Goal: Task Accomplishment & Management: Manage account settings

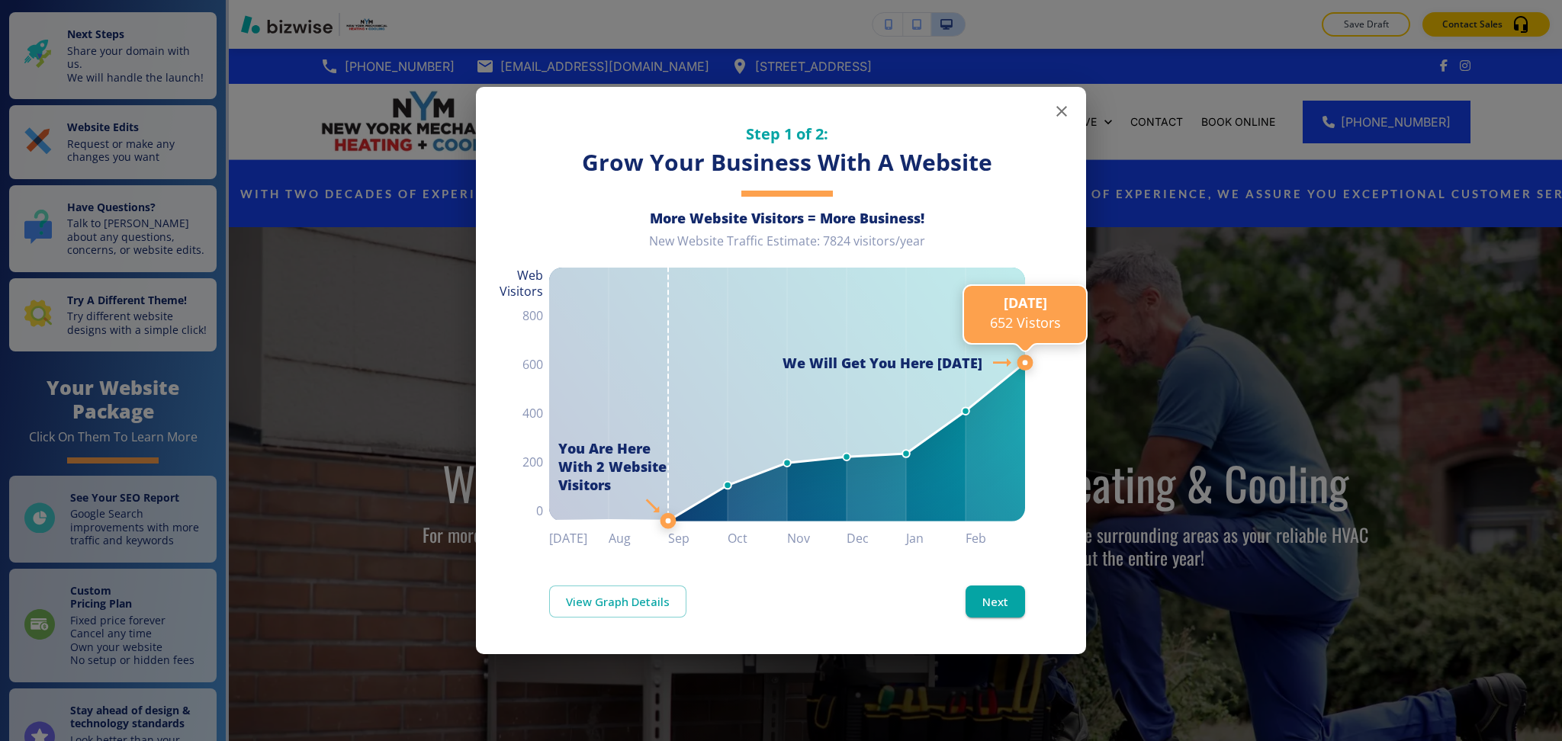
click at [1059, 111] on icon "button" at bounding box center [1061, 111] width 18 height 18
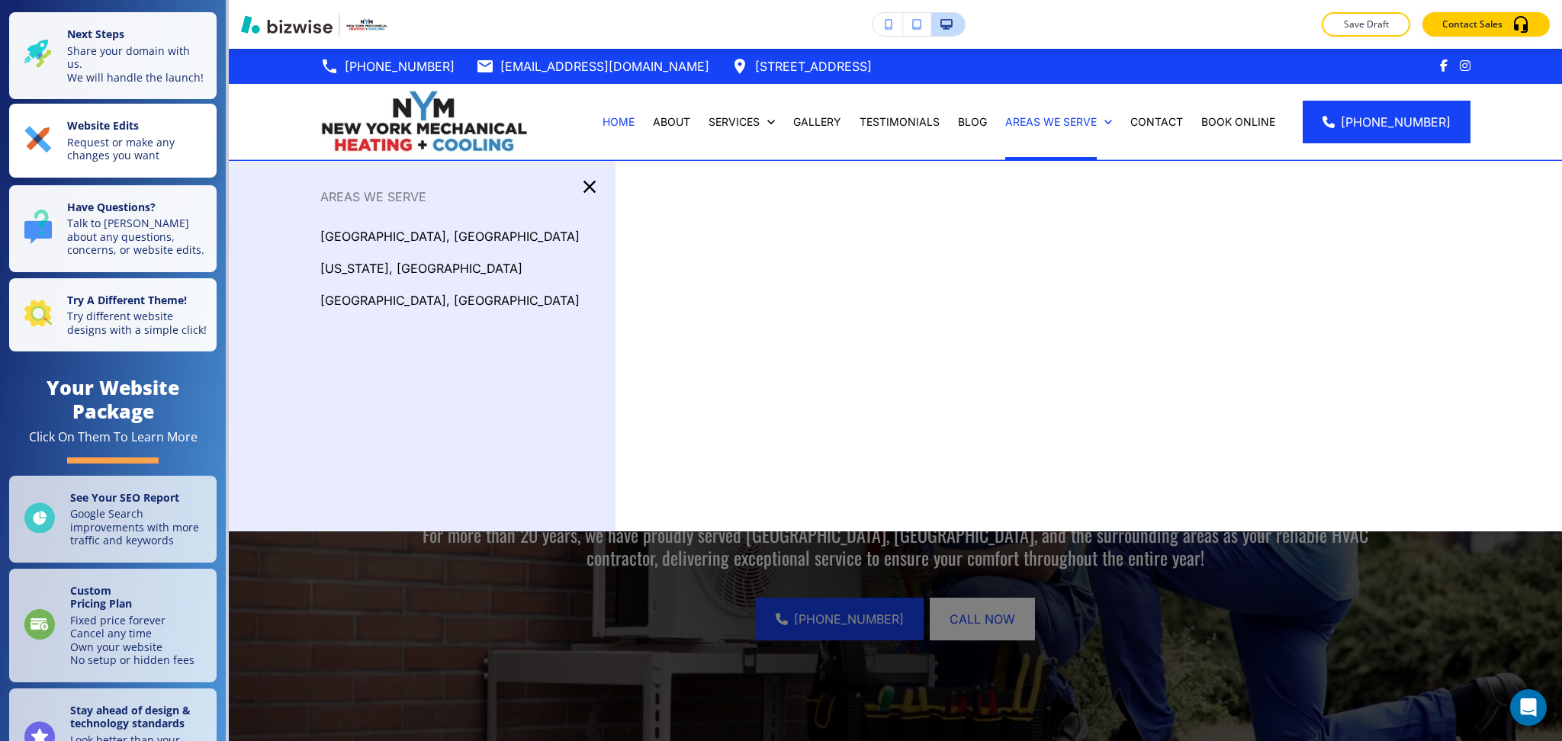
click at [169, 157] on p "Request or make any changes you want" at bounding box center [137, 149] width 140 height 27
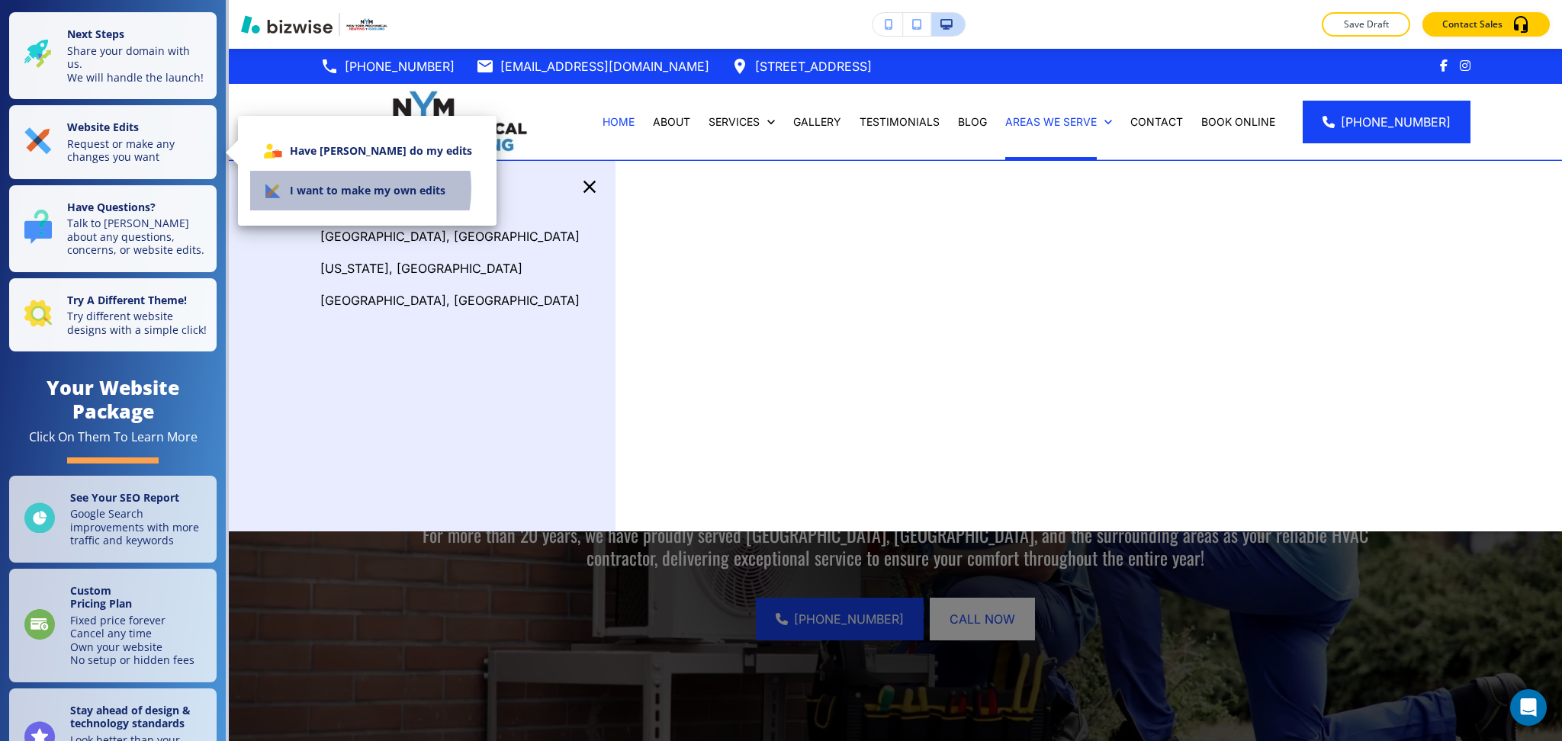
click at [342, 188] on li "I want to make my own edits" at bounding box center [367, 191] width 234 height 40
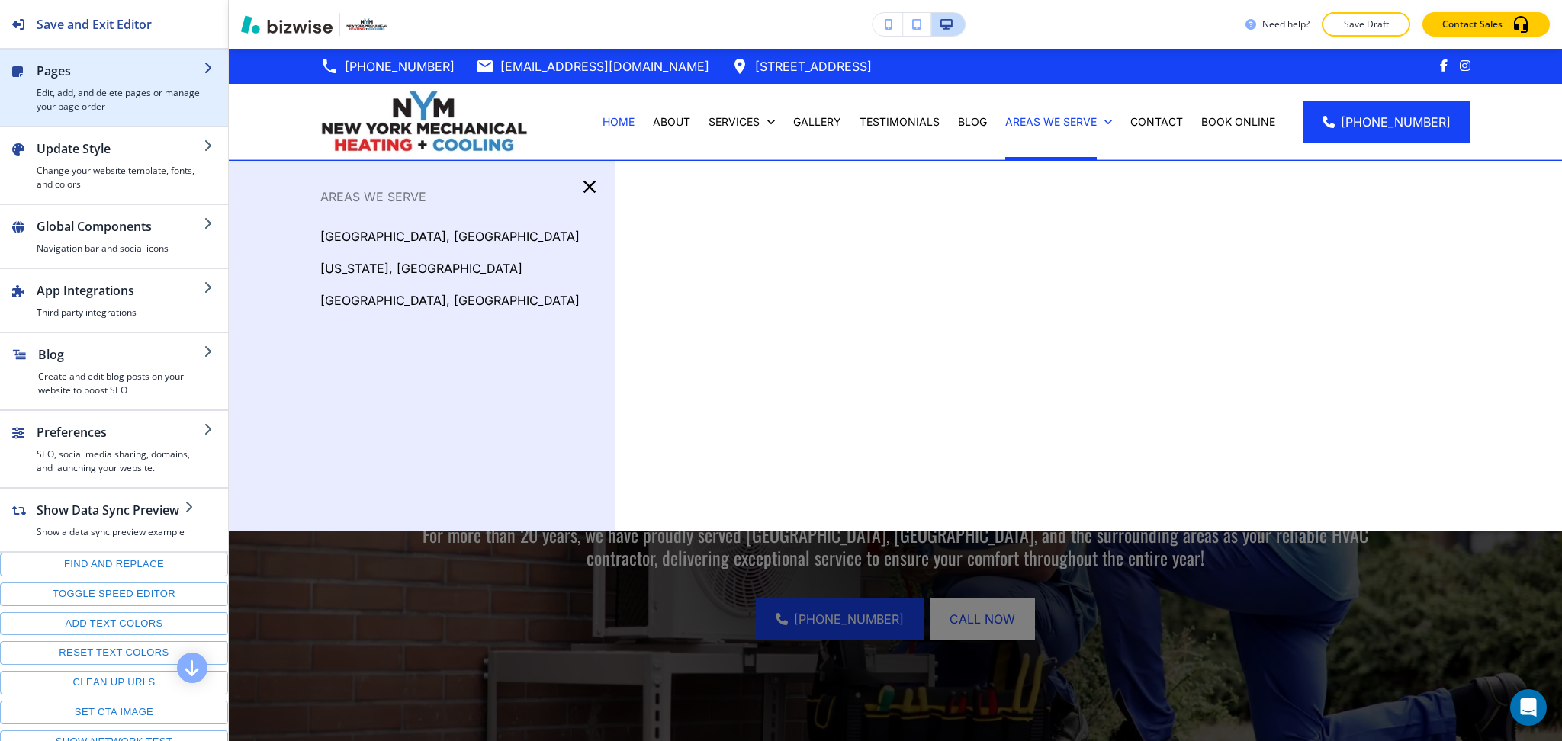
click at [85, 88] on h4 "Edit, add, and delete pages or manage your page order" at bounding box center [120, 99] width 167 height 27
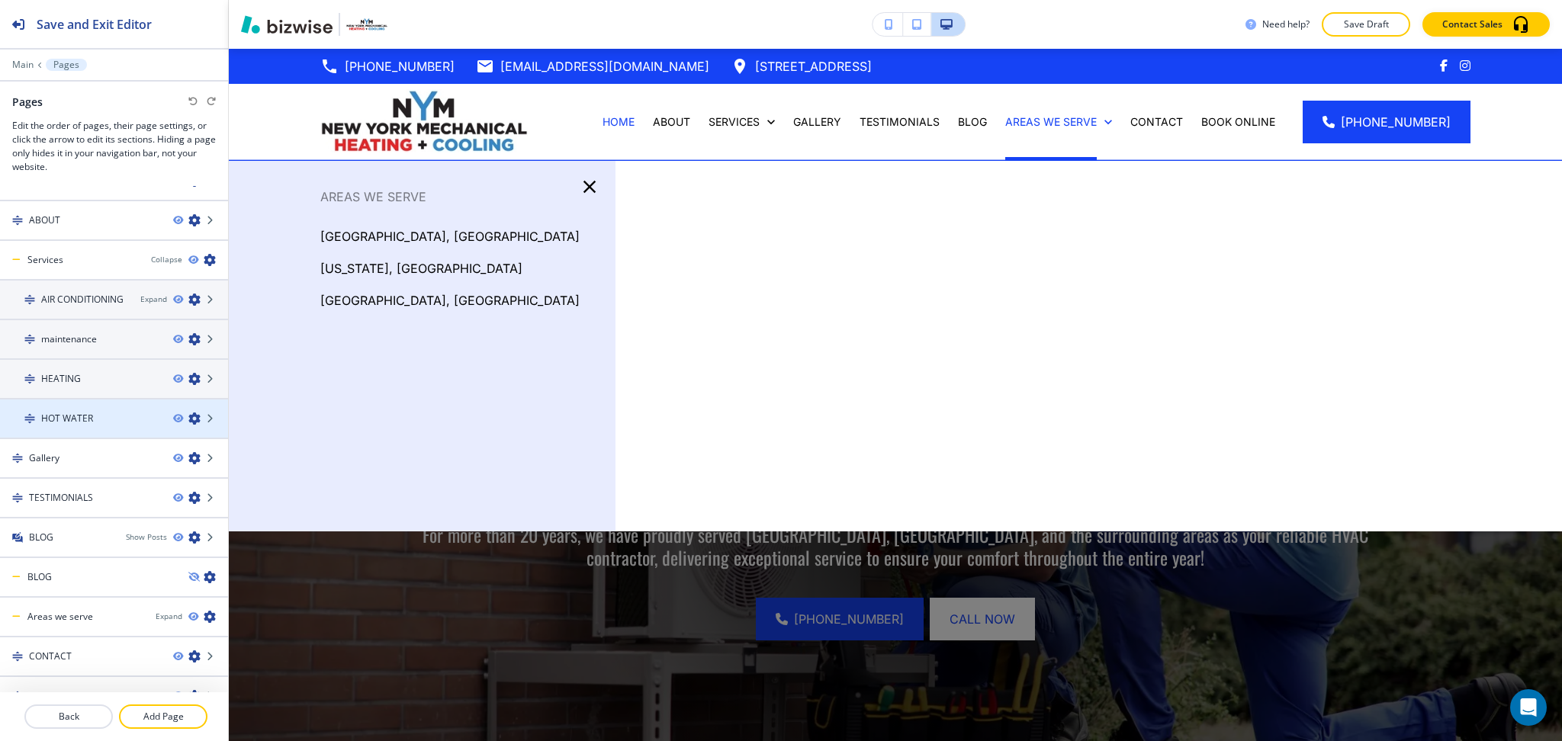
scroll to position [40, 0]
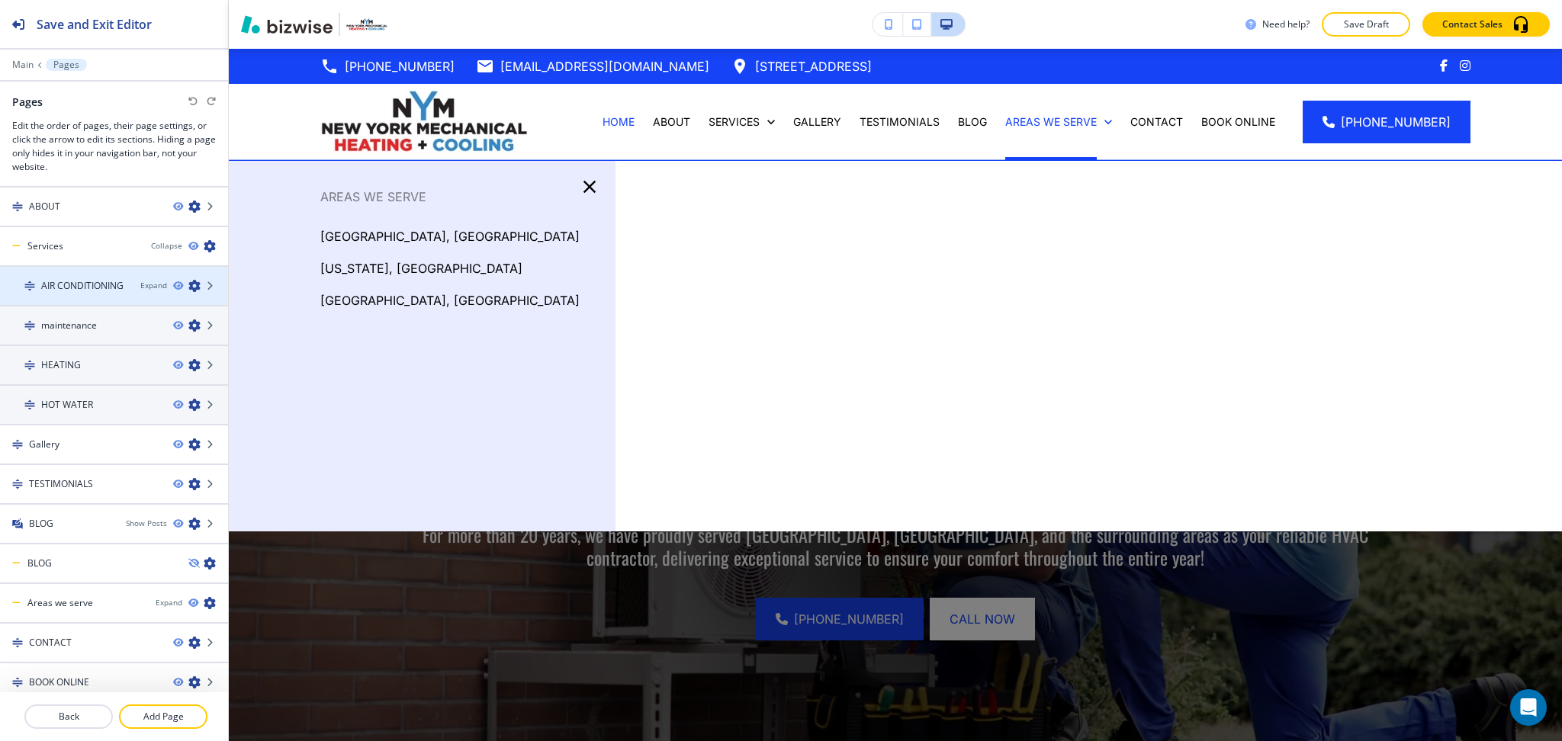
click at [137, 275] on div at bounding box center [114, 273] width 228 height 12
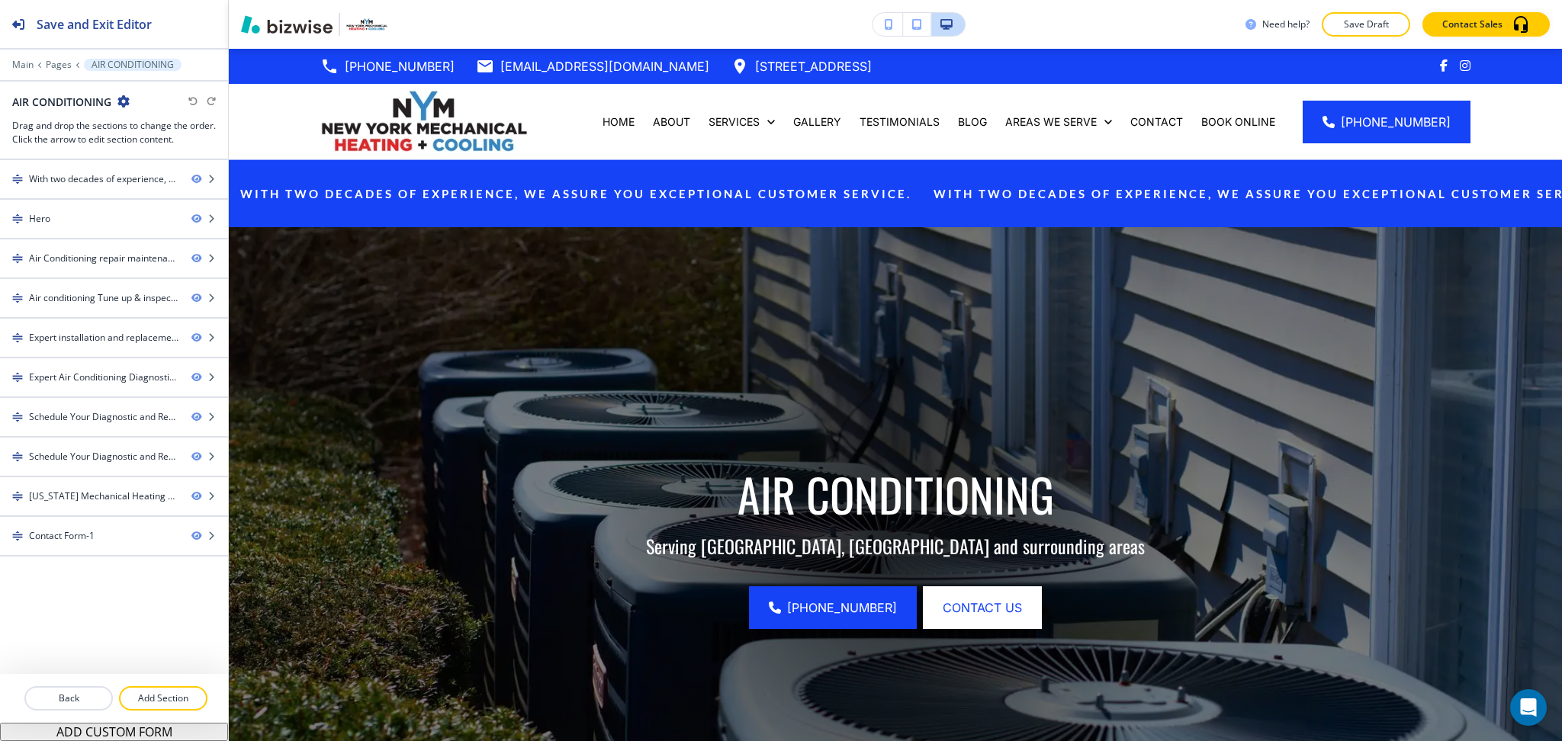
click at [55, 71] on div at bounding box center [114, 75] width 228 height 9
click at [55, 62] on p "Pages" at bounding box center [59, 64] width 26 height 11
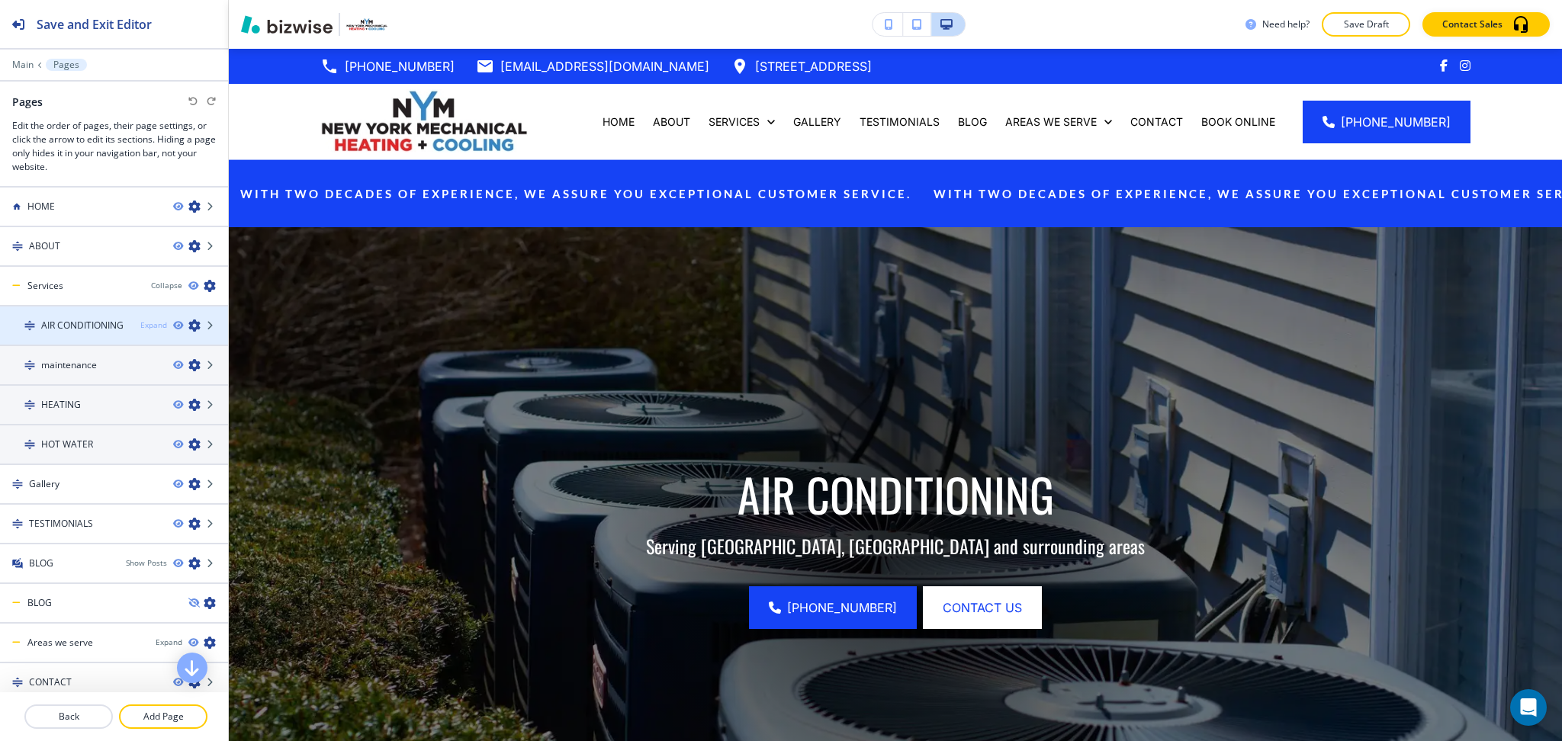
click at [140, 321] on div "Expand" at bounding box center [153, 325] width 27 height 11
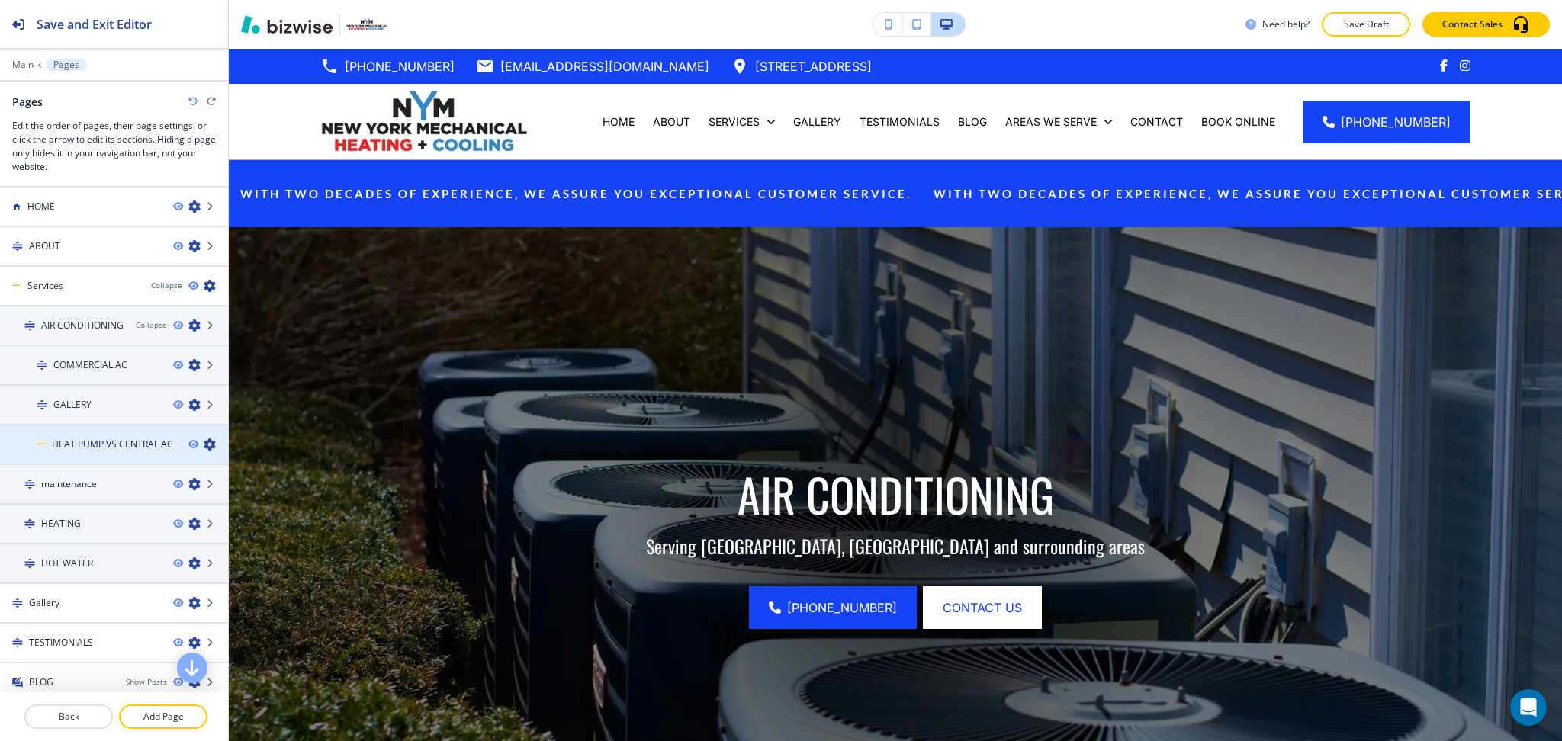
click at [94, 442] on h4 "HEAT PUMP VS CENTRAL AC" at bounding box center [112, 445] width 121 height 14
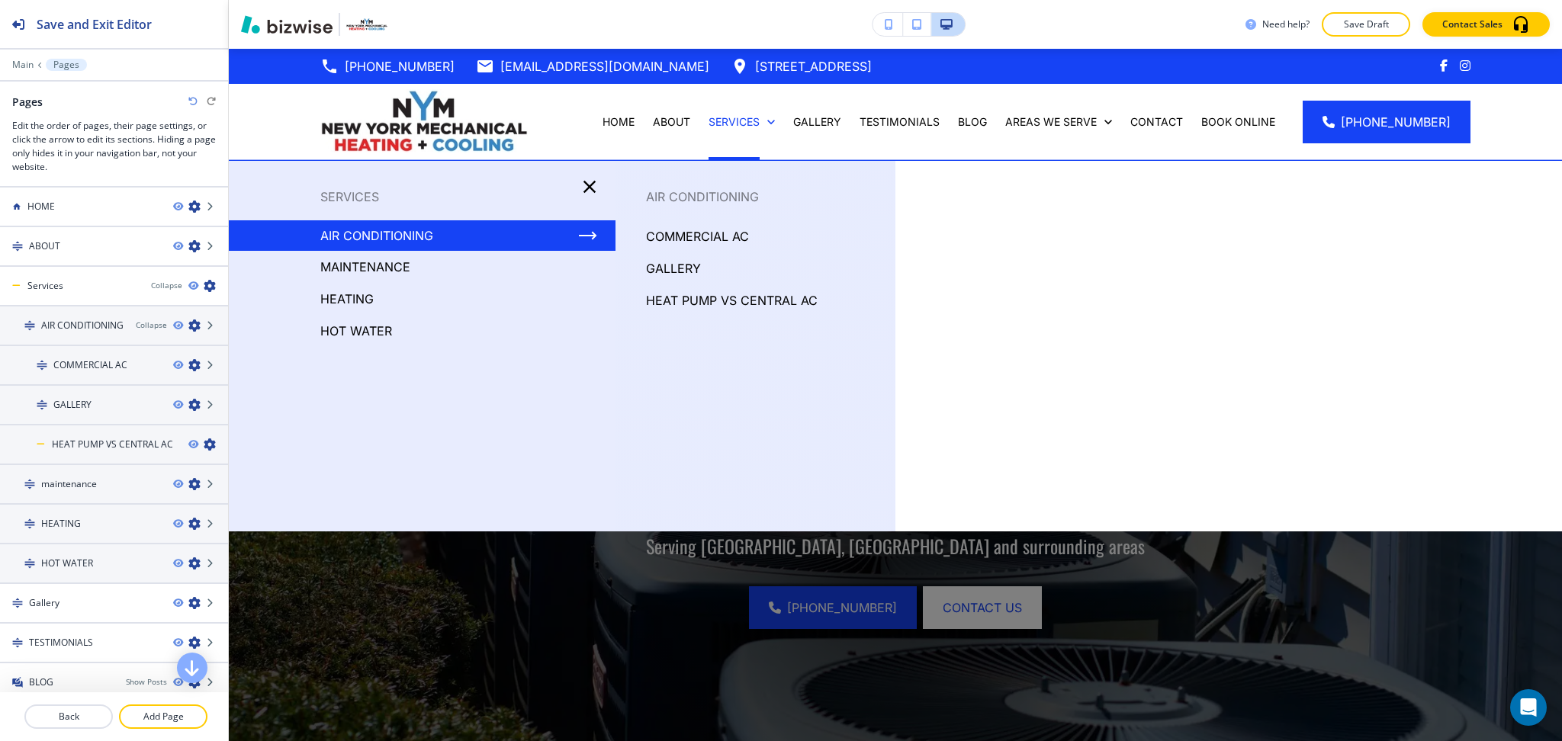
click at [712, 305] on p "HEAT PUMP VS CENTRAL AC" at bounding box center [732, 300] width 172 height 23
click at [677, 299] on p "HEAT PUMP VS CENTRAL AC" at bounding box center [732, 300] width 172 height 23
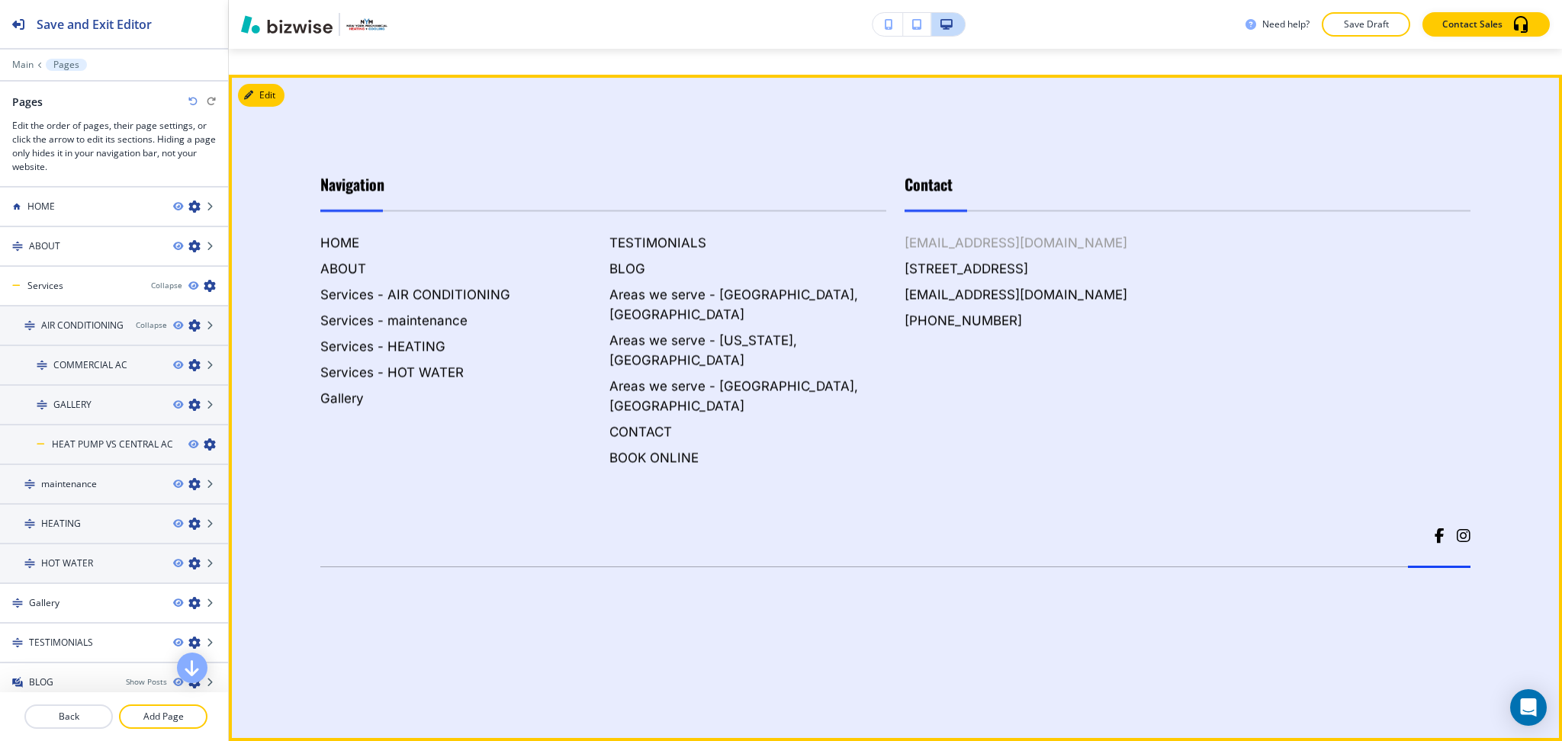
scroll to position [7521, 0]
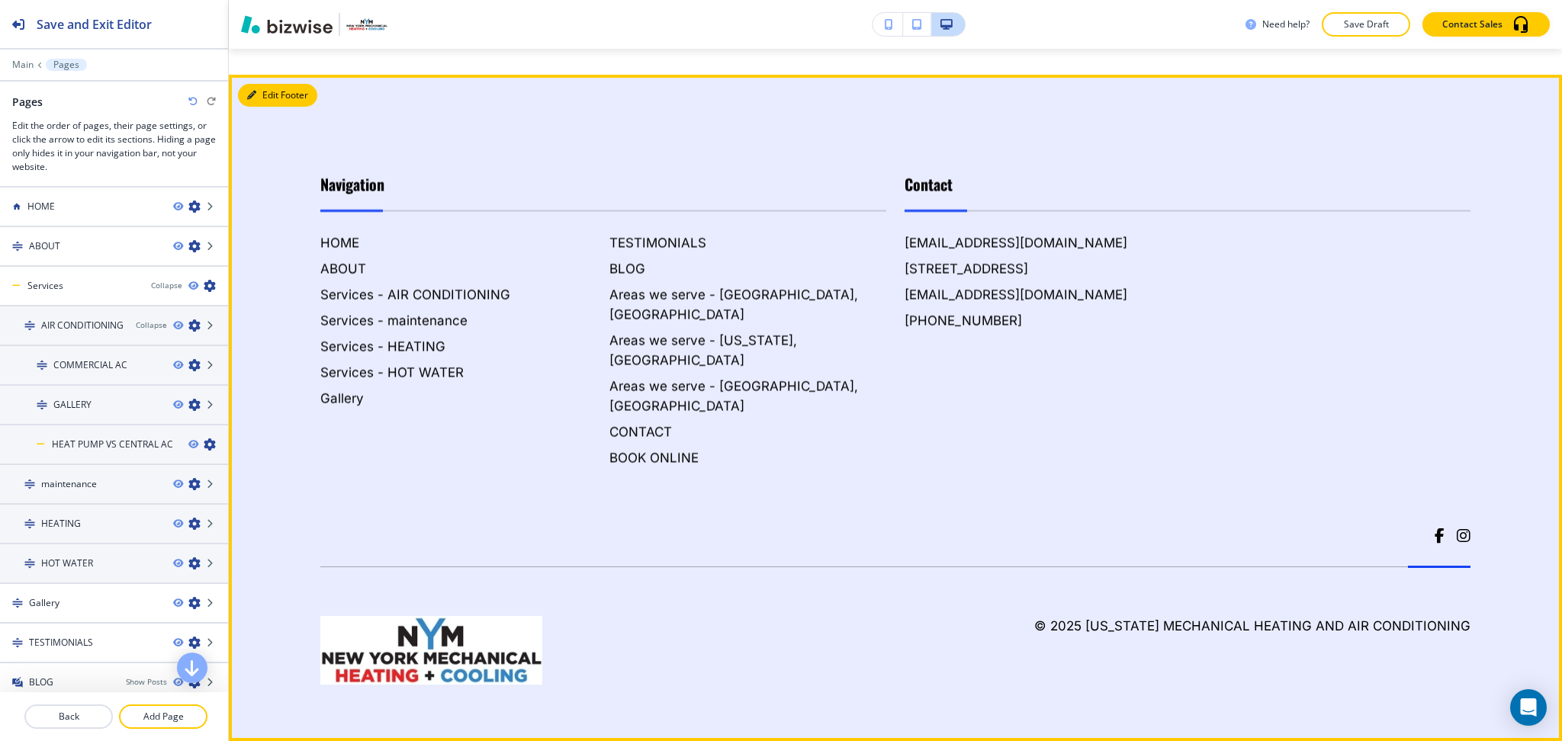
click at [265, 107] on button "Edit Footer" at bounding box center [277, 95] width 79 height 23
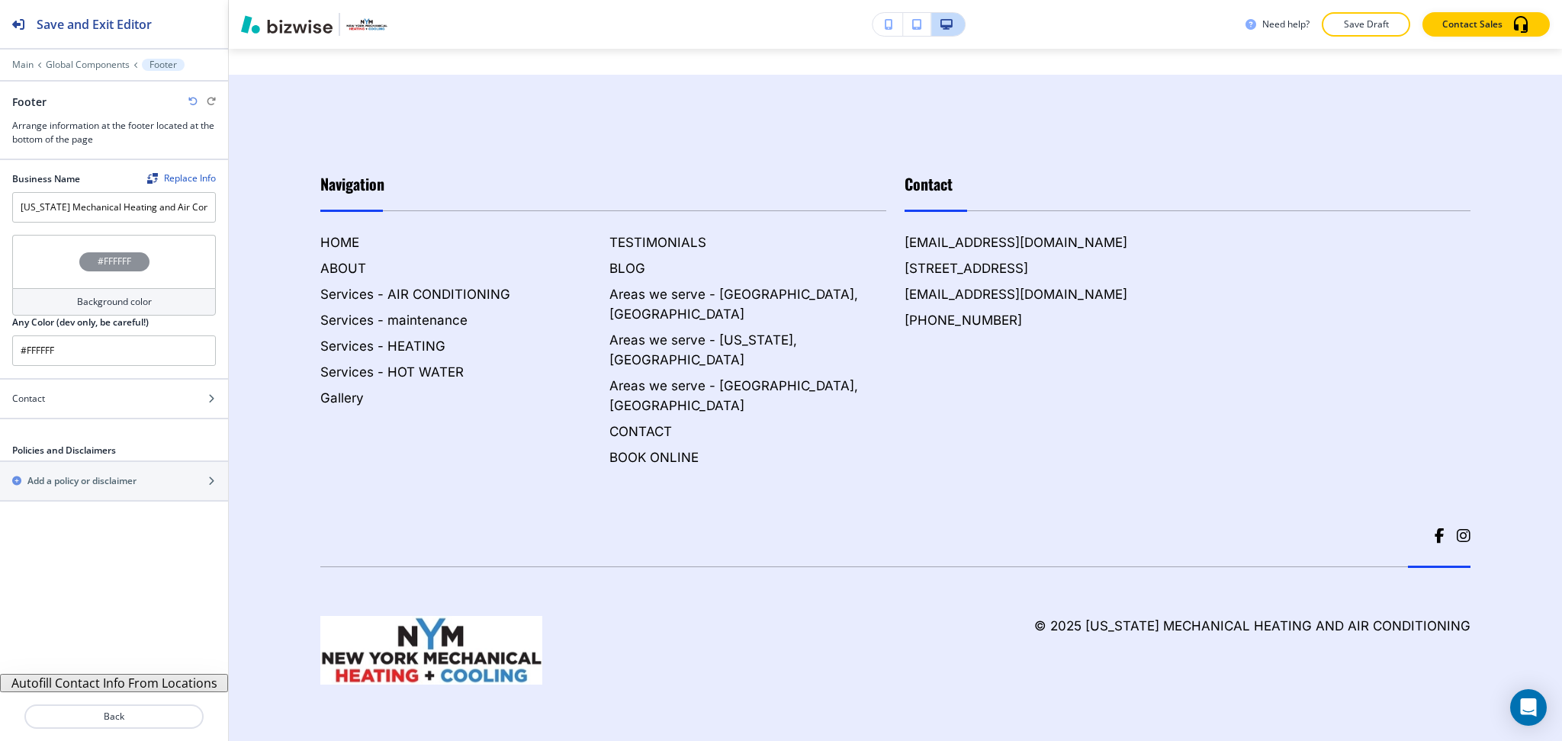
click at [209, 688] on button "Autofill Contact Info From Locations" at bounding box center [114, 683] width 228 height 18
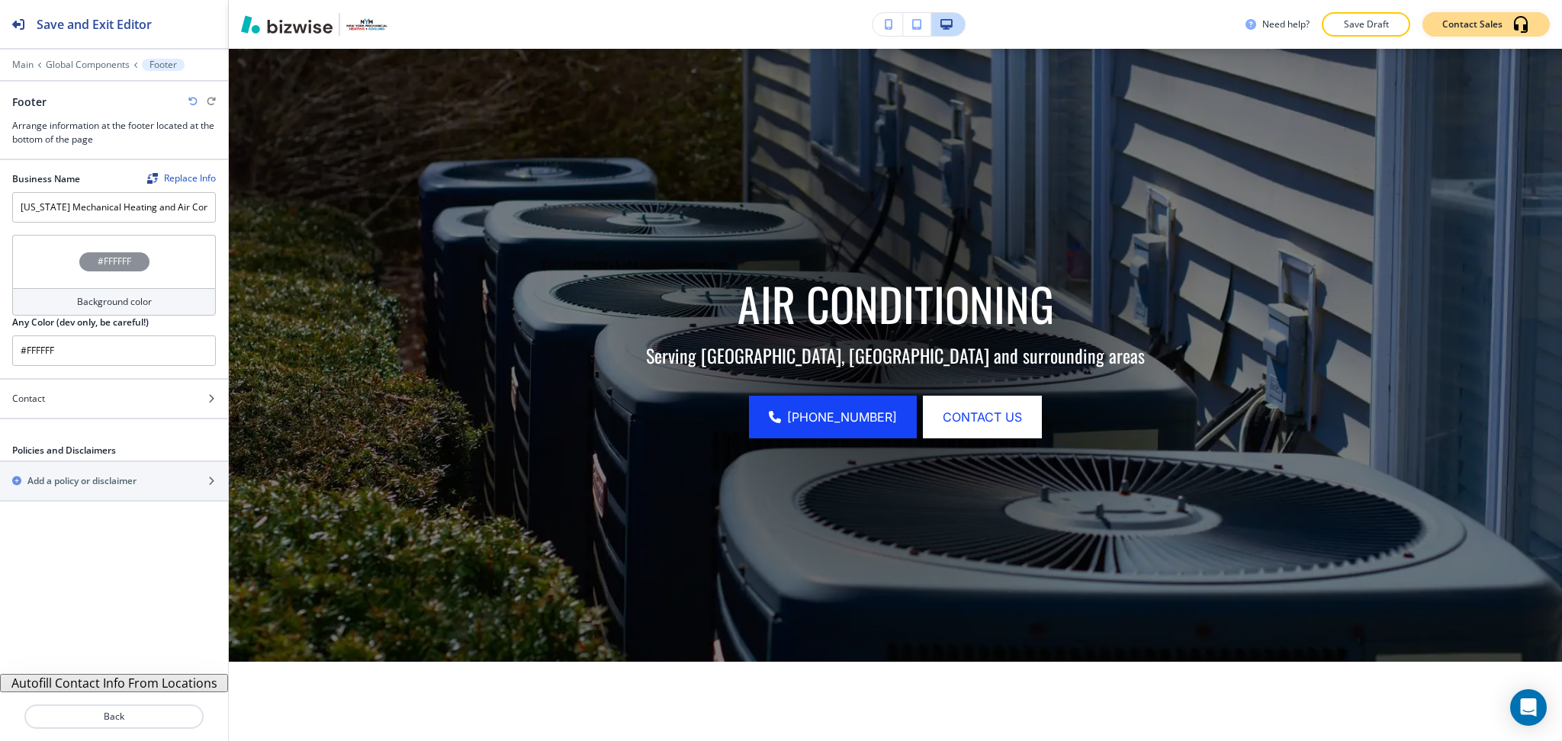
drag, startPoint x: 1525, startPoint y: 59, endPoint x: 1450, endPoint y: 11, distance: 89.1
click at [1507, 44] on div "Need help? Save Draft Contact Sales Edit (646) 315-2271 newyorkmechanical@gmail…" at bounding box center [895, 370] width 1333 height 741
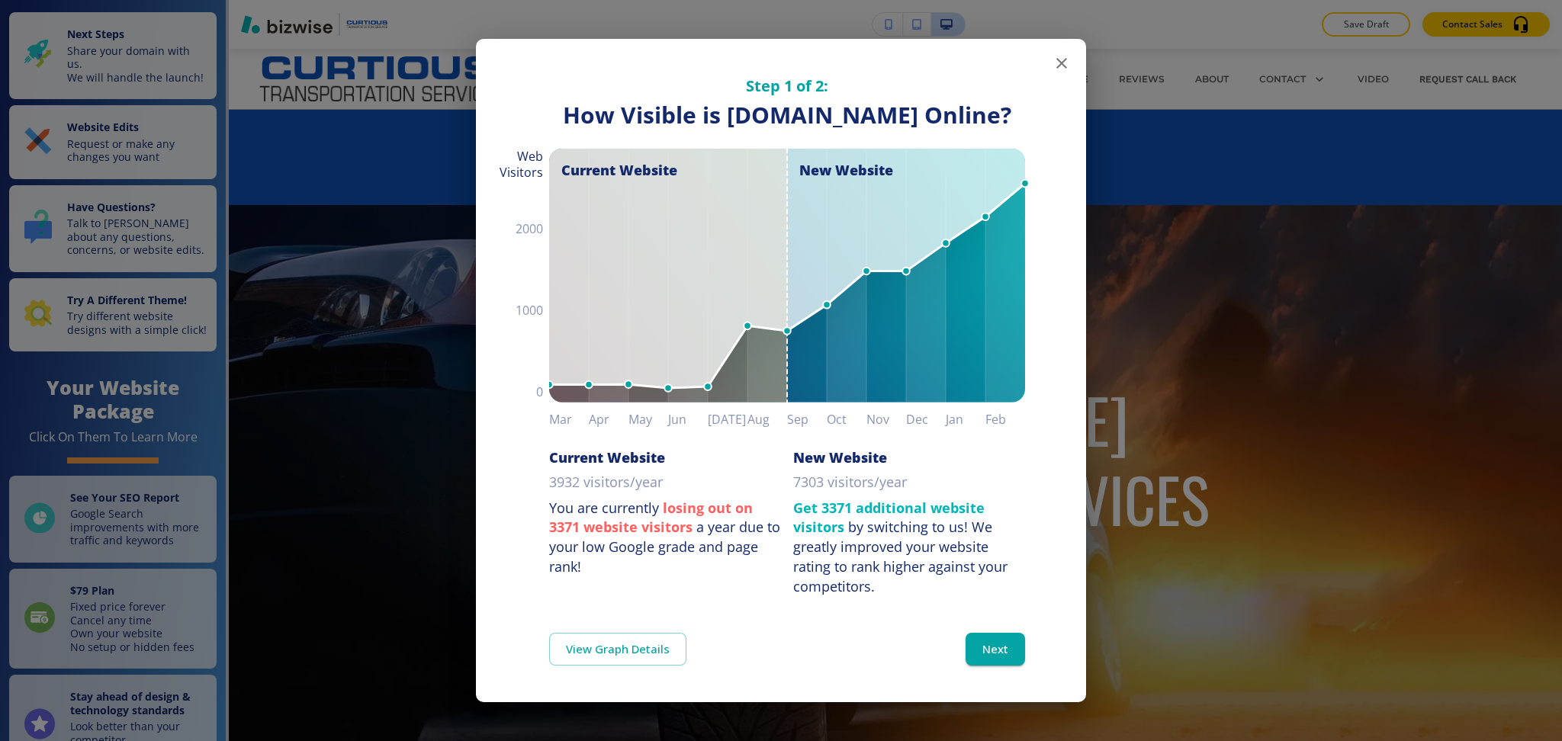
click at [1056, 58] on icon "button" at bounding box center [1061, 63] width 11 height 11
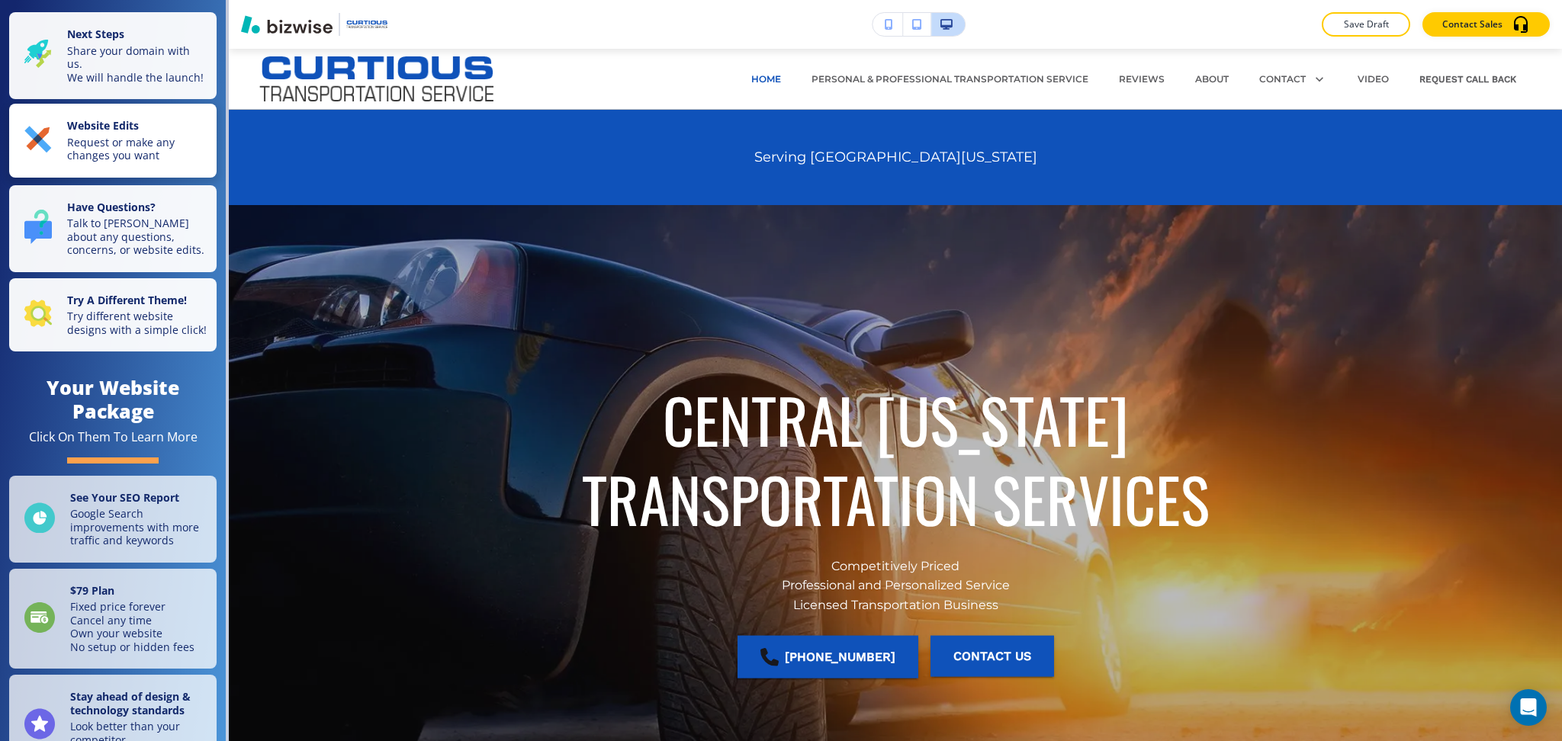
click at [123, 133] on strong "Website Edits" at bounding box center [103, 125] width 72 height 14
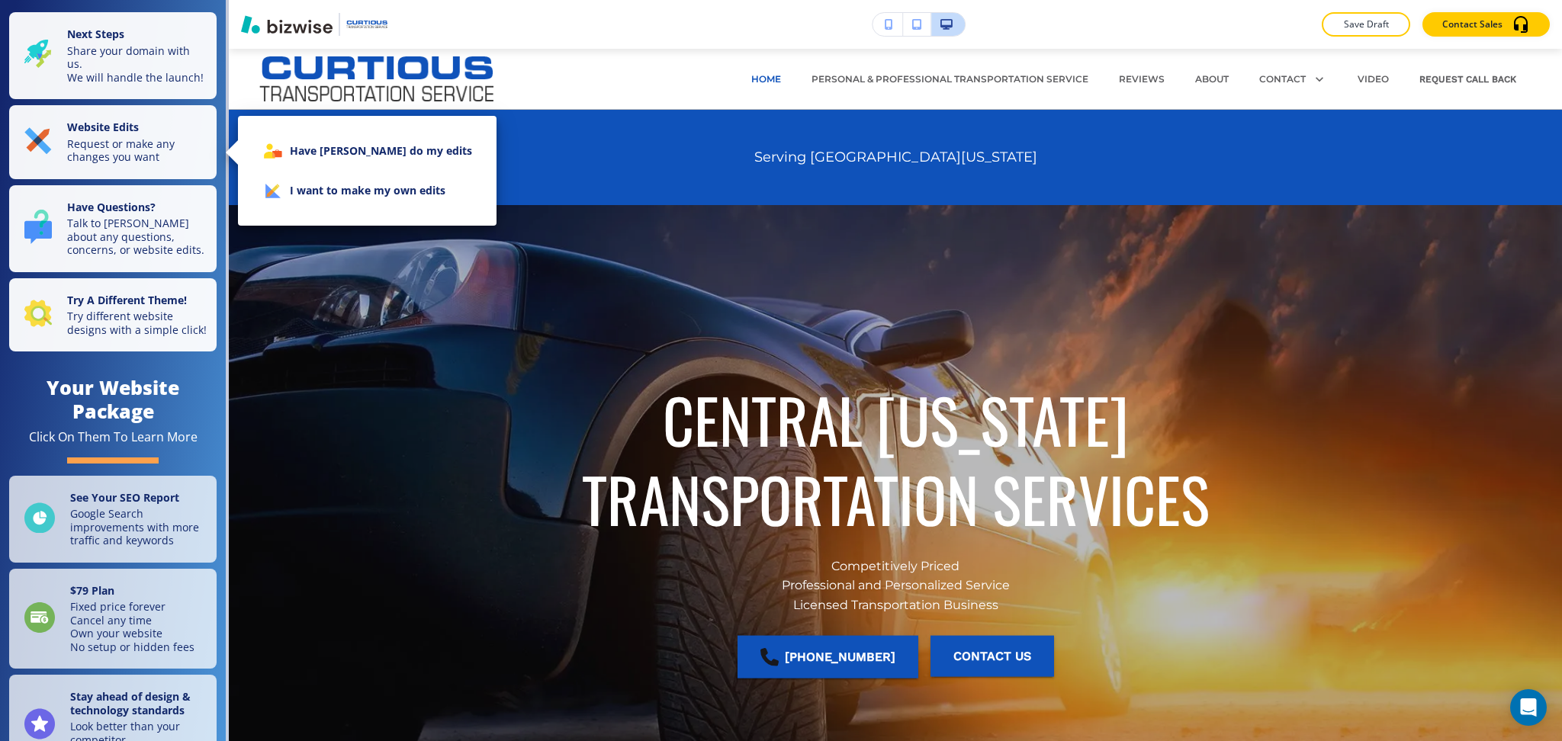
click at [318, 197] on li "I want to make my own edits" at bounding box center [367, 191] width 234 height 40
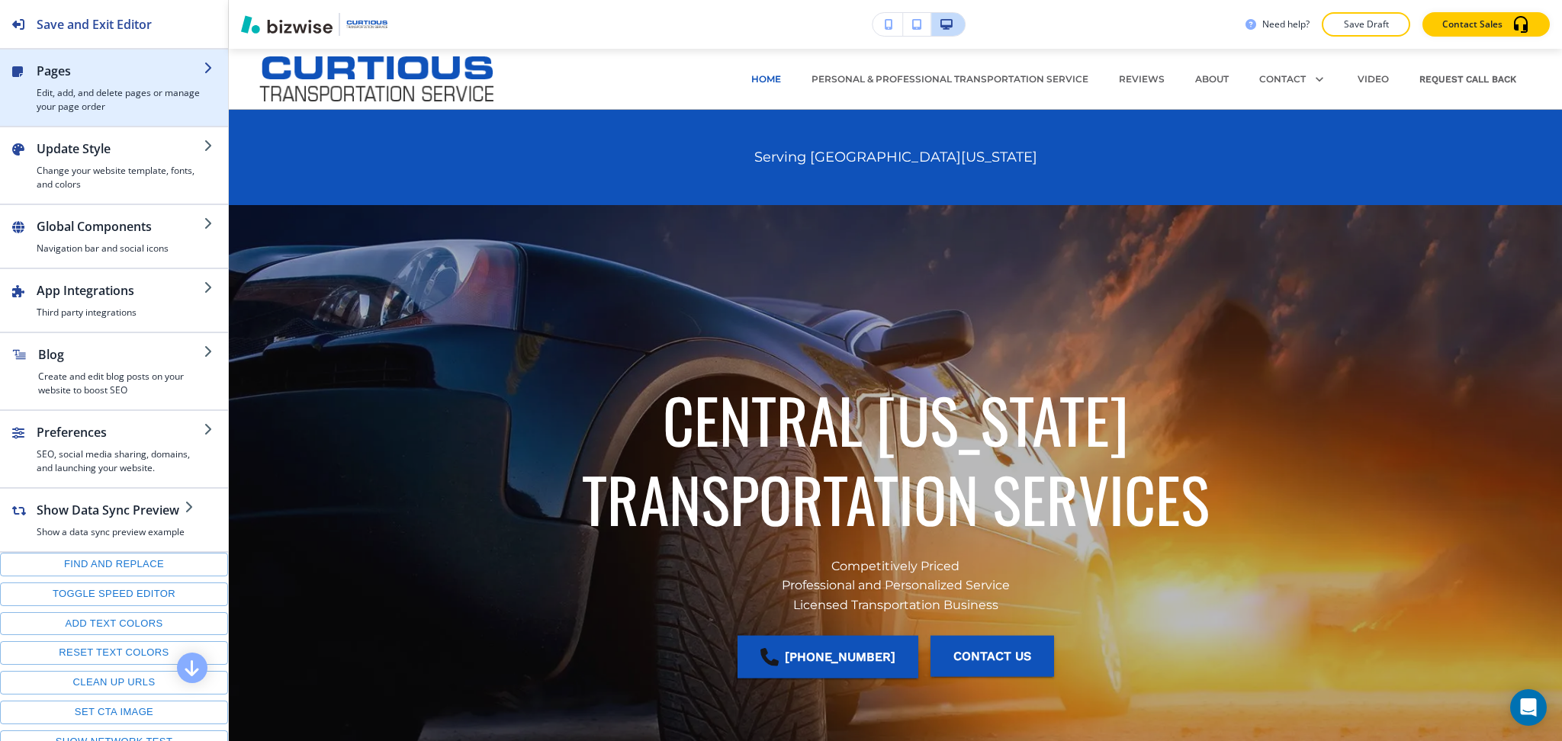
click at [62, 74] on h2 "Pages" at bounding box center [120, 71] width 167 height 18
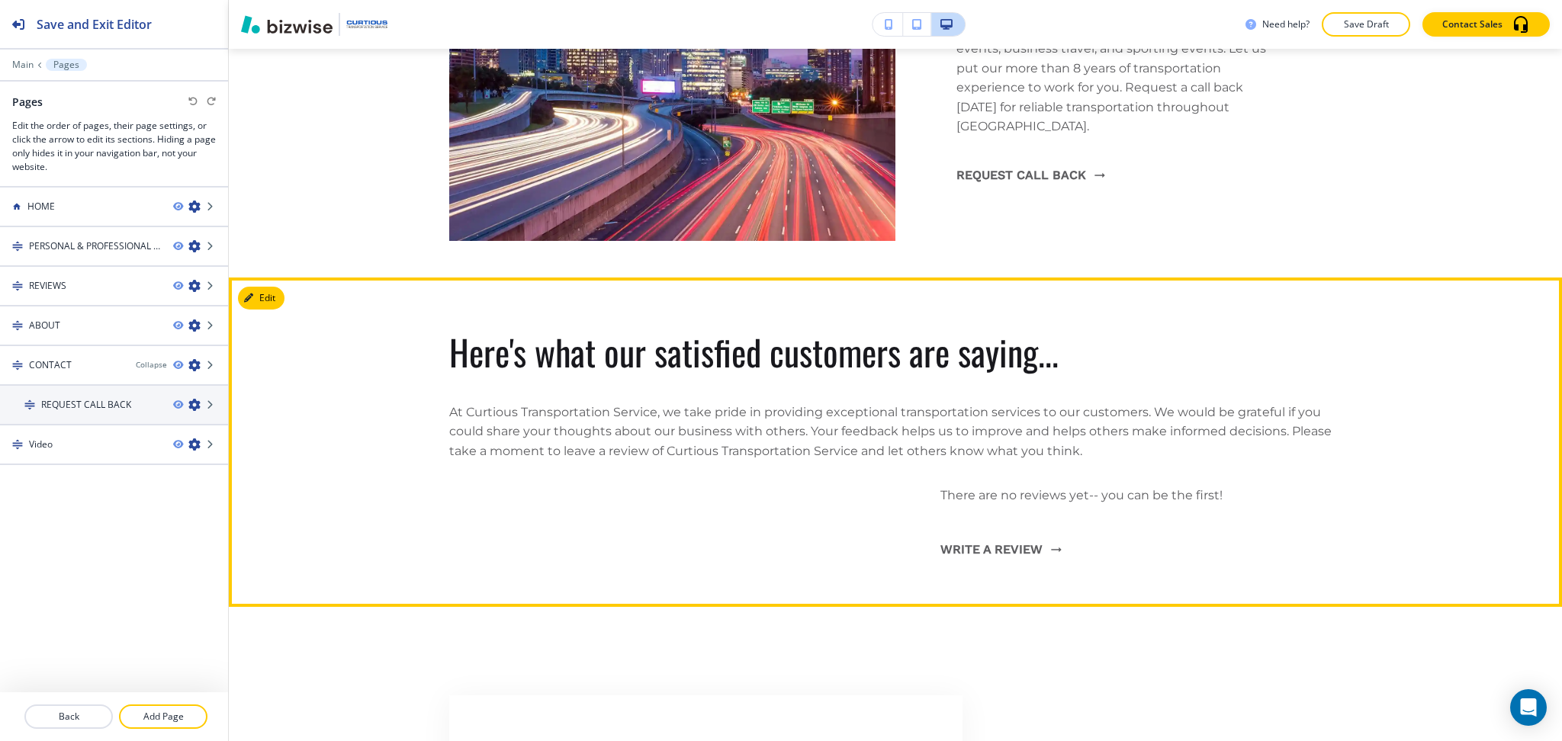
scroll to position [2510, 0]
click at [267, 299] on button "Edit This Section" at bounding box center [289, 297] width 103 height 23
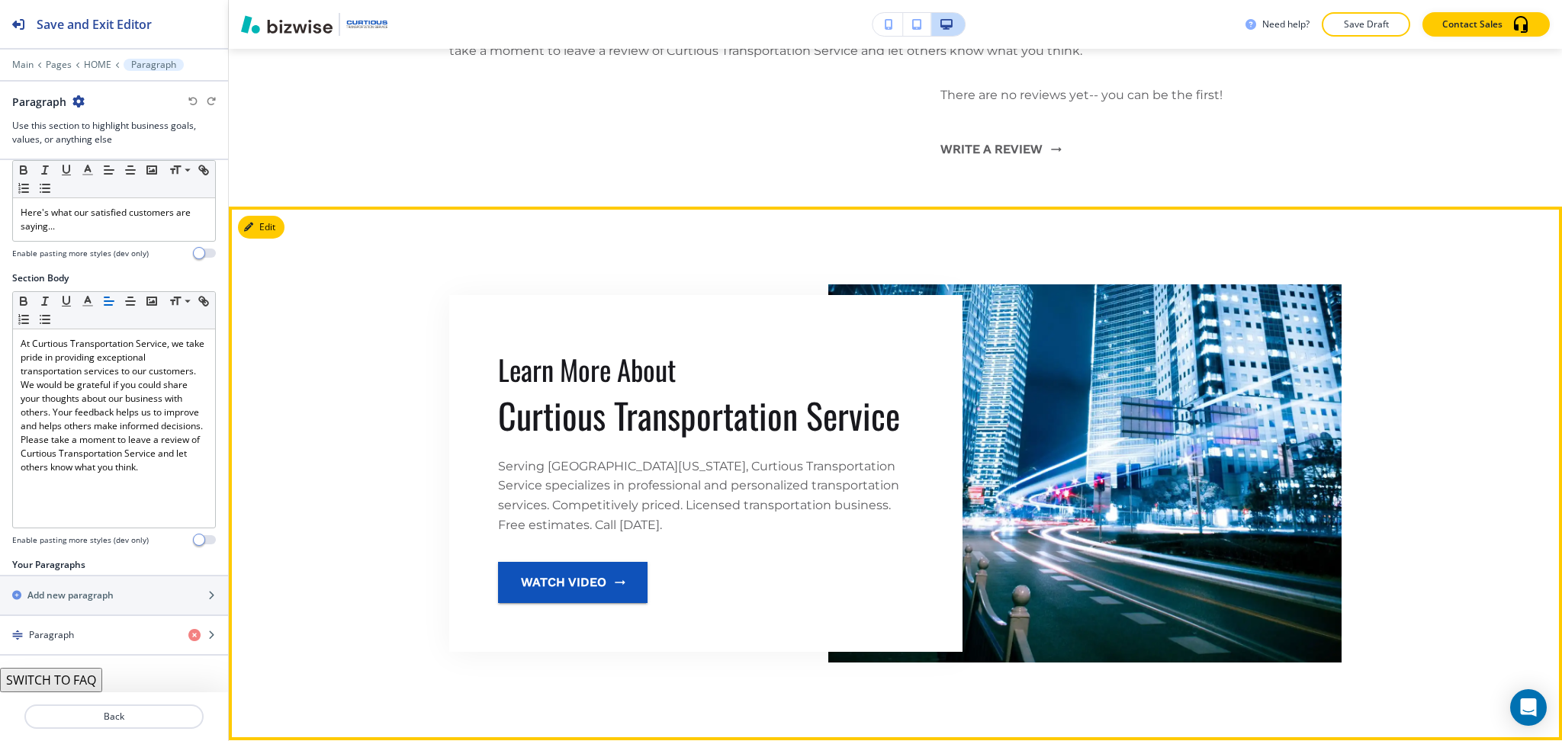
scroll to position [2909, 0]
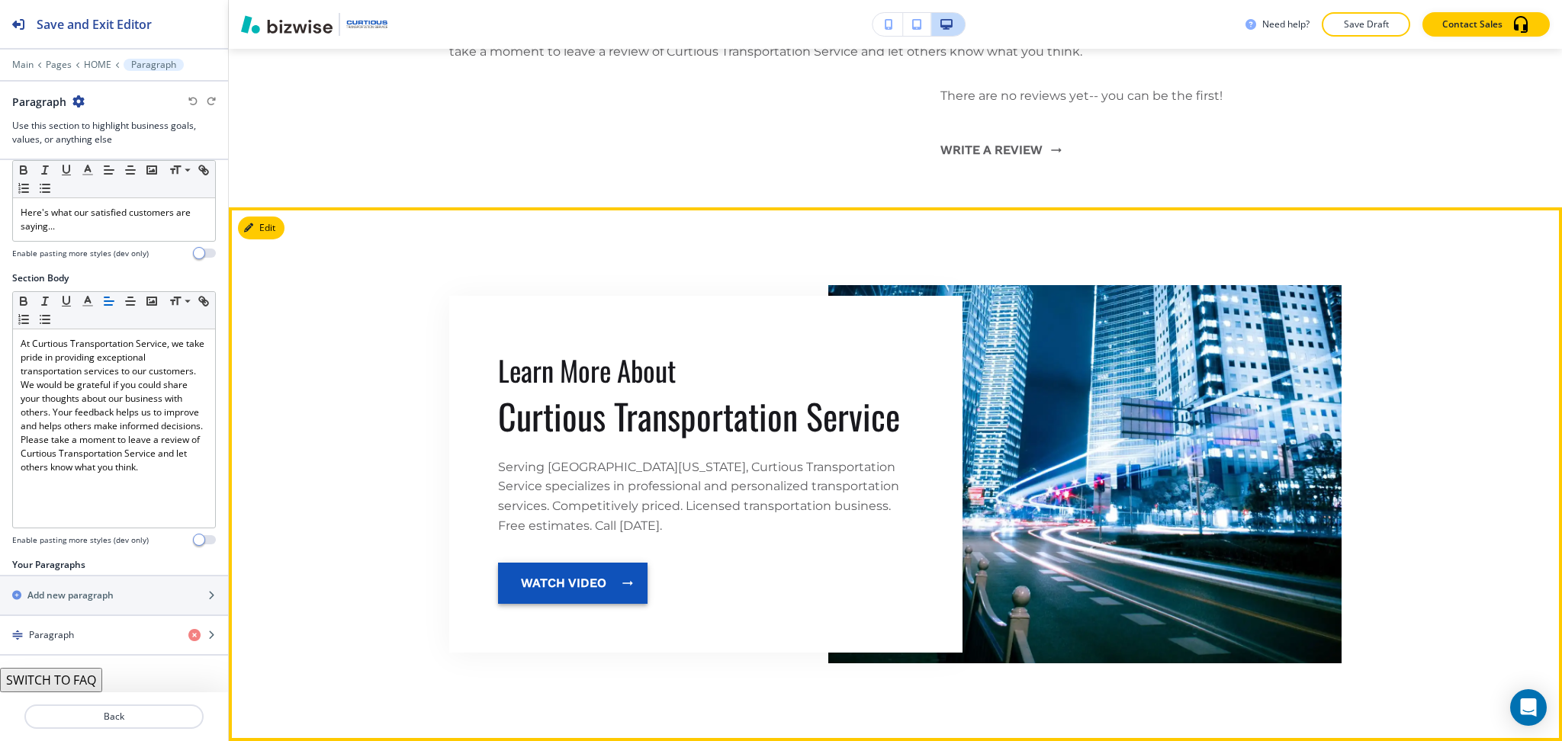
click at [596, 585] on button "Watch Video" at bounding box center [572, 583] width 149 height 41
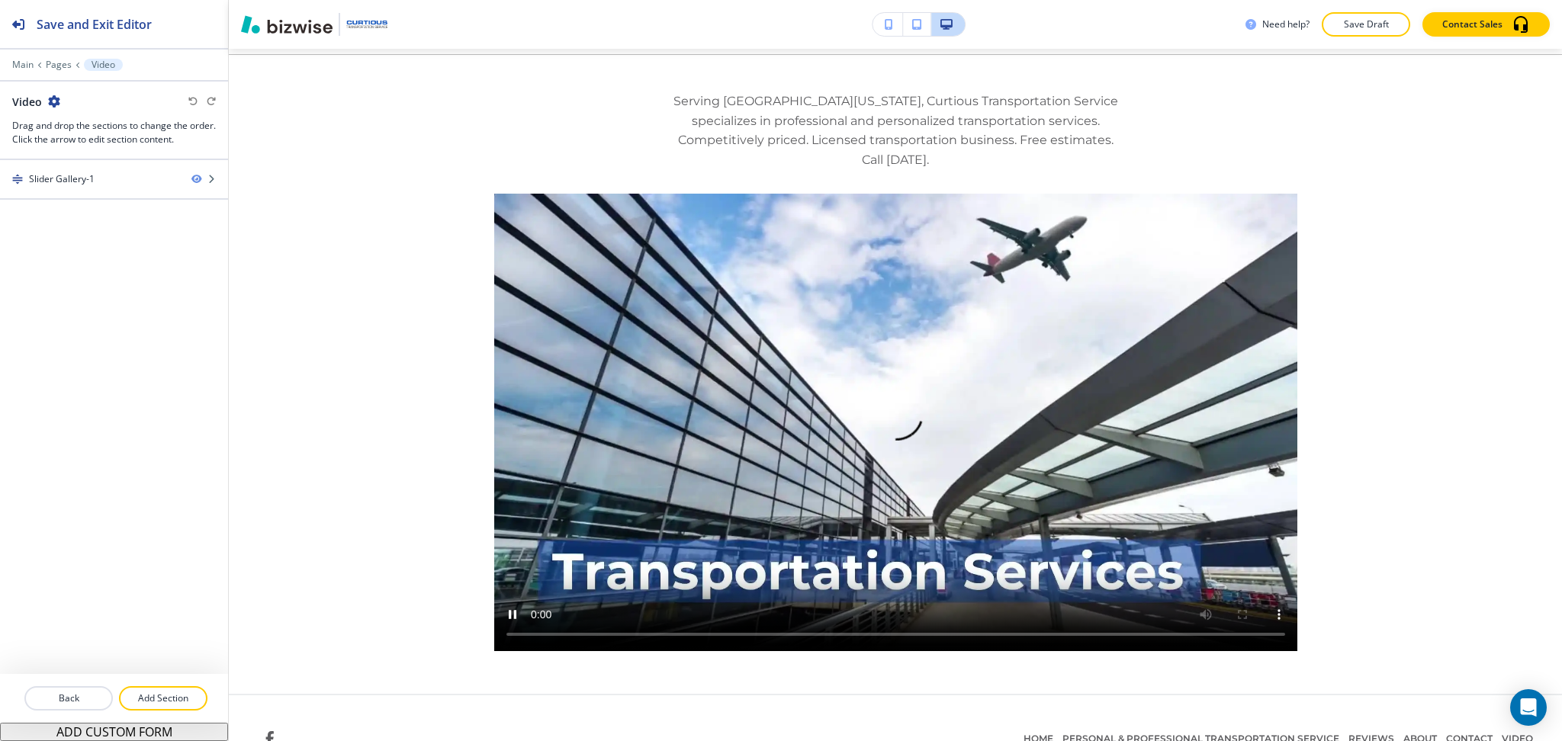
scroll to position [0, 0]
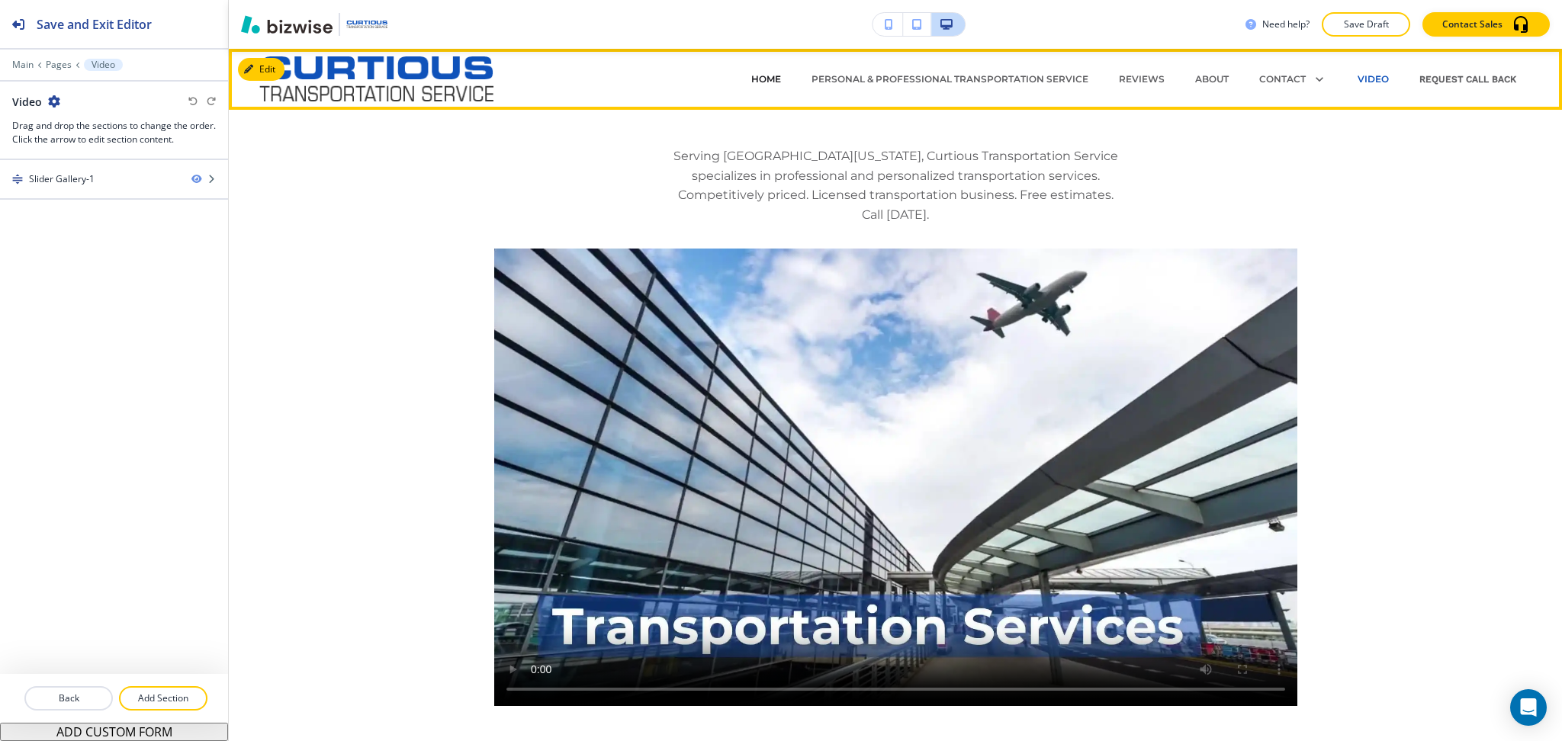
click at [755, 73] on p "HOME" at bounding box center [766, 79] width 30 height 14
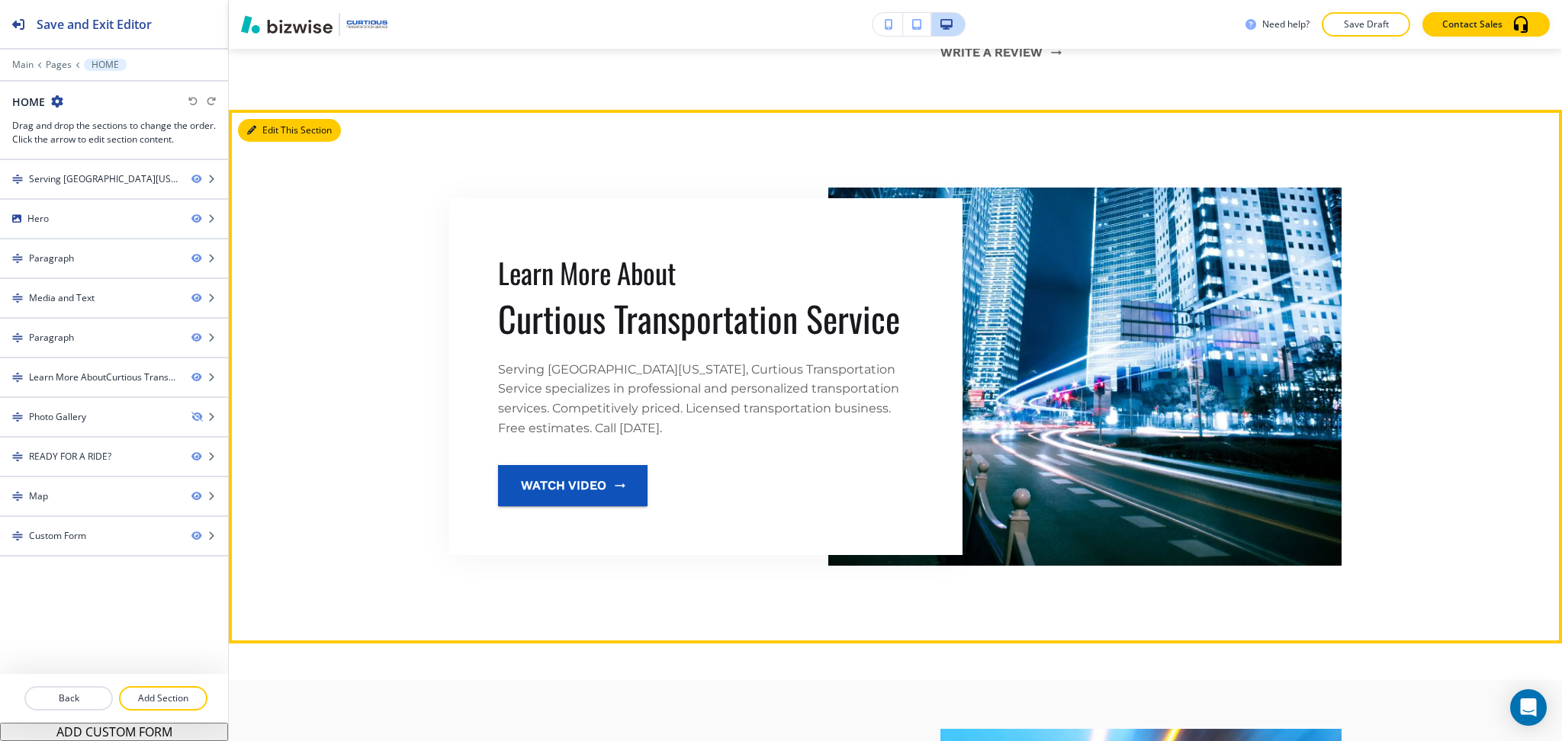
click at [272, 131] on button "Edit This Section" at bounding box center [289, 130] width 103 height 23
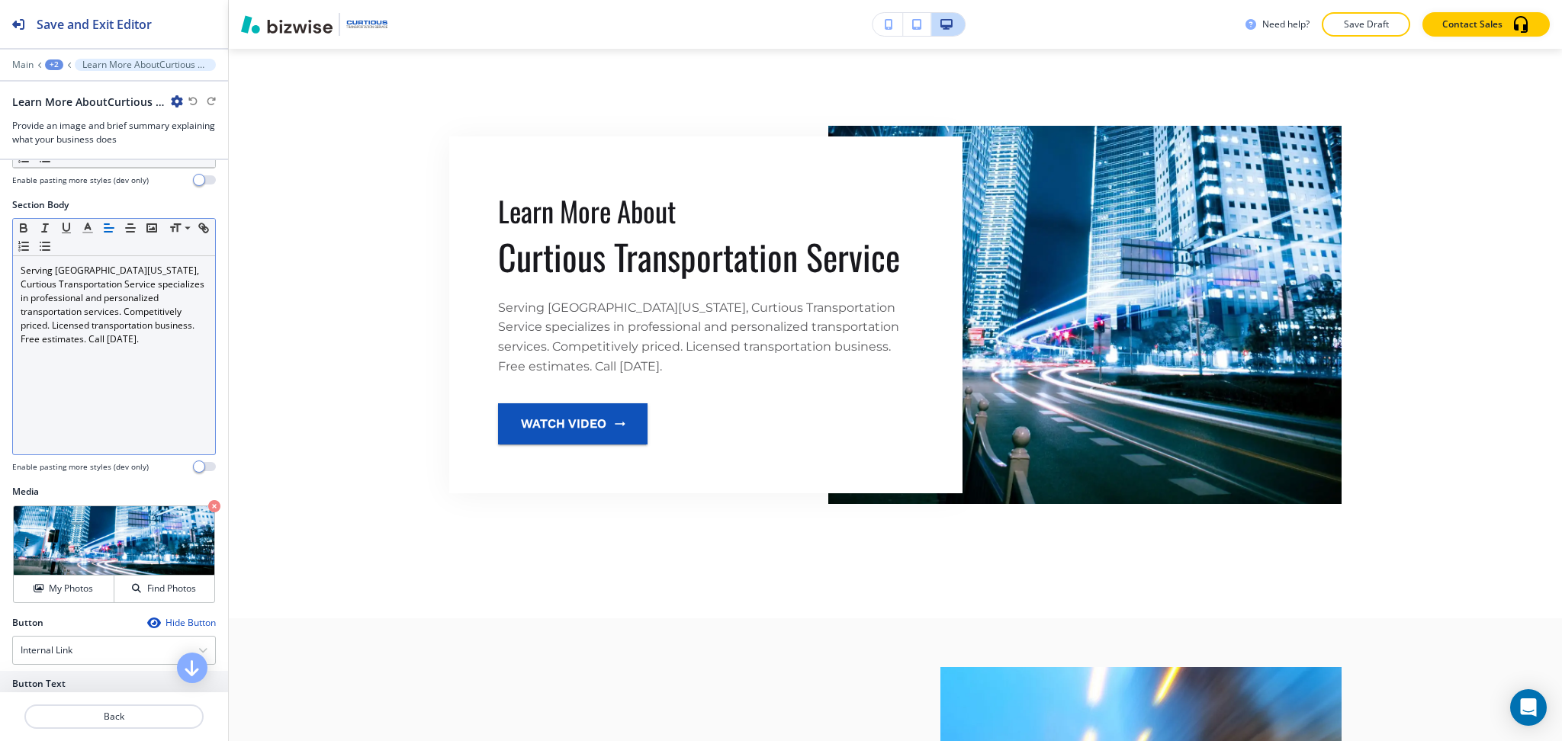
scroll to position [305, 0]
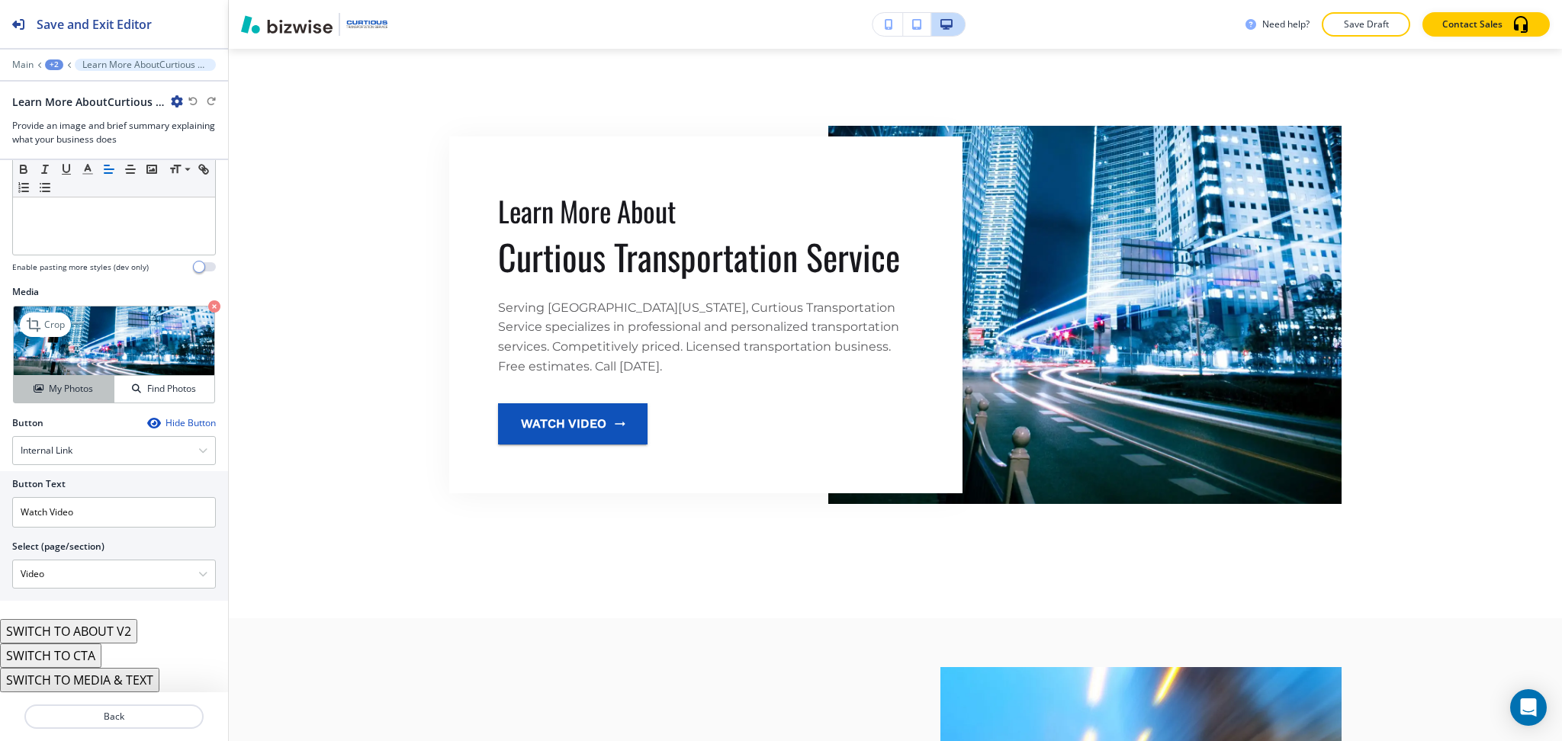
click at [59, 390] on h4 "My Photos" at bounding box center [71, 389] width 44 height 14
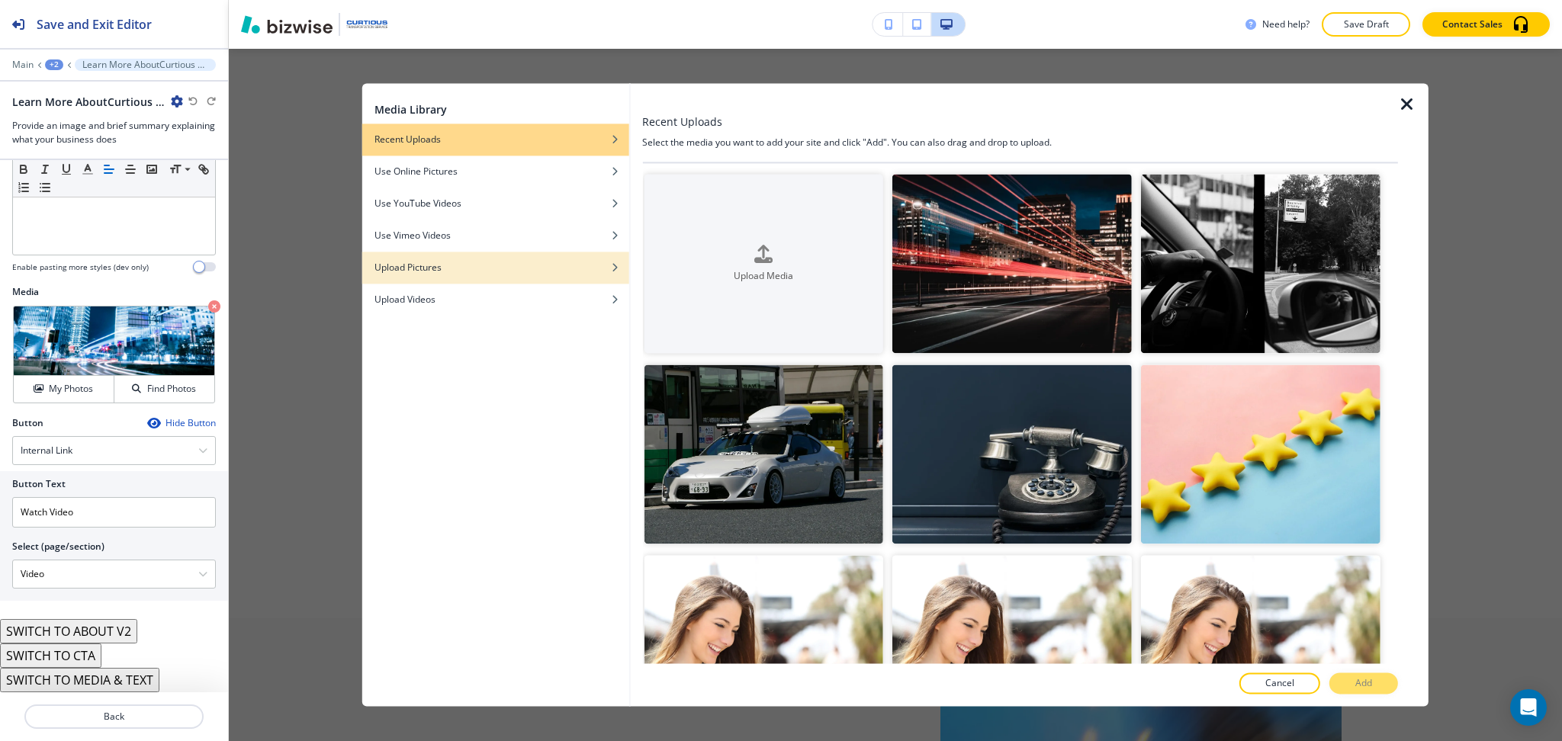
click at [447, 270] on div "Upload Pictures" at bounding box center [495, 268] width 267 height 14
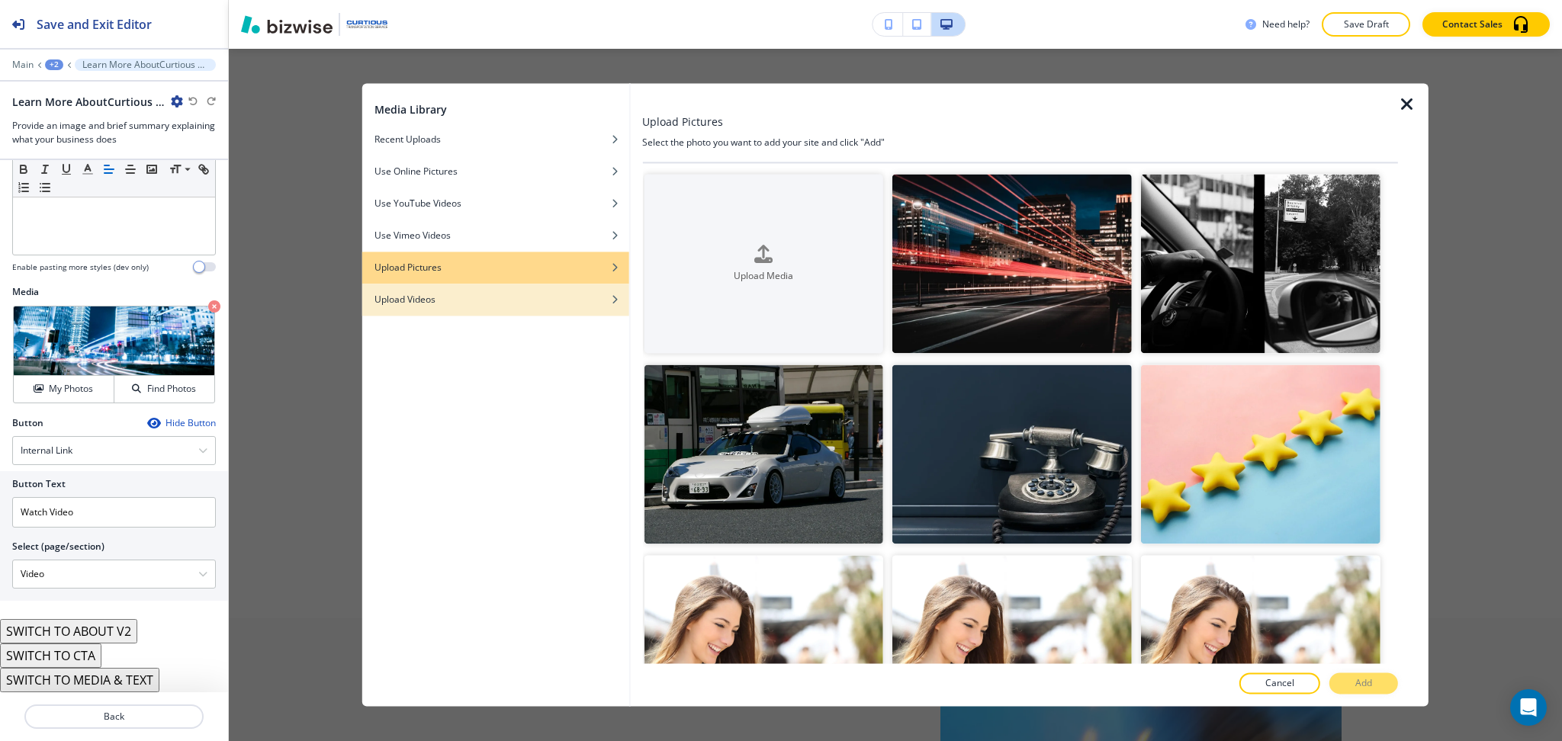
click at [564, 300] on div "Upload Videos" at bounding box center [495, 300] width 267 height 14
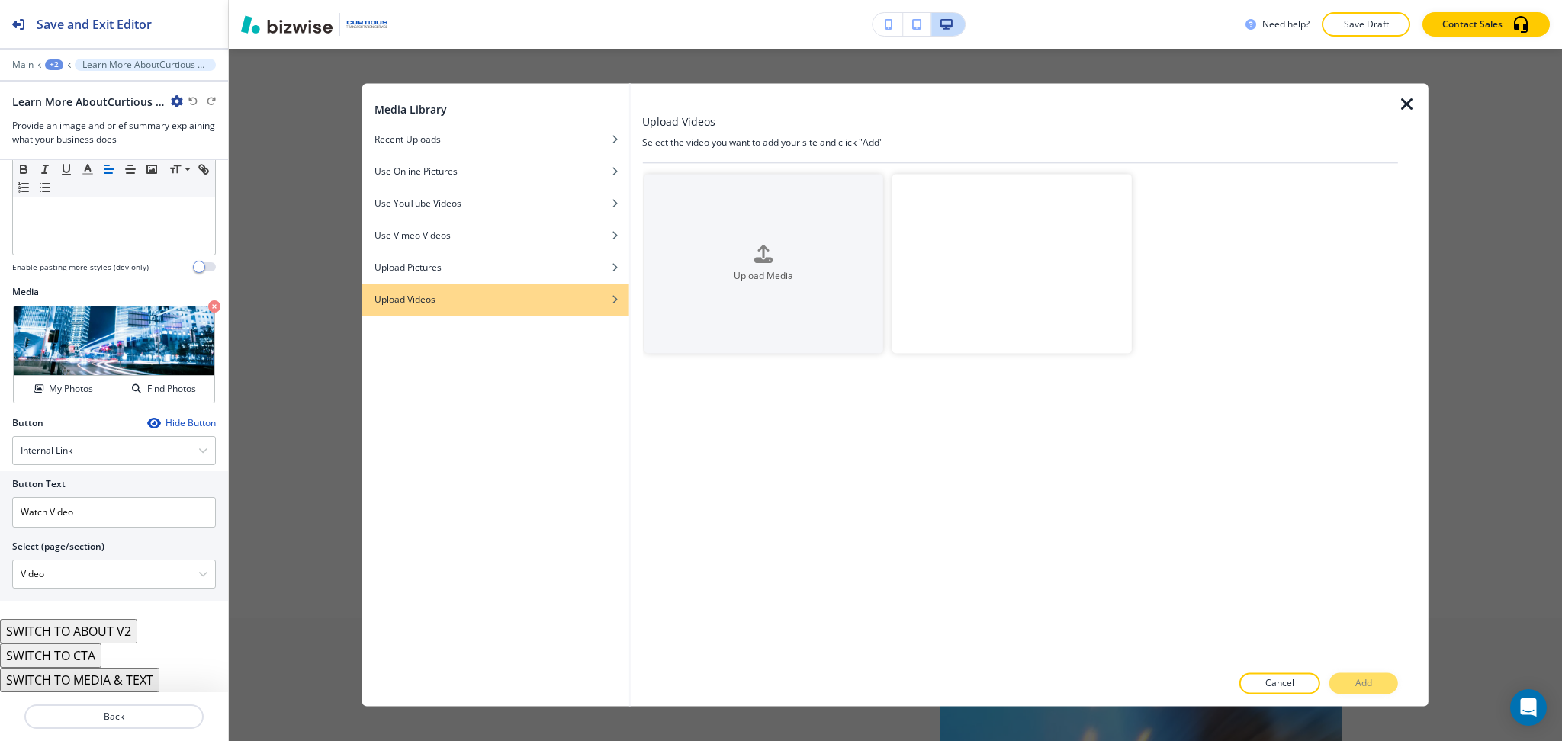
click at [1063, 231] on video "button" at bounding box center [1011, 263] width 239 height 179
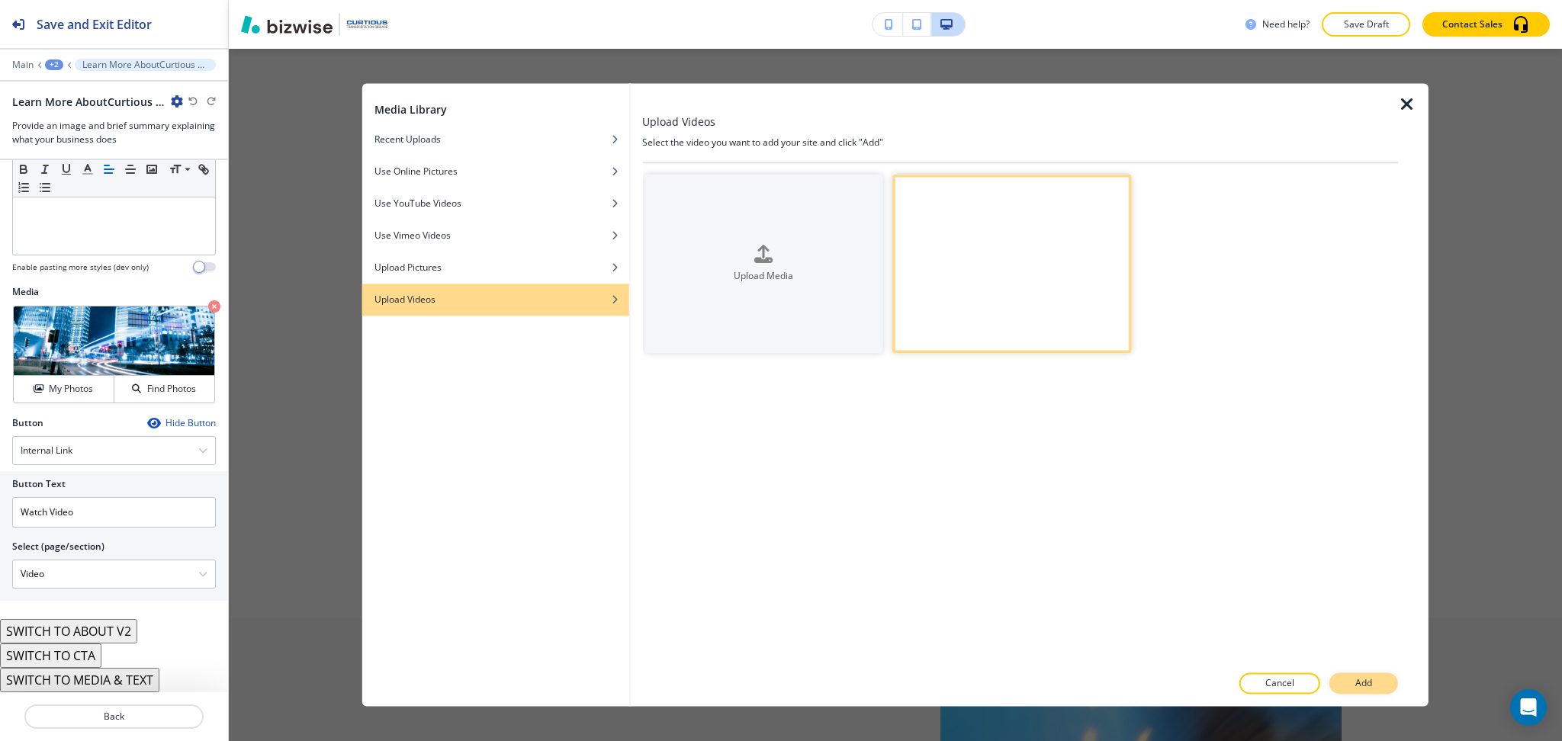
click at [1374, 686] on button "Add" at bounding box center [1363, 683] width 69 height 21
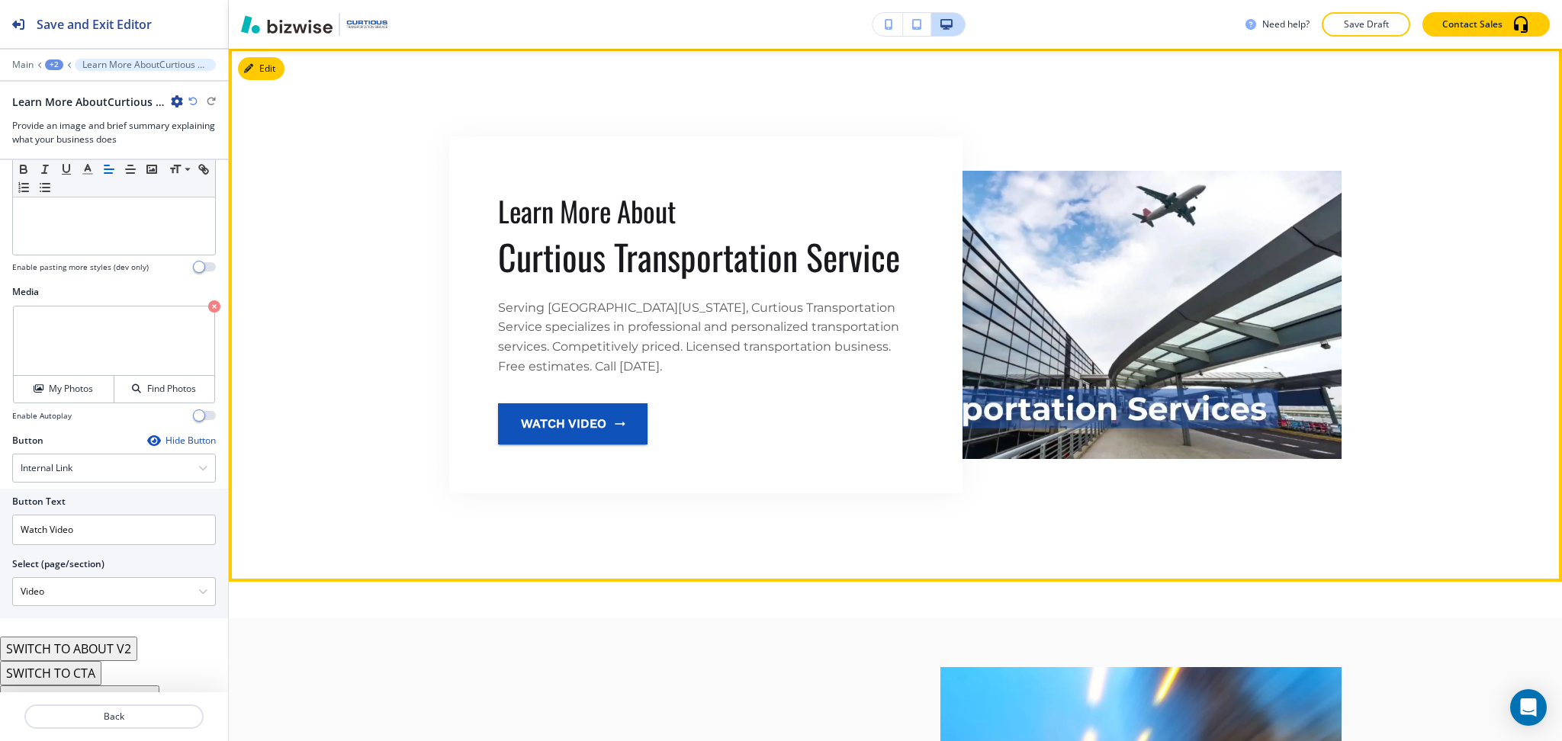
click at [1113, 298] on video at bounding box center [1084, 315] width 513 height 288
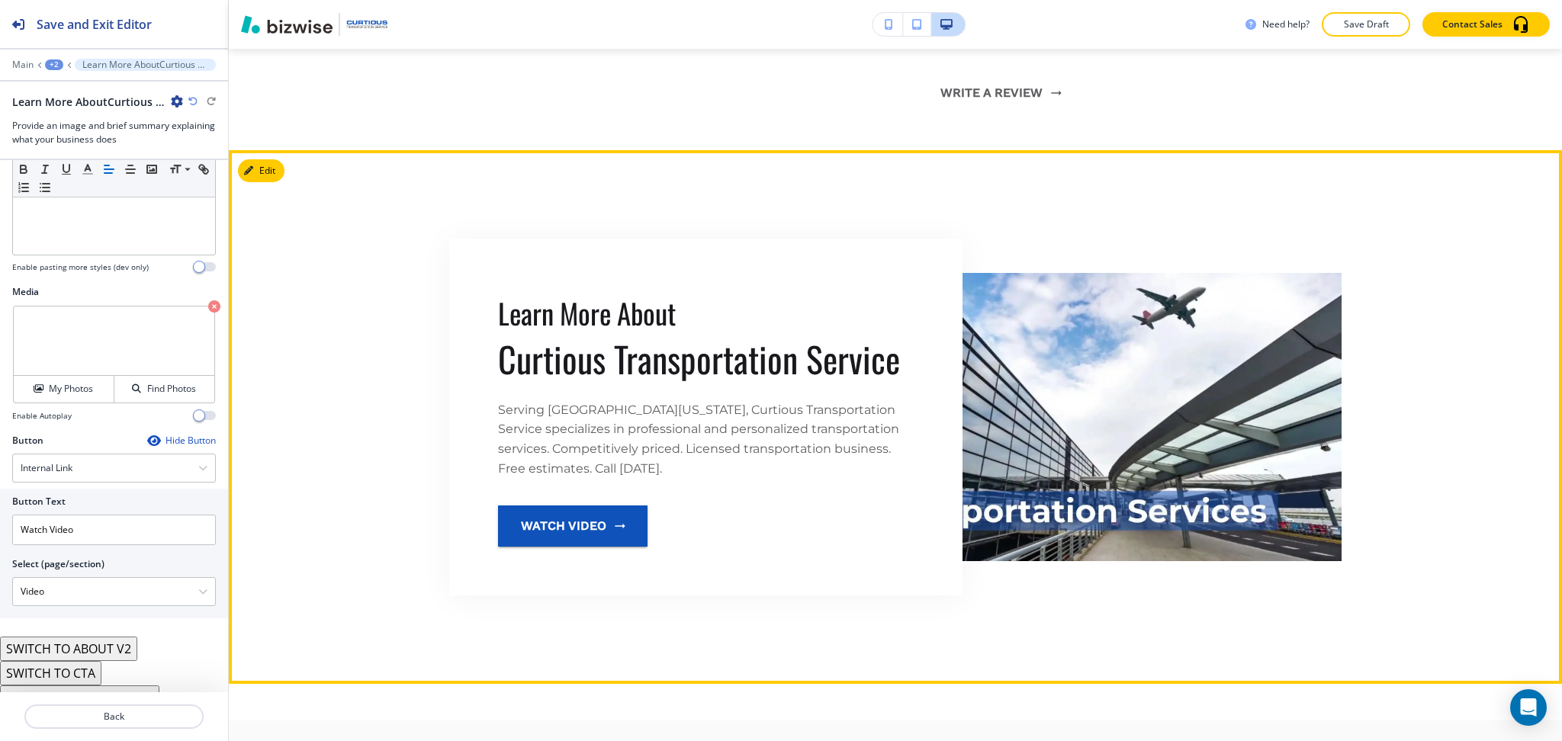
scroll to position [2967, 0]
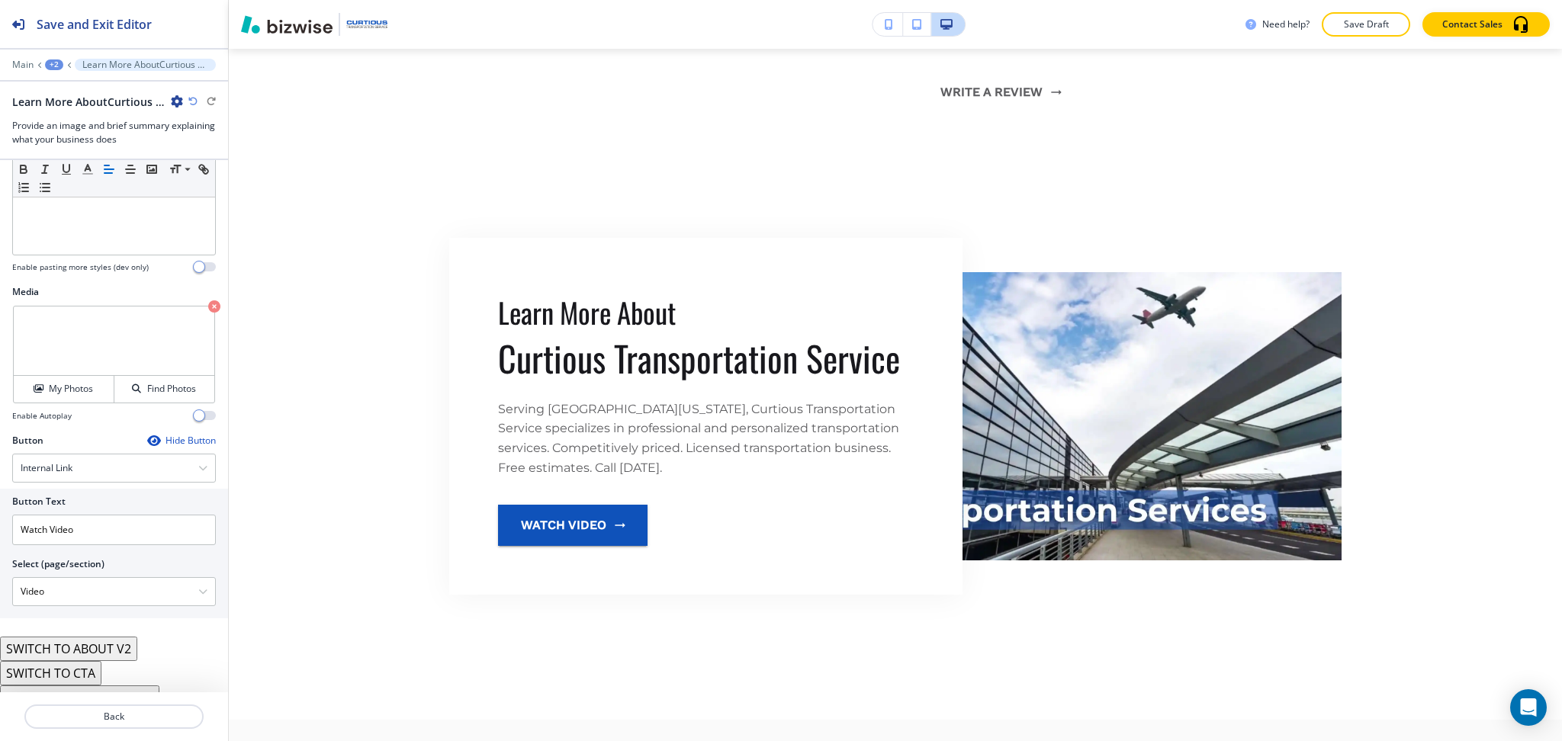
click at [185, 446] on div "Hide Button" at bounding box center [181, 441] width 69 height 12
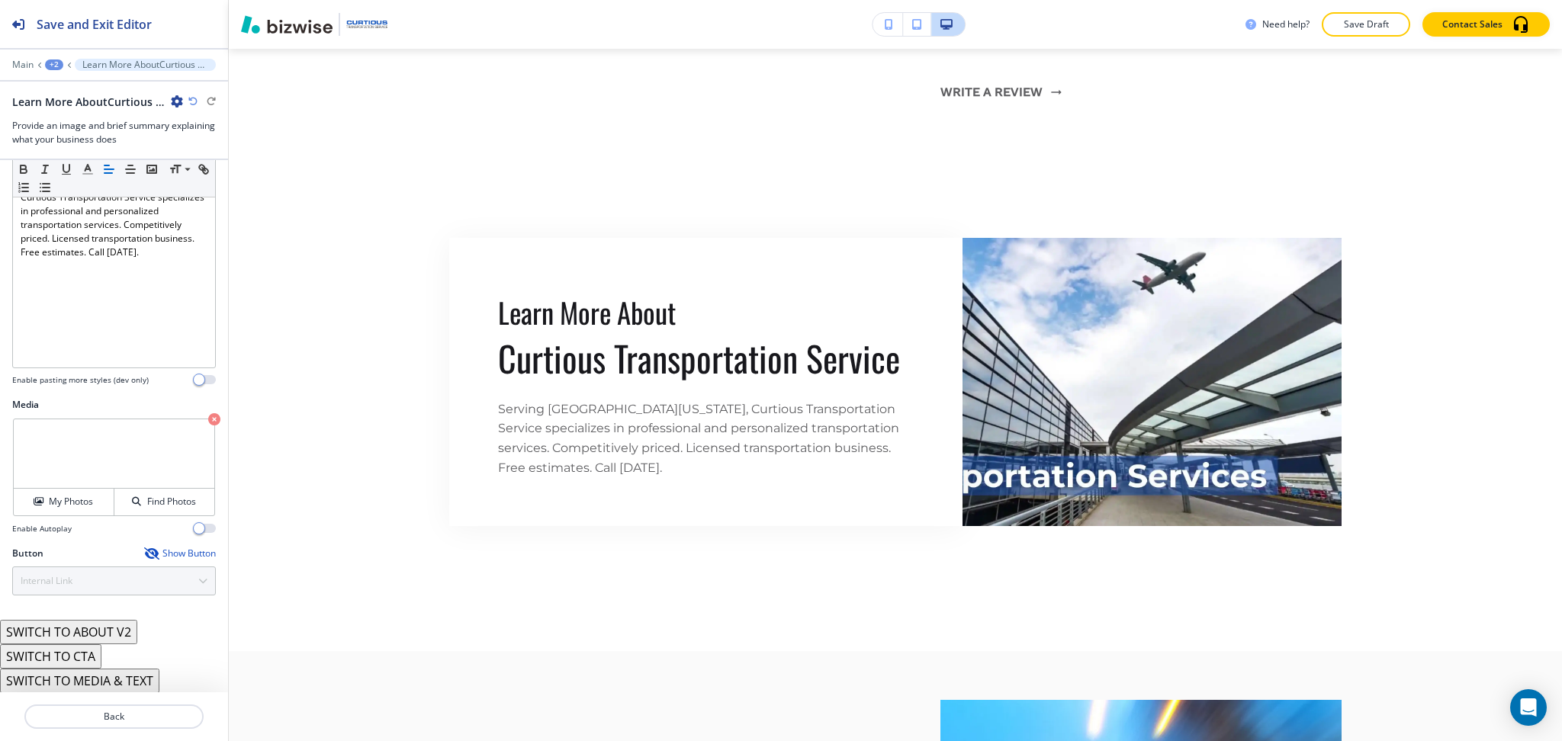
click at [122, 629] on button "SWITCH TO ABOUT V2" at bounding box center [68, 632] width 137 height 24
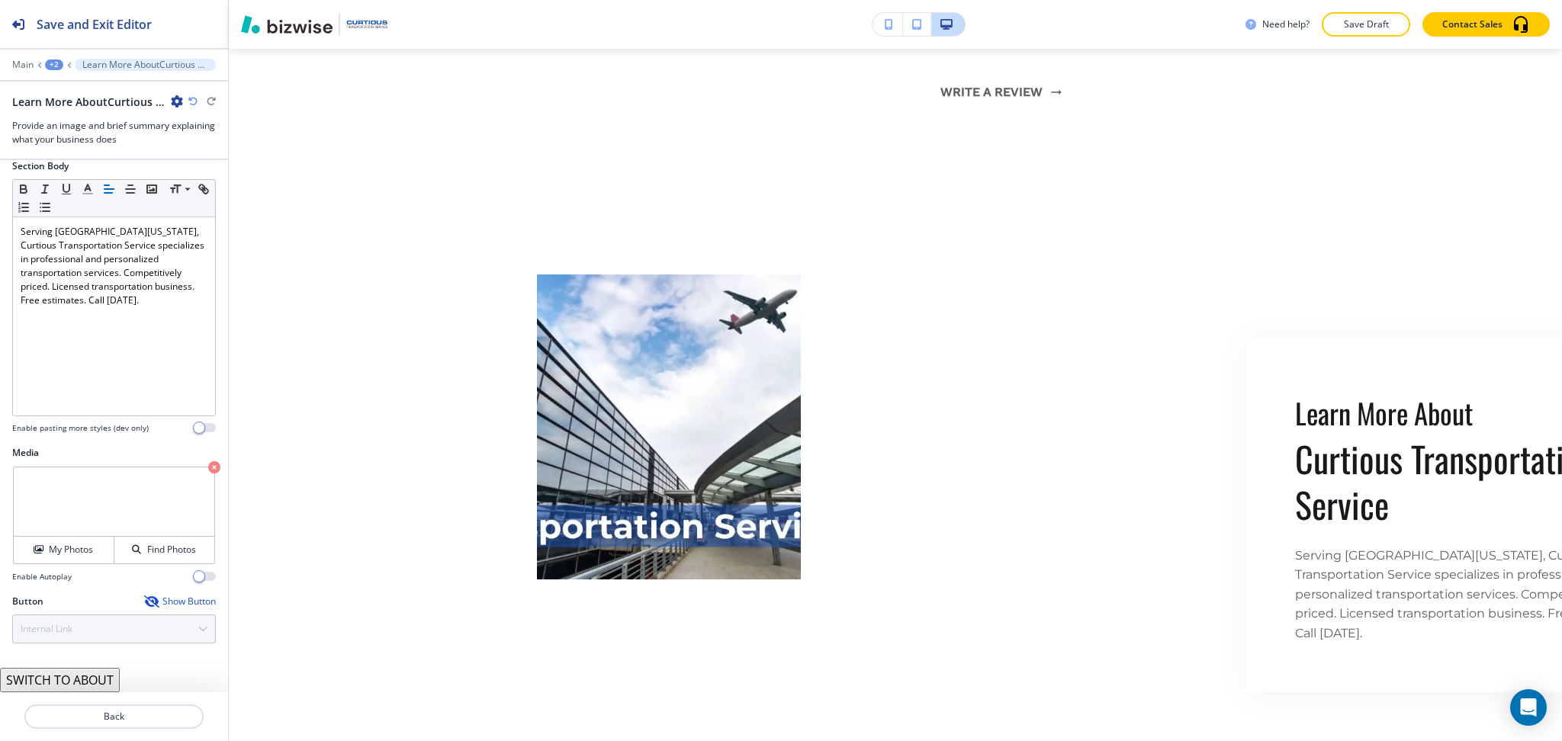
scroll to position [143, 0]
click at [192, 99] on icon "button" at bounding box center [192, 101] width 9 height 9
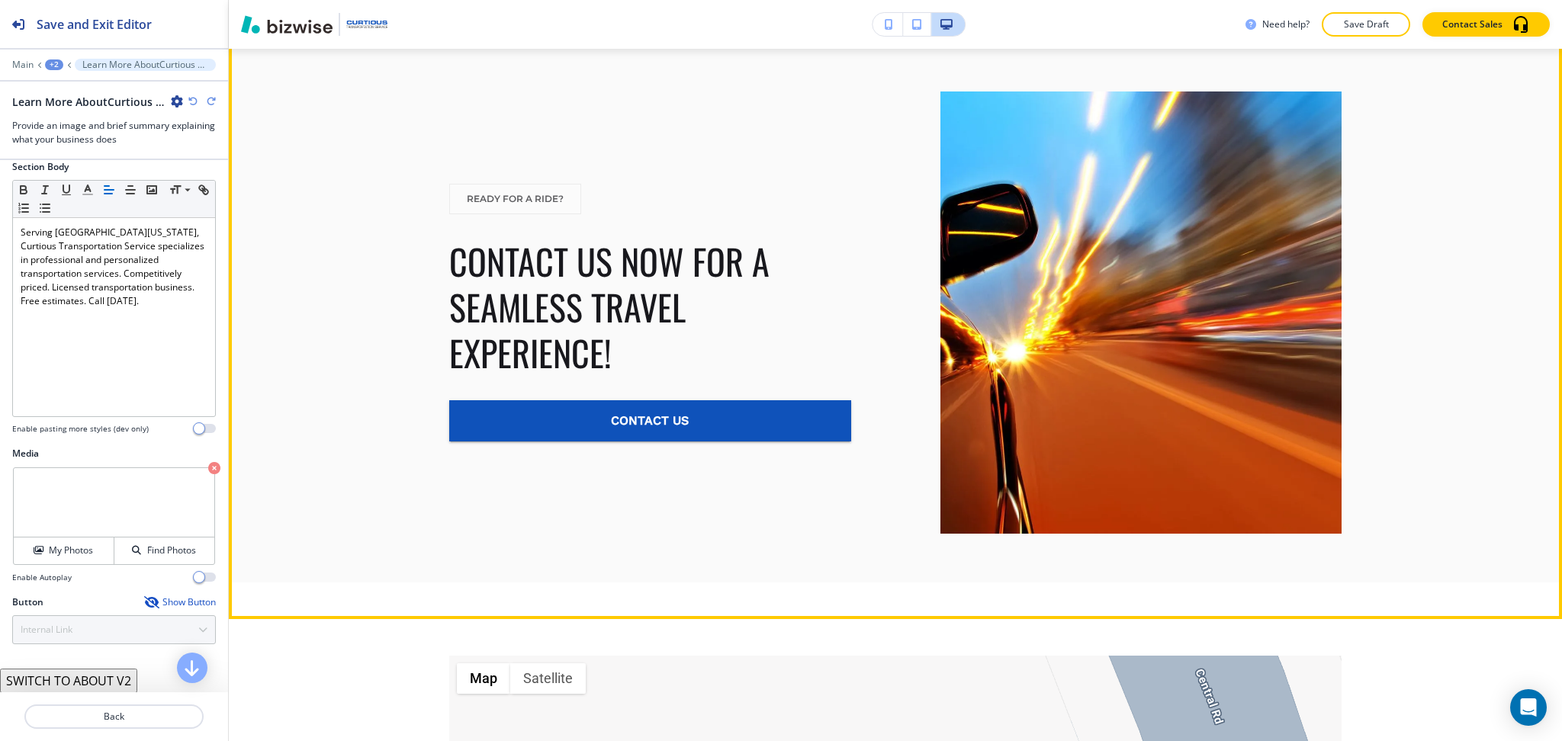
scroll to position [3576, 0]
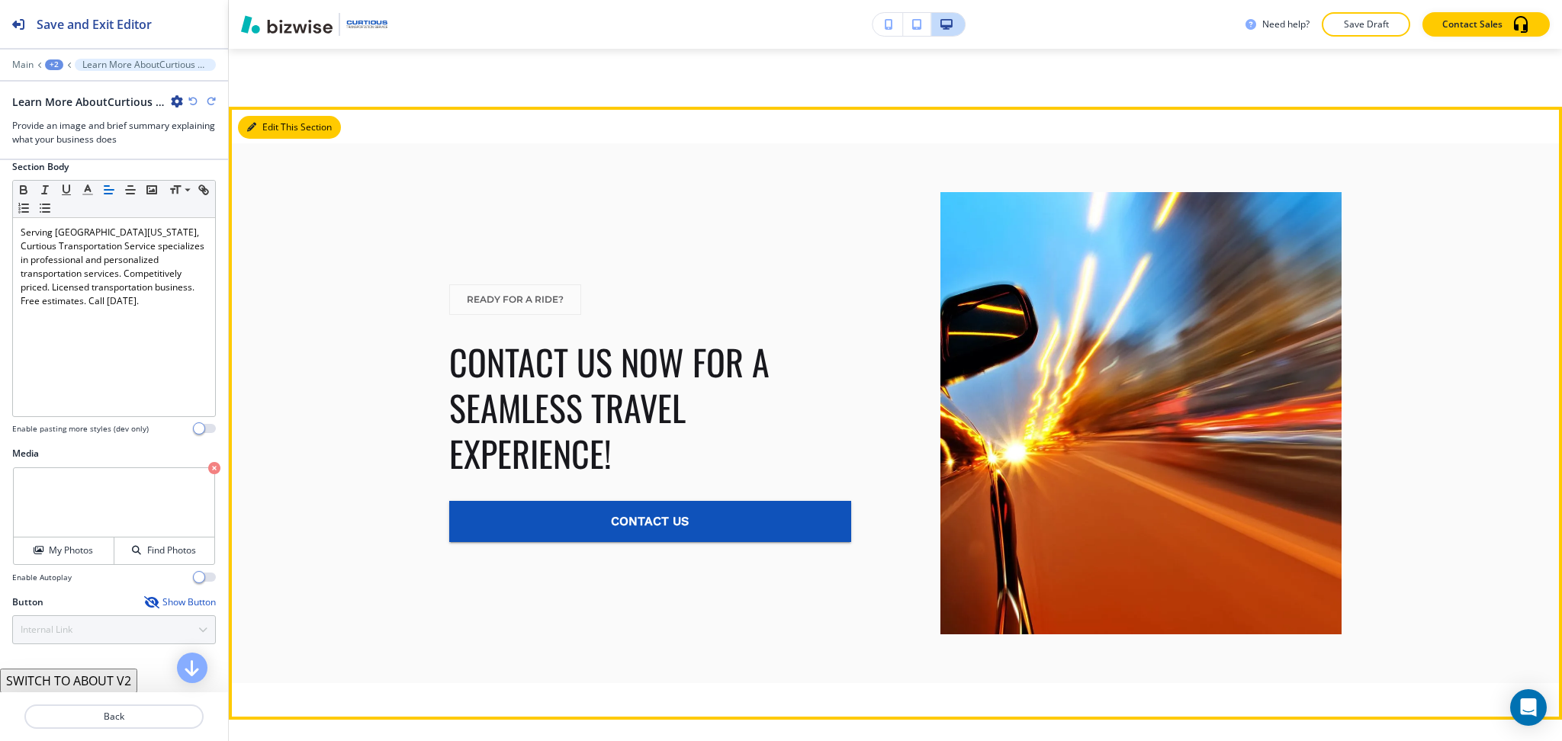
click at [271, 126] on button "Edit This Section" at bounding box center [289, 127] width 103 height 23
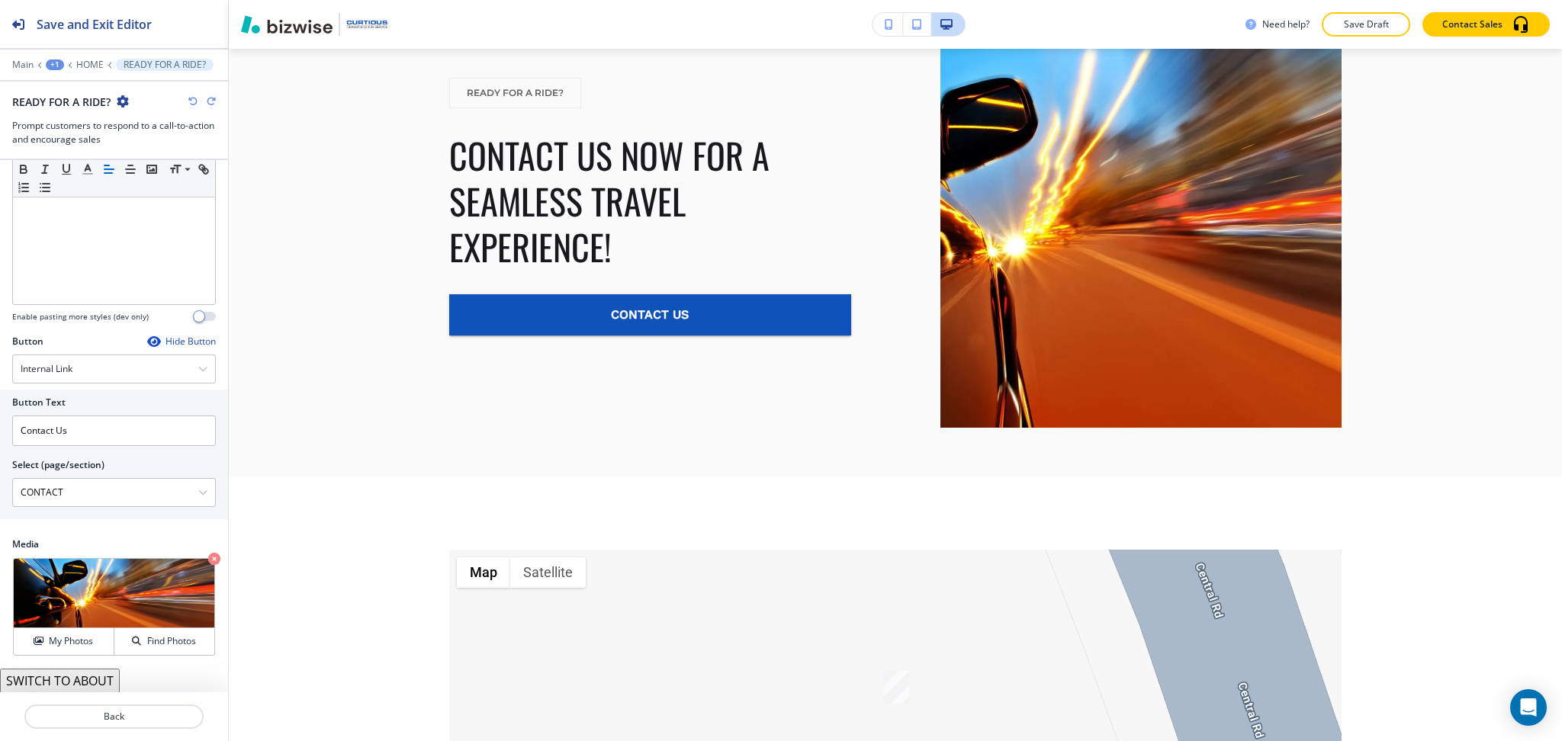
scroll to position [3682, 0]
click at [95, 680] on button "SWITCH TO ABOUT" at bounding box center [60, 681] width 120 height 24
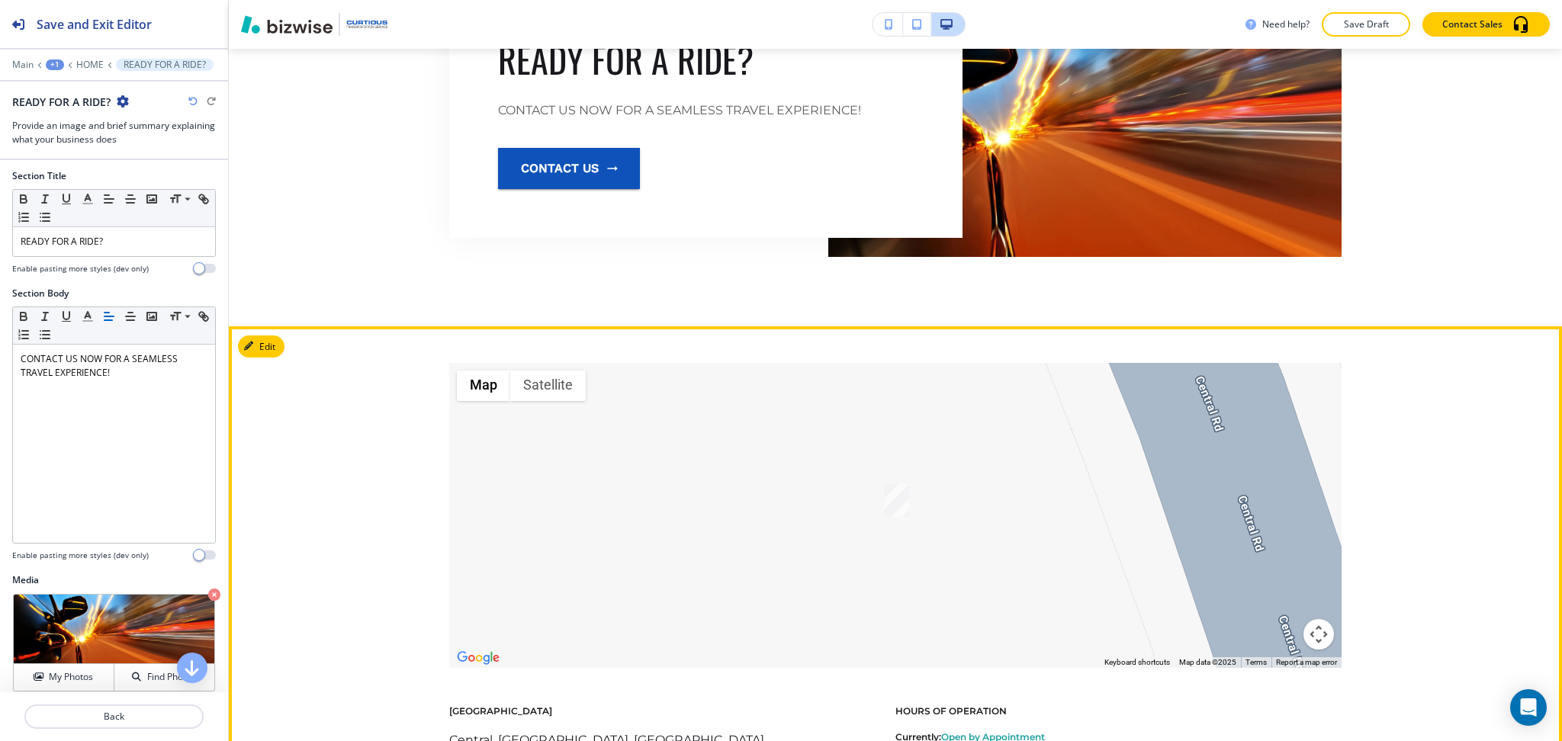
scroll to position [0, 0]
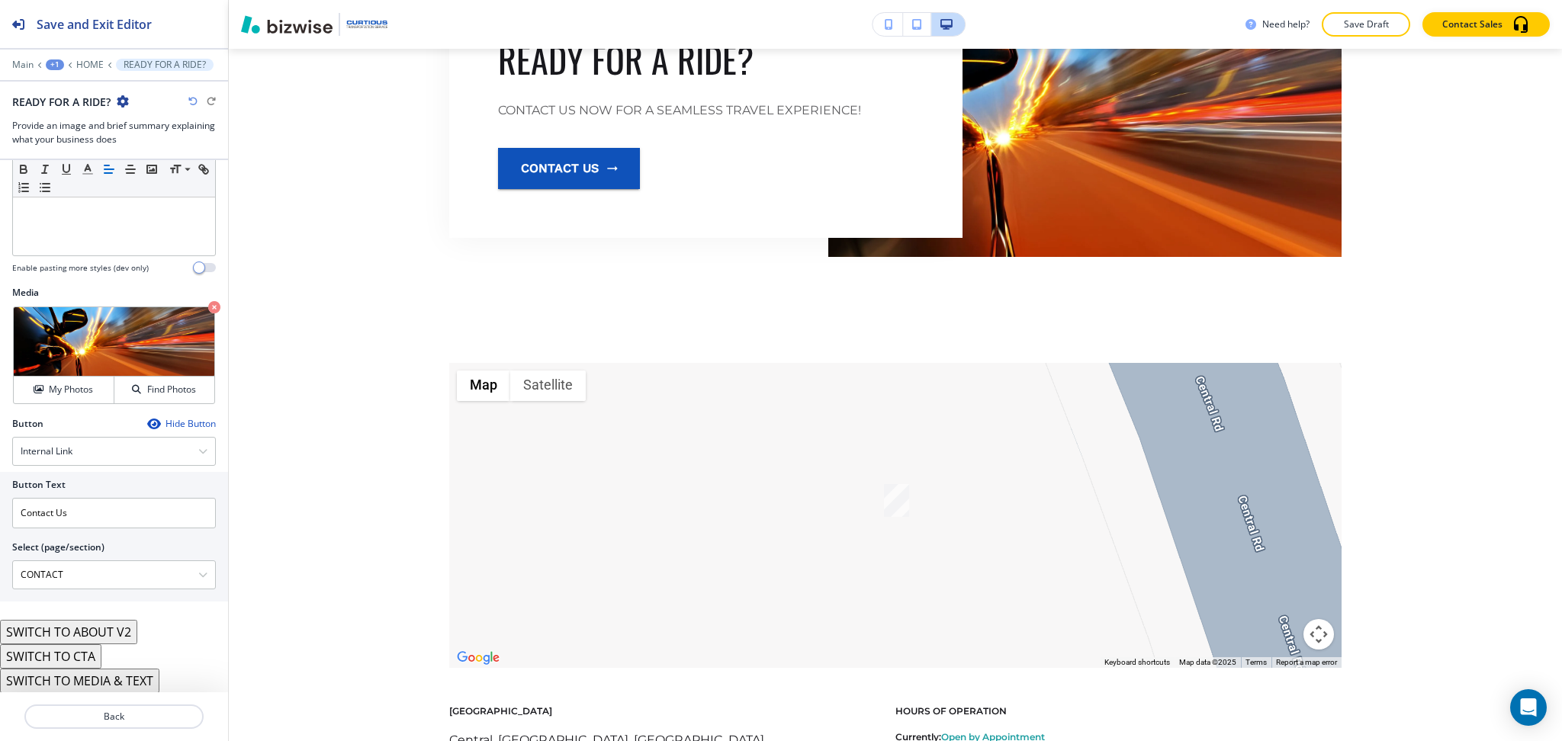
click at [93, 628] on button "SWITCH TO ABOUT V2" at bounding box center [68, 632] width 137 height 24
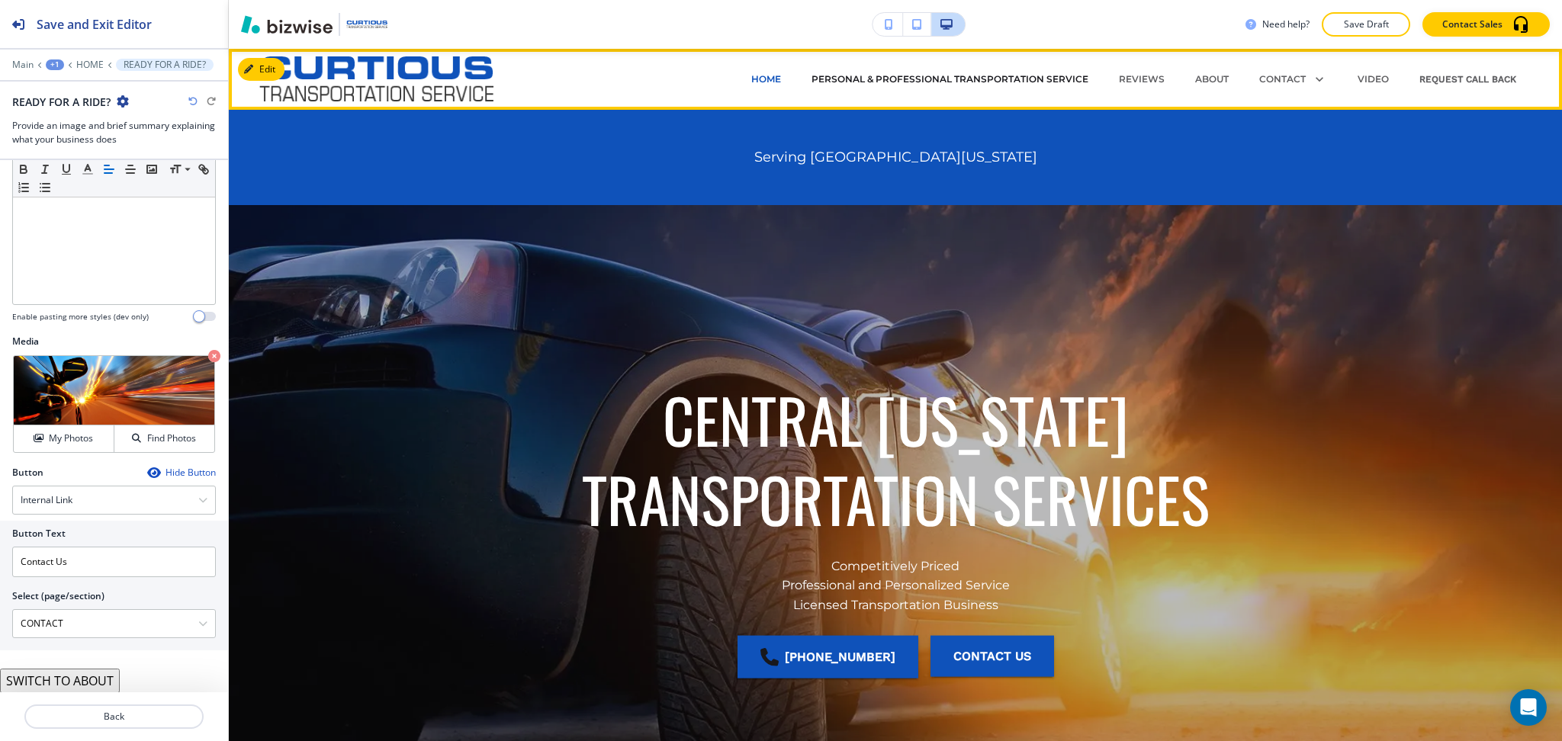
click at [849, 74] on p "PERSONAL & PROFESSIONAL TRANSPORTATION SERVICE" at bounding box center [949, 79] width 277 height 14
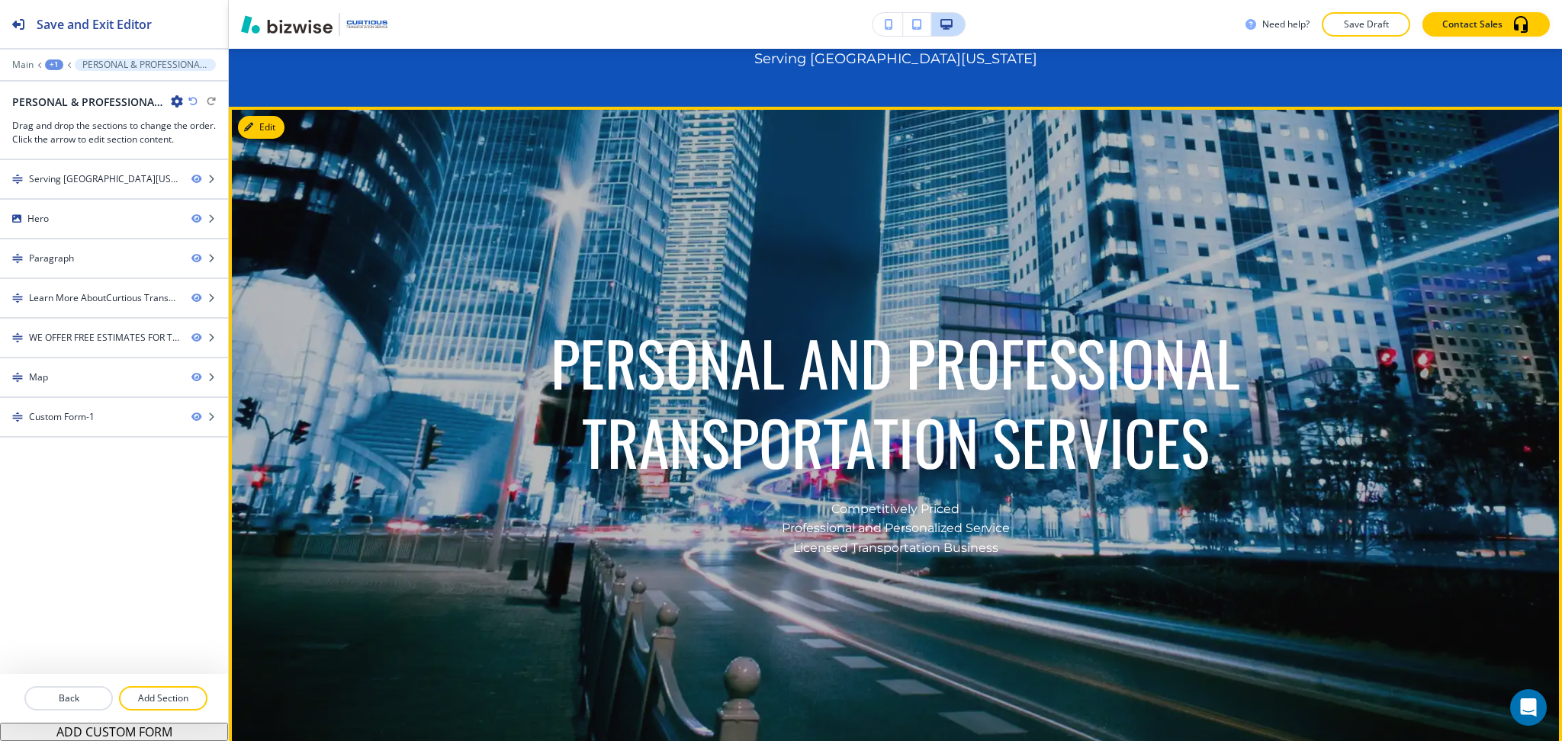
scroll to position [99, 0]
click at [281, 125] on button "Edit This Section" at bounding box center [289, 126] width 103 height 23
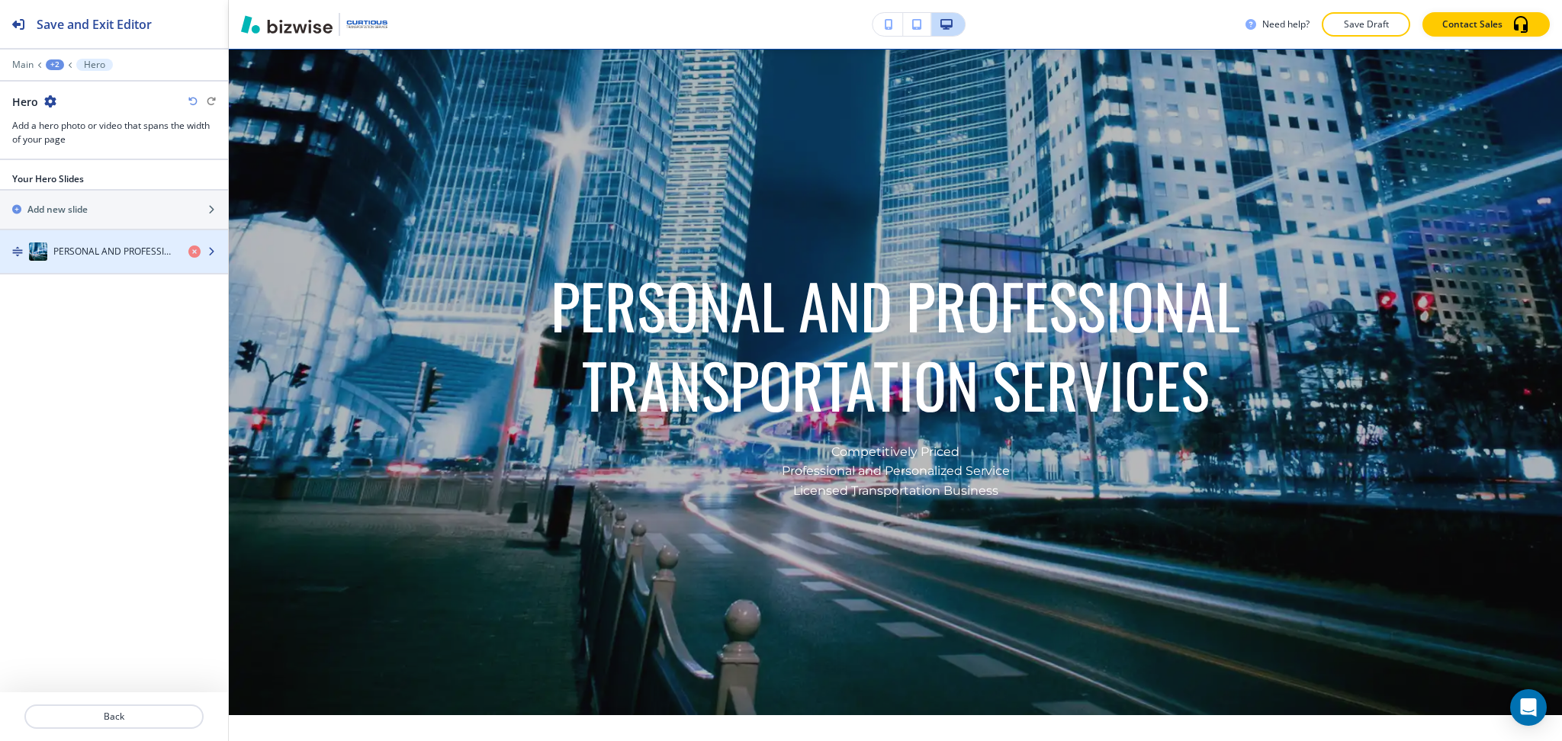
click at [105, 239] on div "button" at bounding box center [114, 236] width 228 height 12
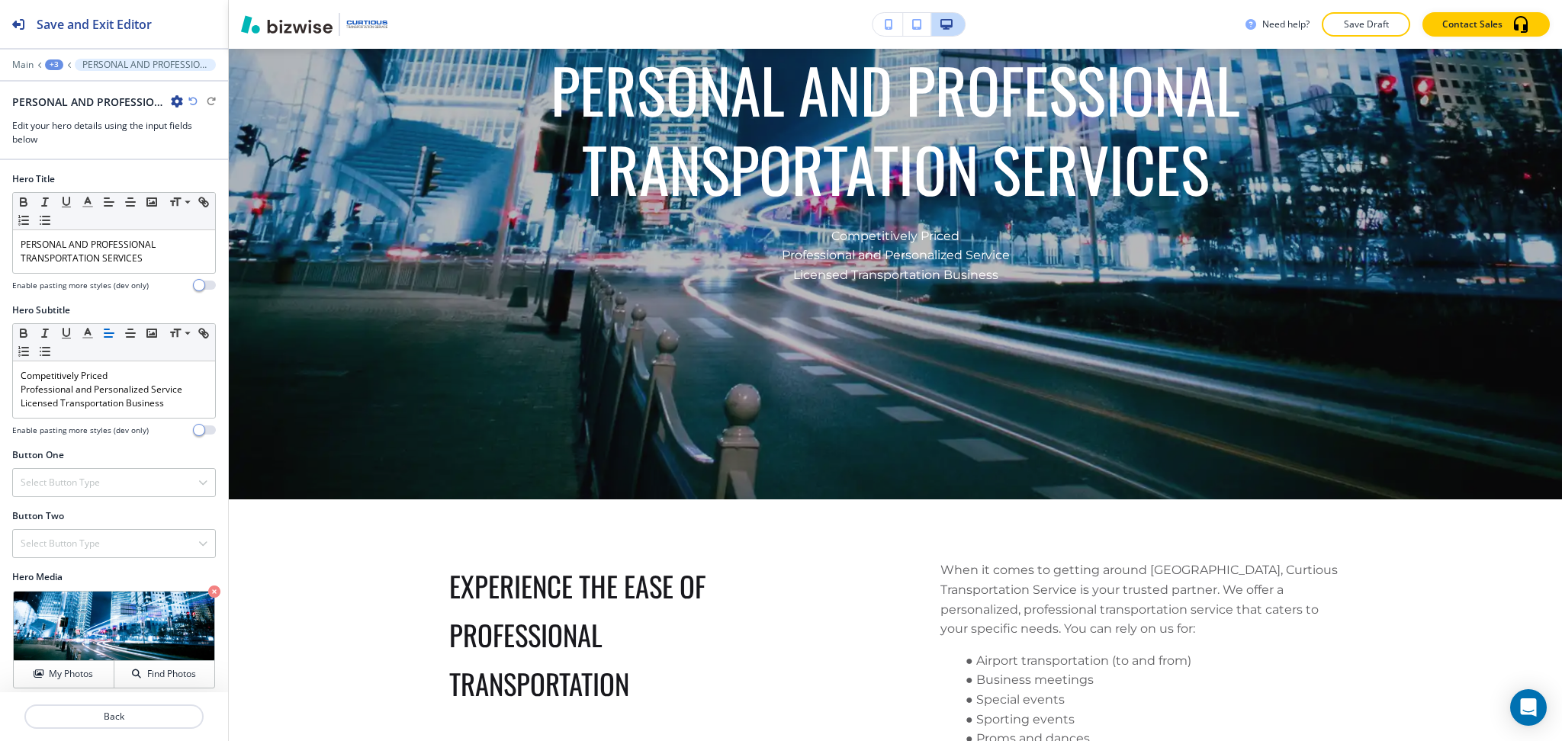
scroll to position [8, 0]
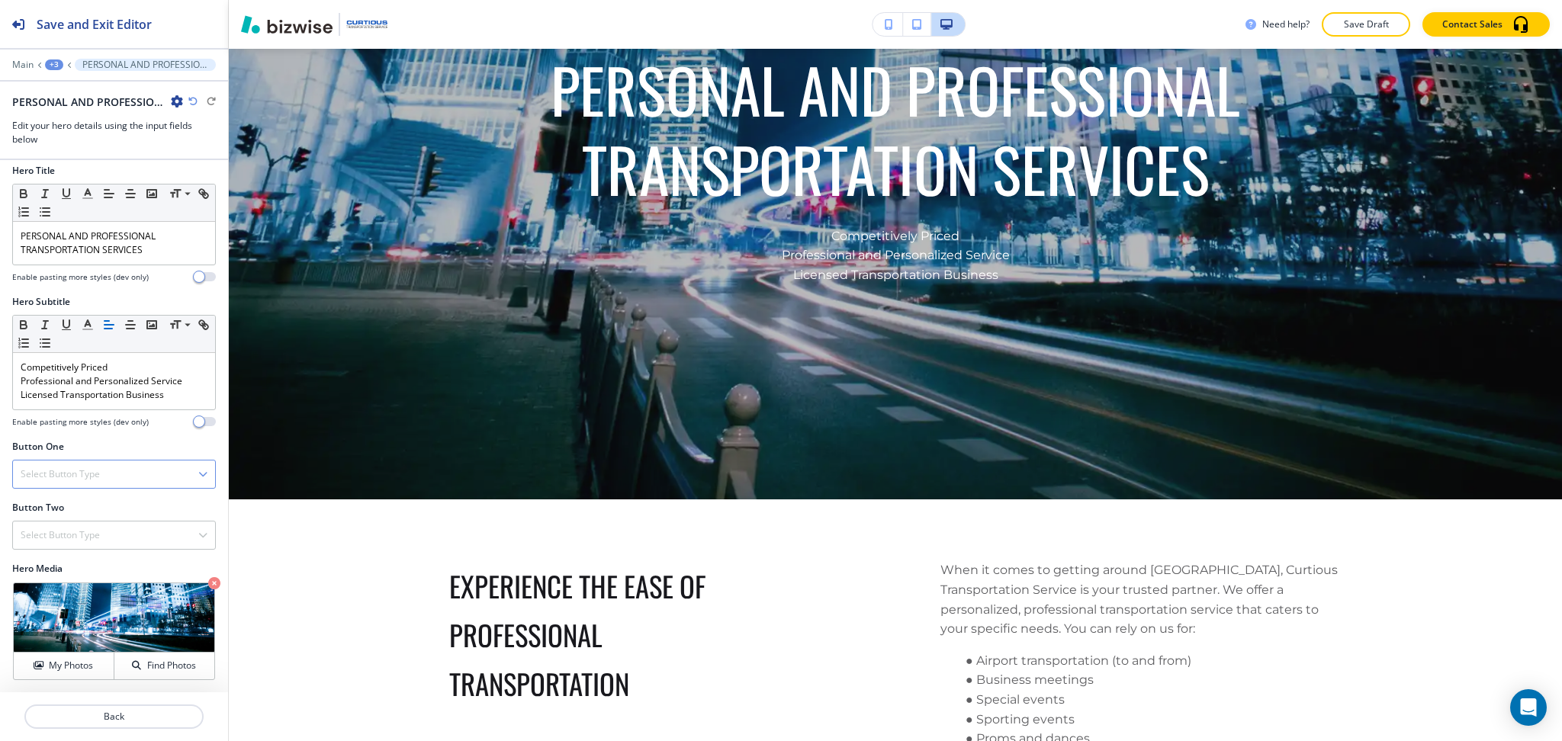
click at [113, 469] on div "Select Button Type" at bounding box center [114, 474] width 202 height 27
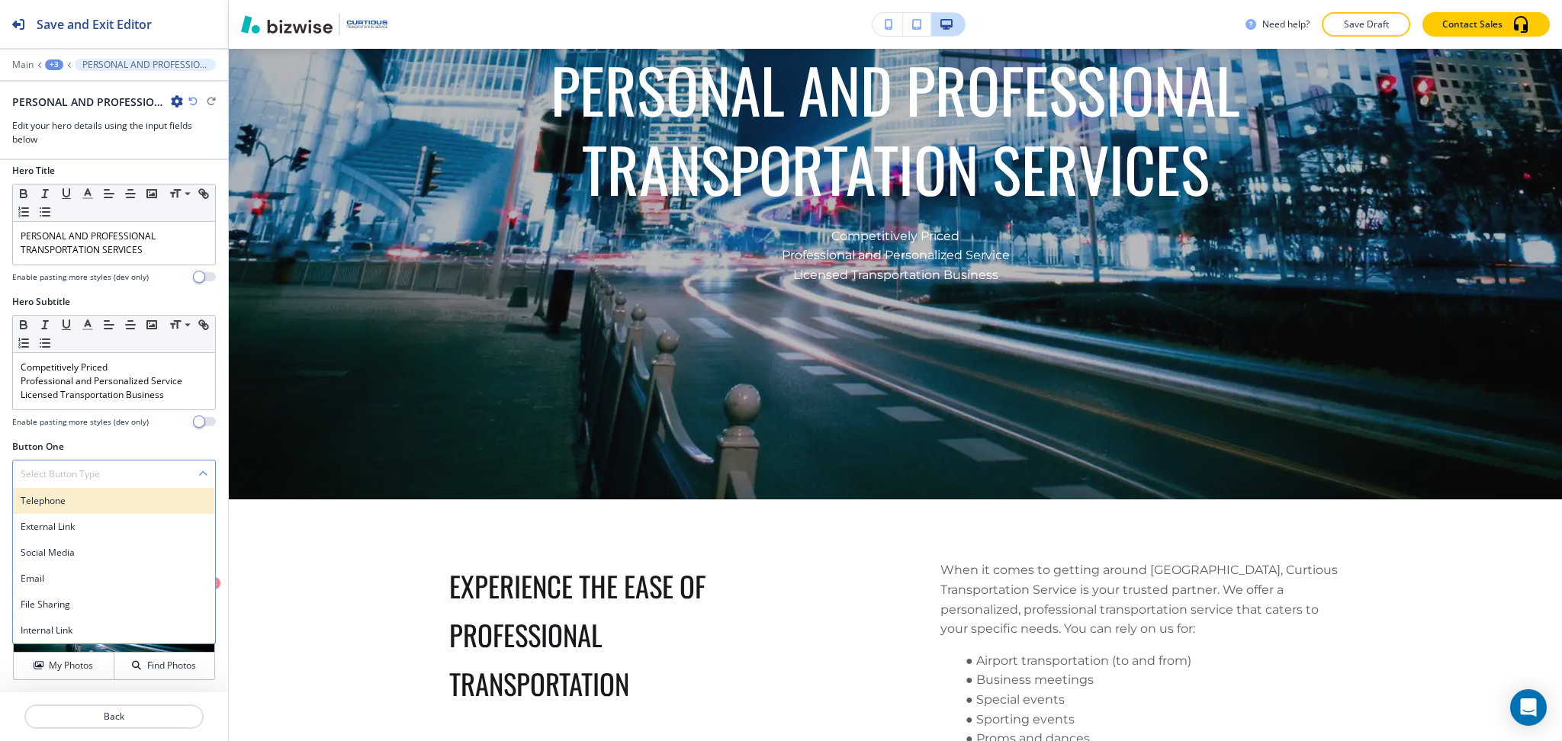
click at [102, 503] on h4 "Telephone" at bounding box center [114, 501] width 187 height 14
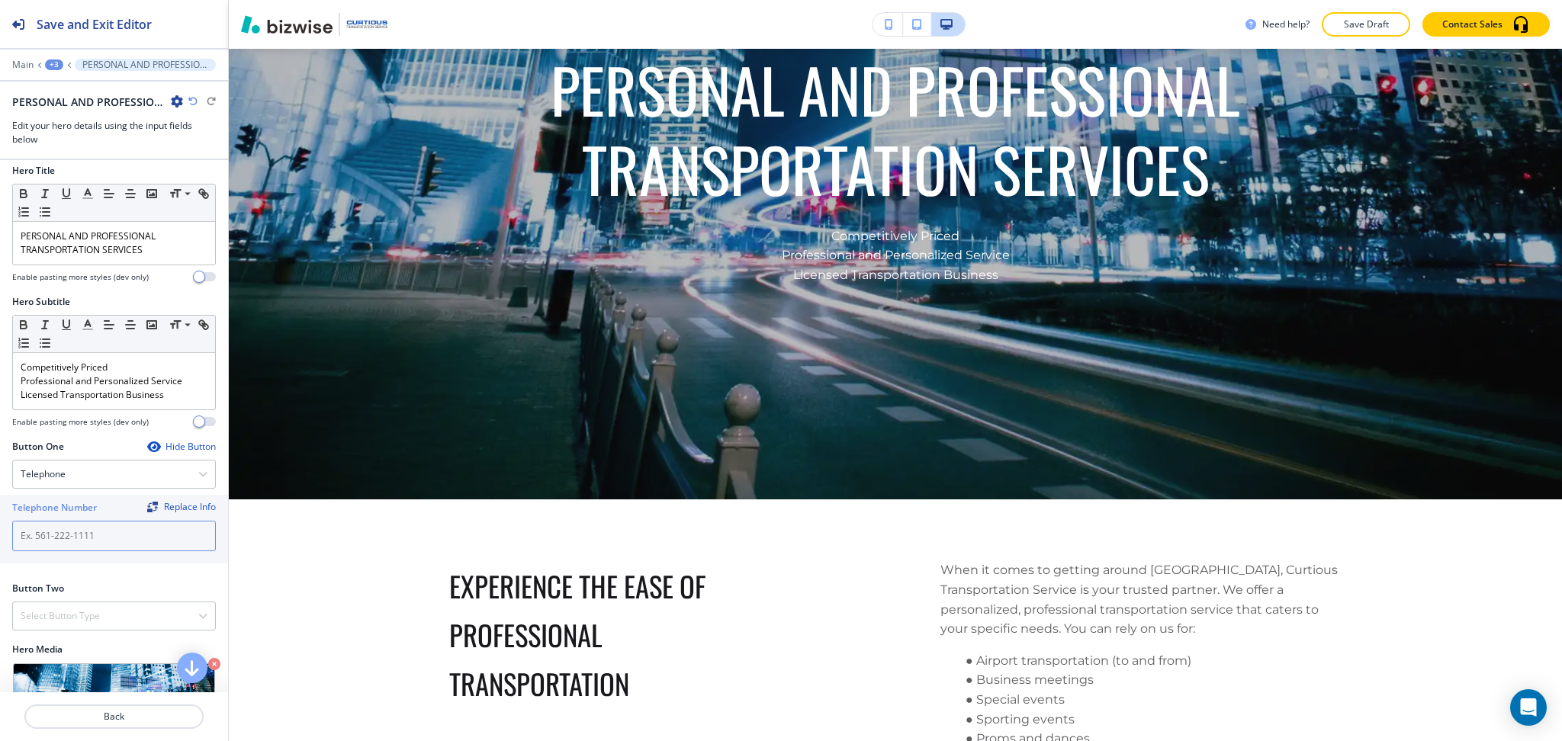
click at [95, 544] on input "text" at bounding box center [114, 536] width 204 height 31
paste input "[PHONE_NUMBER]"
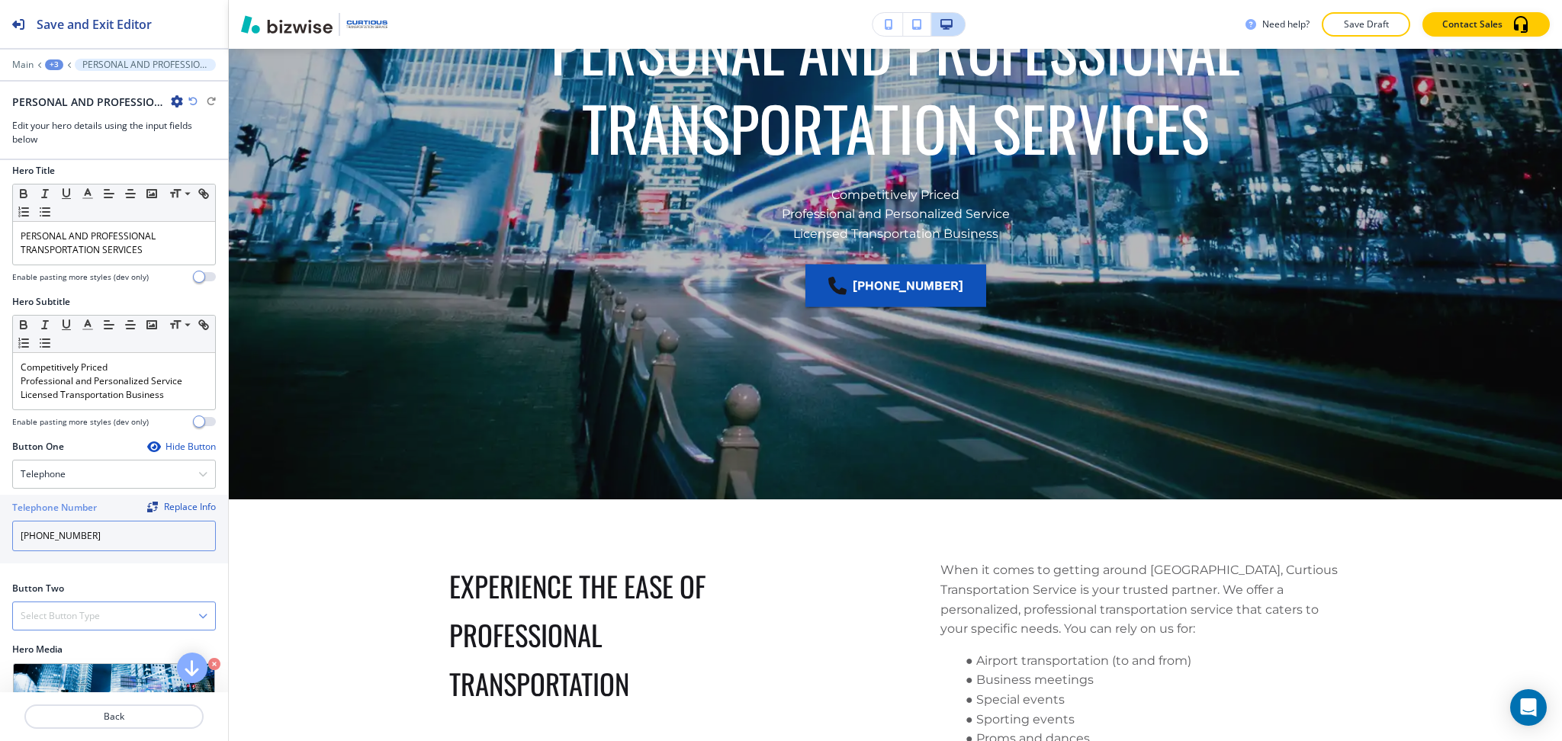
type input "[PHONE_NUMBER]"
click at [104, 612] on div "Select Button Type" at bounding box center [114, 616] width 202 height 27
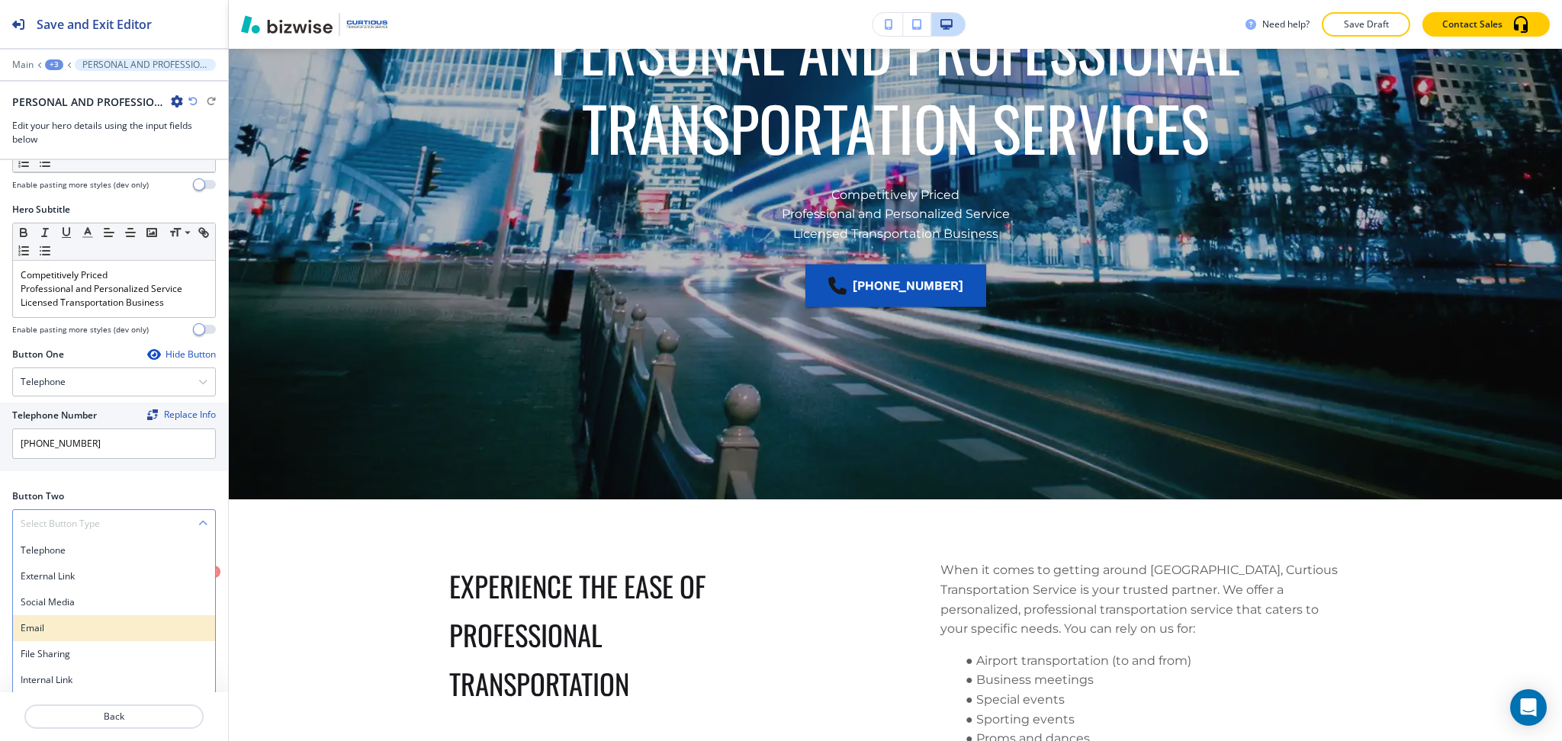
scroll to position [102, 0]
click at [94, 679] on h4 "Internal Link" at bounding box center [114, 679] width 187 height 14
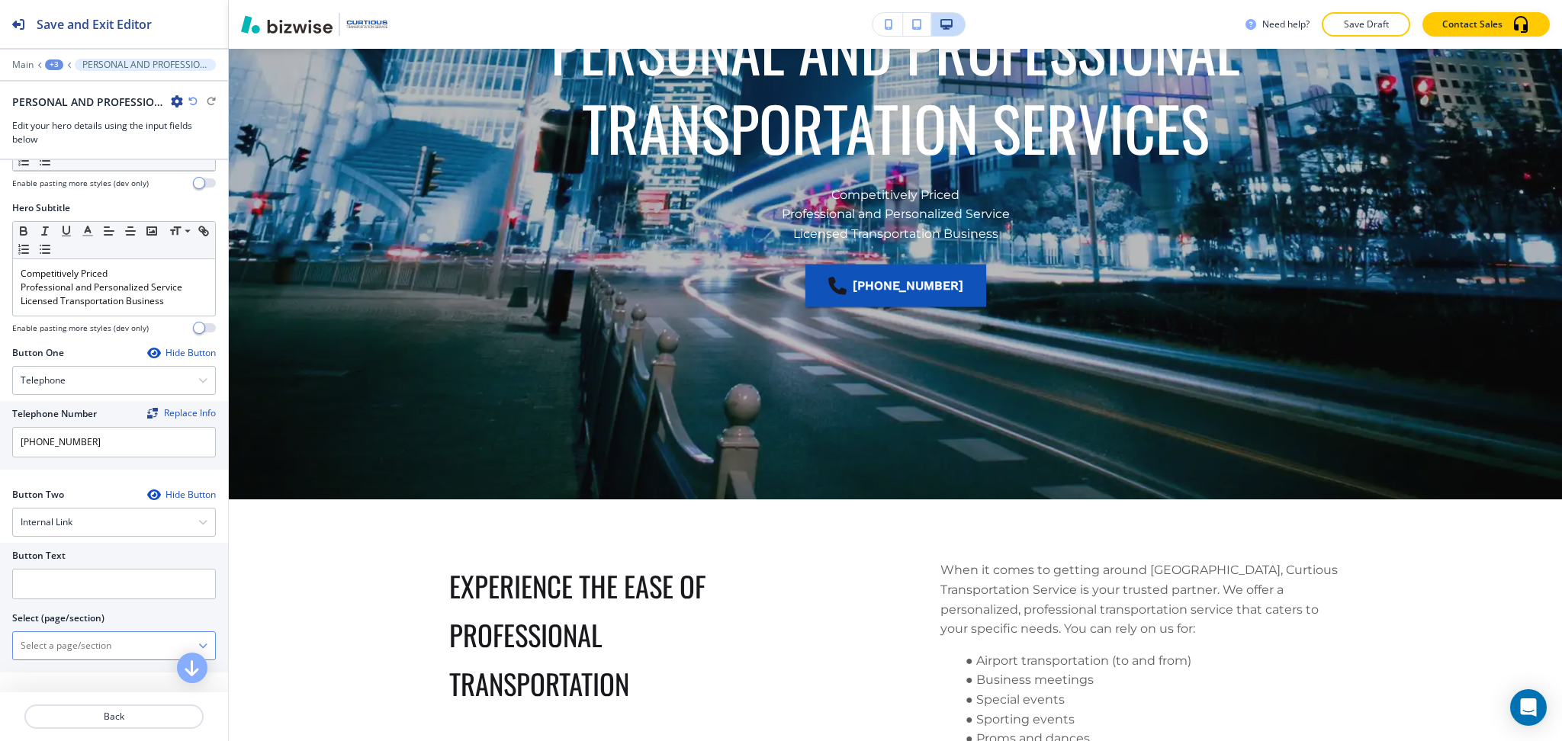
click at [88, 652] on \(page\/section\) "Manual Input" at bounding box center [105, 646] width 185 height 26
drag, startPoint x: 107, startPoint y: 651, endPoint x: 24, endPoint y: 648, distance: 82.5
click at [0, 645] on div "Button Text Select (page/section) CONTACT US CONTACT CONTACT | Hero CONTACT | P…" at bounding box center [114, 608] width 228 height 130
click at [63, 676] on h4 "CONTACT" at bounding box center [114, 673] width 187 height 14
type \(page\/section\) "CONTACT"
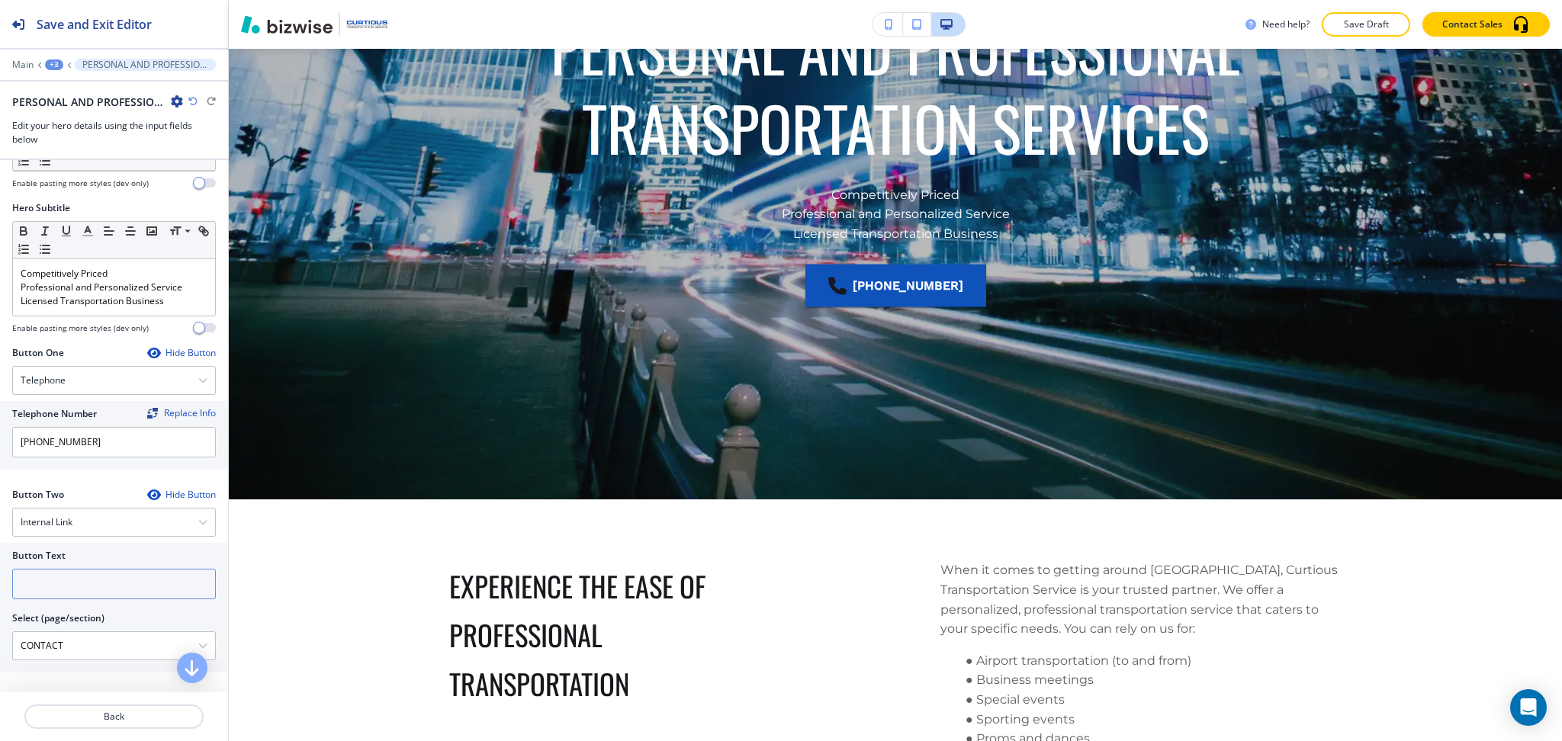
click at [69, 577] on div "Button Text" at bounding box center [114, 574] width 204 height 50
click at [74, 583] on input "text" at bounding box center [114, 584] width 204 height 31
paste input "CONTACT US"
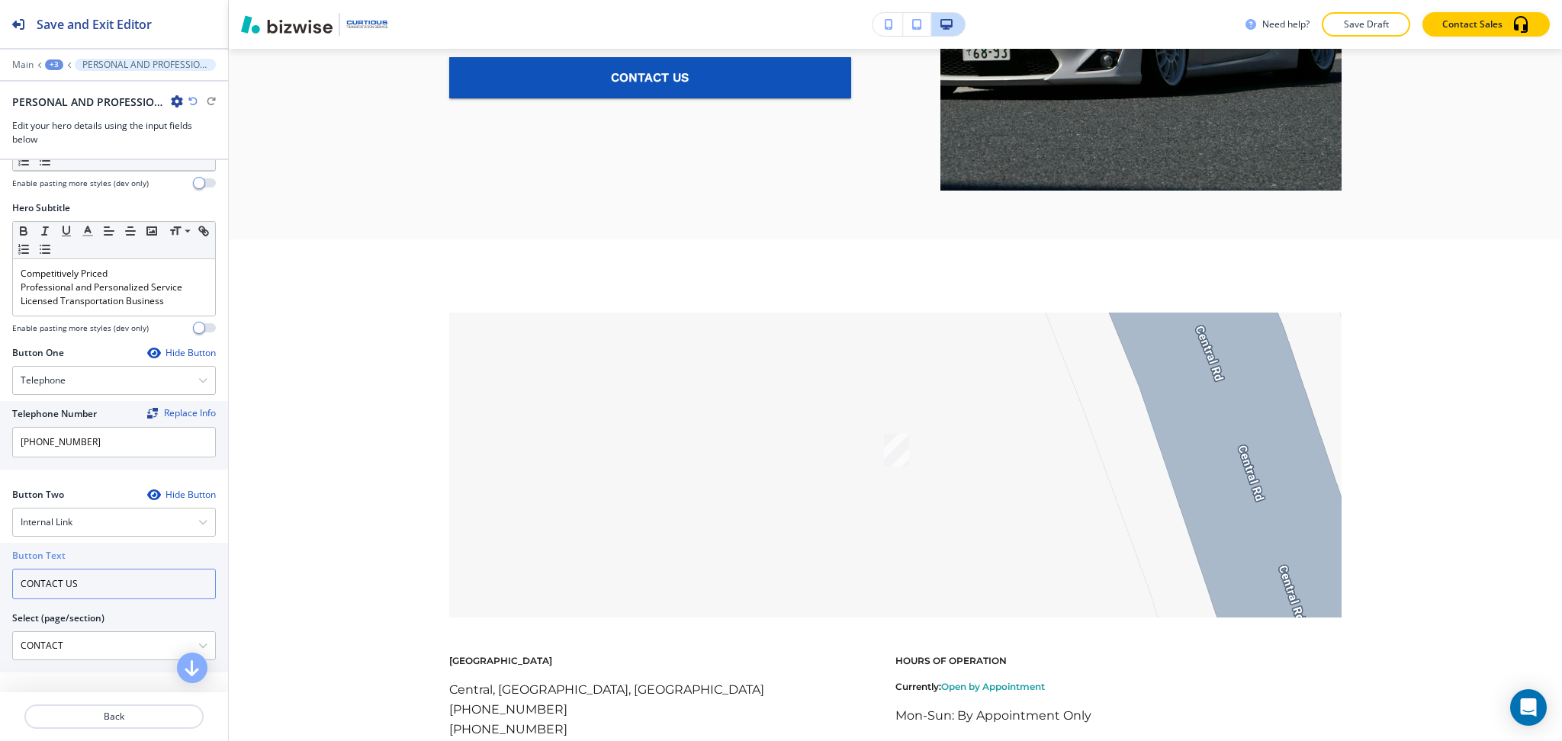
type input "CONTACT US"
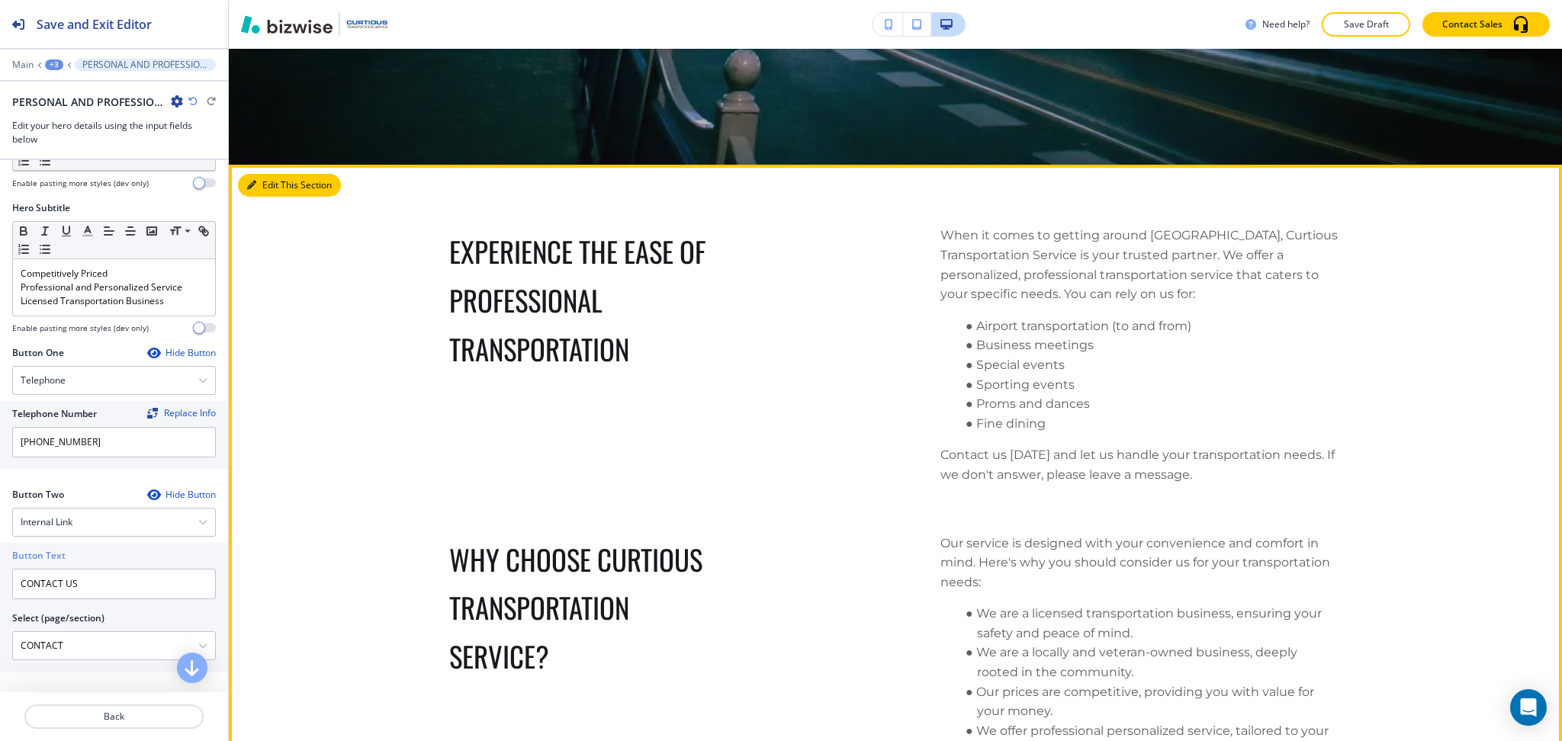
drag, startPoint x: 271, startPoint y: 182, endPoint x: 257, endPoint y: 198, distance: 21.7
click at [271, 182] on button "Edit This Section" at bounding box center [289, 185] width 103 height 23
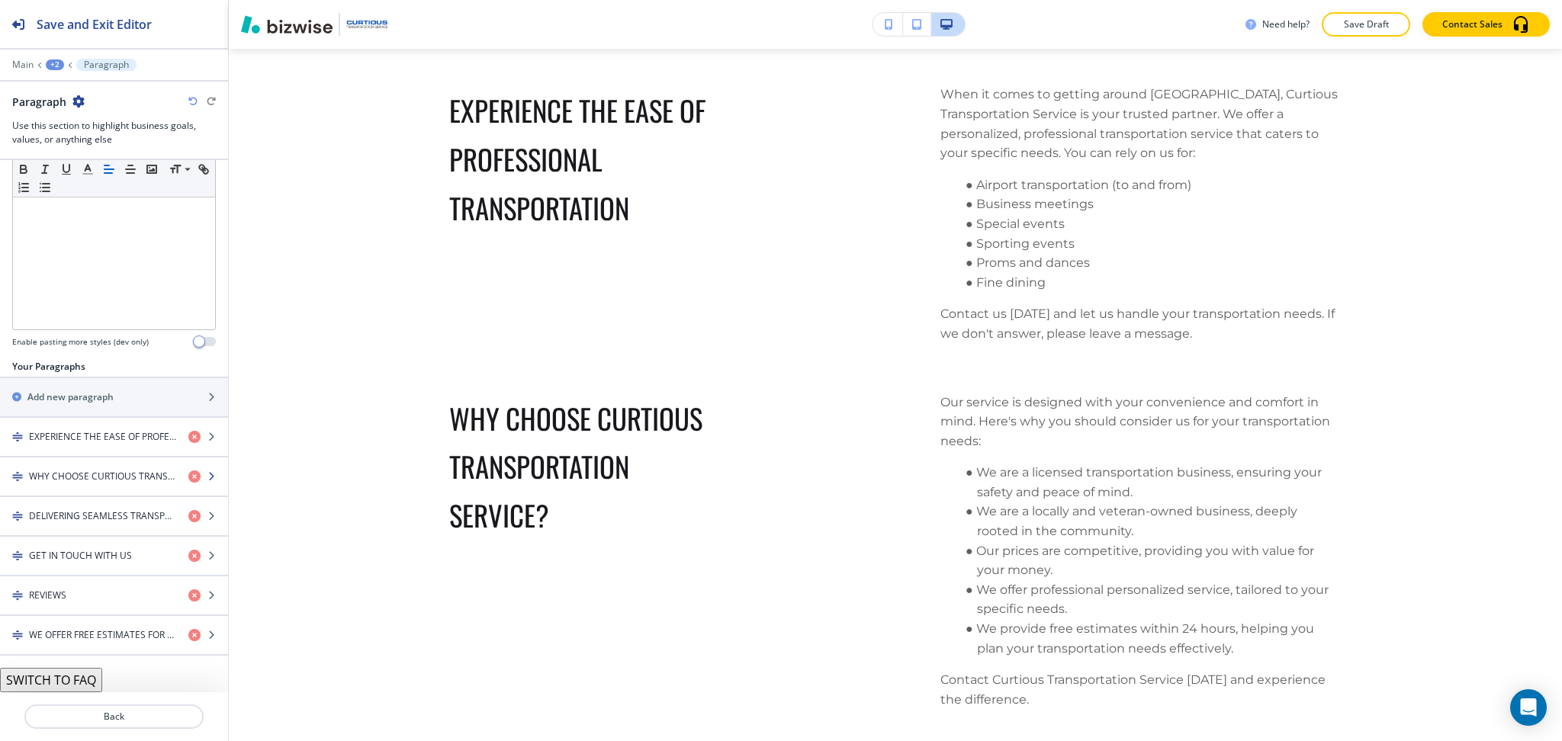
scroll to position [848, 0]
click at [188, 596] on icon "button" at bounding box center [194, 596] width 12 height 12
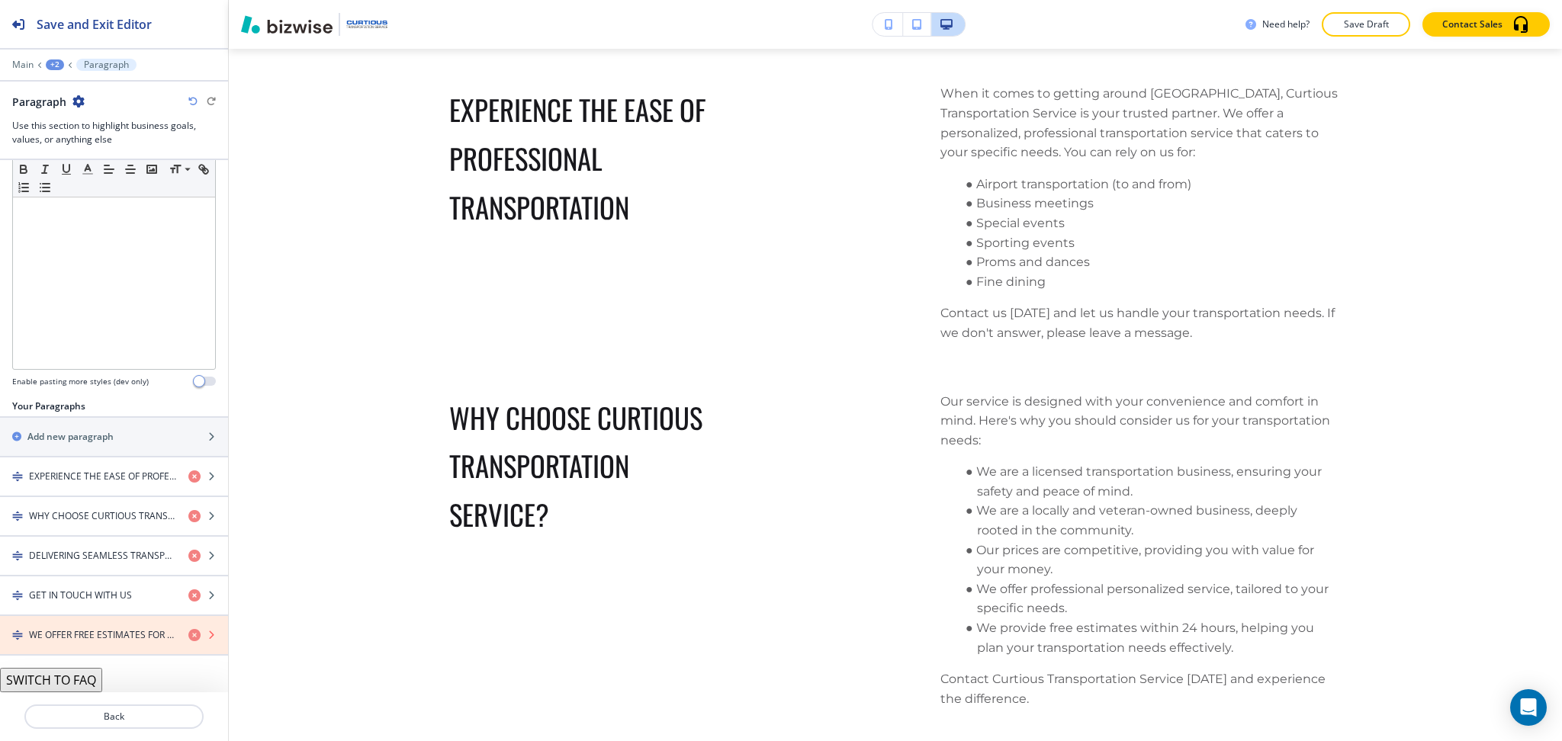
click at [188, 636] on icon "button" at bounding box center [194, 635] width 12 height 12
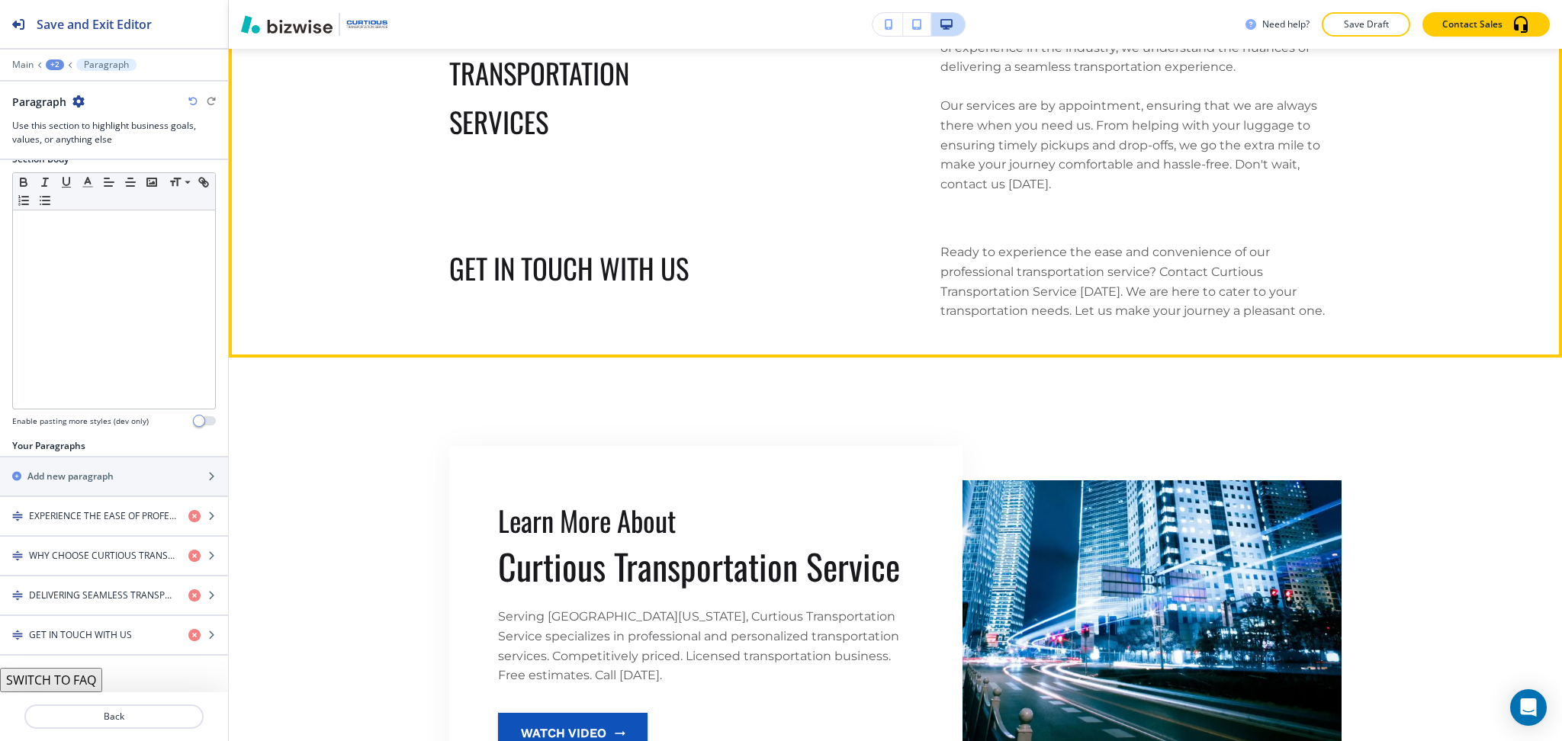
scroll to position [1609, 0]
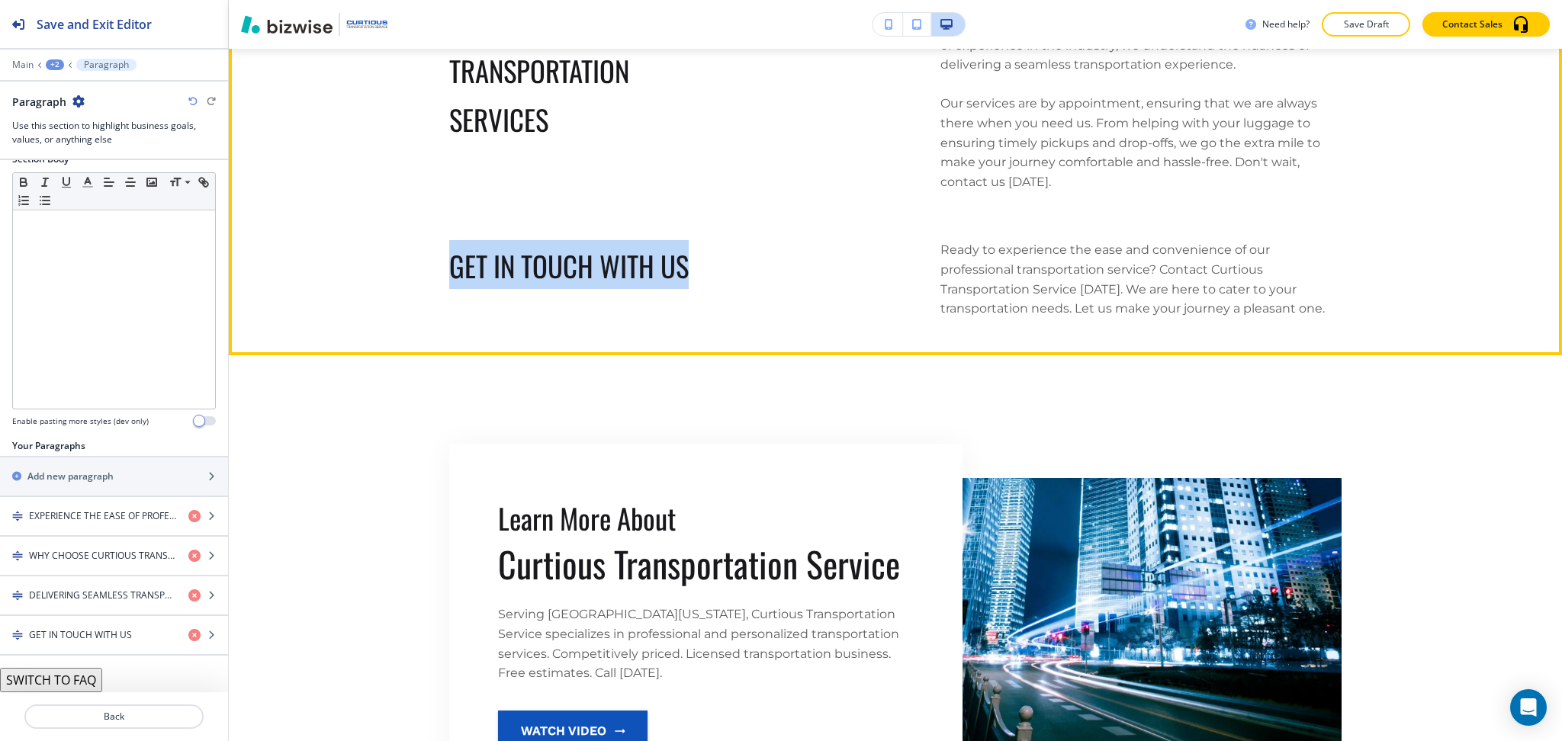
drag, startPoint x: 712, startPoint y: 270, endPoint x: 435, endPoint y: 255, distance: 277.2
copy span "GET IN TOUCH WITH US"
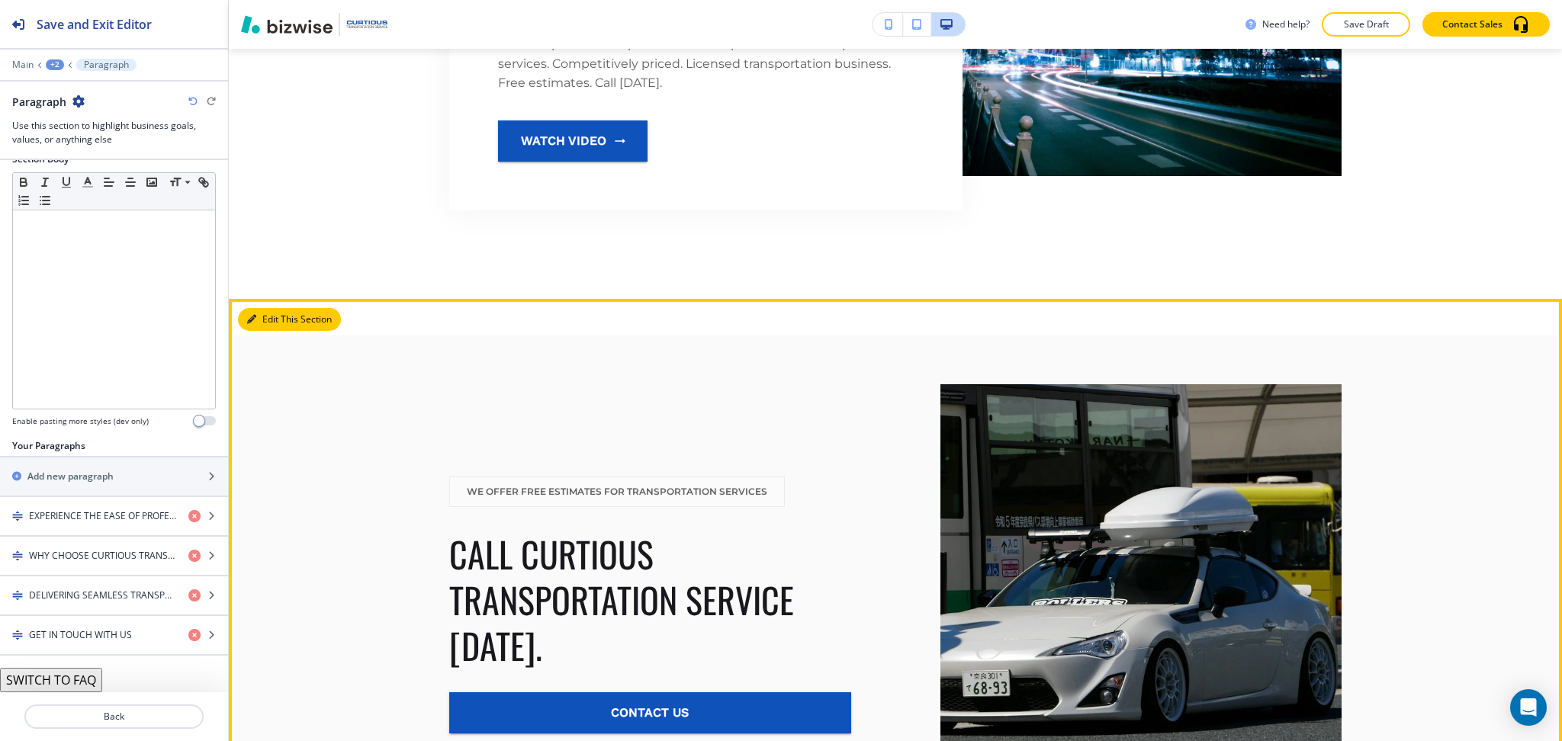
click at [265, 310] on button "Edit This Section" at bounding box center [289, 319] width 103 height 23
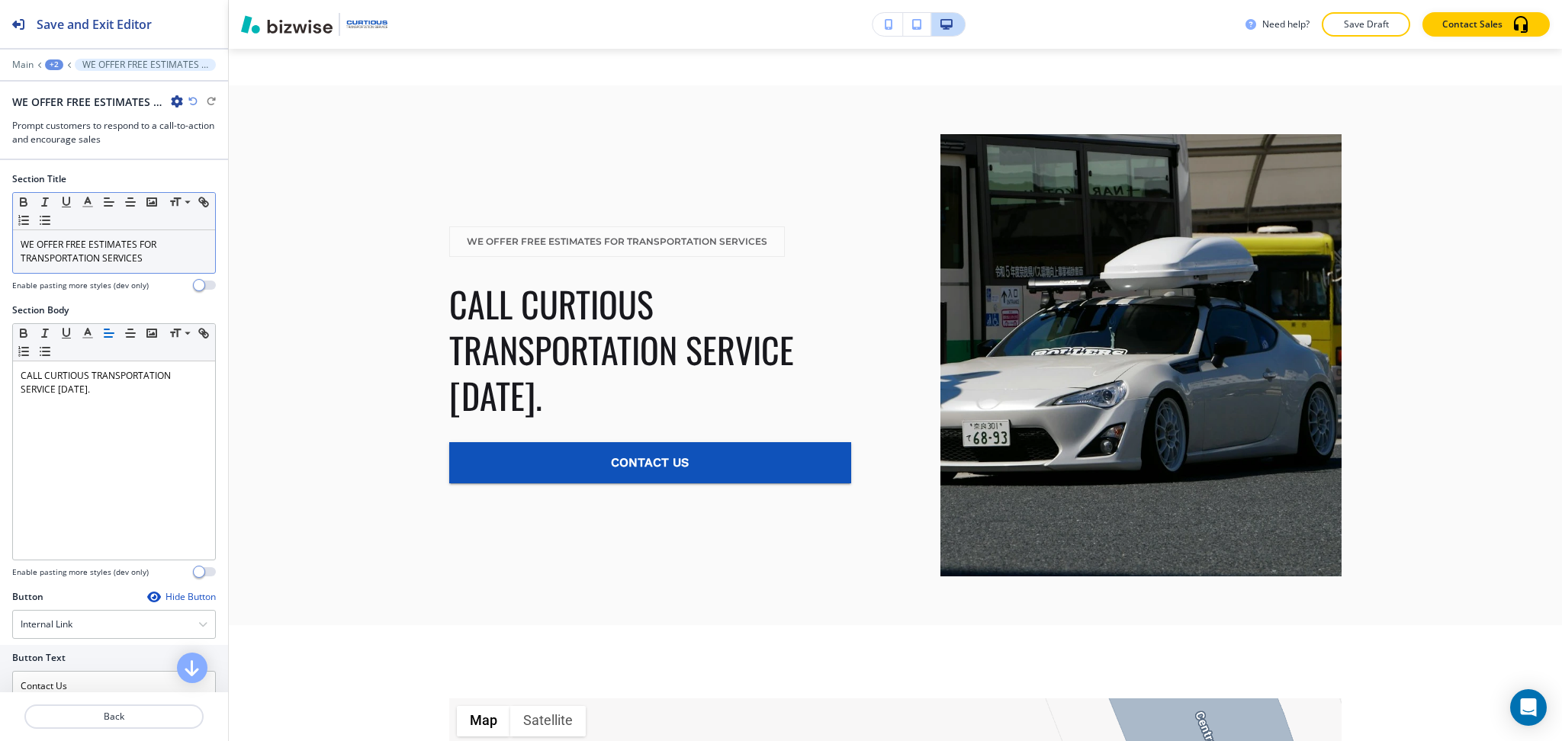
scroll to position [1, 0]
click at [167, 262] on p "WE OFFER FREE ESTIMATES FOR TRANSPORTATION SERVICES" at bounding box center [114, 250] width 187 height 27
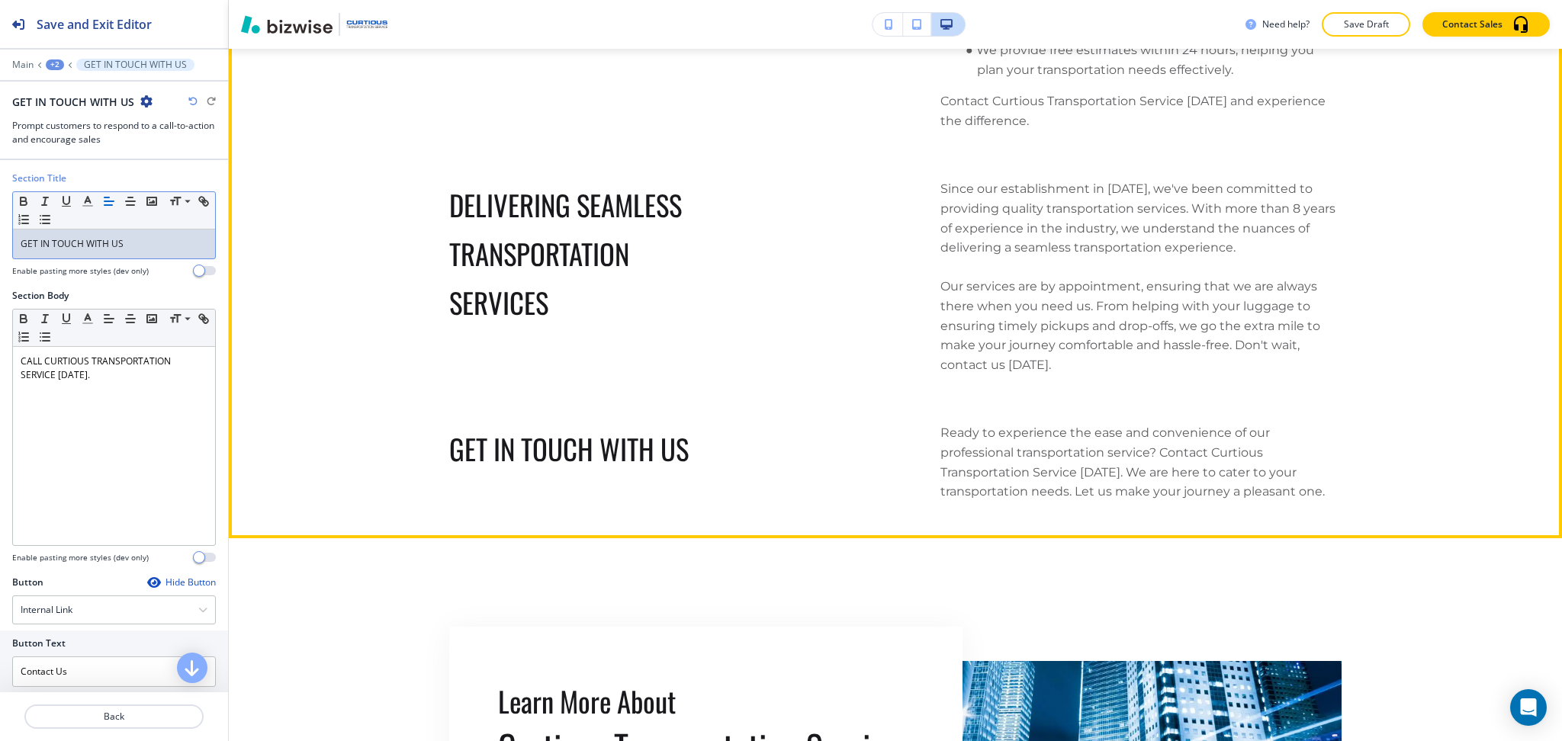
scroll to position [1428, 0]
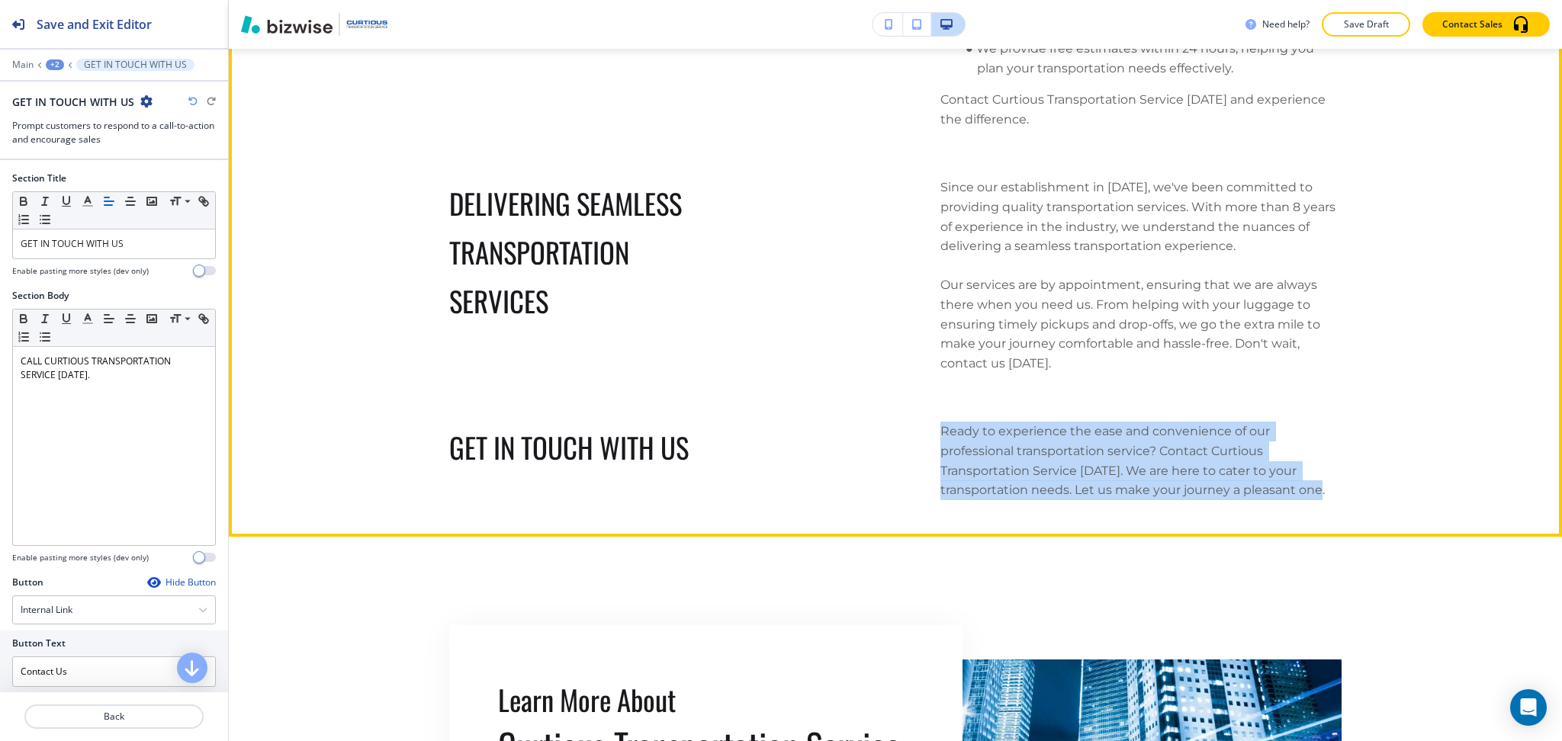
drag, startPoint x: 1337, startPoint y: 497, endPoint x: 921, endPoint y: 439, distance: 419.8
copy p "Ready to experience the ease and convenience of our professional transportation…"
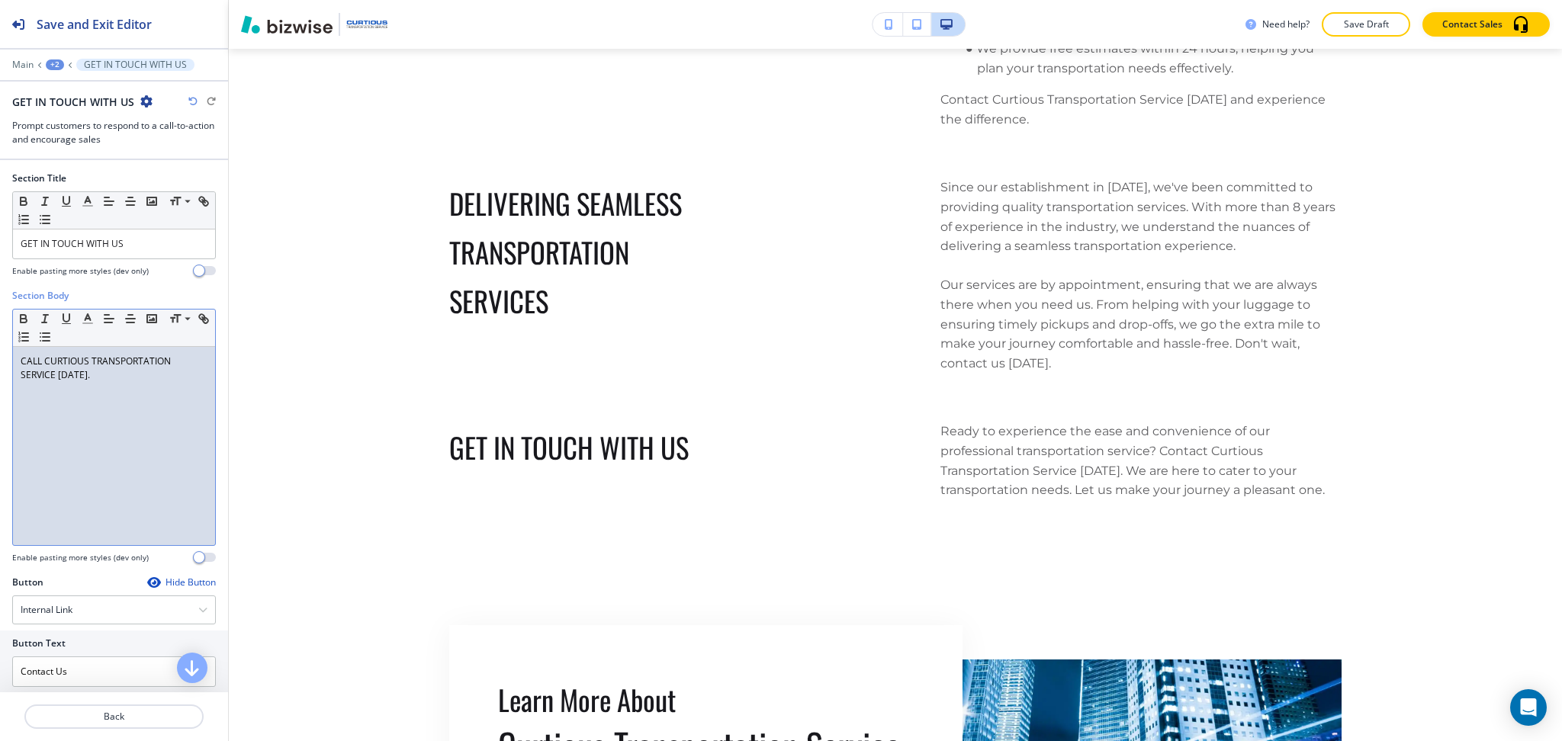
click at [132, 416] on div "CALL CURTIOUS TRANSPORTATION SERVICE [DATE]." at bounding box center [114, 446] width 202 height 198
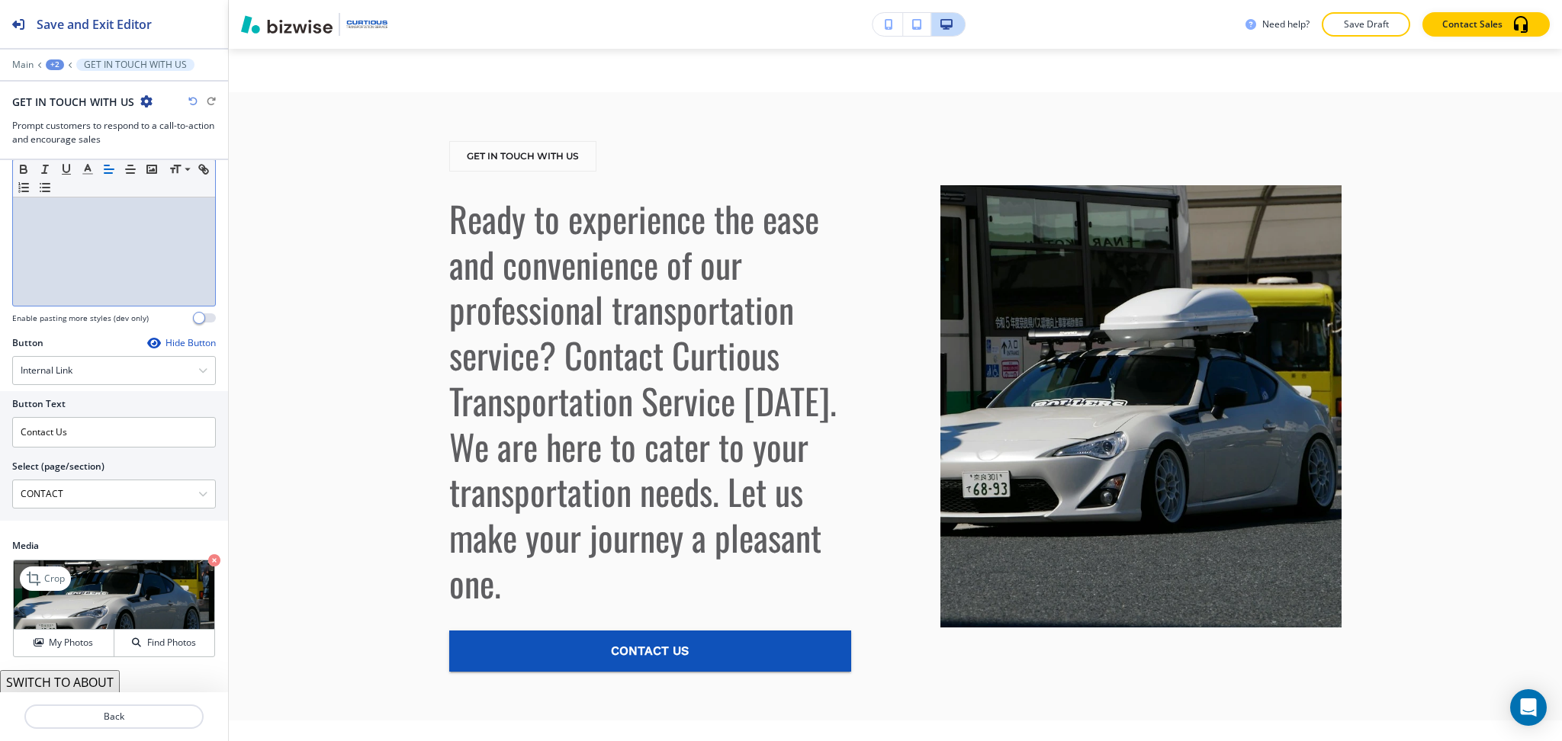
scroll to position [242, 0]
click at [95, 680] on button "SWITCH TO ABOUT" at bounding box center [60, 681] width 120 height 24
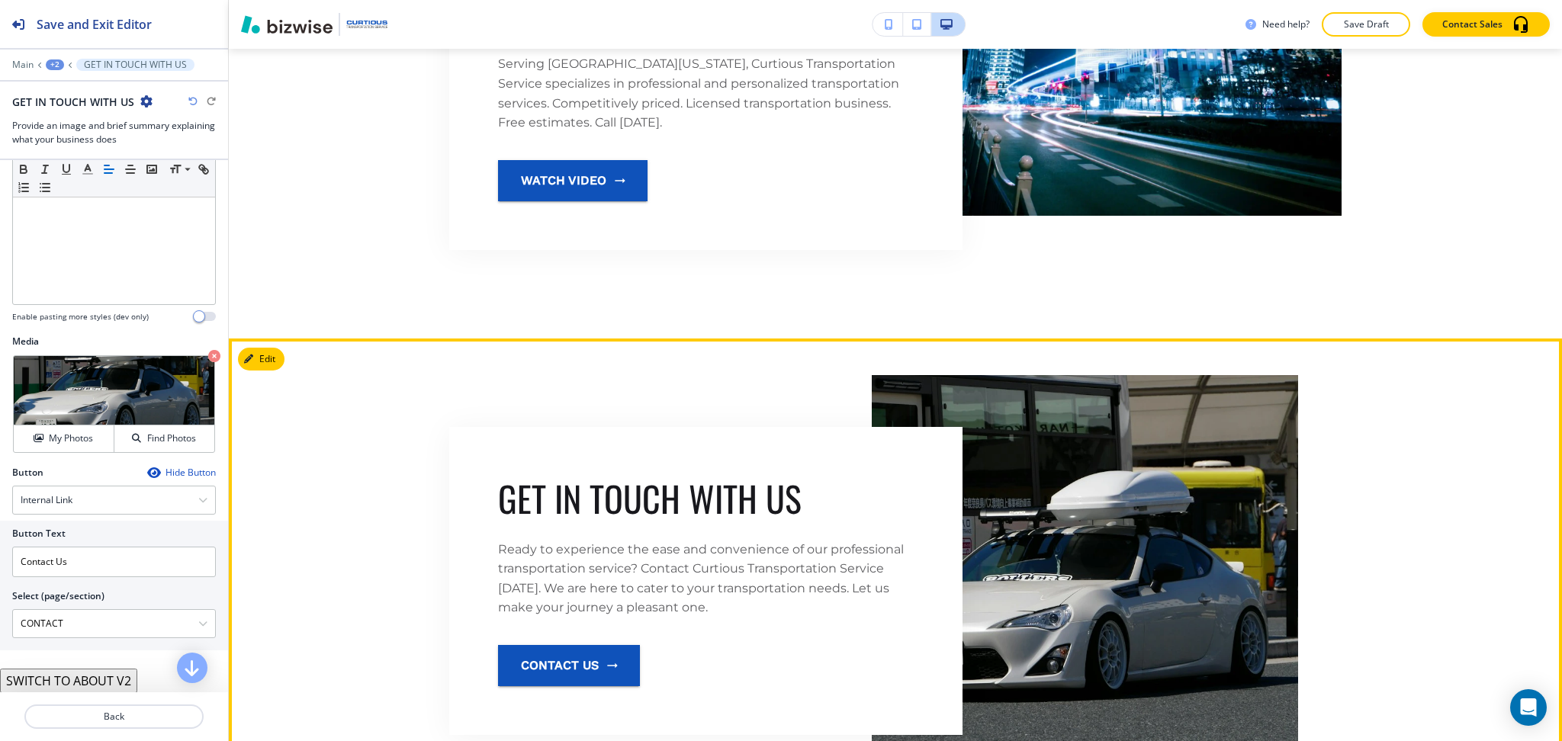
scroll to position [2158, 0]
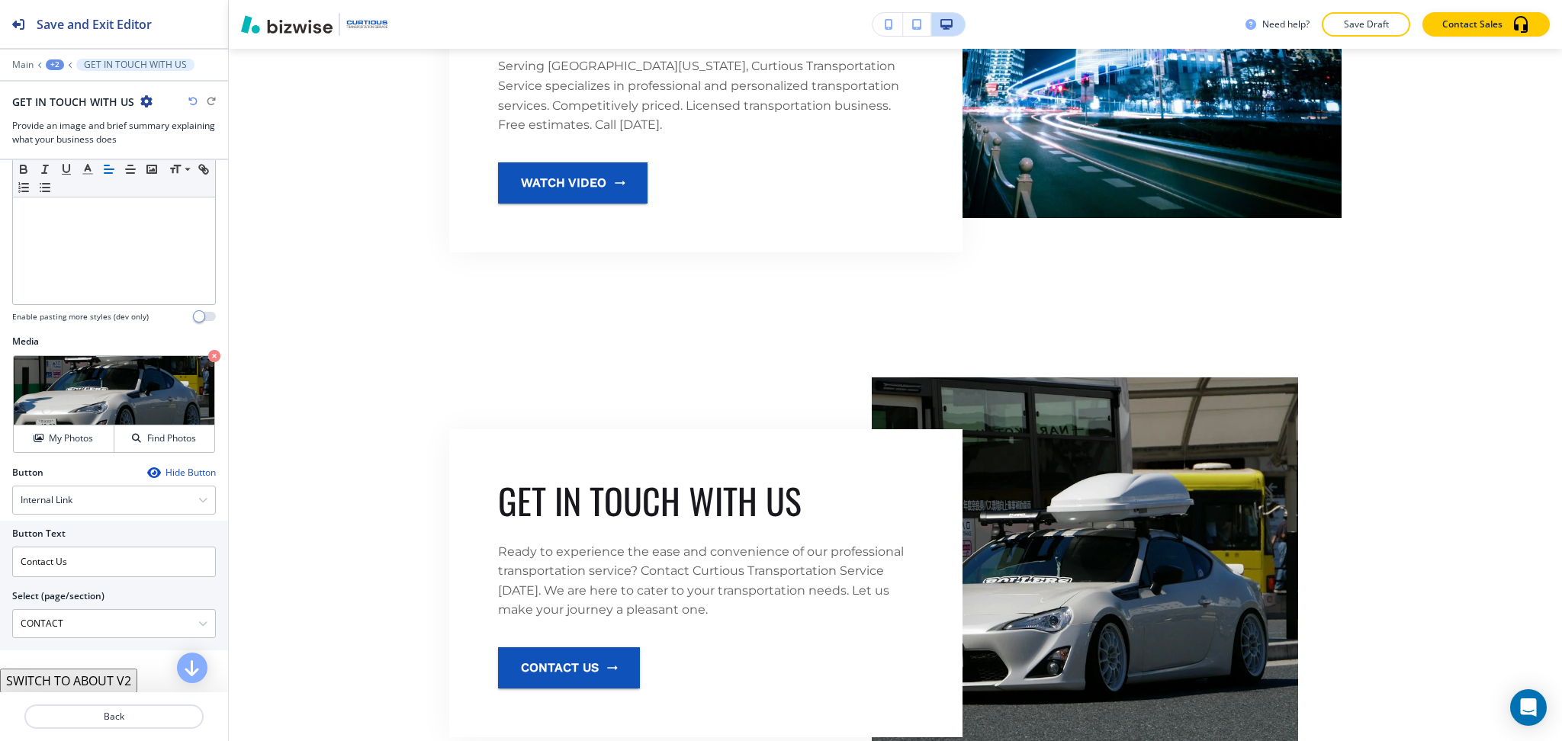
click at [106, 682] on button "SWITCH TO ABOUT V2" at bounding box center [68, 681] width 137 height 24
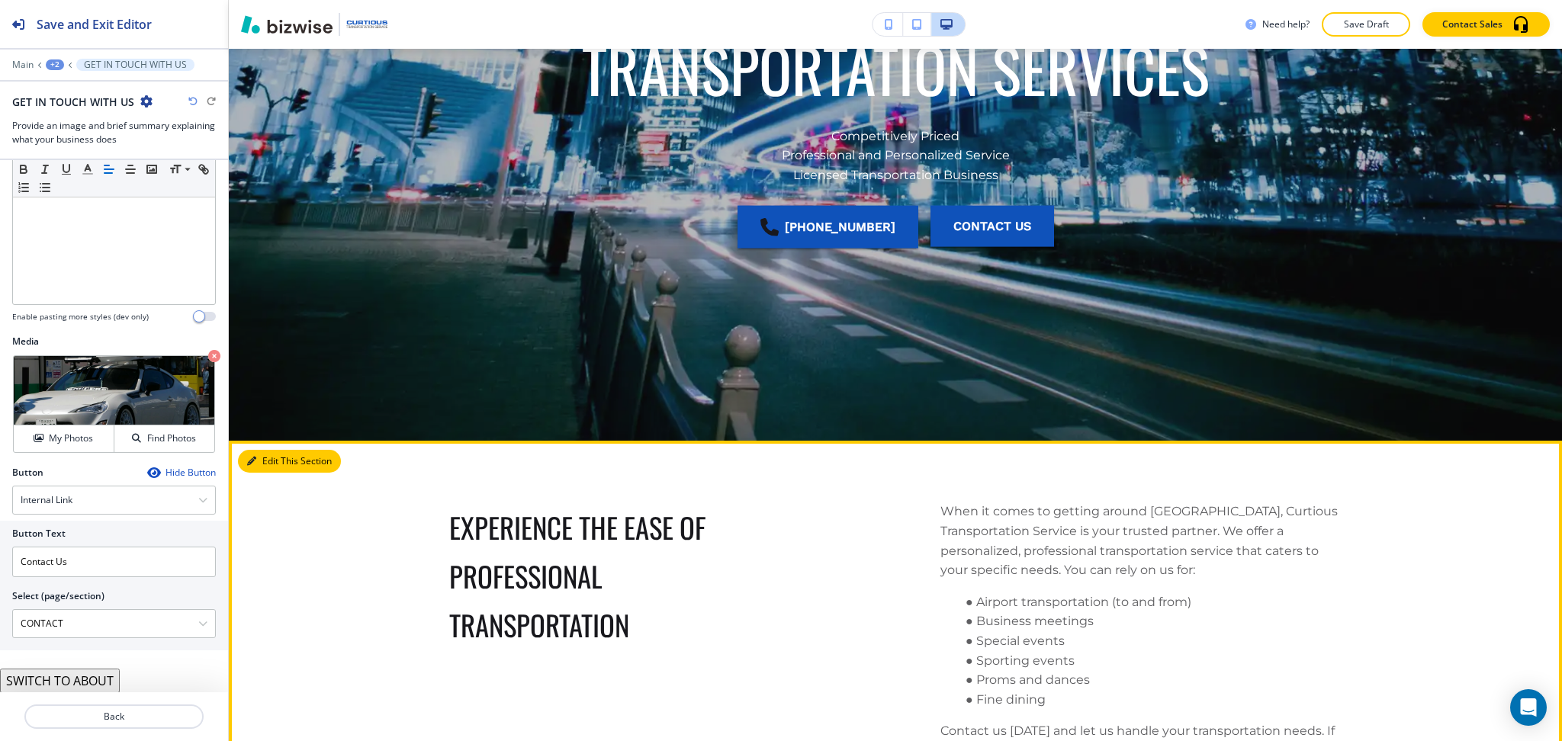
click at [249, 458] on icon "button" at bounding box center [251, 461] width 9 height 9
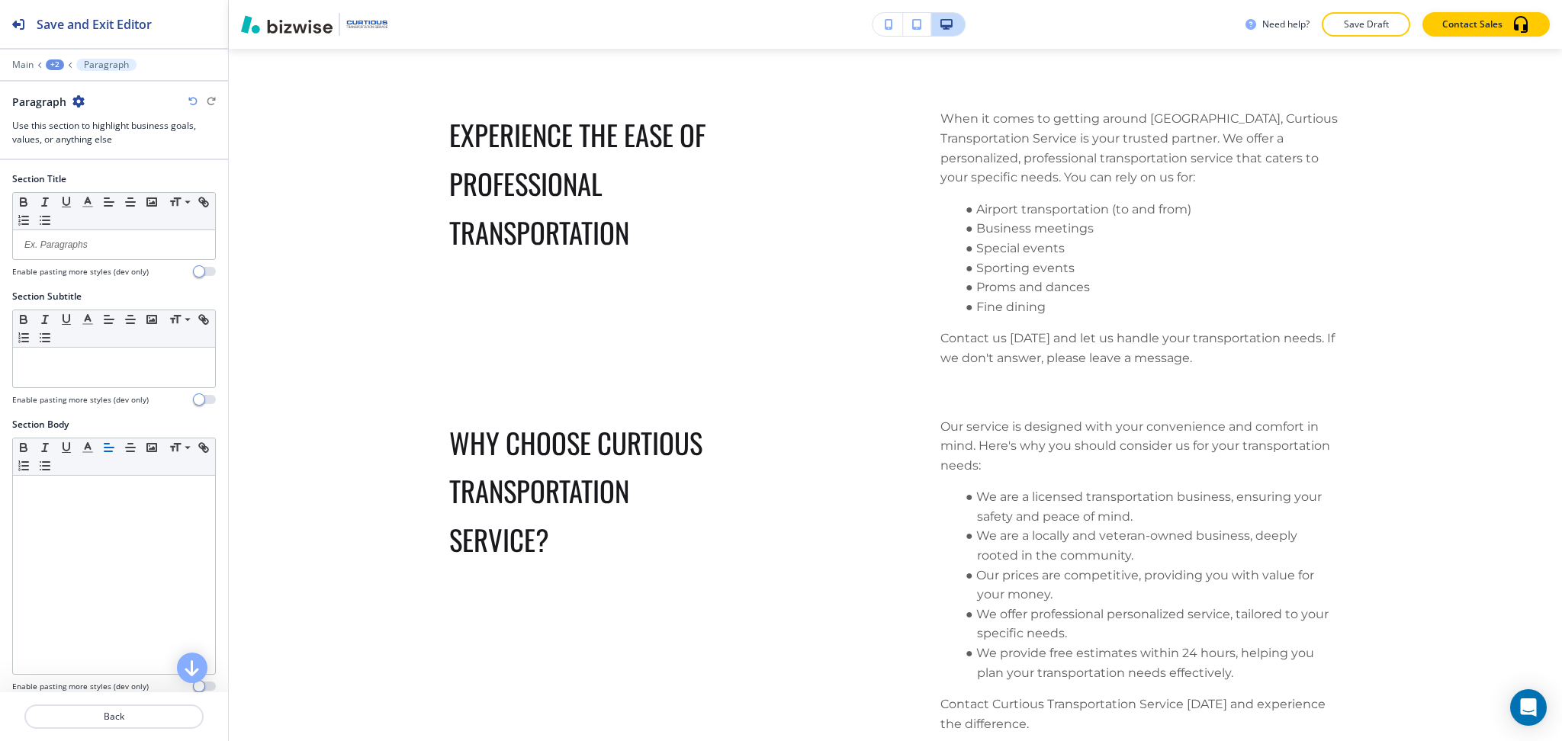
scroll to position [265, 0]
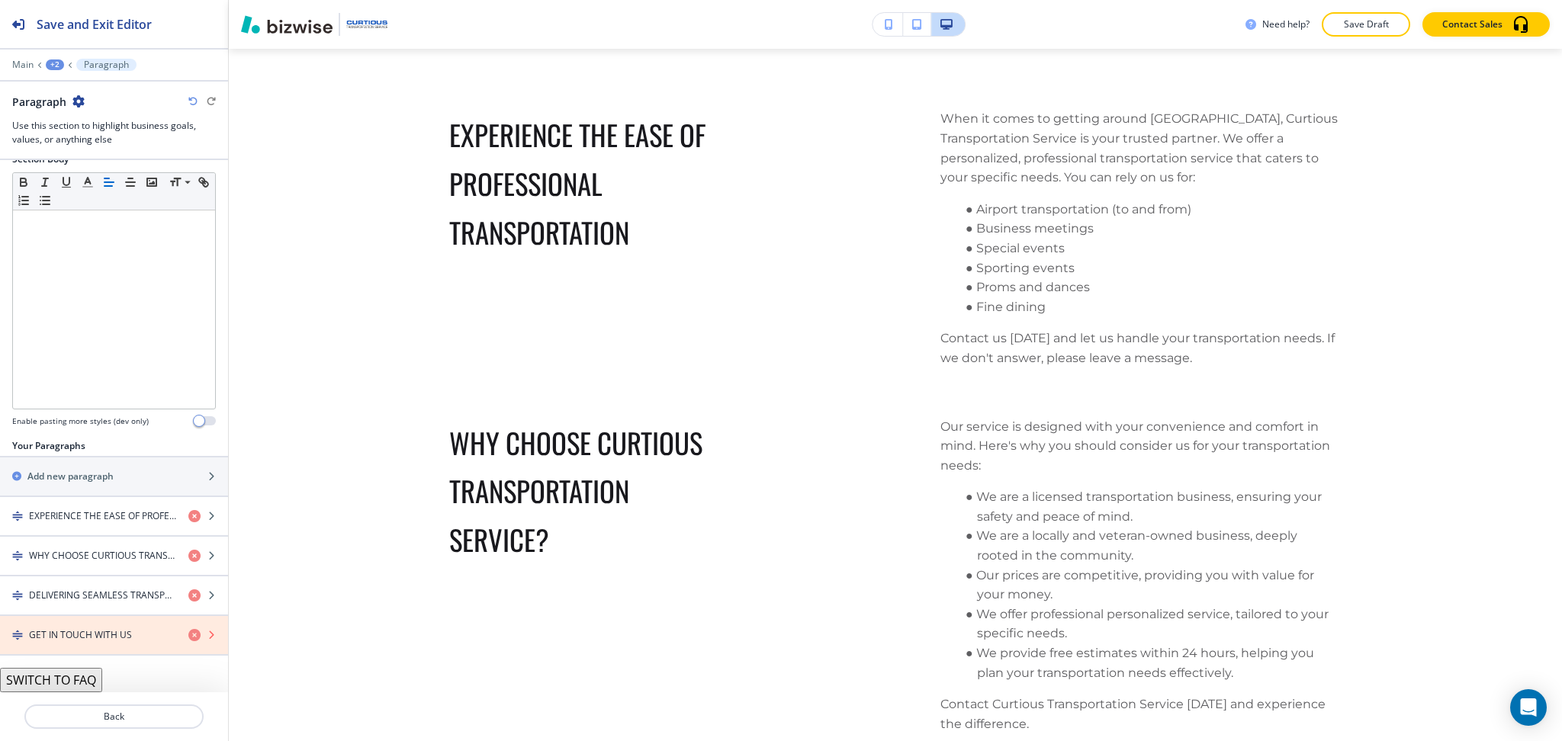
click at [188, 633] on icon "button" at bounding box center [194, 635] width 12 height 12
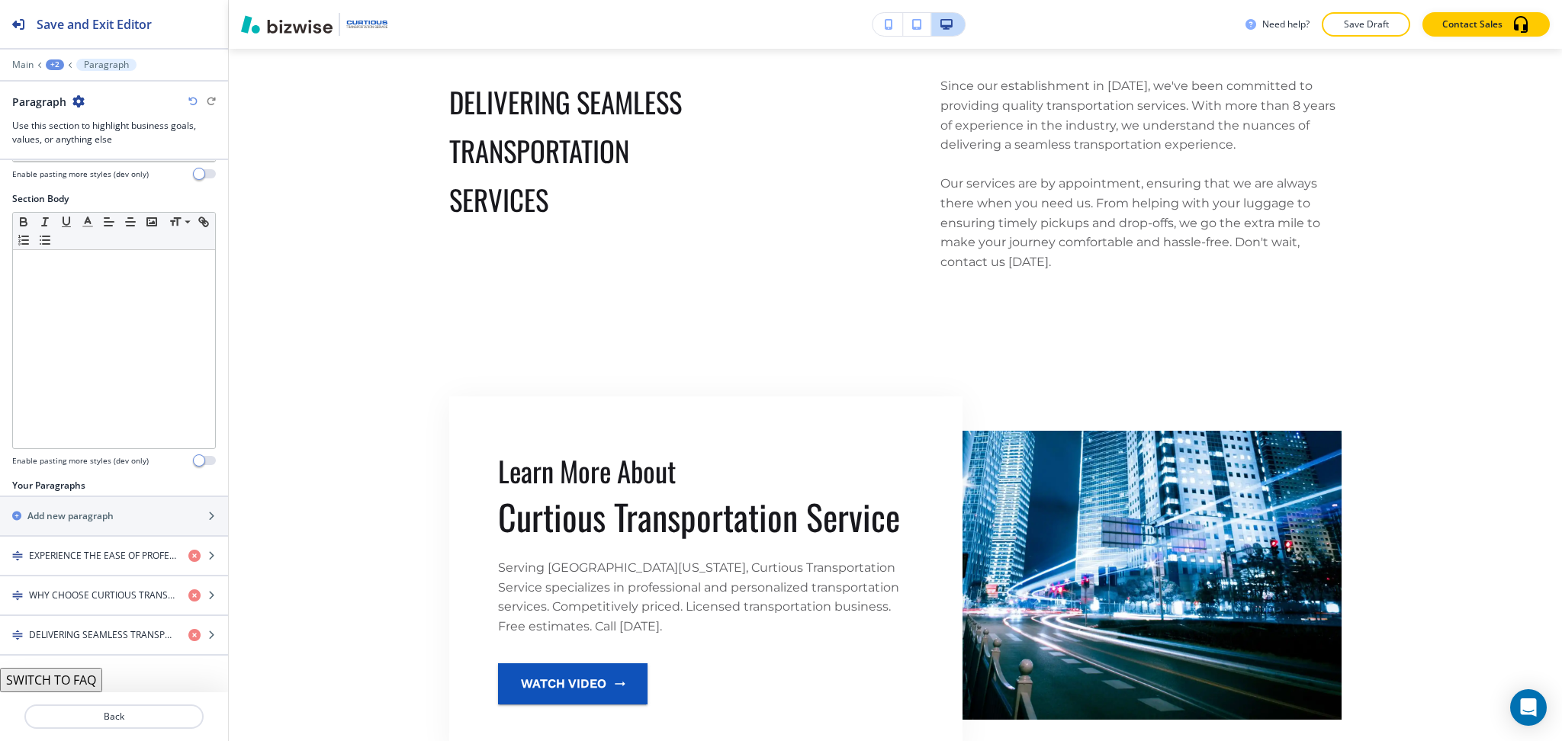
scroll to position [0, 0]
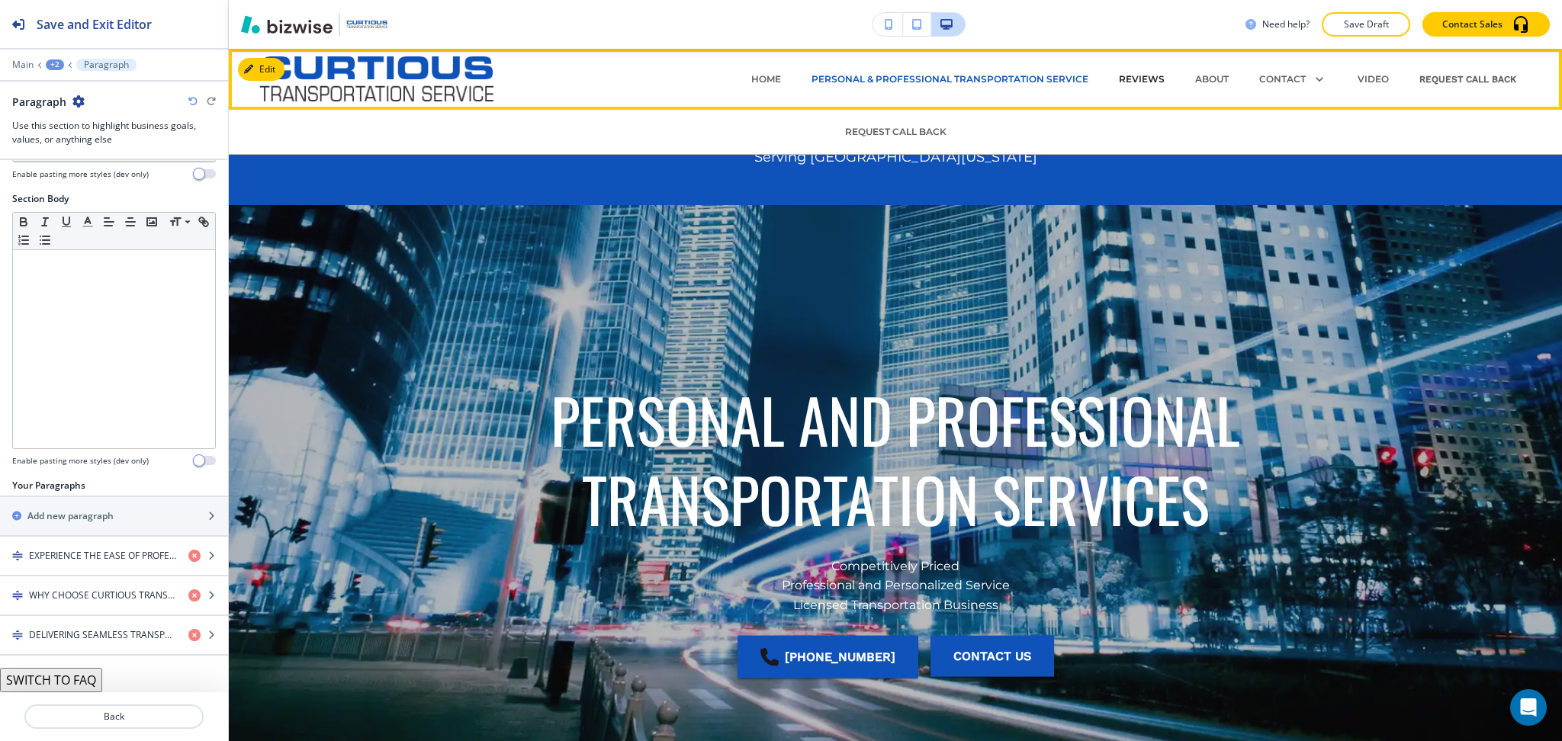
click at [1138, 78] on p "REVIEWS" at bounding box center [1142, 79] width 46 height 14
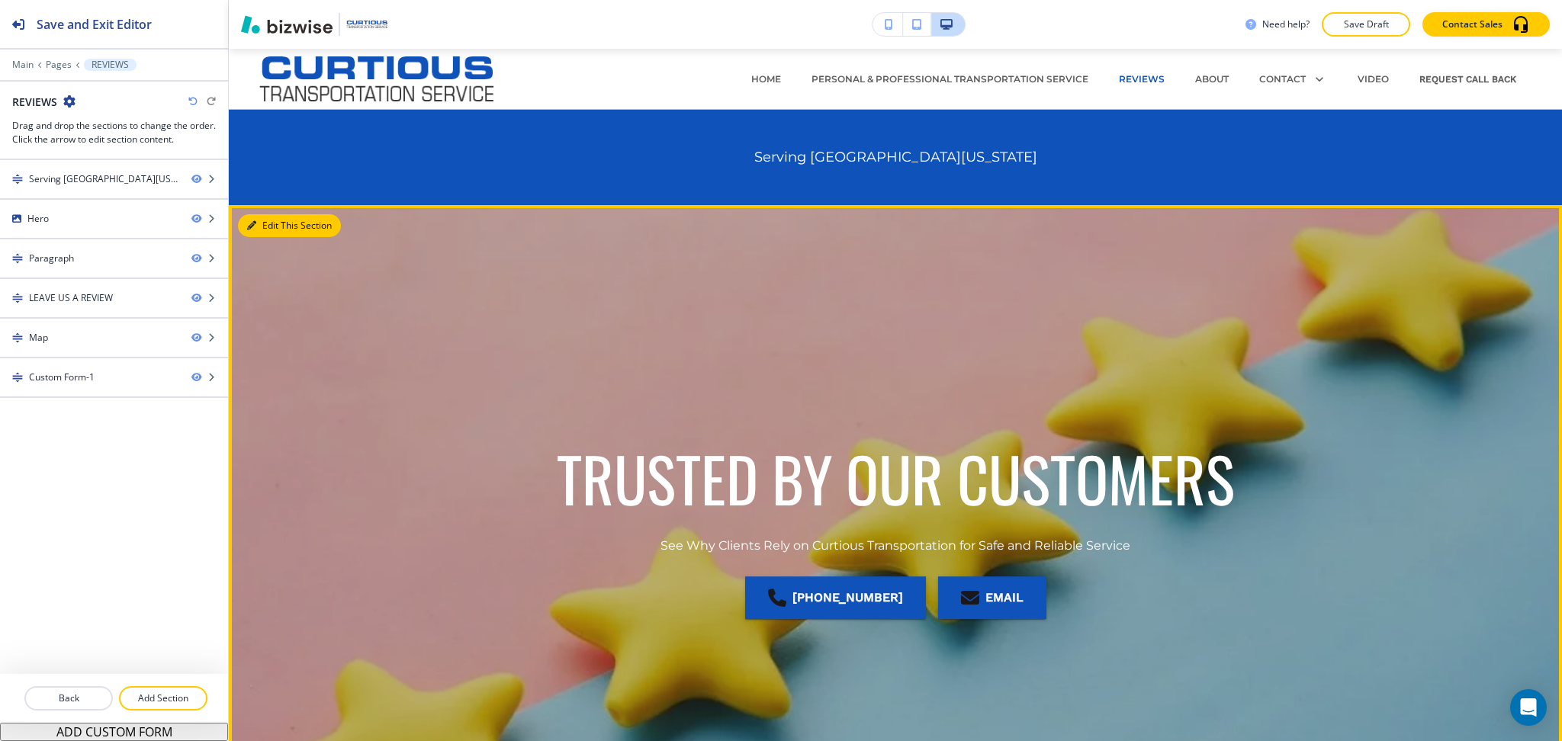
click at [261, 224] on button "Edit This Section" at bounding box center [289, 225] width 103 height 23
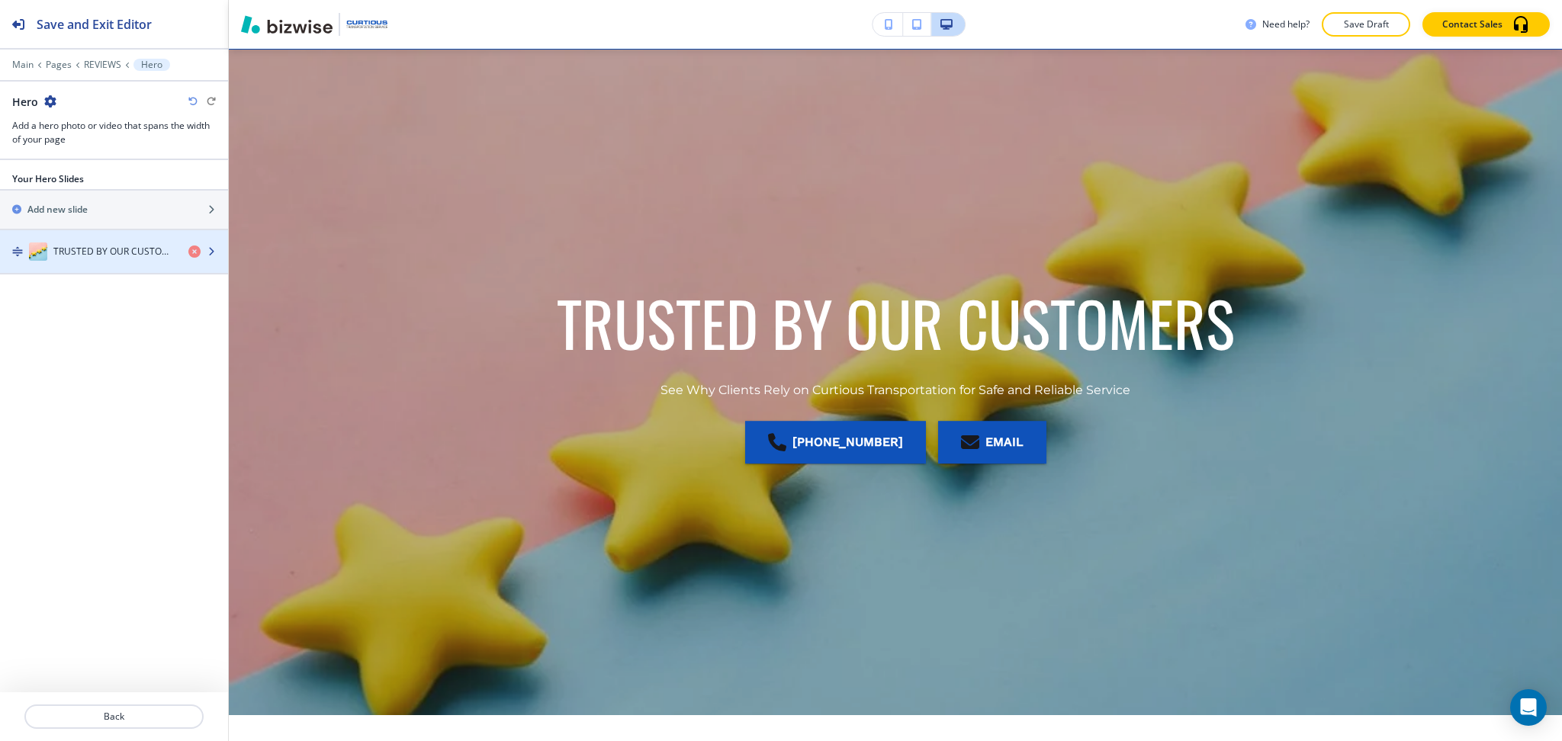
click at [82, 259] on div "TRUSTED BY OUR CUSTOMERS" at bounding box center [88, 252] width 176 height 18
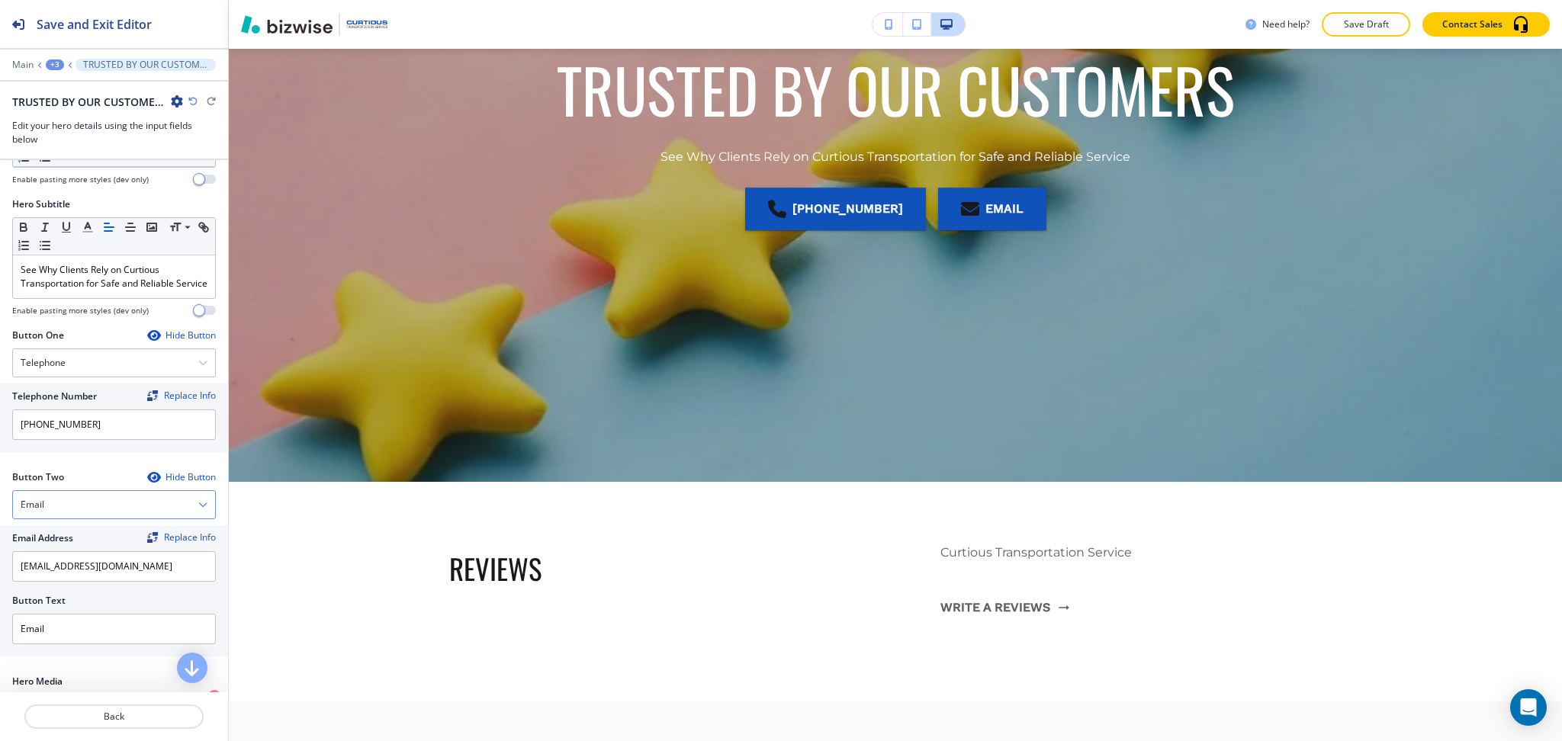
scroll to position [220, 0]
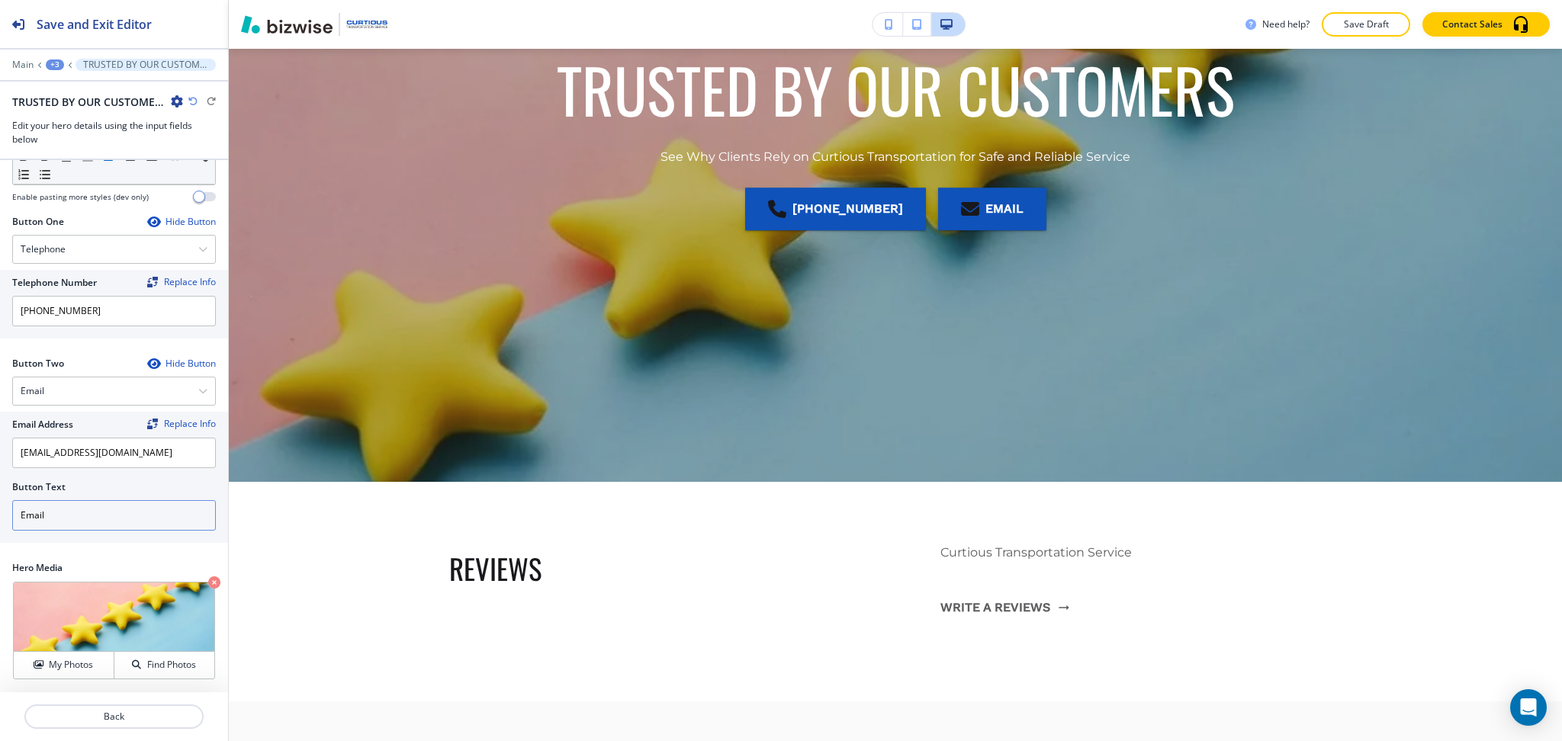
drag, startPoint x: 69, startPoint y: 517, endPoint x: 0, endPoint y: 513, distance: 69.5
click at [0, 513] on div "Email Address Replace Info [EMAIL_ADDRESS][DOMAIN_NAME] Button Text Email" at bounding box center [114, 477] width 228 height 131
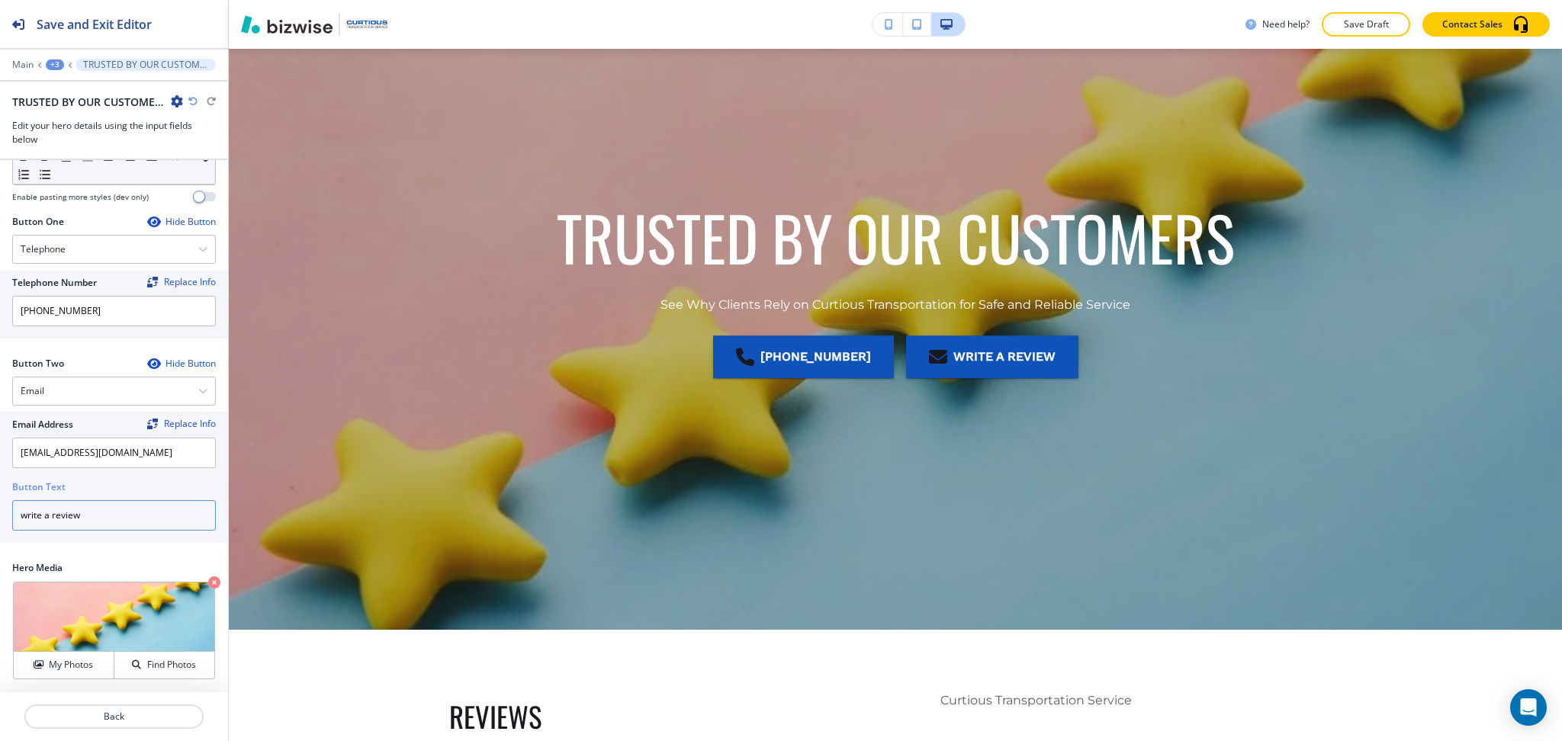
scroll to position [0, 0]
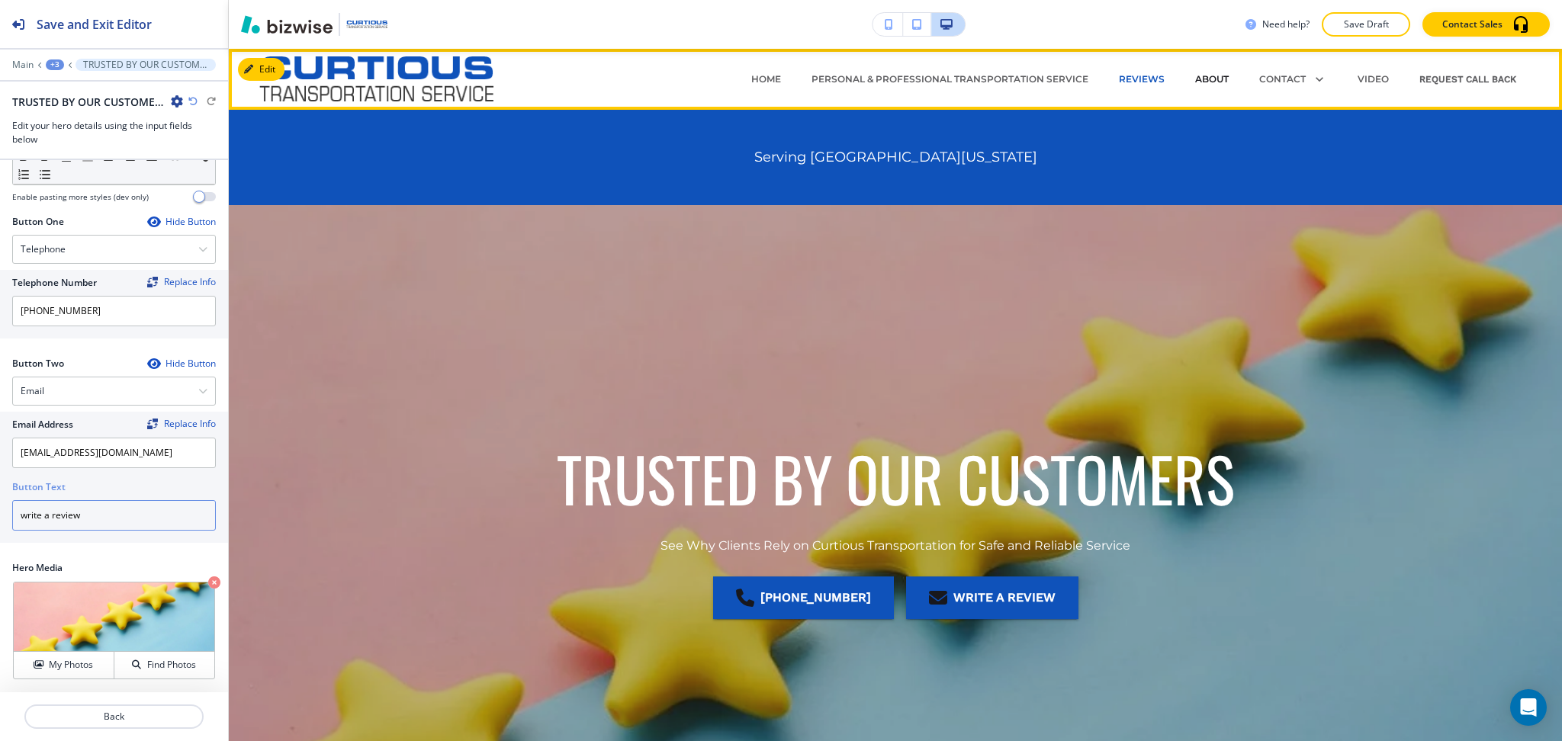
type input "write a review"
click at [1200, 74] on p "ABOUT" at bounding box center [1212, 79] width 34 height 14
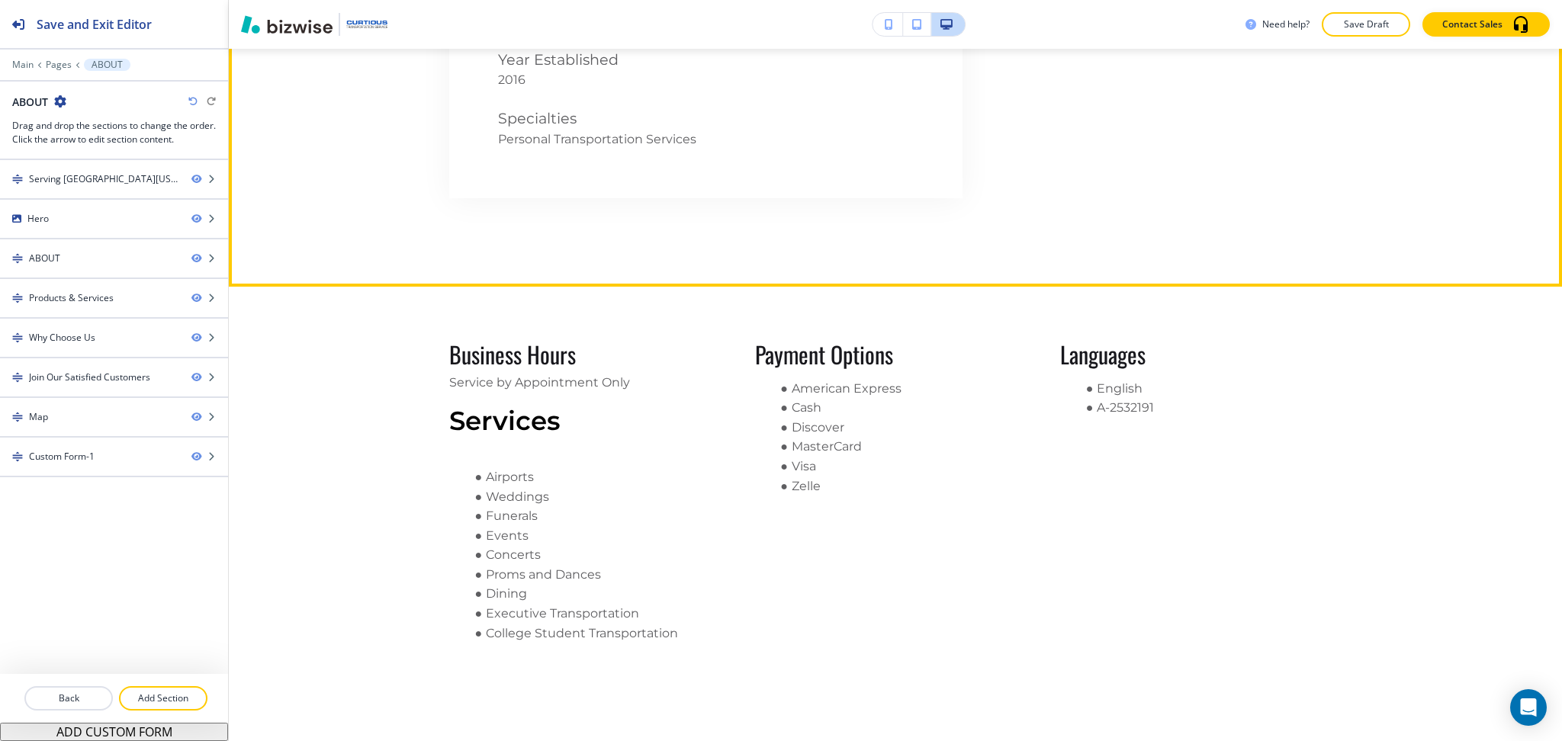
scroll to position [1103, 0]
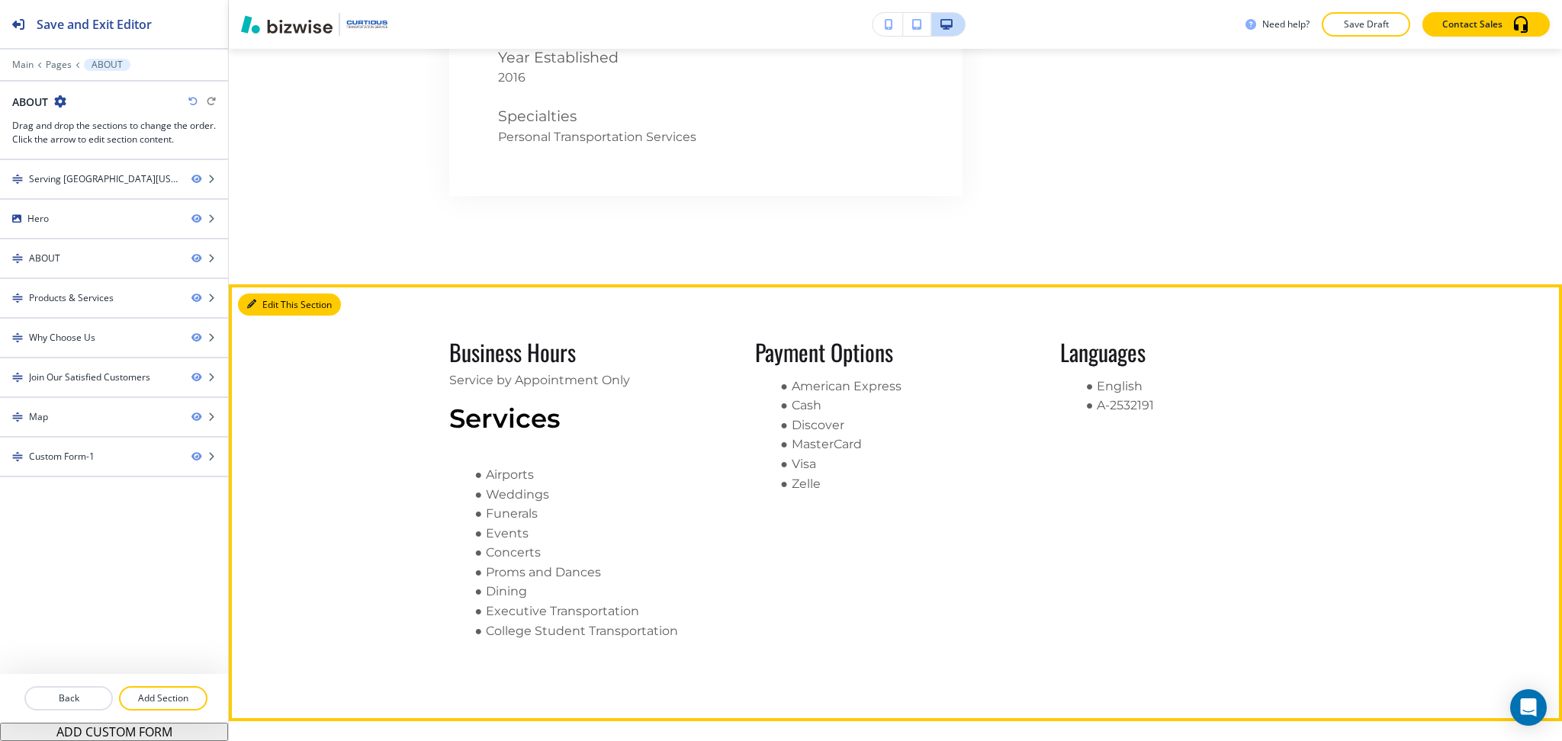
click at [268, 310] on button "Edit This Section" at bounding box center [289, 305] width 103 height 23
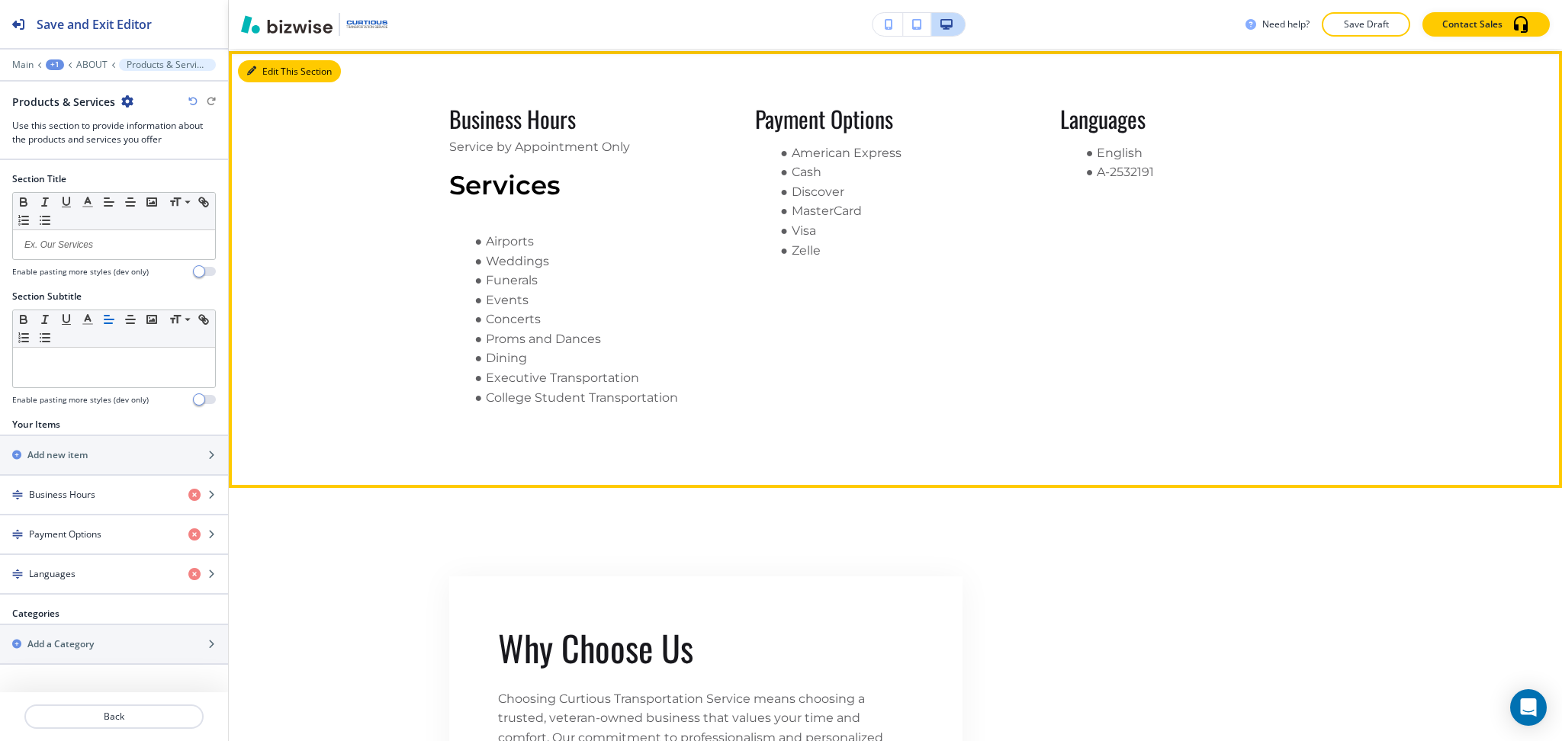
scroll to position [1338, 0]
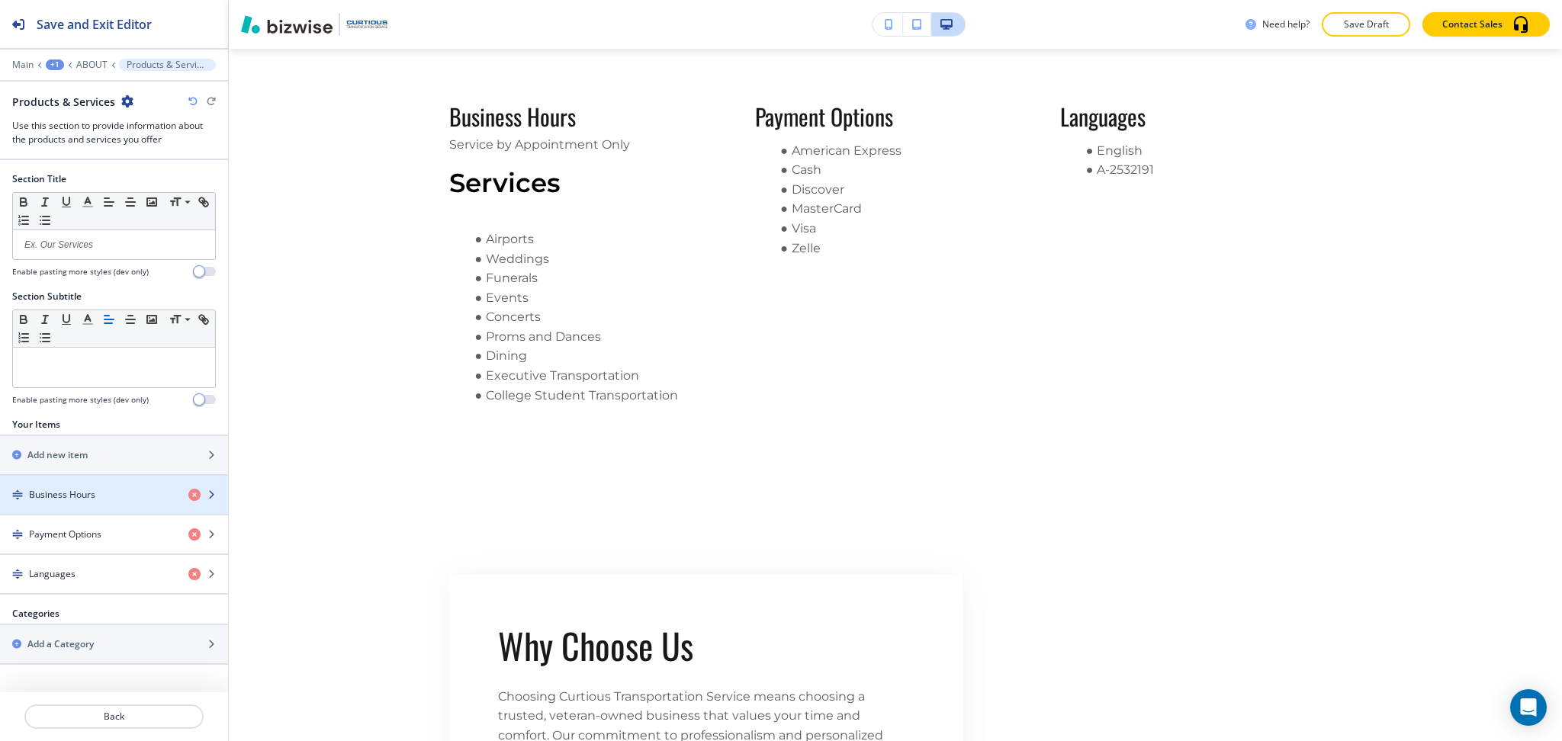
click at [98, 495] on div "Business Hours" at bounding box center [88, 495] width 176 height 14
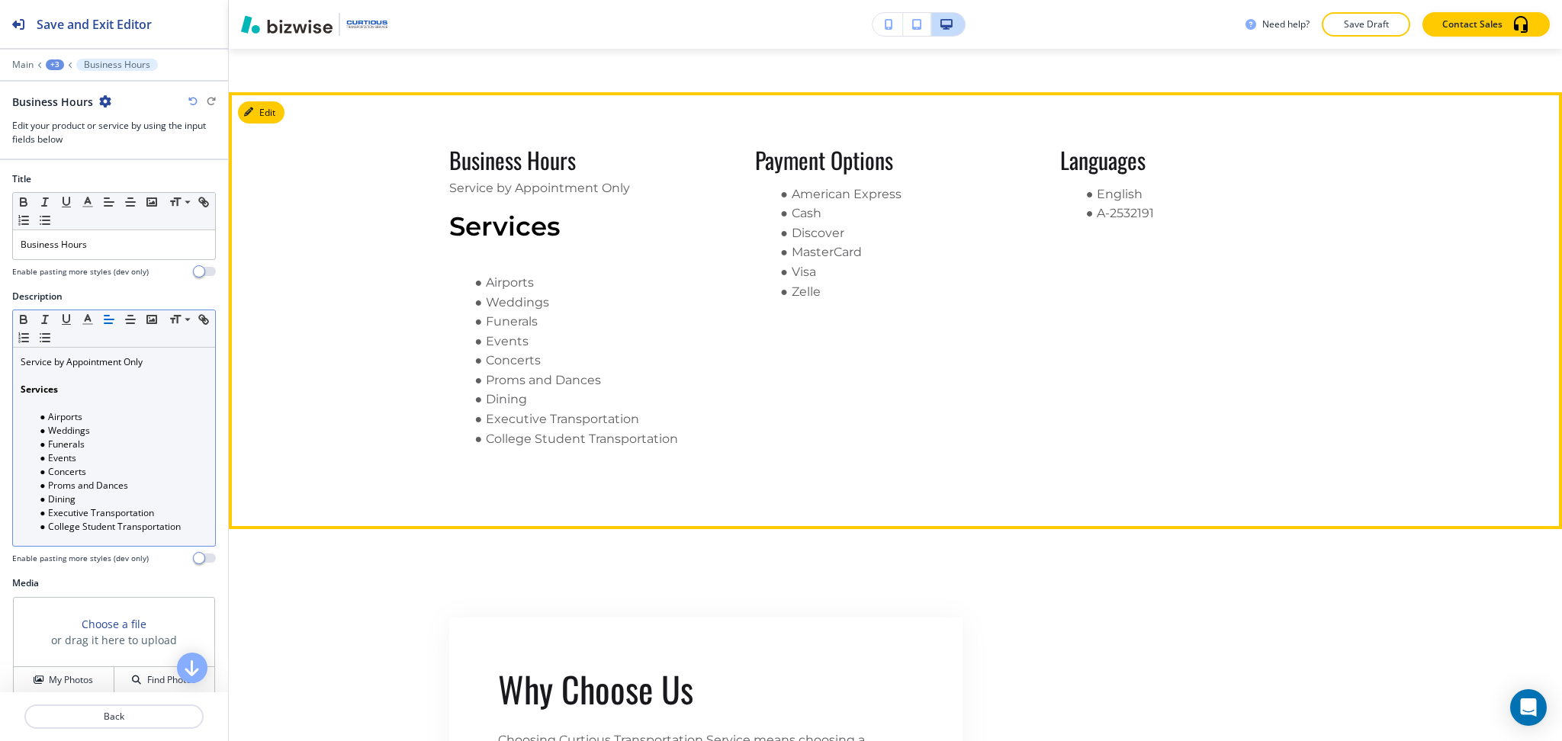
scroll to position [1293, 0]
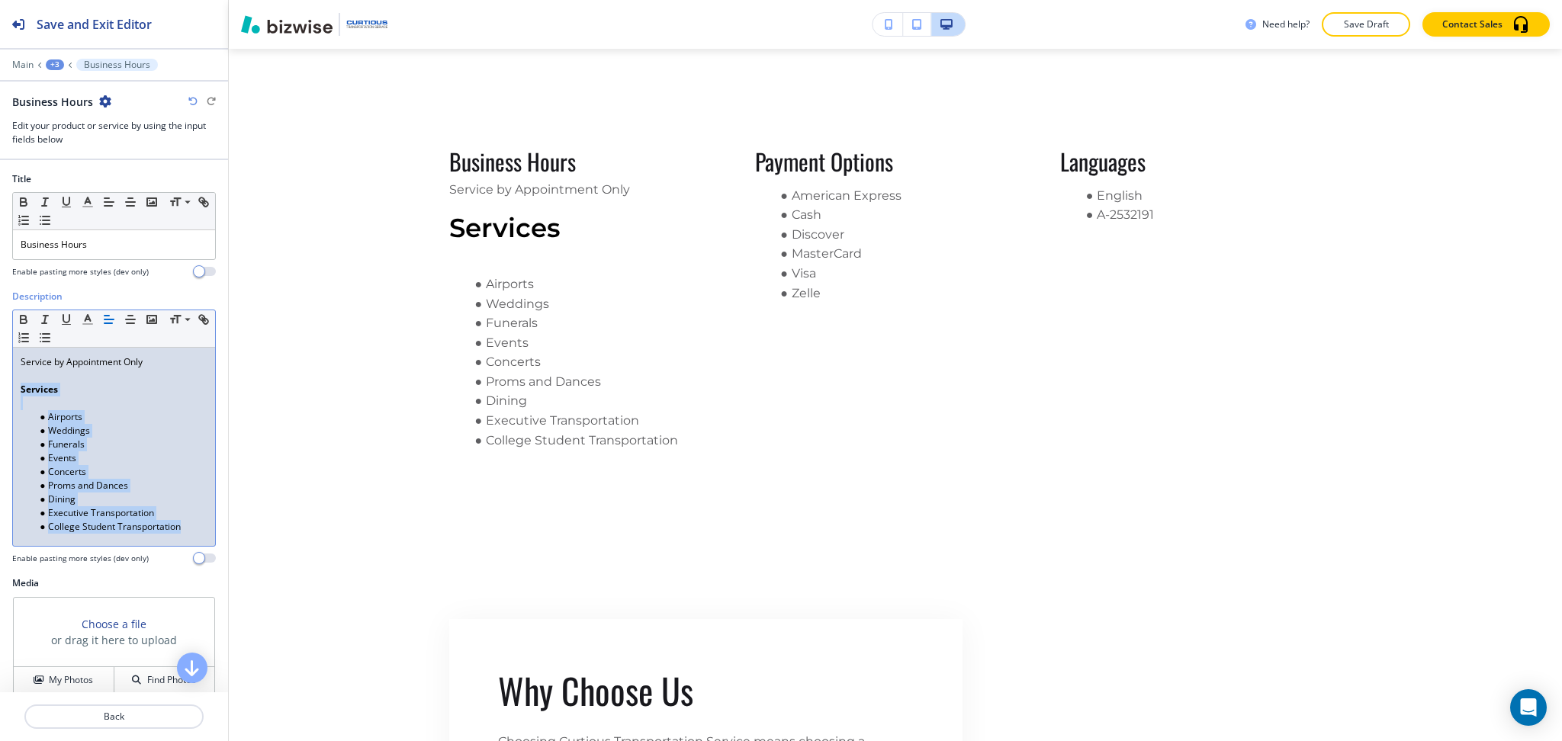
drag, startPoint x: 21, startPoint y: 393, endPoint x: 191, endPoint y: 526, distance: 216.2
click at [191, 526] on div "Service by Appointment Only Services ﻿Airports Weddings Funerals Events Concert…" at bounding box center [114, 447] width 202 height 198
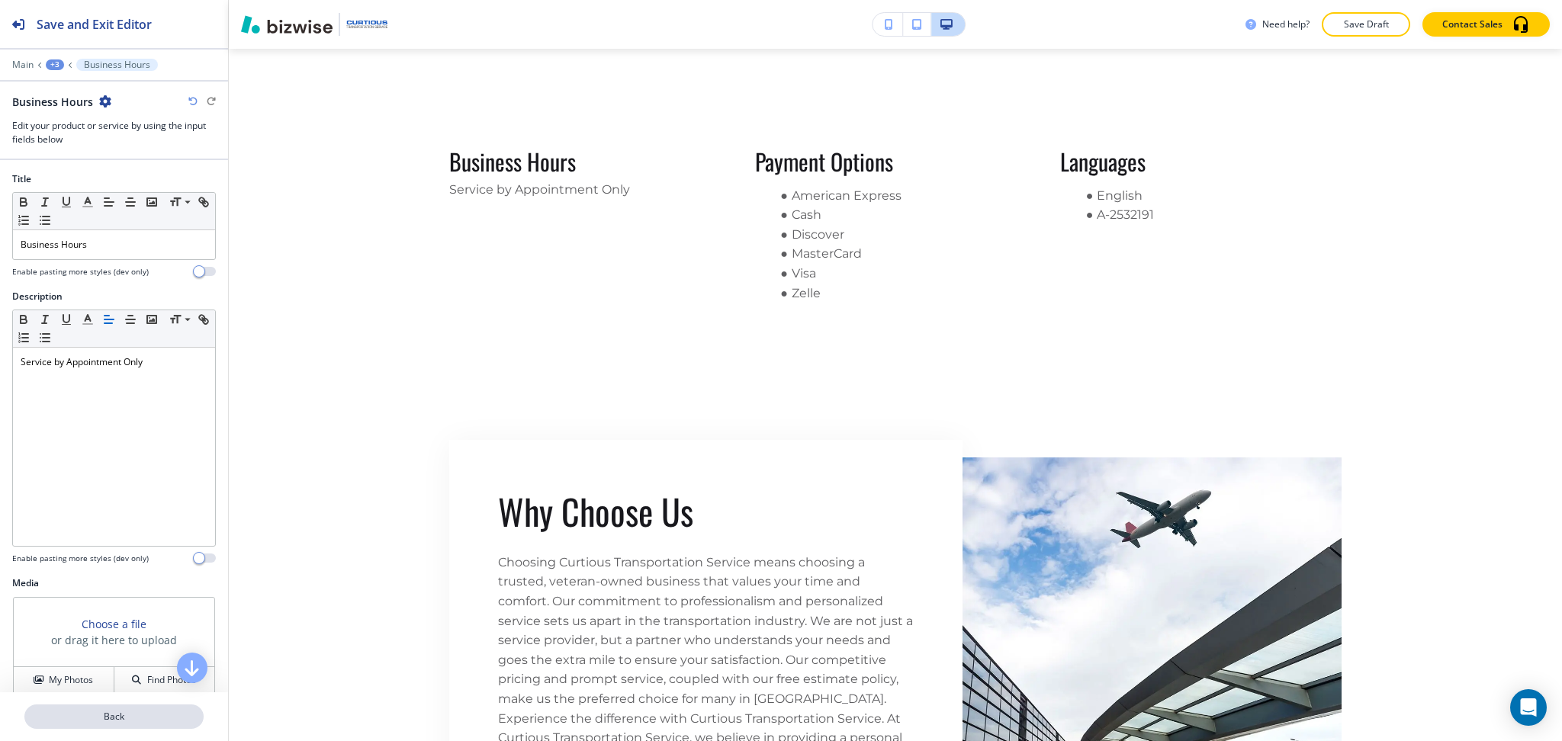
click at [96, 718] on p "Back" at bounding box center [114, 717] width 176 height 14
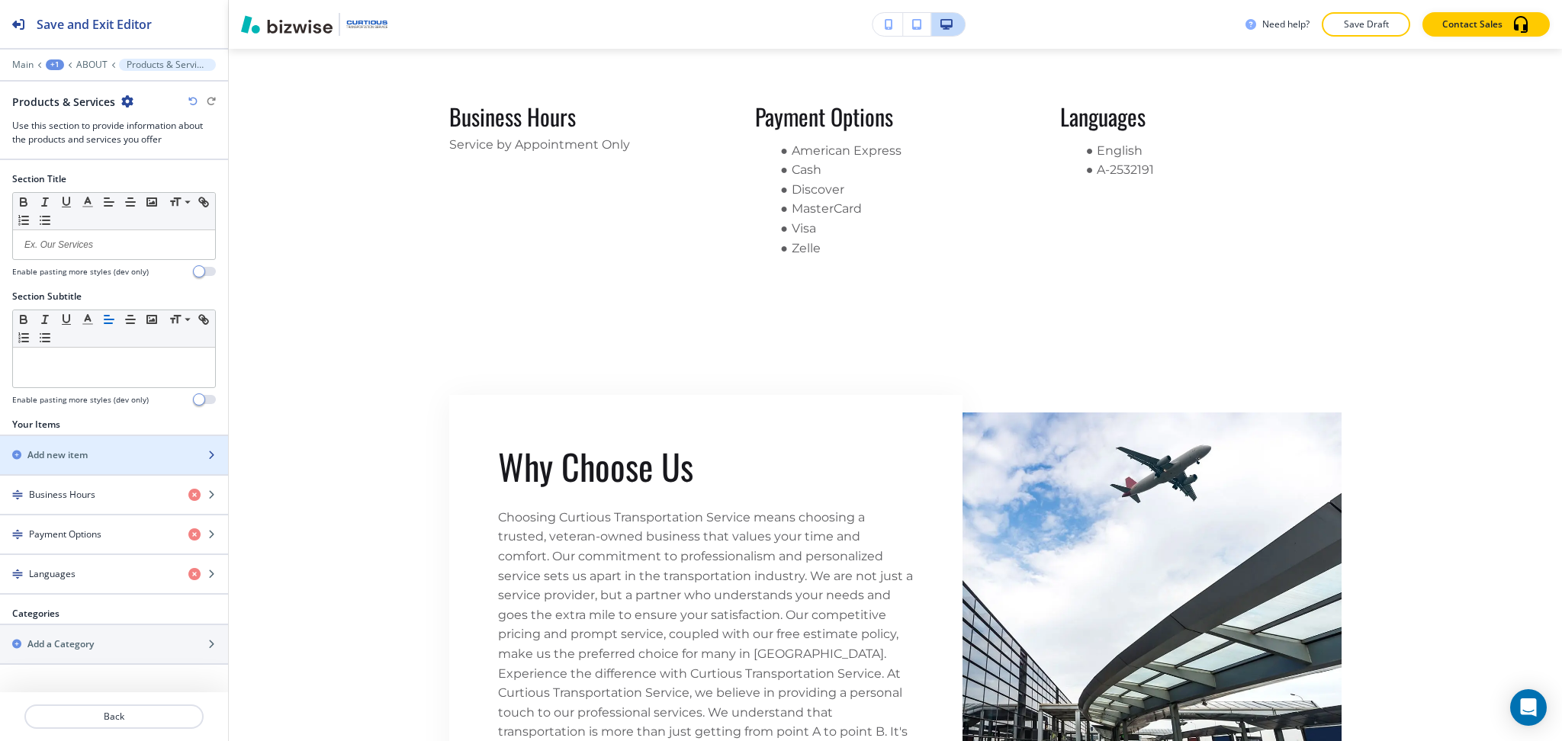
click at [55, 453] on h2 "Add new item" at bounding box center [57, 455] width 60 height 14
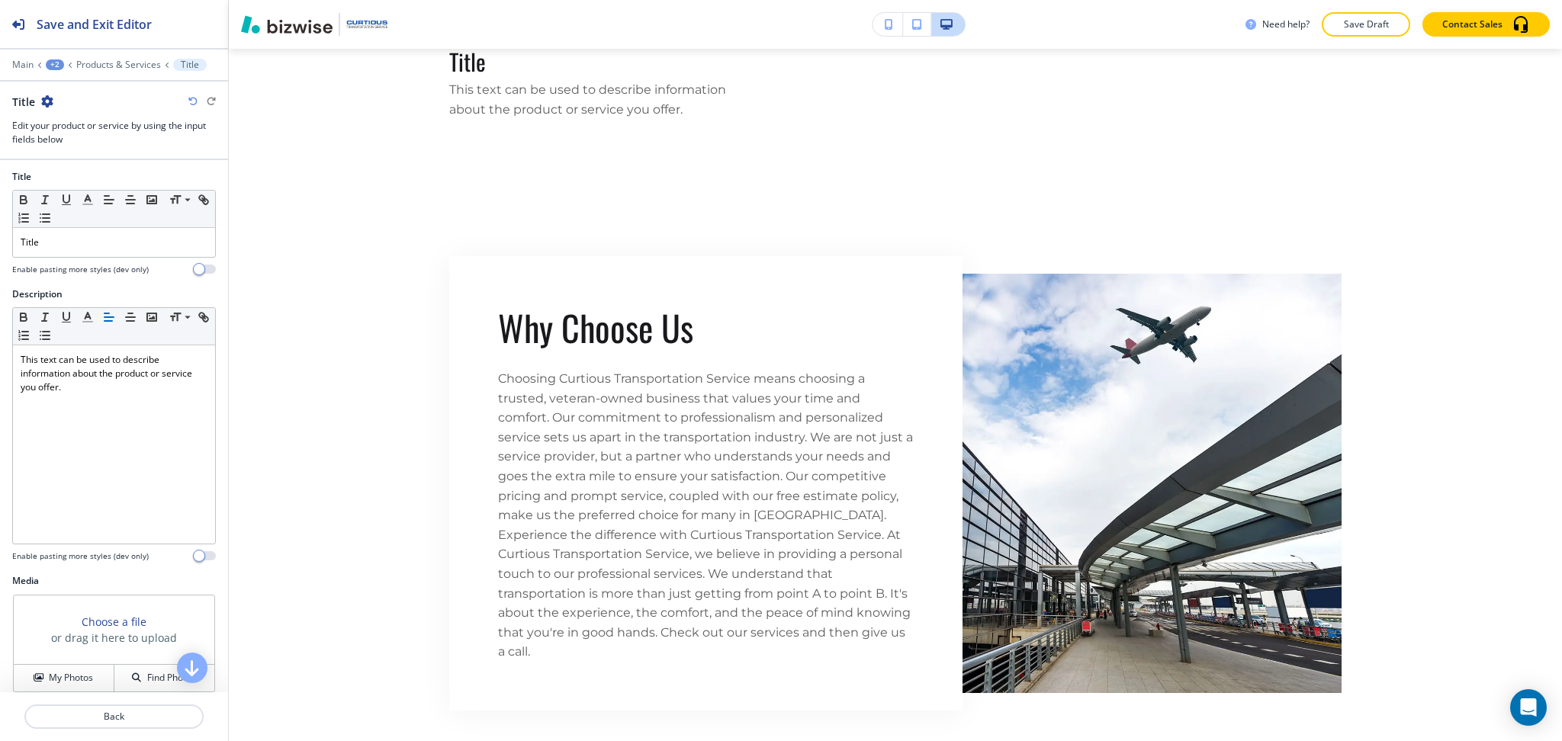
scroll to position [3, 0]
click at [69, 243] on p "Title" at bounding box center [114, 242] width 187 height 14
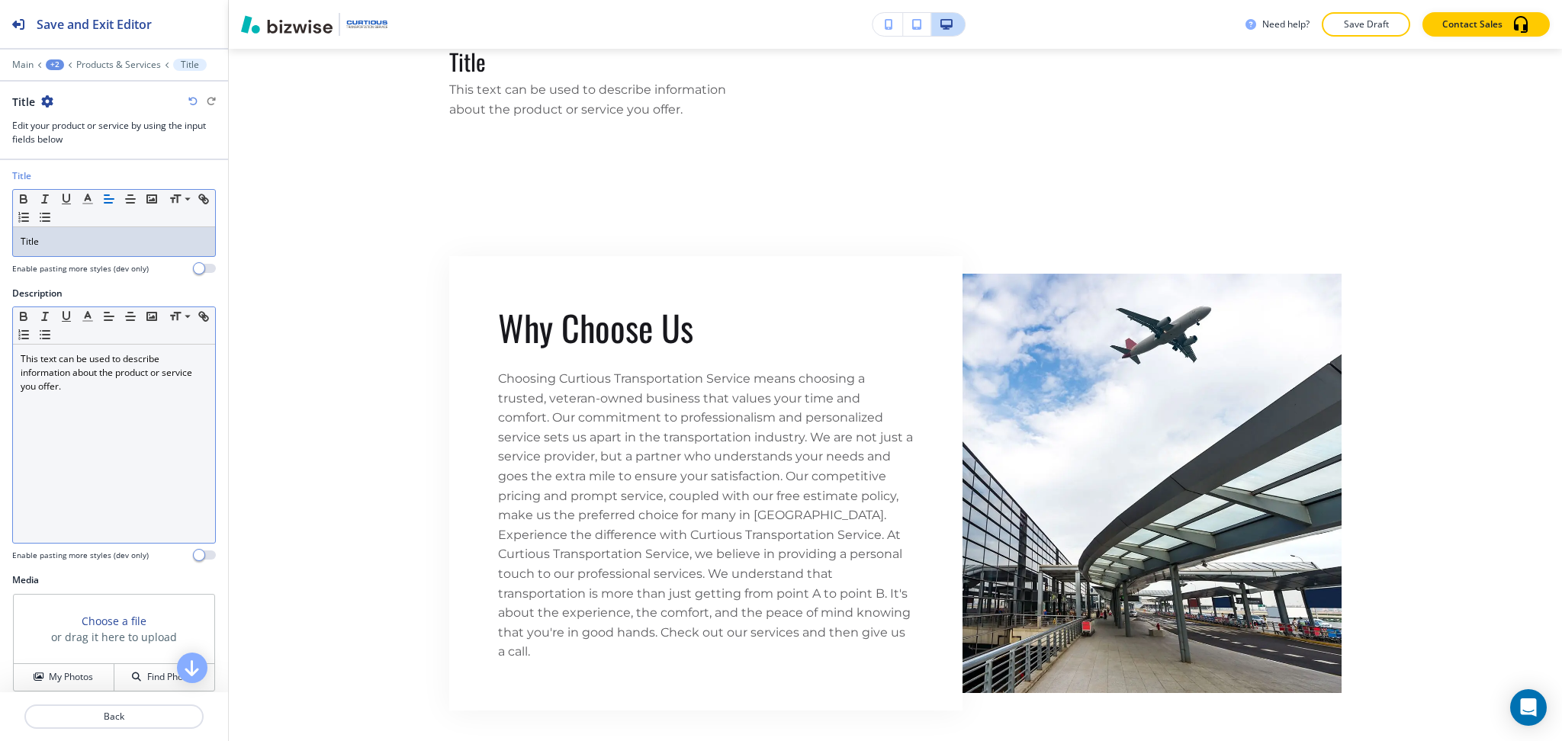
click at [92, 426] on div "This text can be used to describe information about the product or service you …" at bounding box center [114, 444] width 202 height 198
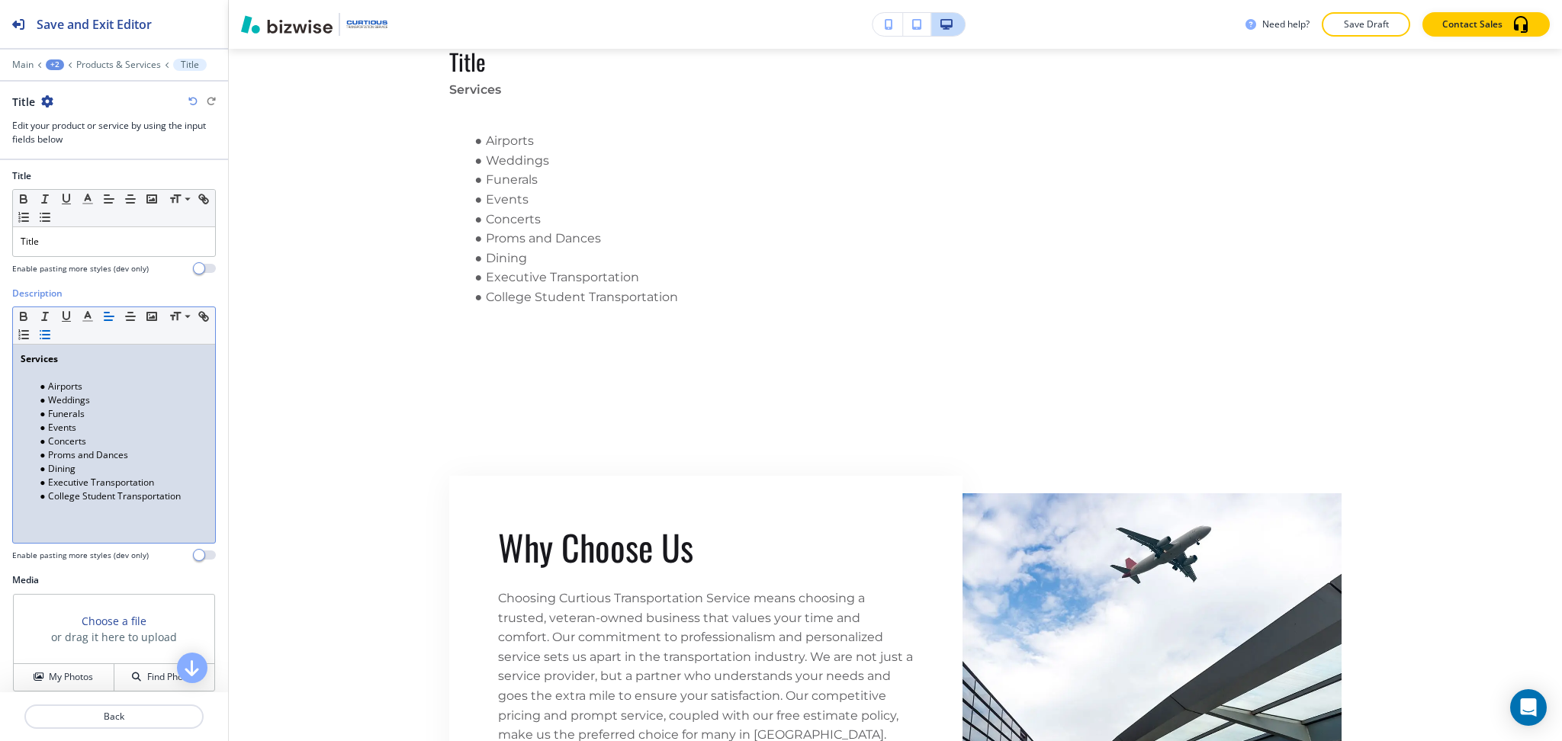
scroll to position [0, 0]
drag, startPoint x: 75, startPoint y: 349, endPoint x: 68, endPoint y: 353, distance: 8.2
click at [69, 353] on div "Services Airports Weddings Funerals Events Concerts Proms and Dances Dining Exe…" at bounding box center [114, 444] width 202 height 198
click at [42, 358] on strong "Services" at bounding box center [39, 358] width 37 height 13
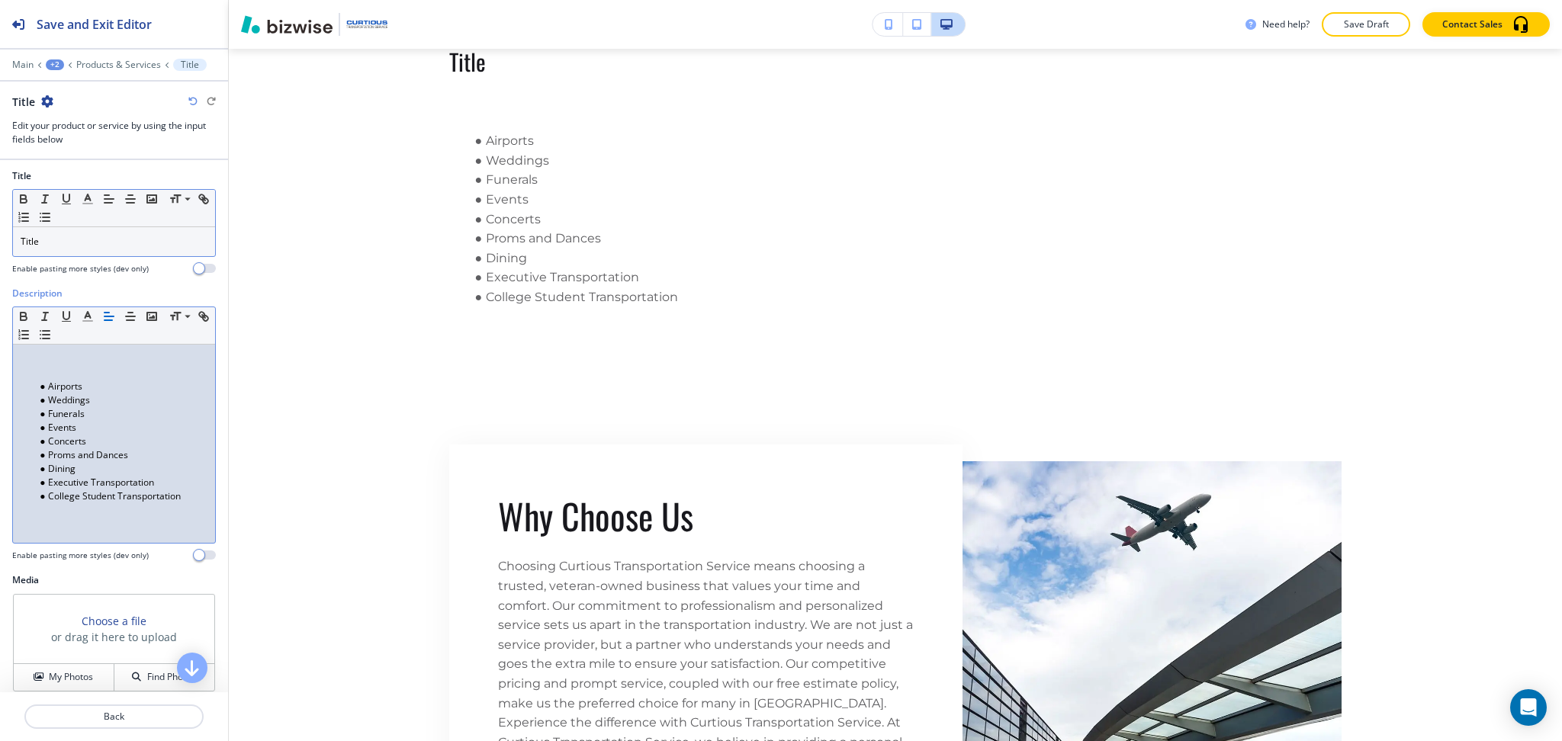
click at [63, 236] on p "Title" at bounding box center [114, 242] width 187 height 14
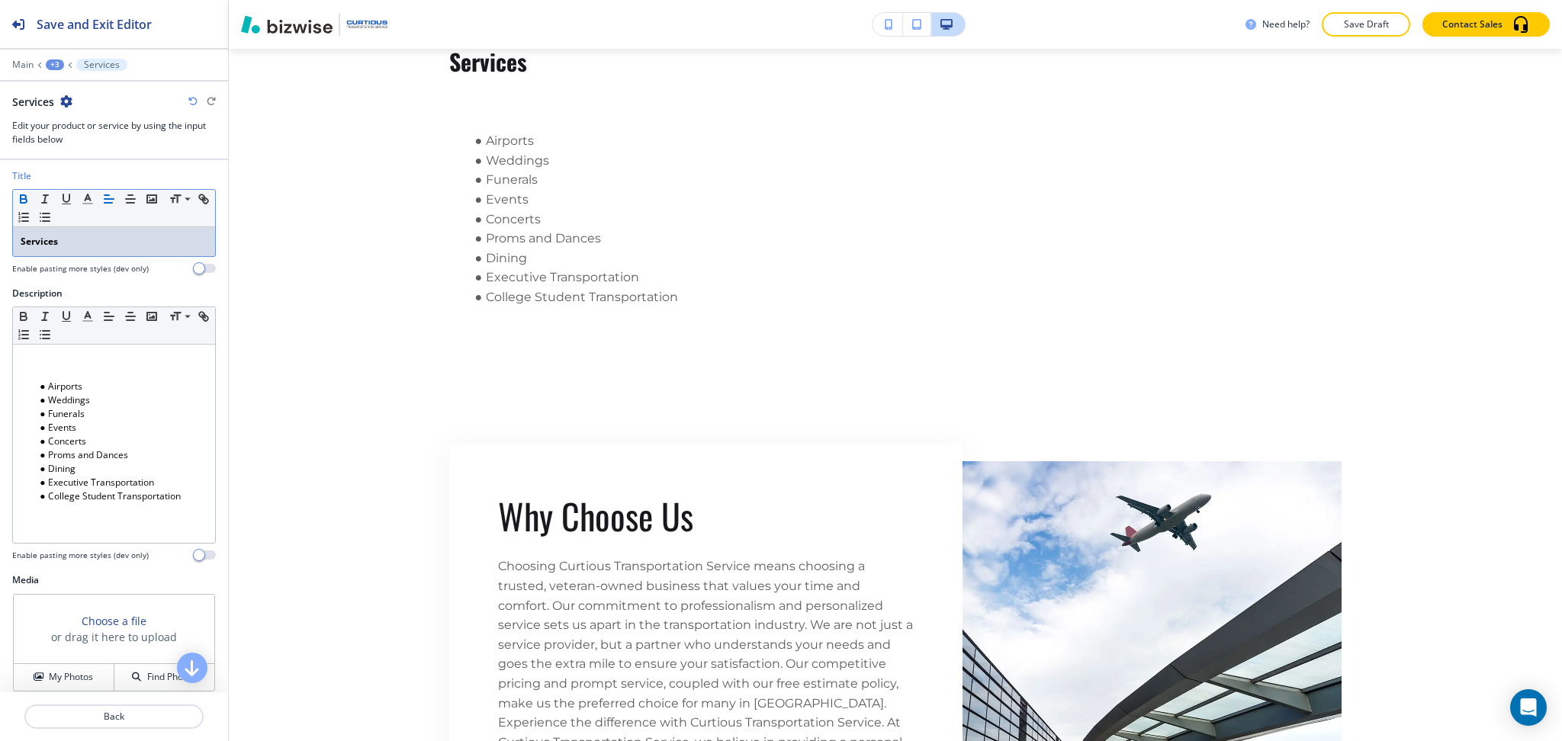
click at [37, 382] on li "Airports" at bounding box center [120, 387] width 173 height 14
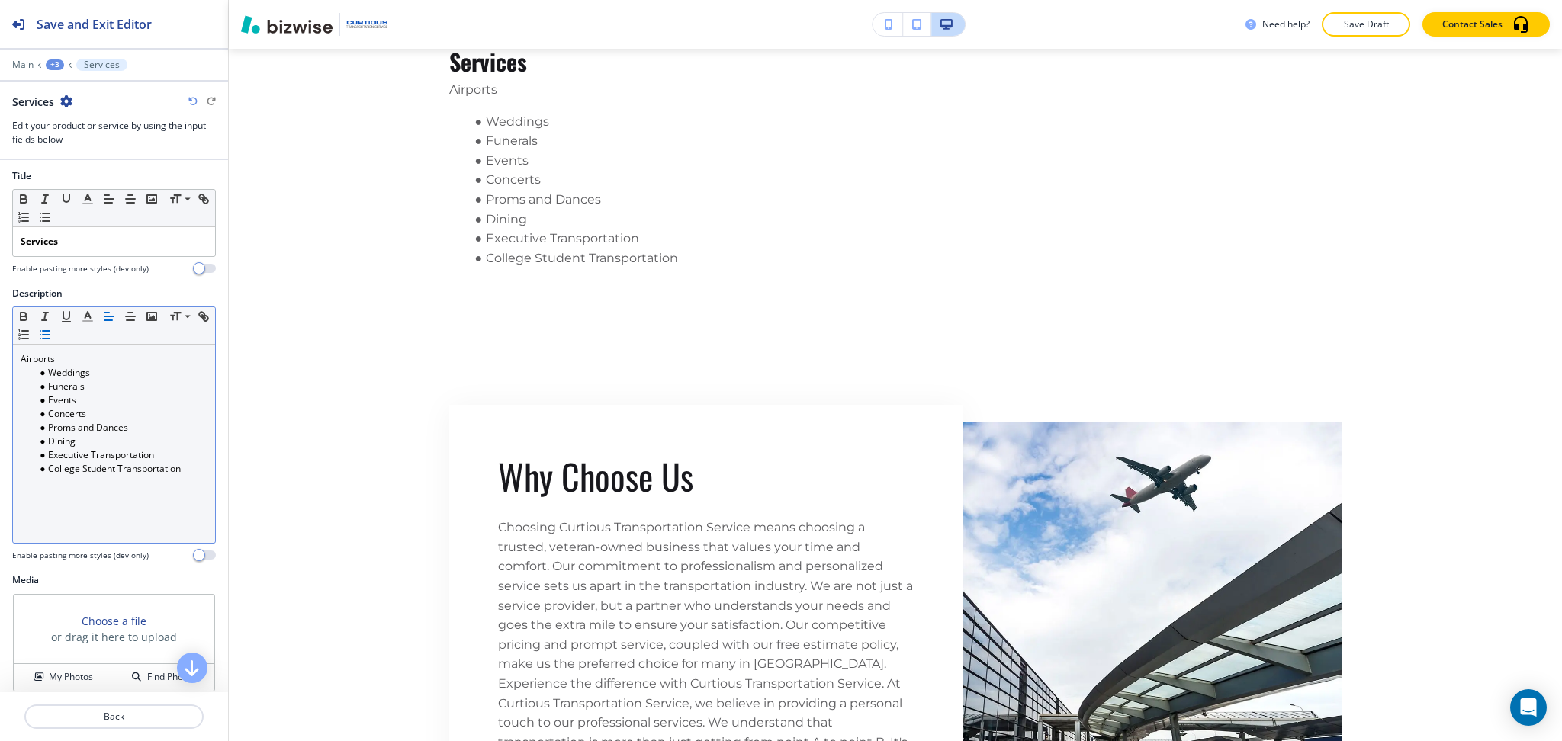
click at [56, 328] on button "button" at bounding box center [44, 335] width 21 height 18
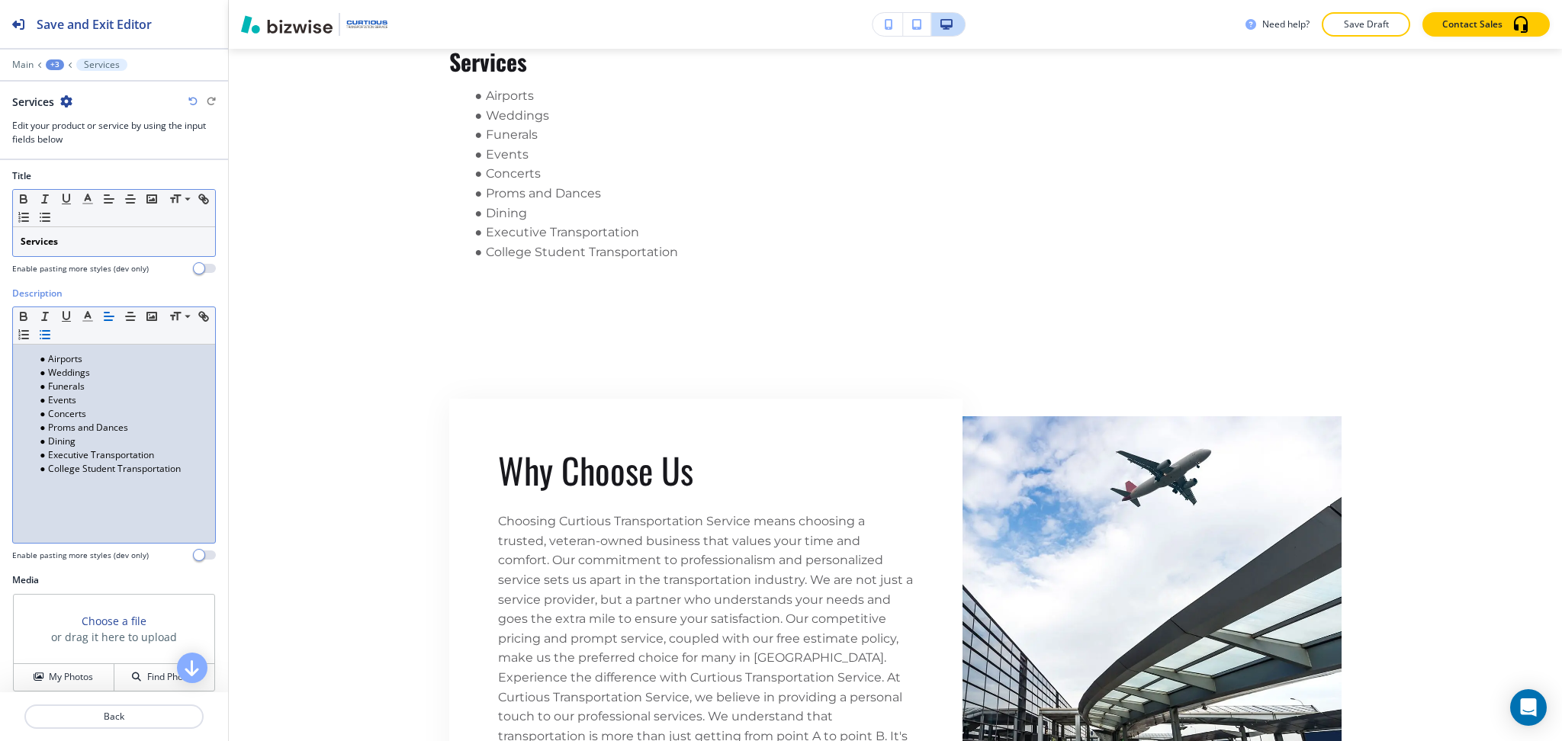
click at [88, 220] on div "Small Normal Large Huge" at bounding box center [114, 208] width 202 height 37
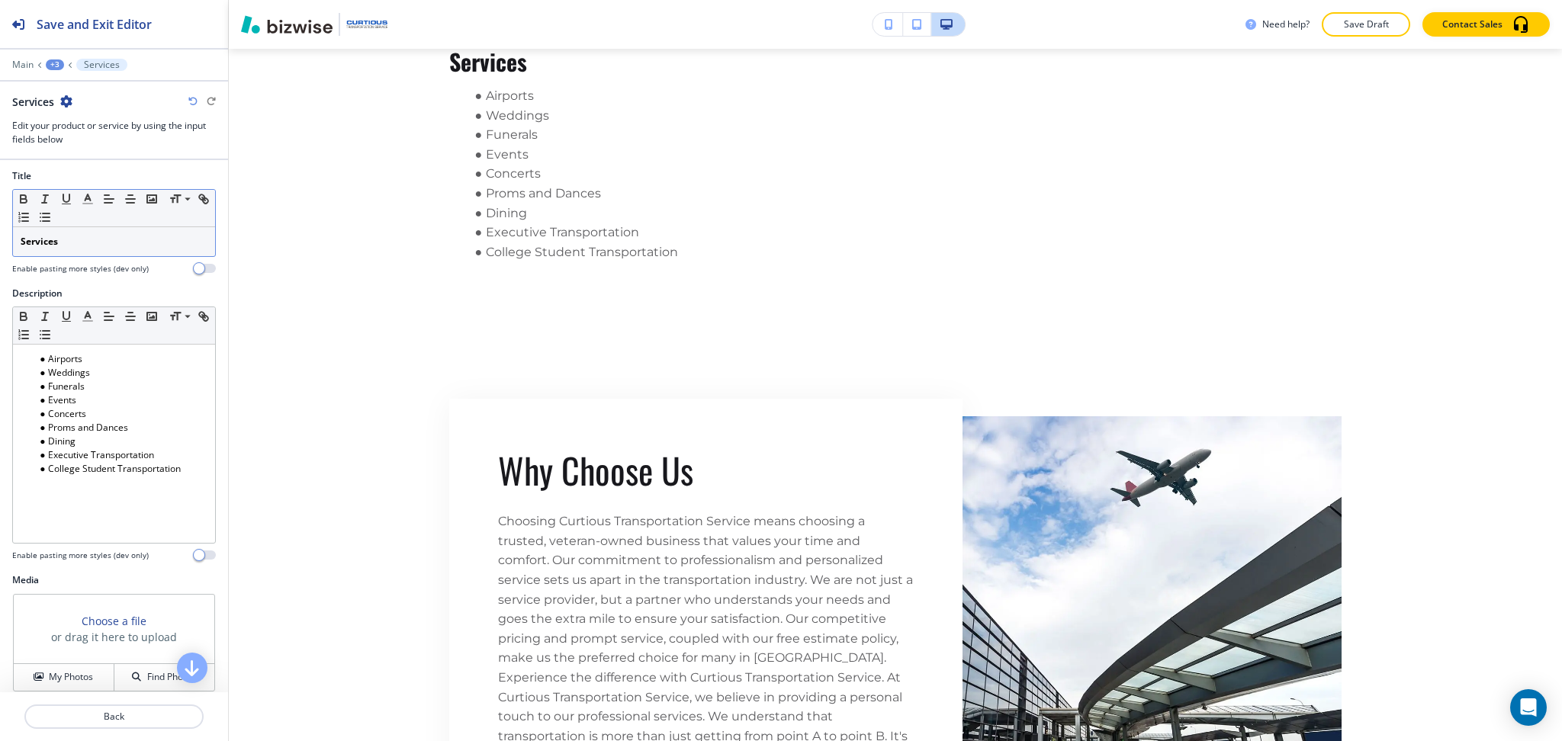
click at [100, 250] on div "Services" at bounding box center [114, 241] width 202 height 29
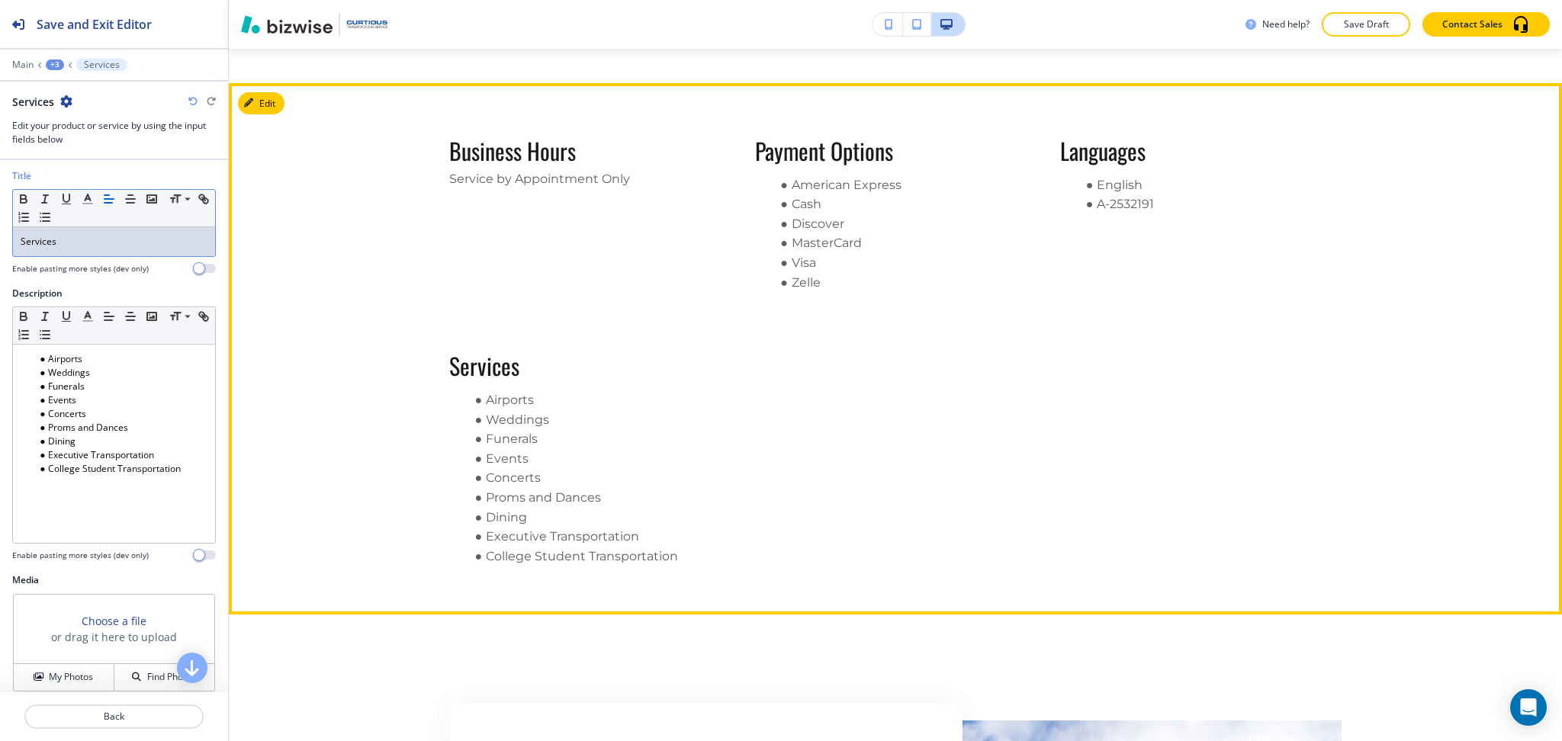
scroll to position [1301, 0]
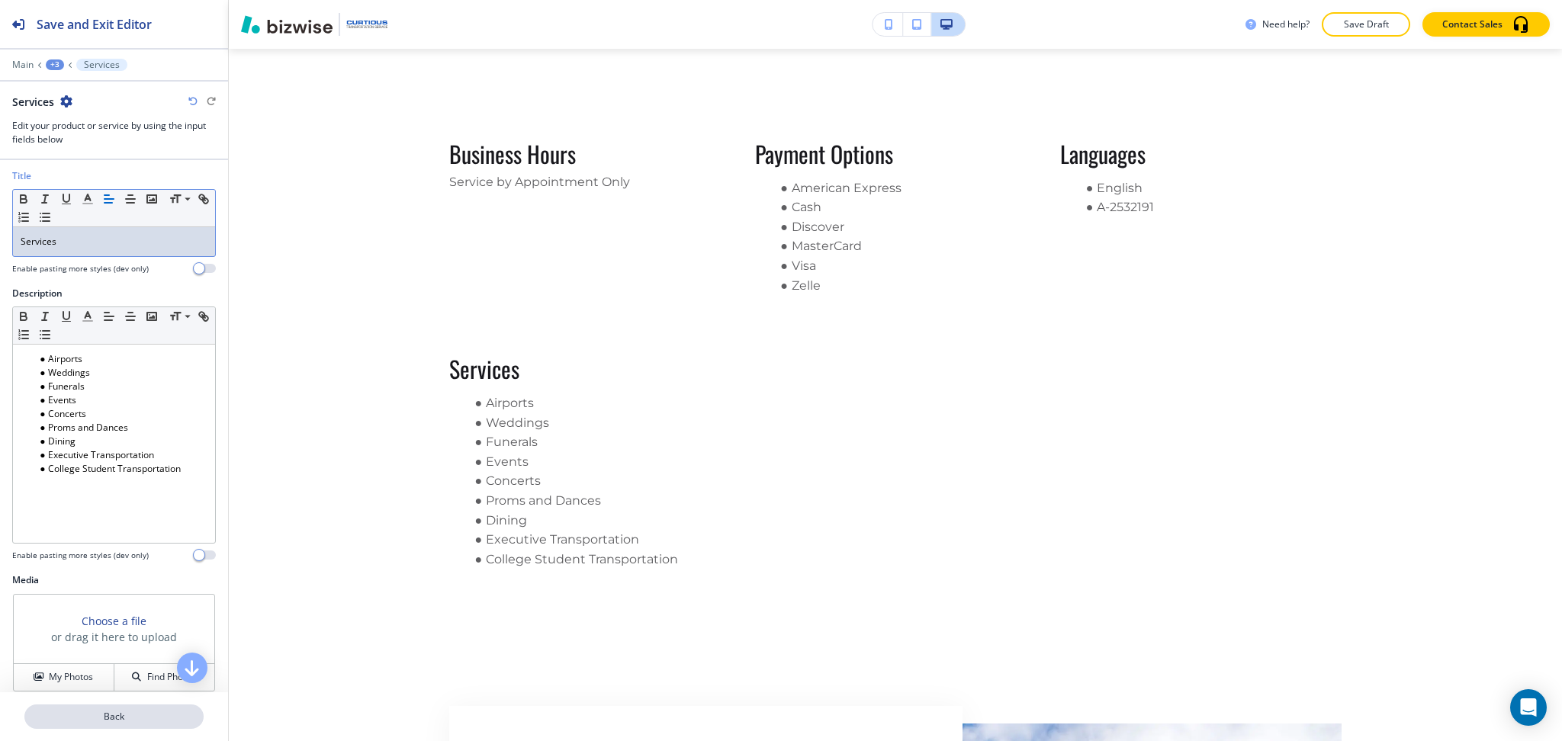
click at [130, 713] on p "Back" at bounding box center [114, 717] width 176 height 14
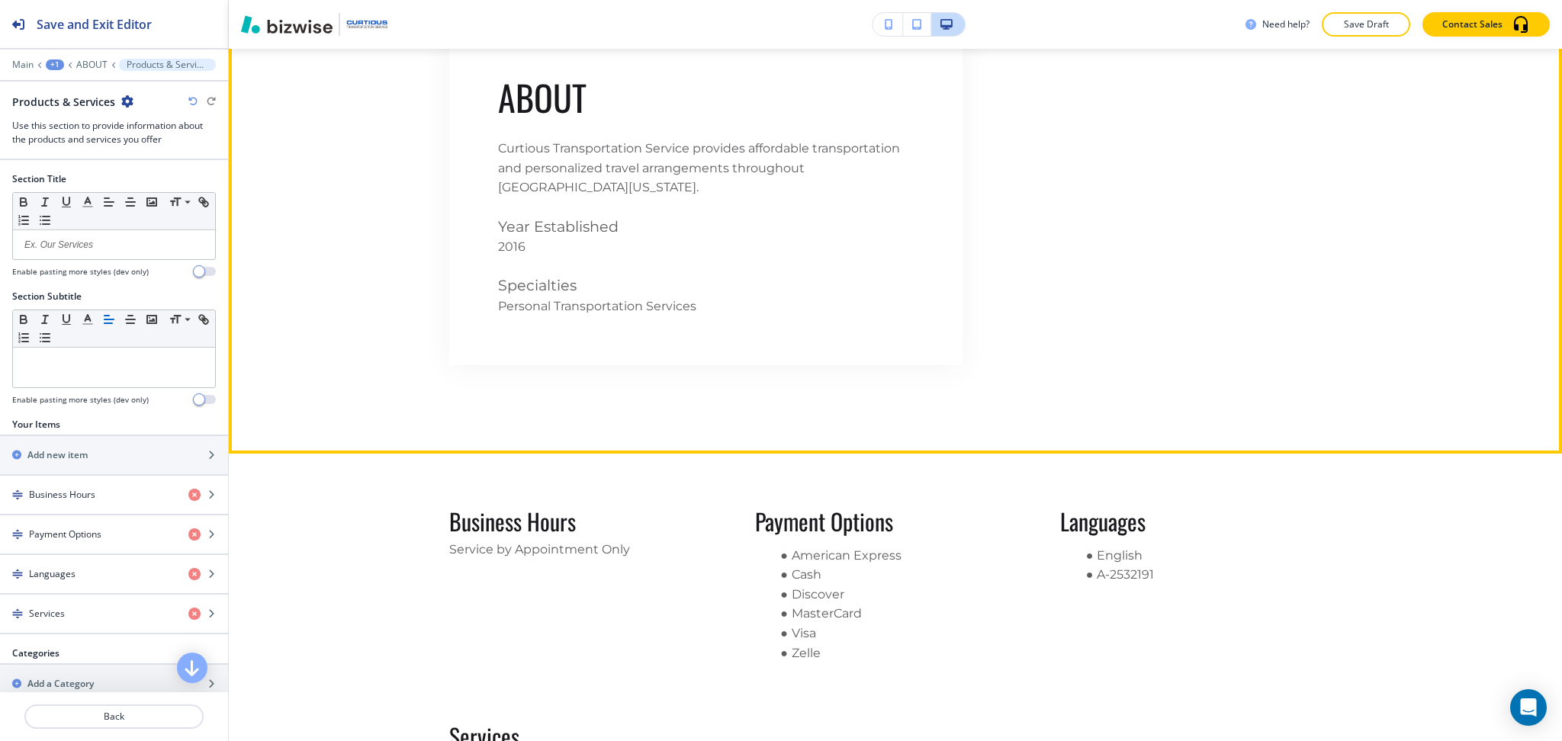
scroll to position [933, 0]
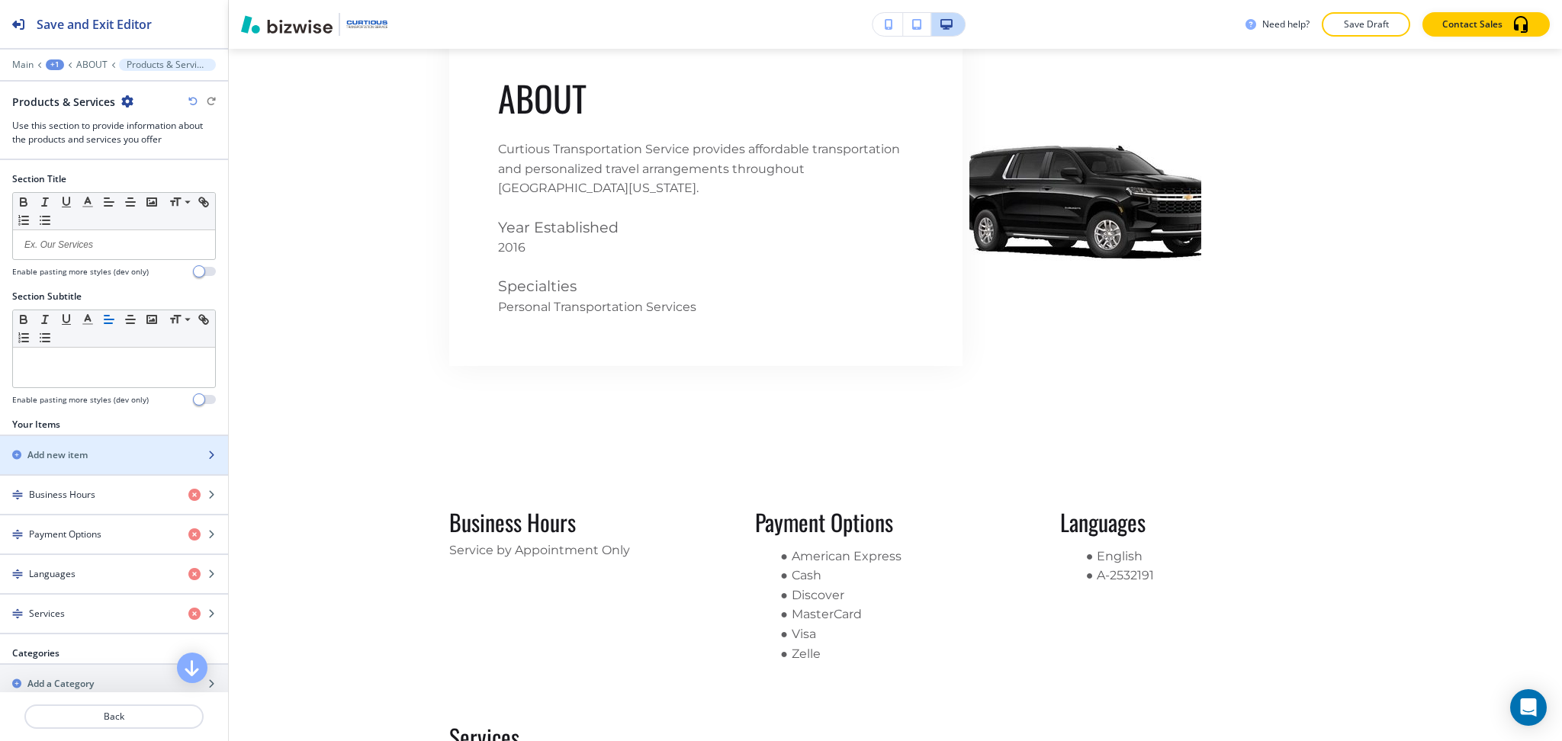
click at [76, 450] on h2 "Add new item" at bounding box center [57, 455] width 60 height 14
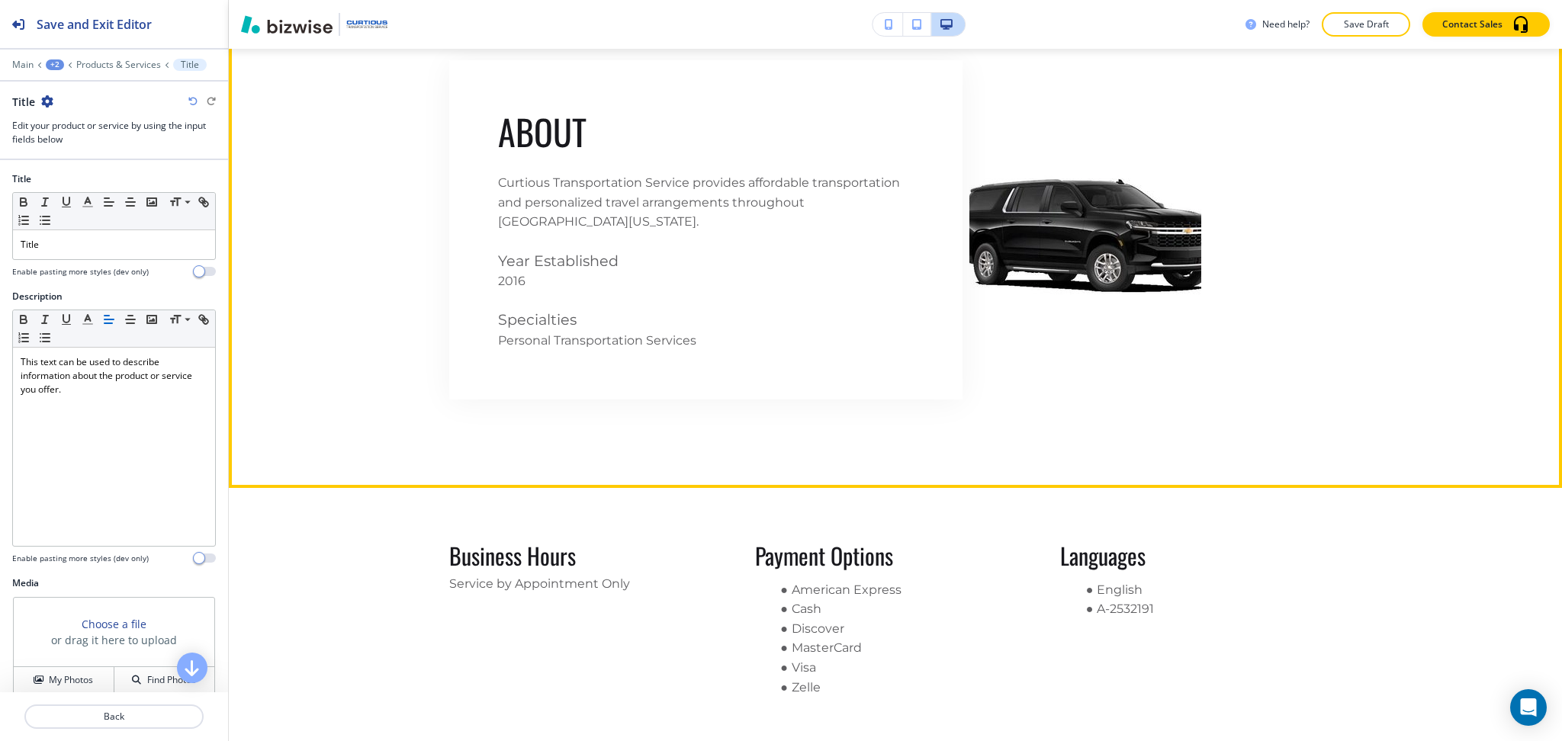
scroll to position [898, 0]
click at [518, 133] on p "ABOUT" at bounding box center [542, 133] width 88 height 46
click at [519, 133] on p "ABOUT" at bounding box center [542, 133] width 88 height 46
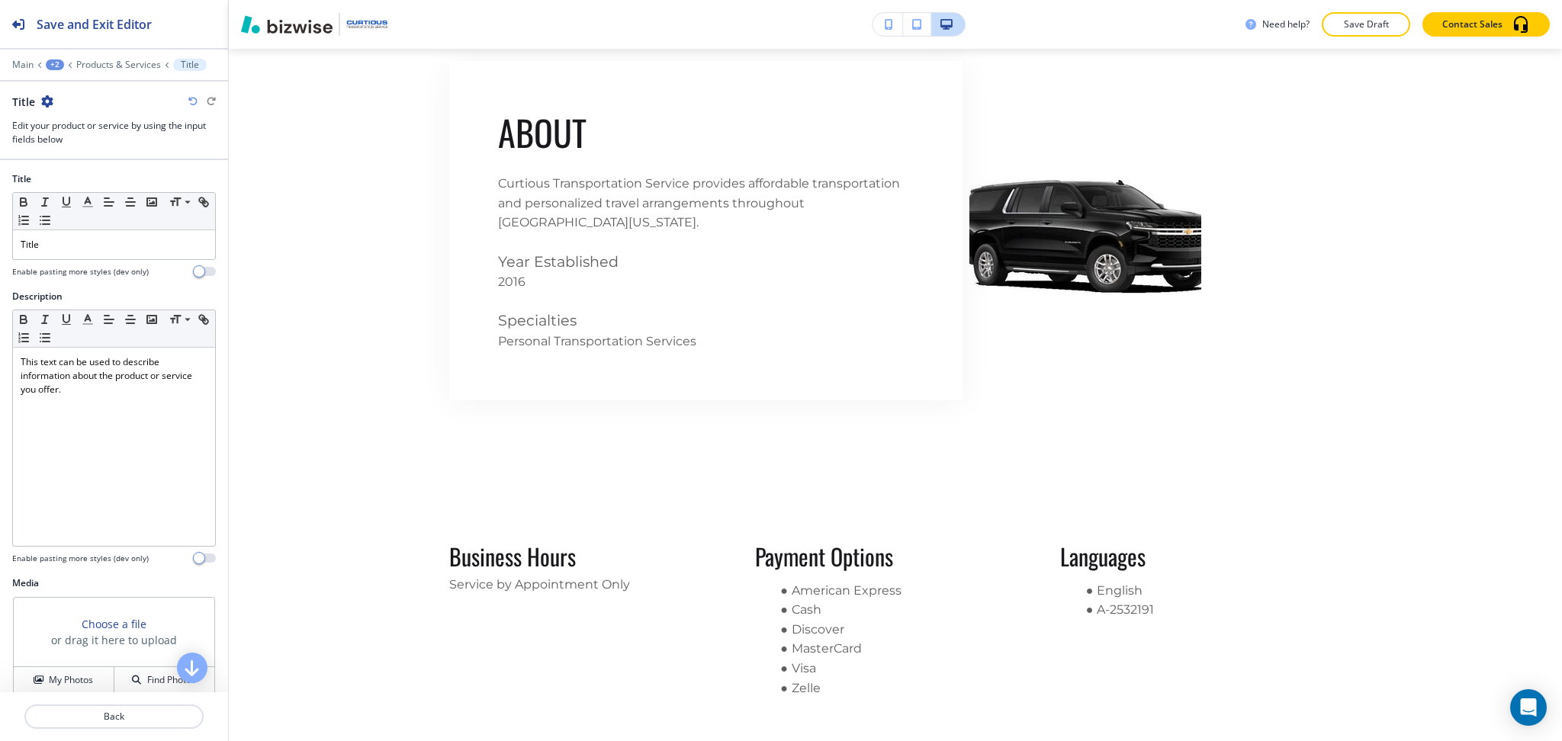
click at [122, 260] on div at bounding box center [114, 263] width 204 height 6
click at [111, 254] on div "Title" at bounding box center [114, 244] width 202 height 29
click at [108, 253] on div "Services" at bounding box center [114, 244] width 202 height 29
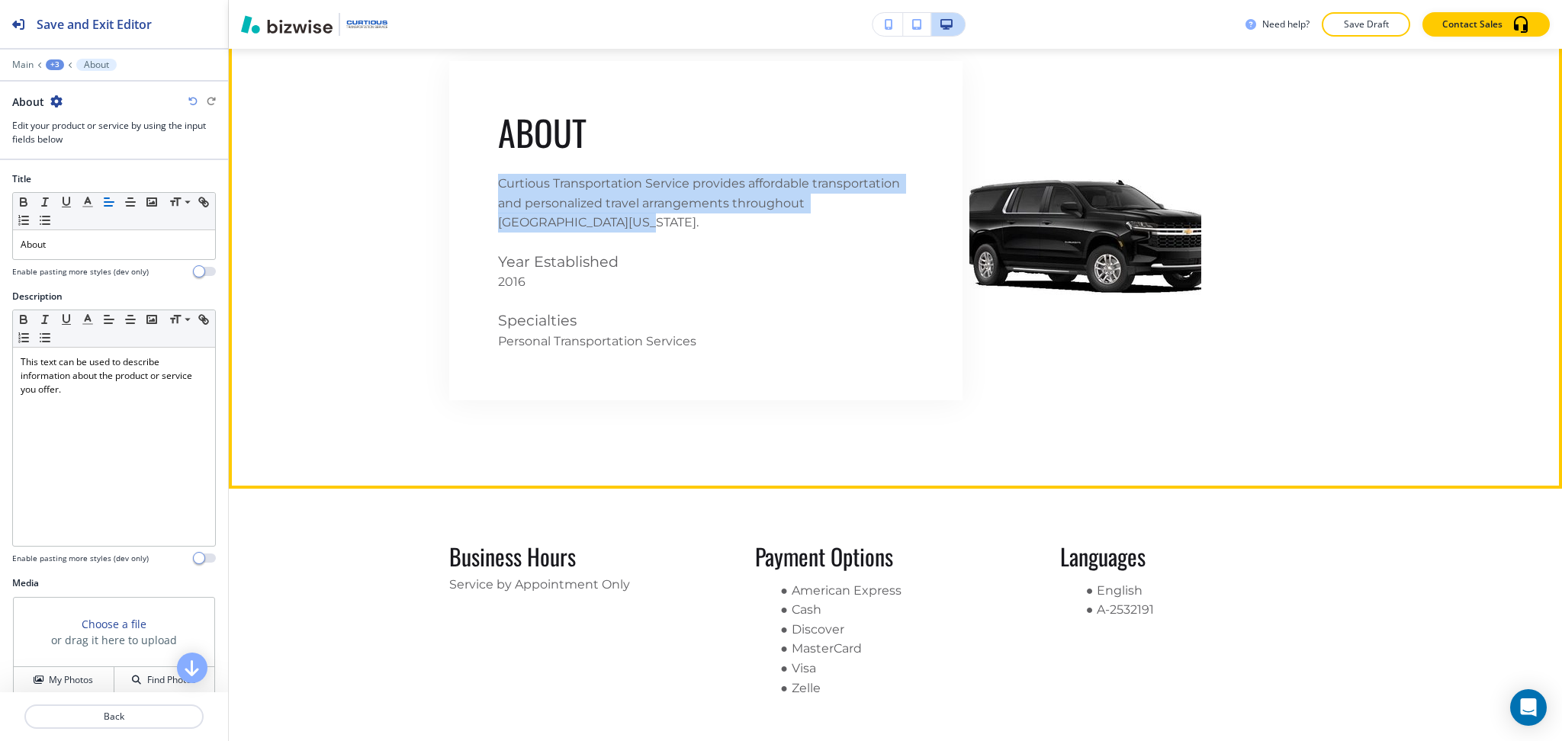
drag, startPoint x: 590, startPoint y: 214, endPoint x: 480, endPoint y: 175, distance: 115.8
click at [480, 175] on div "ABOUT Curtious Transportation Service provides affordable transportation and pe…" at bounding box center [705, 230] width 513 height 339
copy p "Curtious Transportation Service provides affordable transportation and personal…"
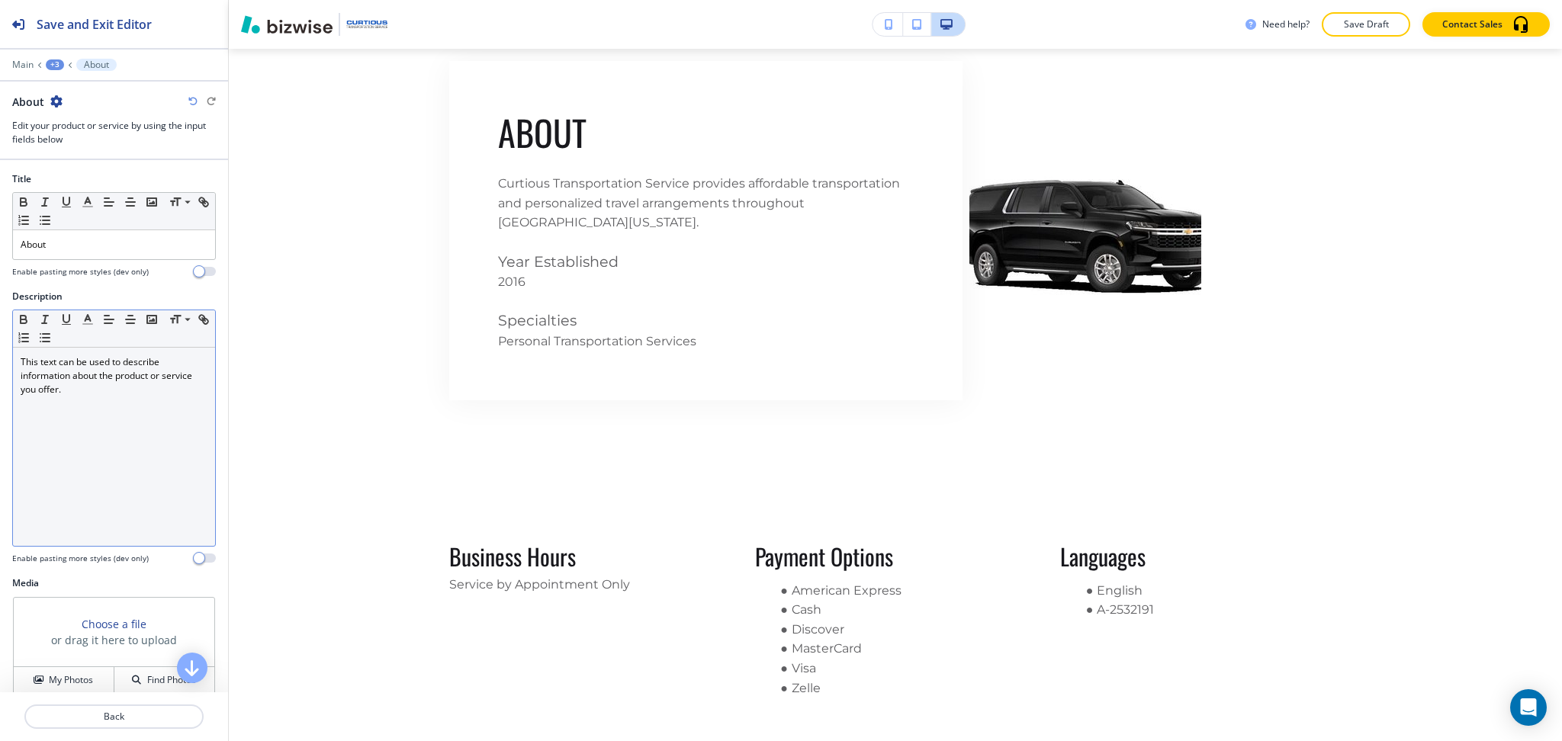
click at [175, 432] on div "This text can be used to describe information about the product or service you …" at bounding box center [114, 447] width 202 height 198
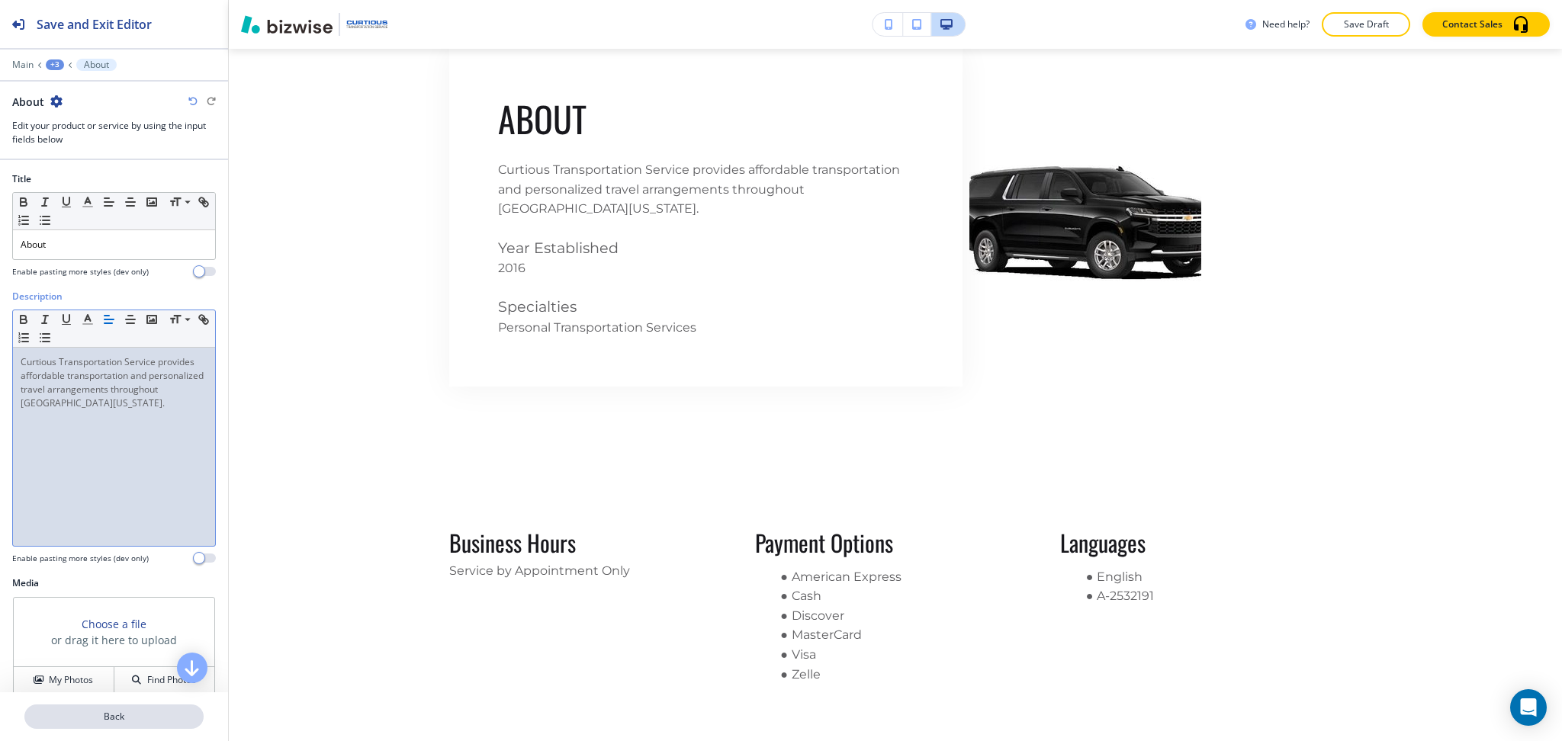
click at [112, 715] on p "Back" at bounding box center [114, 717] width 176 height 14
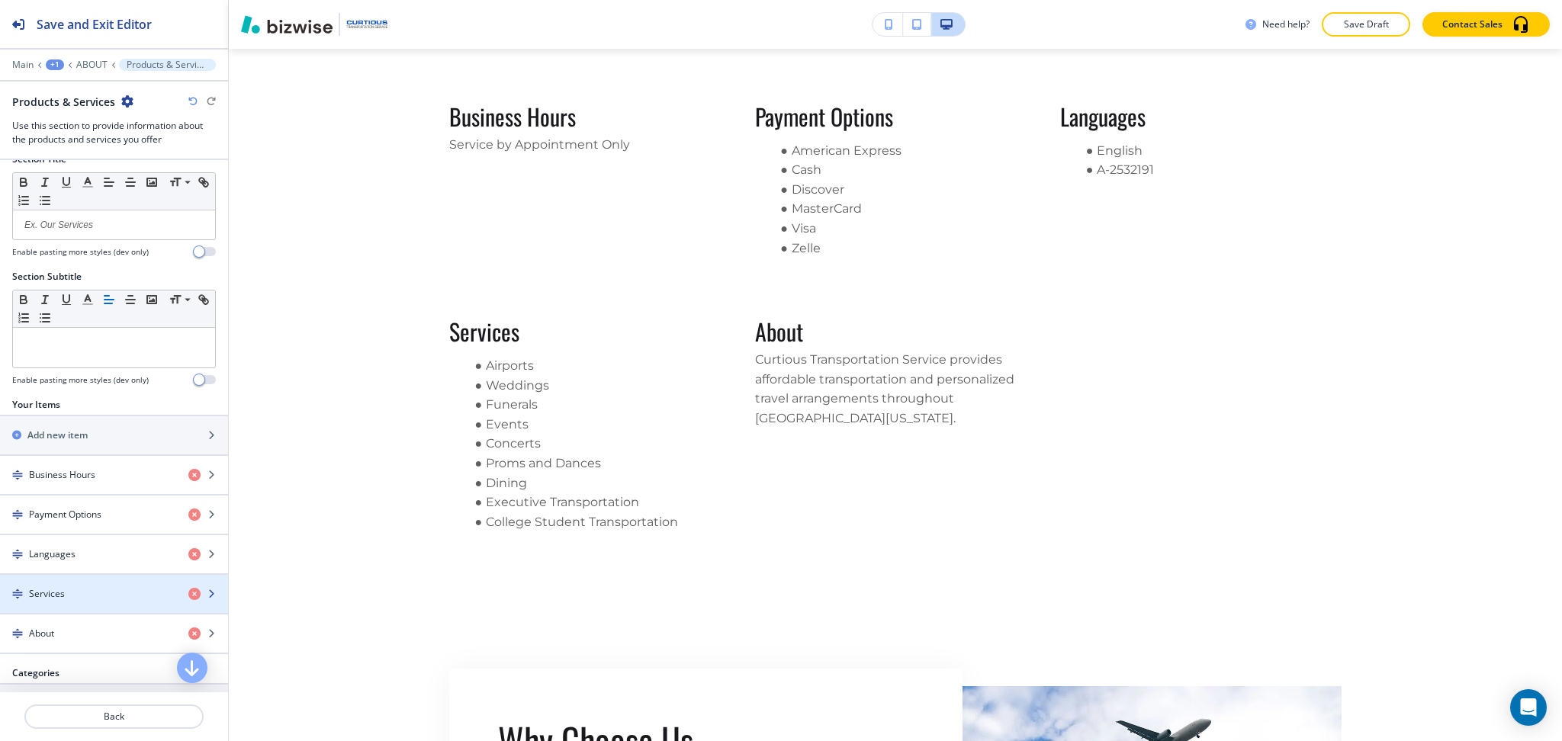
scroll to position [65, 0]
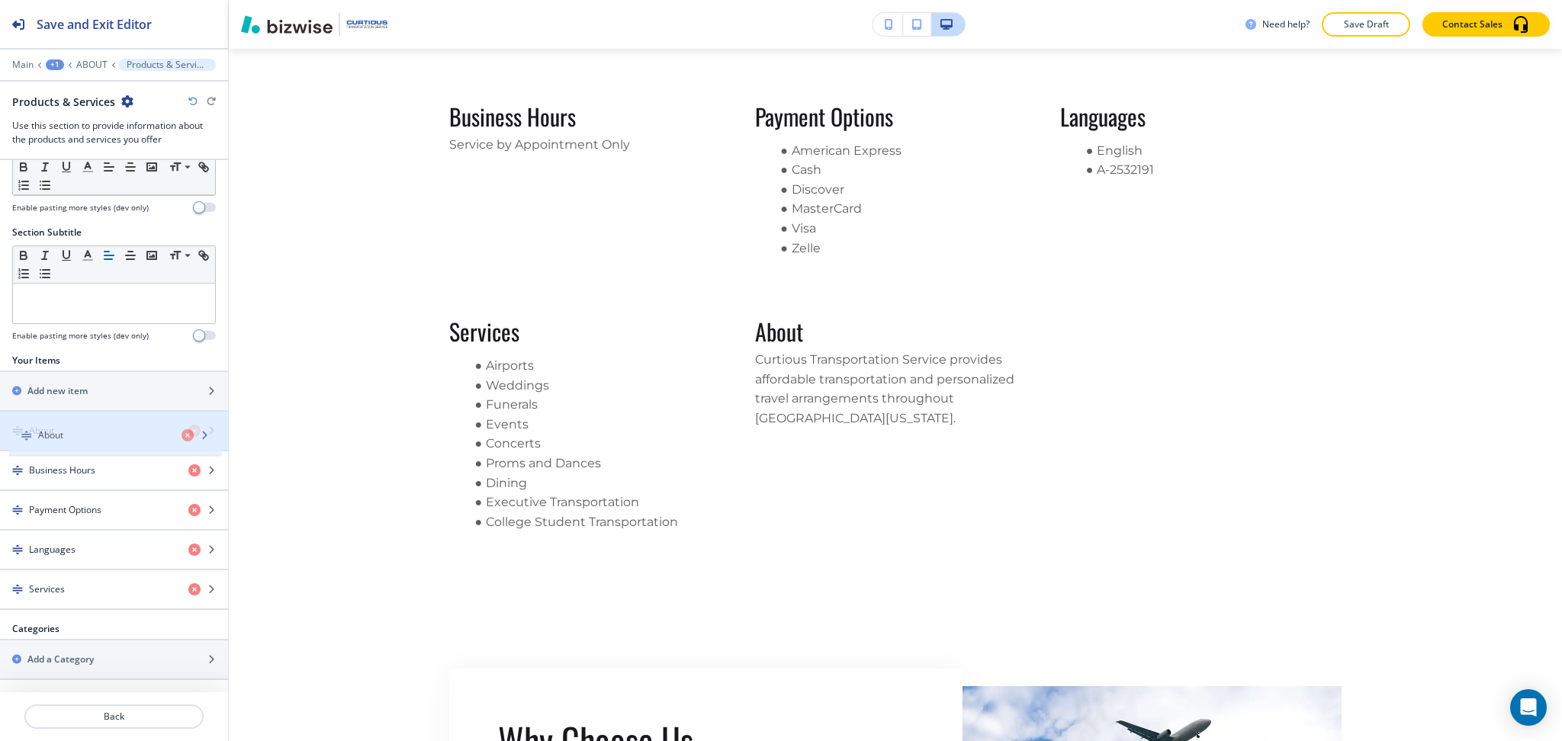
drag, startPoint x: 63, startPoint y: 583, endPoint x: 72, endPoint y: 429, distance: 154.3
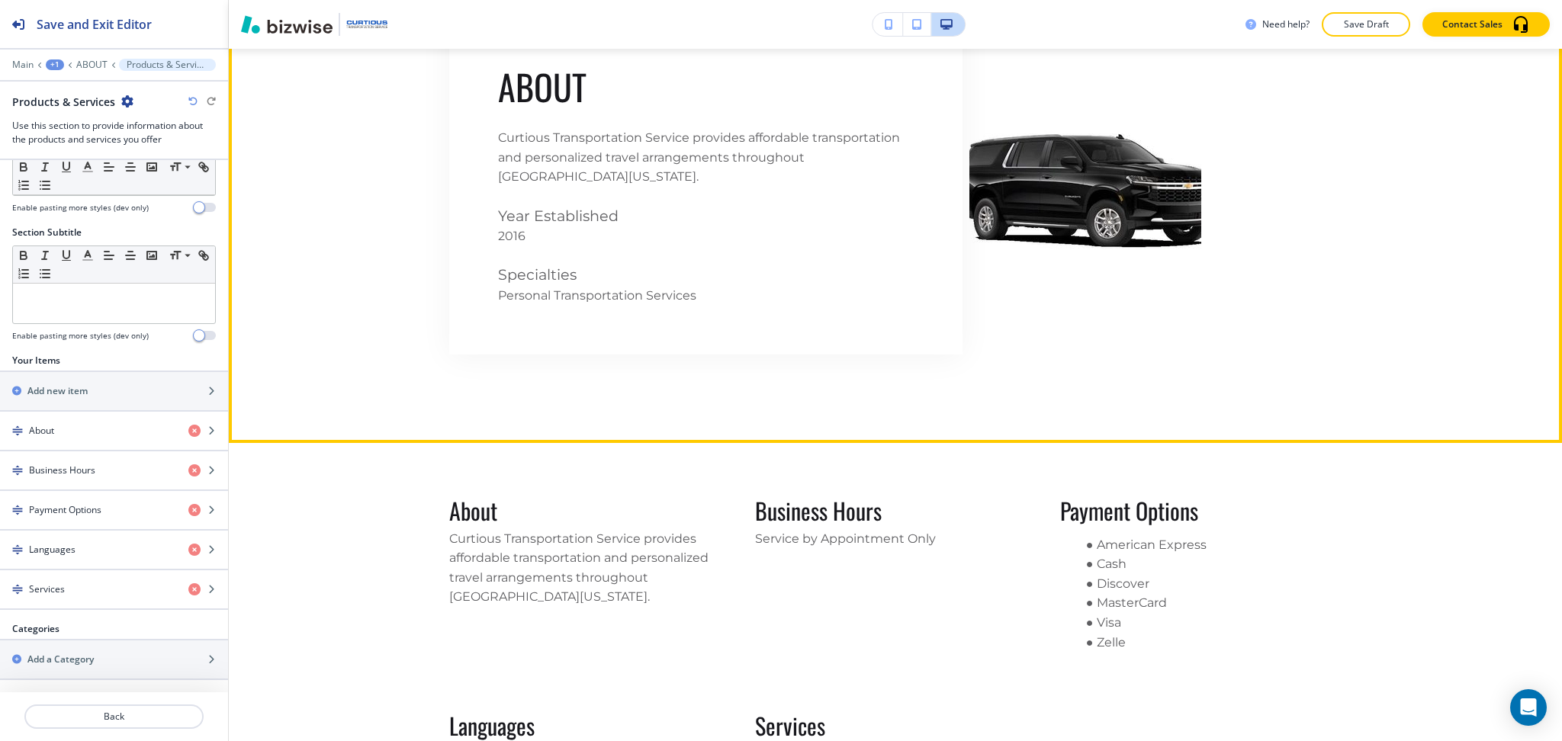
scroll to position [943, 0]
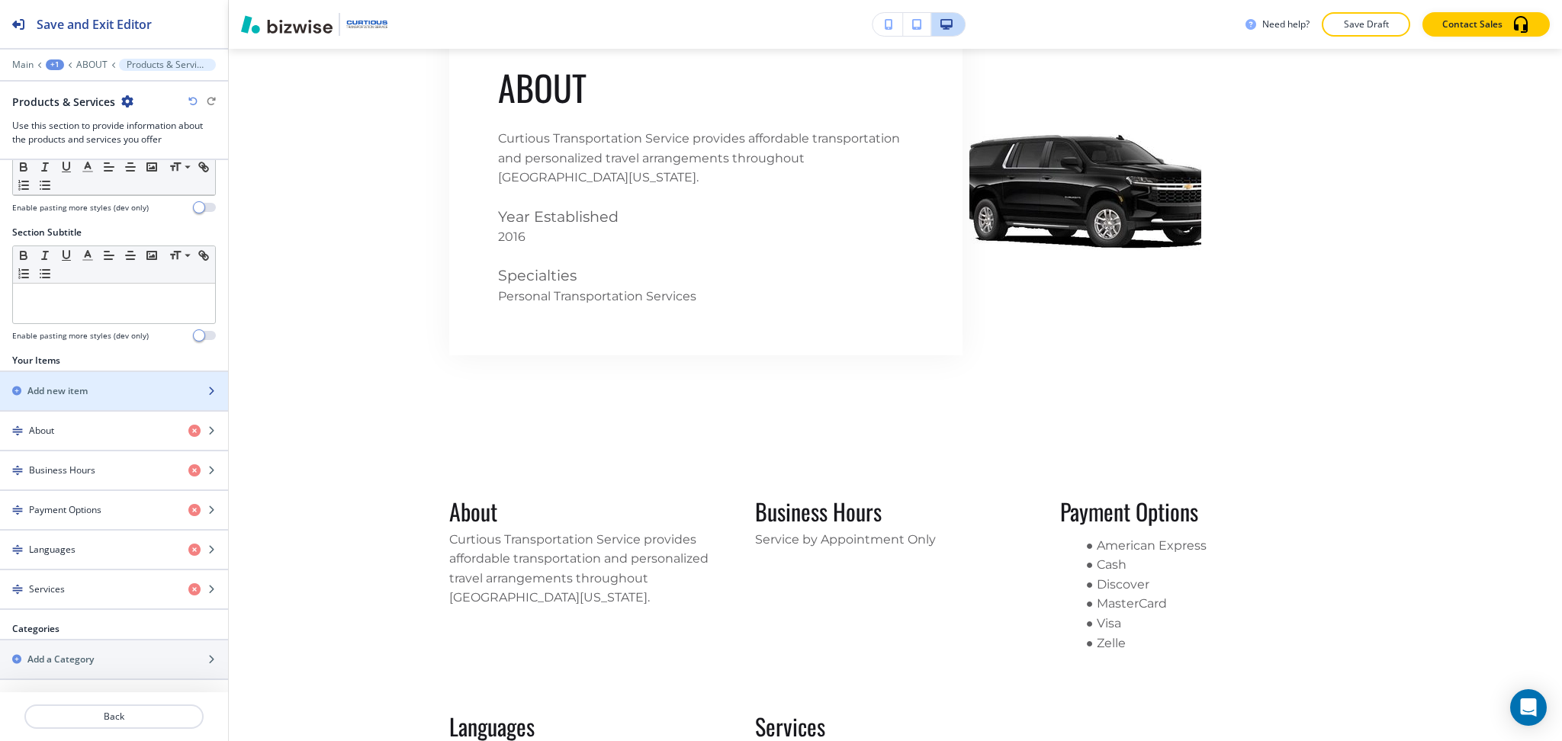
click at [91, 388] on div "Add new item" at bounding box center [97, 391] width 194 height 14
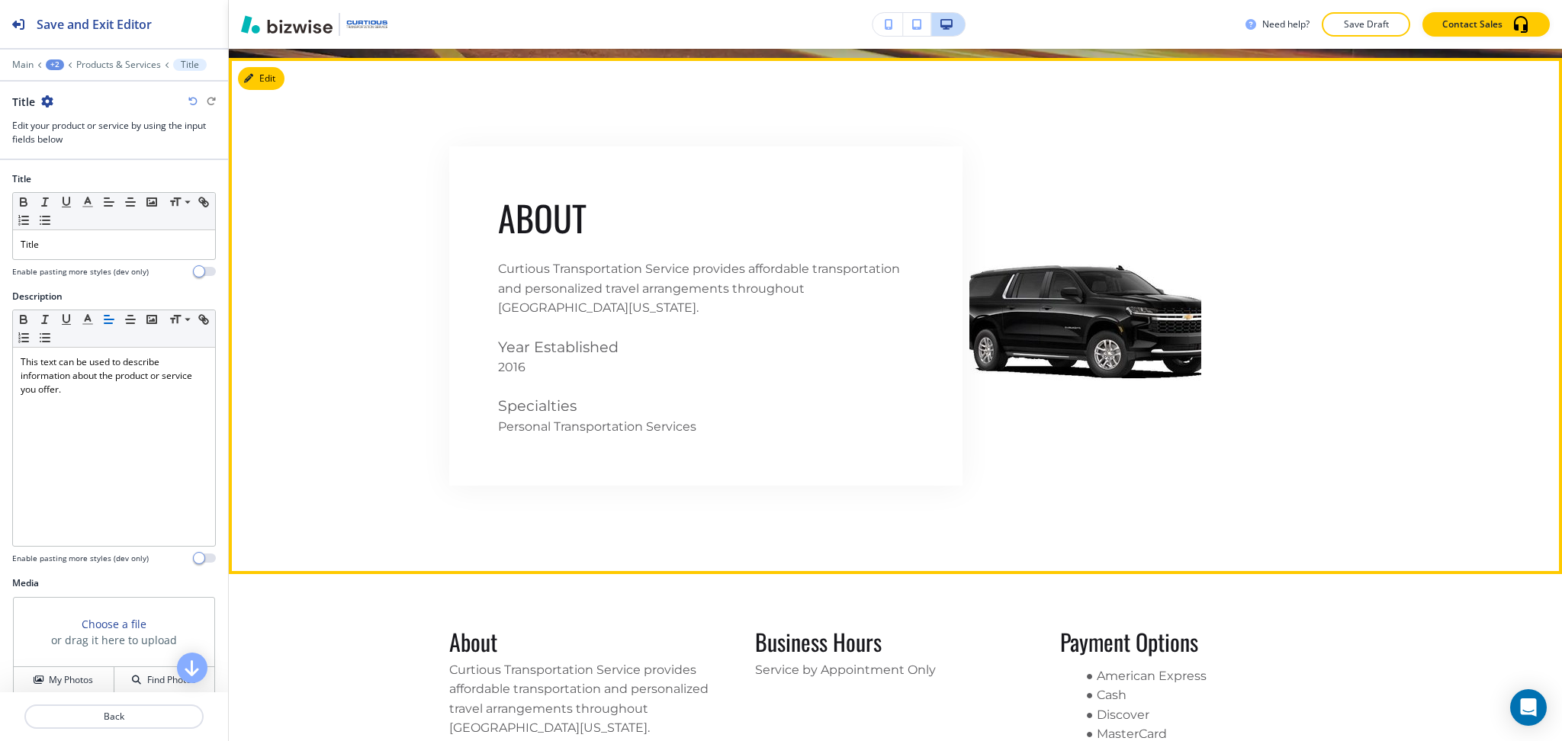
click at [595, 349] on span "Year Established" at bounding box center [558, 347] width 121 height 18
click at [595, 349] on span "Year Established" at bounding box center [558, 348] width 121 height 18
copy span "Year Established"
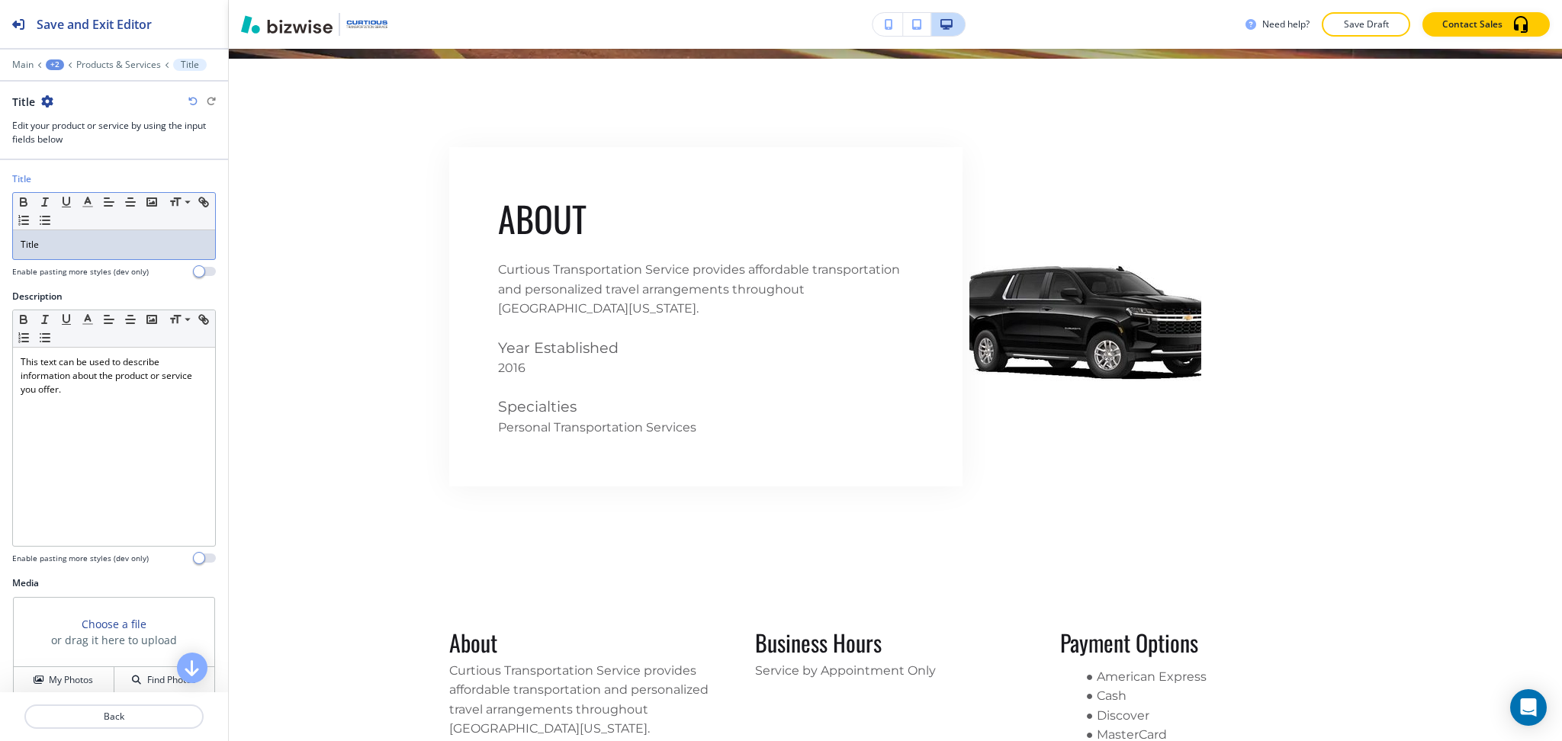
click at [182, 253] on div "Title" at bounding box center [114, 244] width 202 height 29
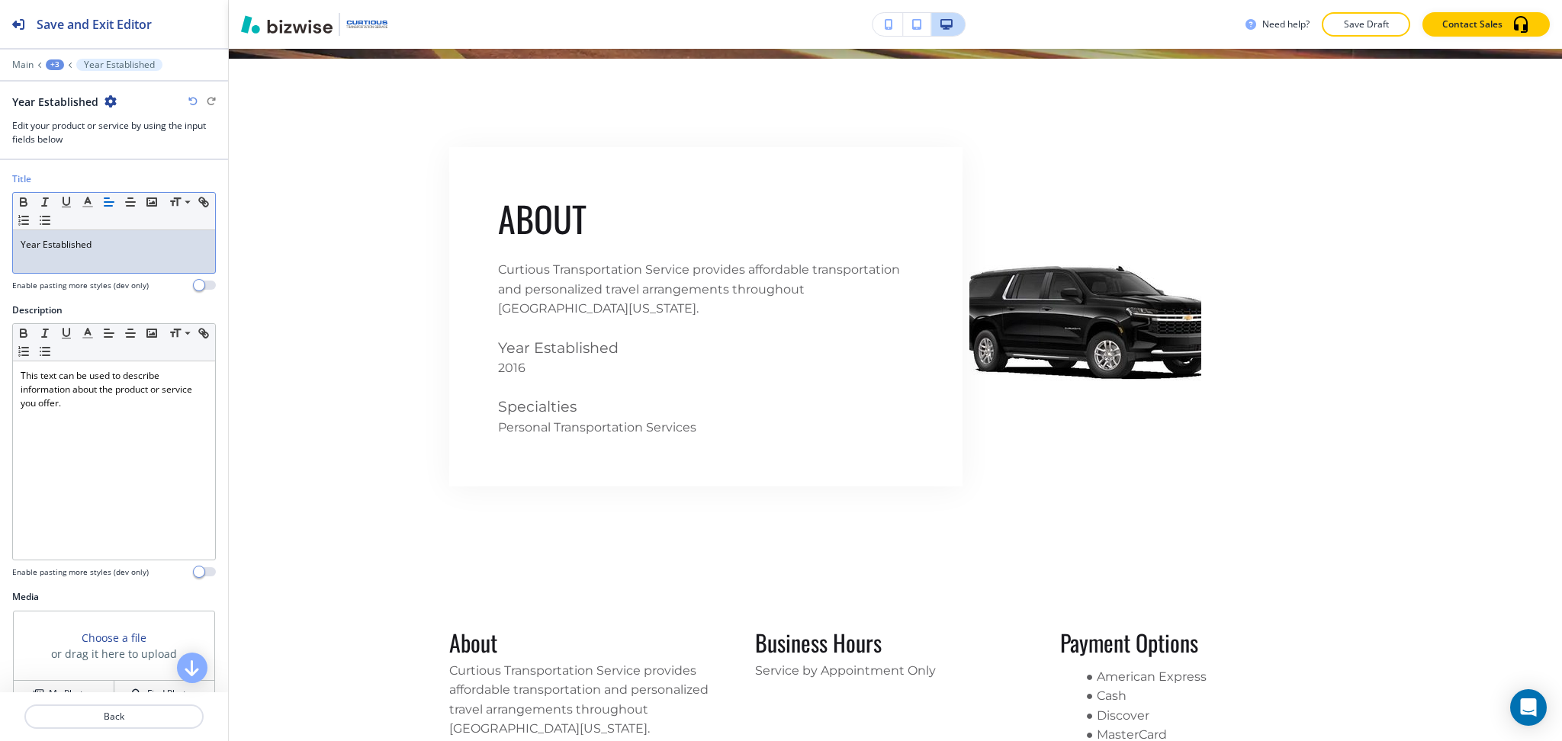
scroll to position [0, 0]
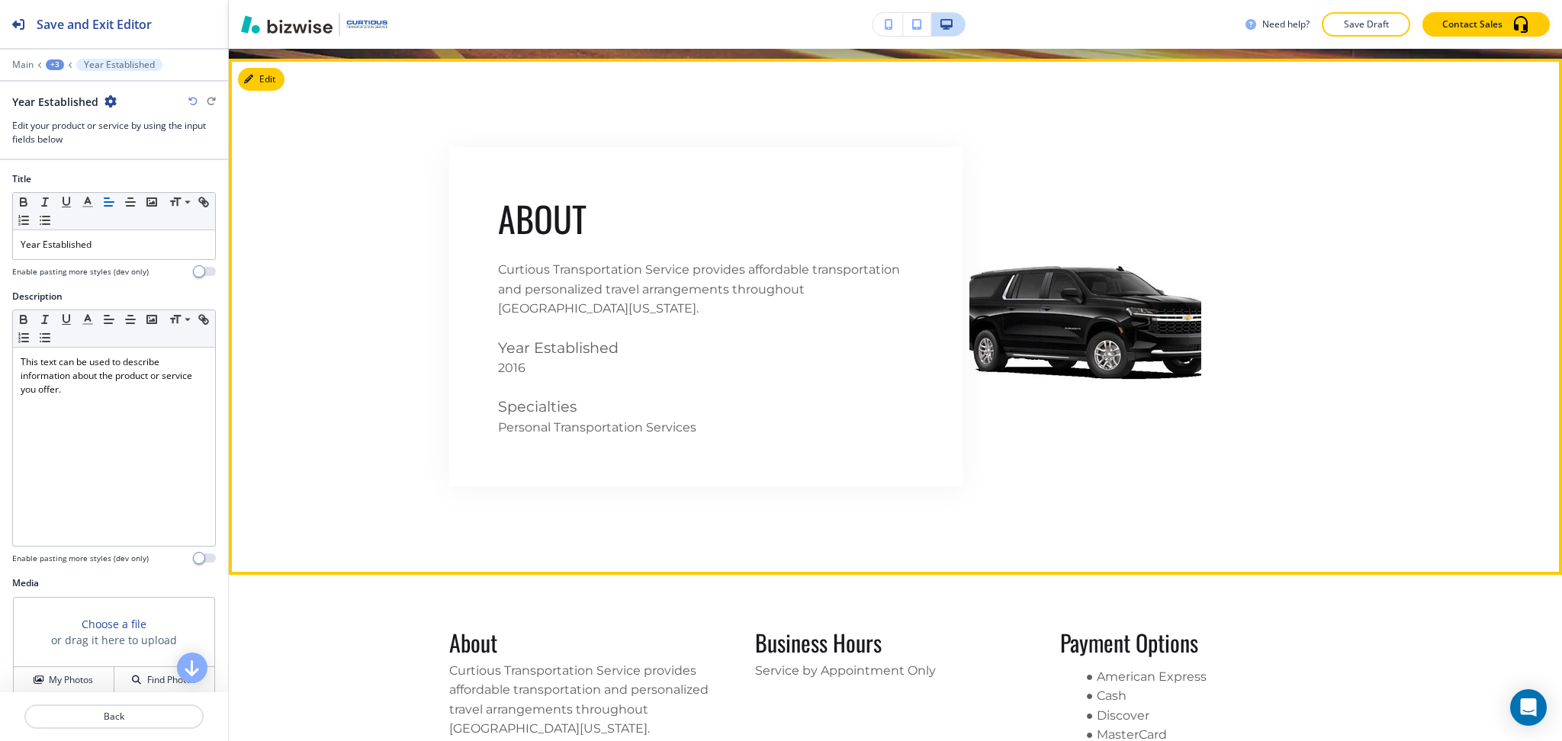
click at [505, 367] on p "2016" at bounding box center [706, 368] width 416 height 20
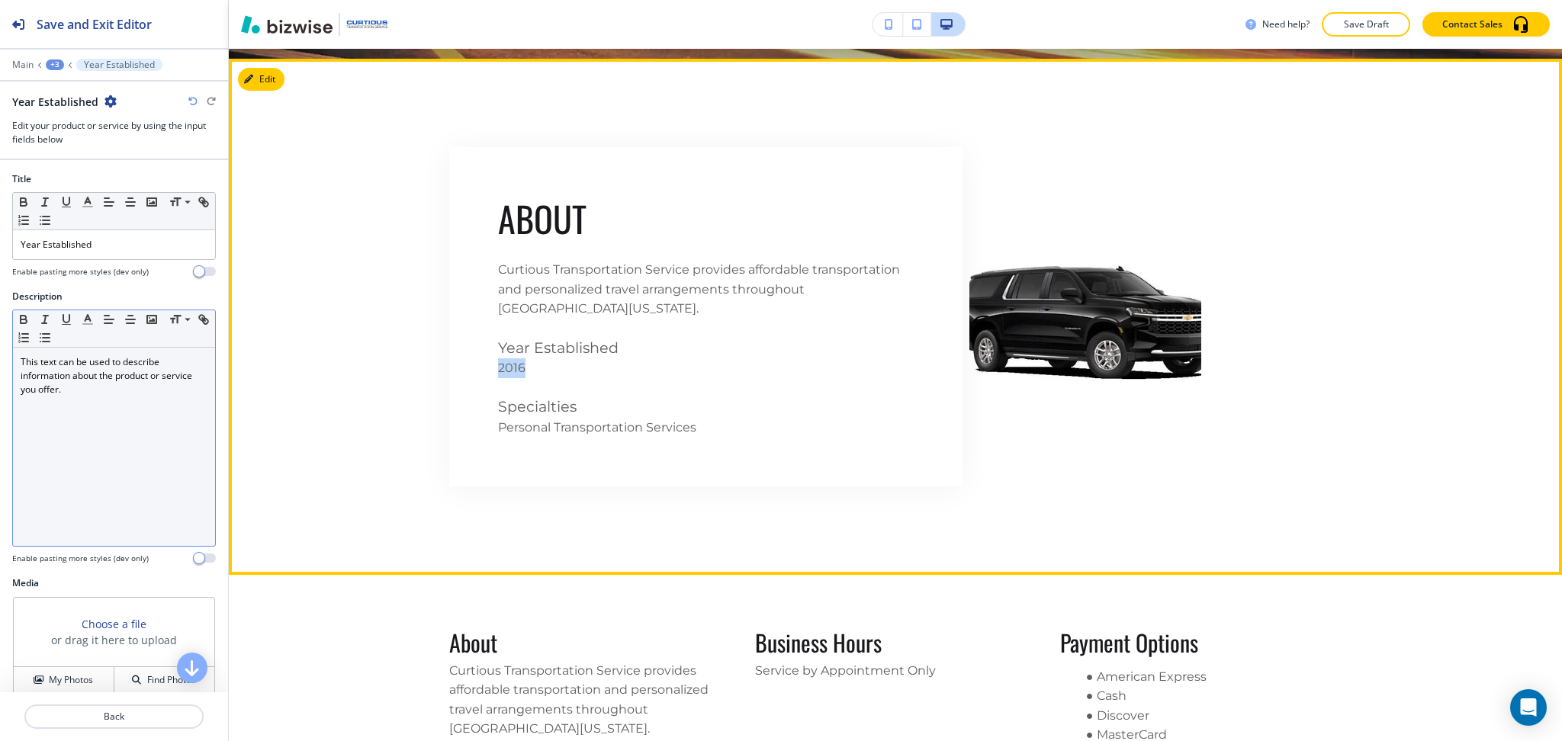
copy p "2016"
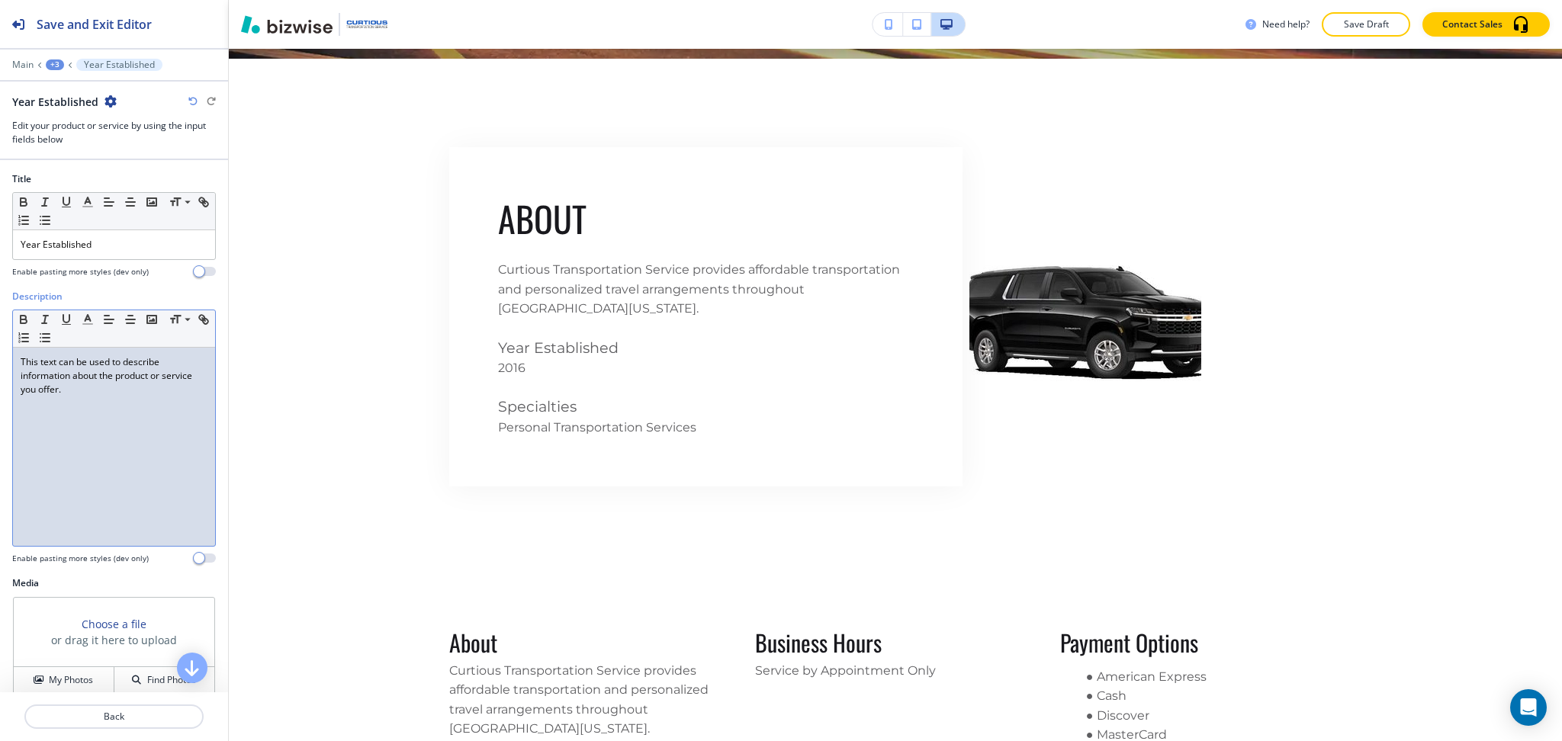
click at [159, 363] on p "This text can be used to describe information about the product or service you …" at bounding box center [114, 375] width 187 height 41
click at [132, 715] on p "Back" at bounding box center [114, 717] width 176 height 14
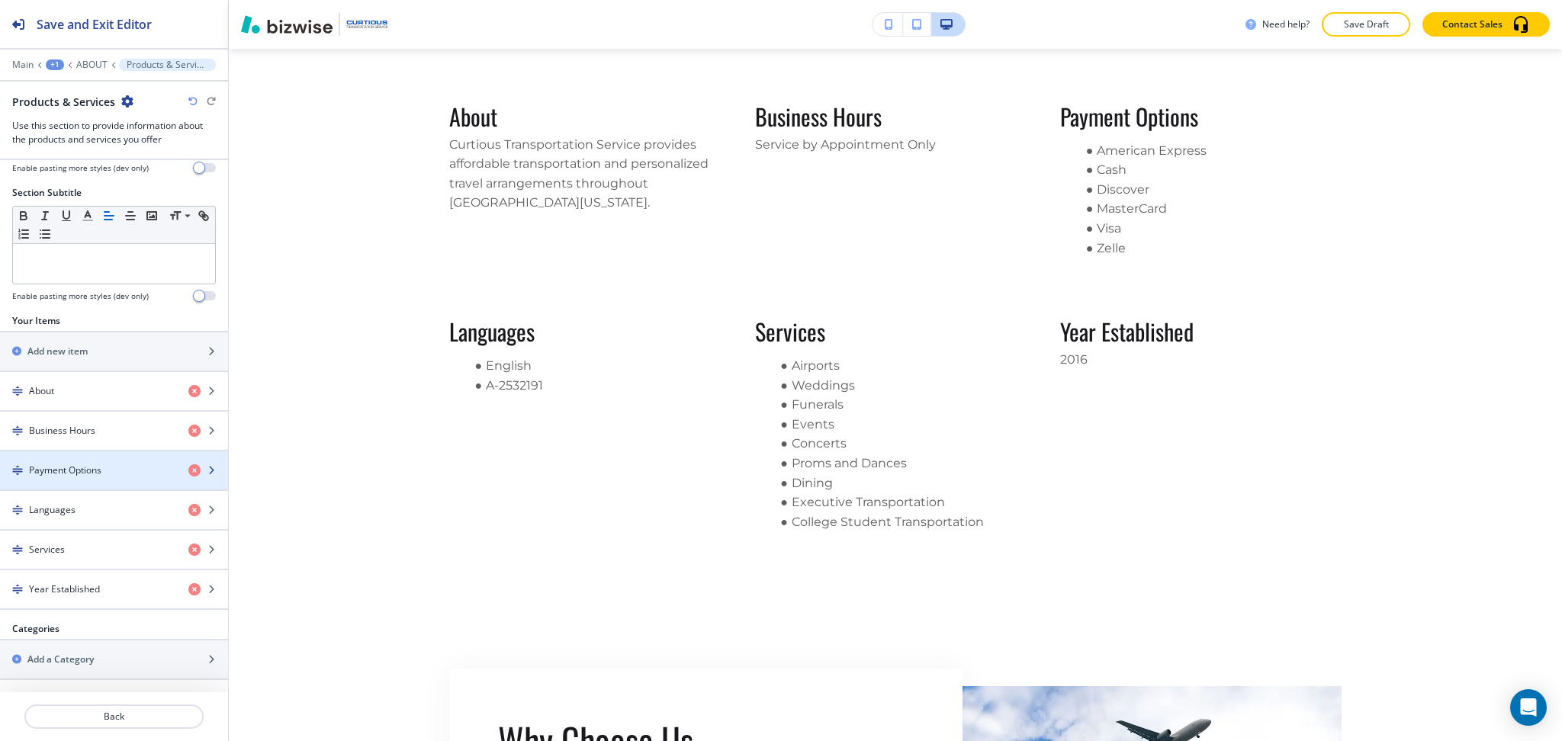
scroll to position [104, 0]
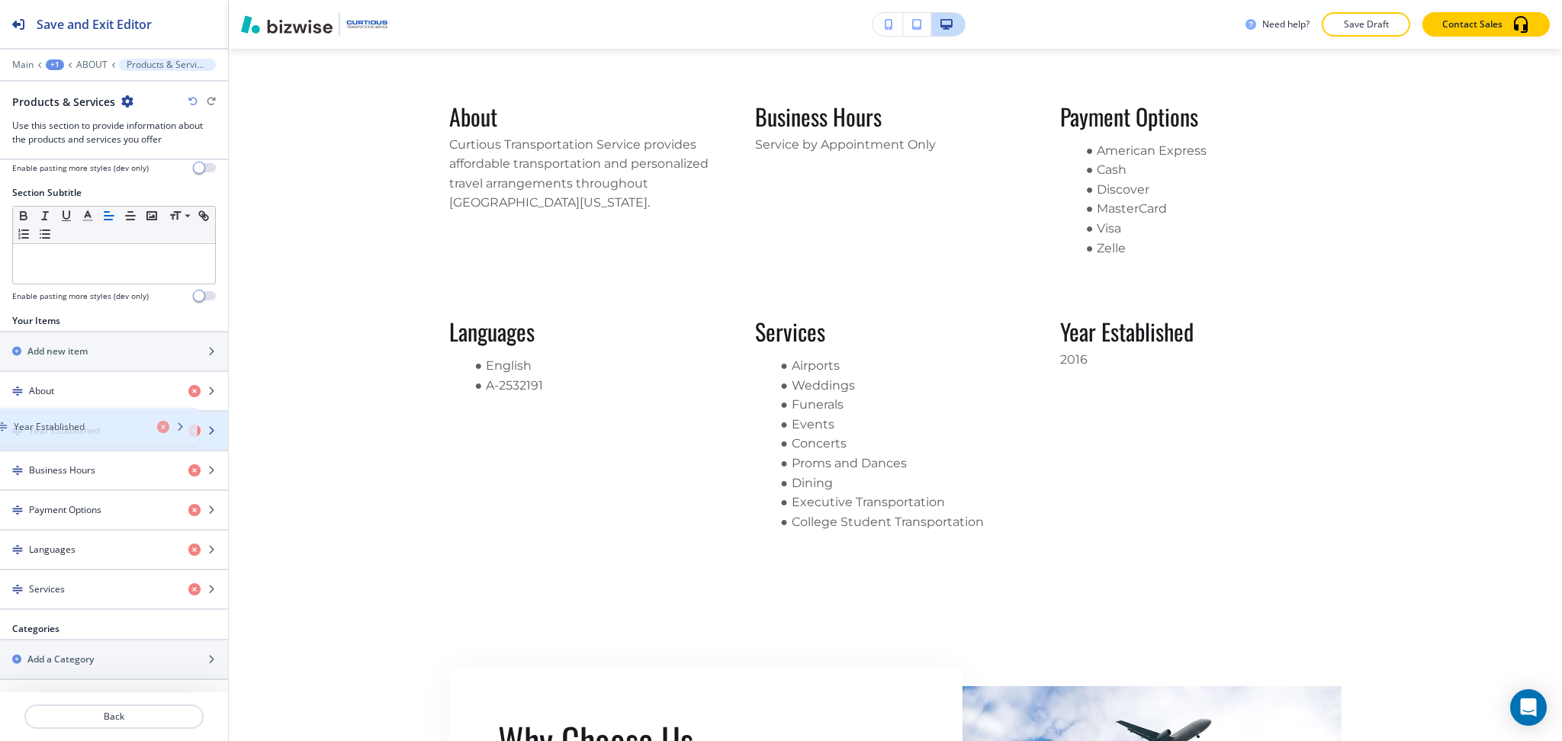
drag, startPoint x: 90, startPoint y: 599, endPoint x: 75, endPoint y: 437, distance: 162.4
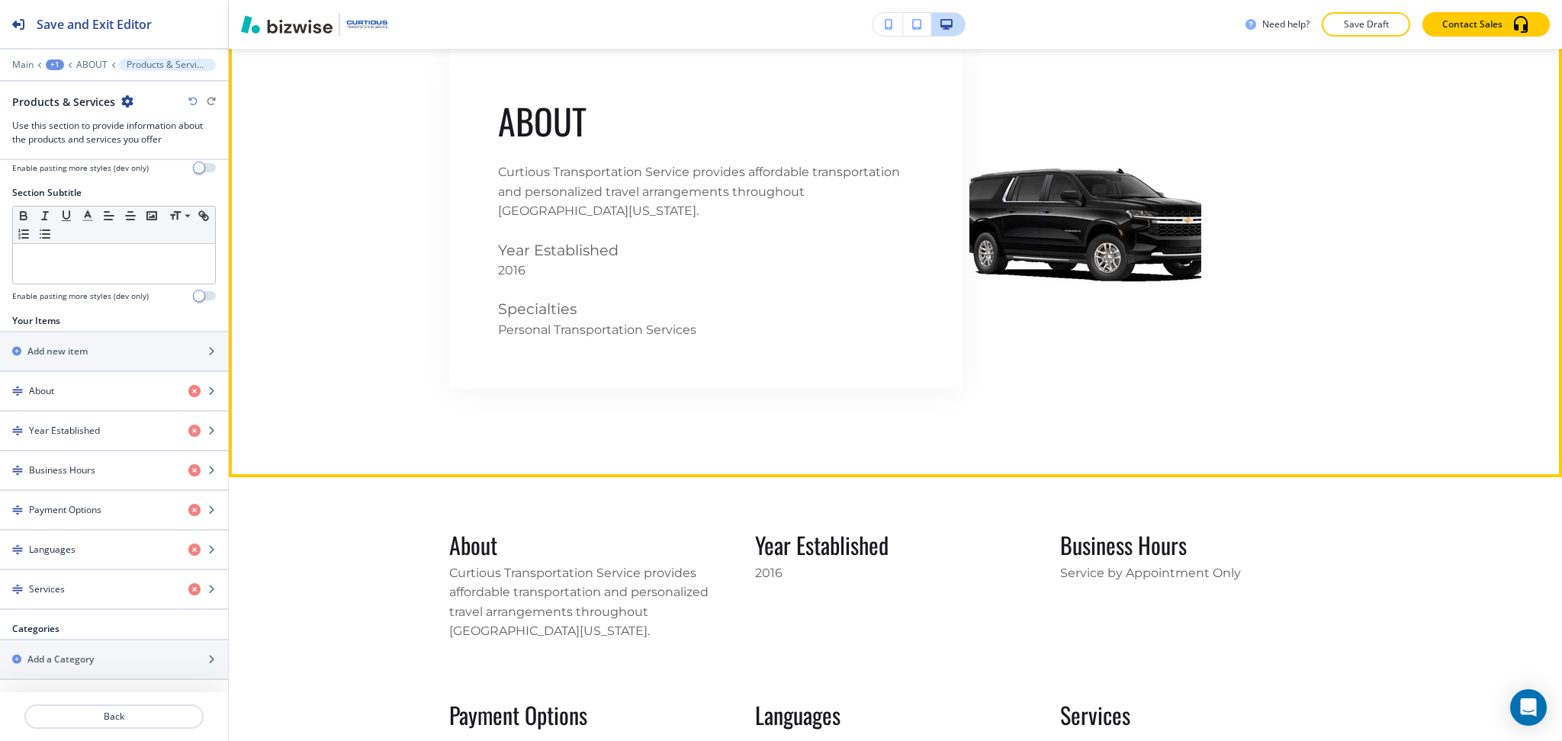
scroll to position [909, 0]
click at [509, 300] on span "Specialties" at bounding box center [537, 309] width 79 height 18
click at [514, 307] on span "Specialties" at bounding box center [537, 309] width 79 height 18
copy span "Specialties"
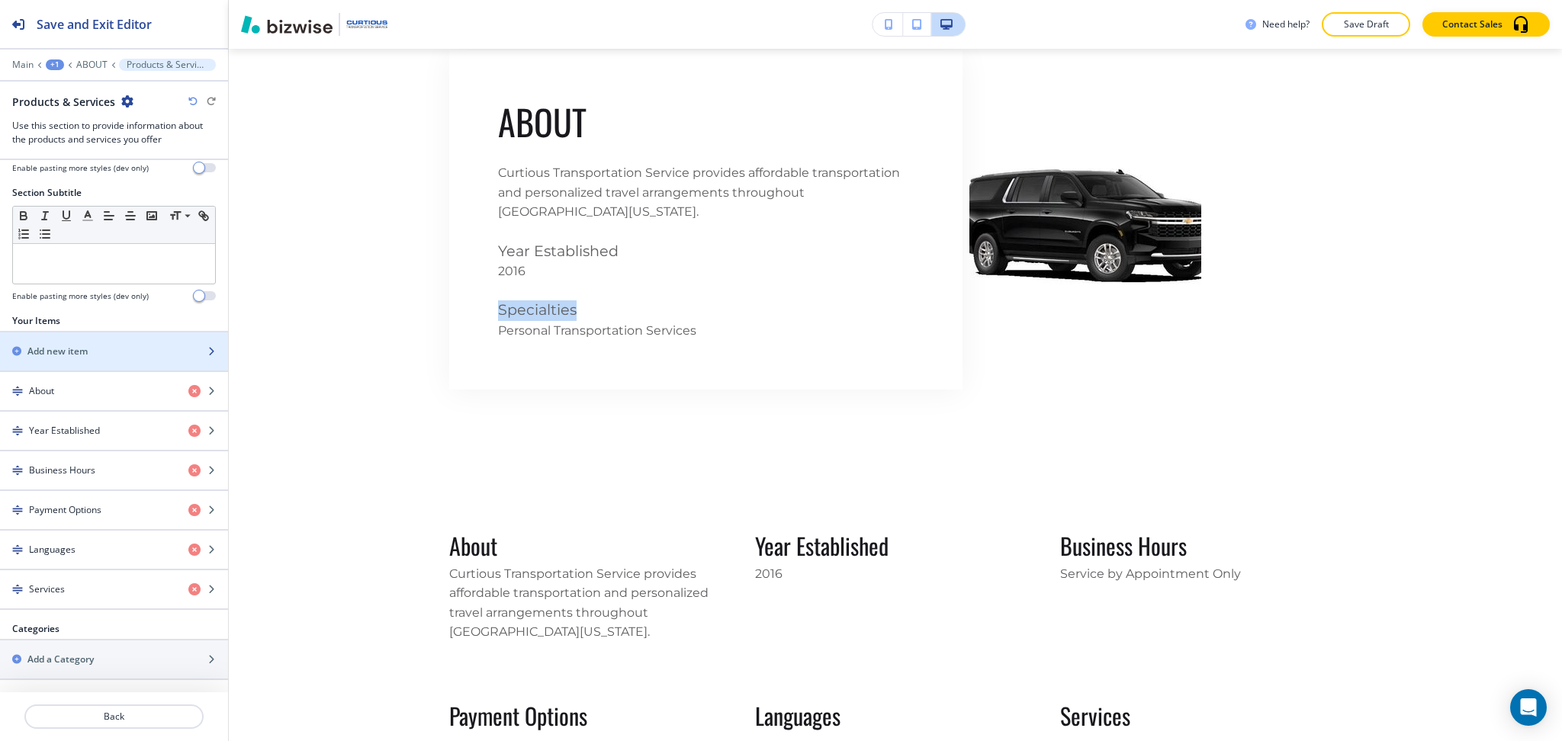
click at [51, 355] on h2 "Add new item" at bounding box center [57, 352] width 60 height 14
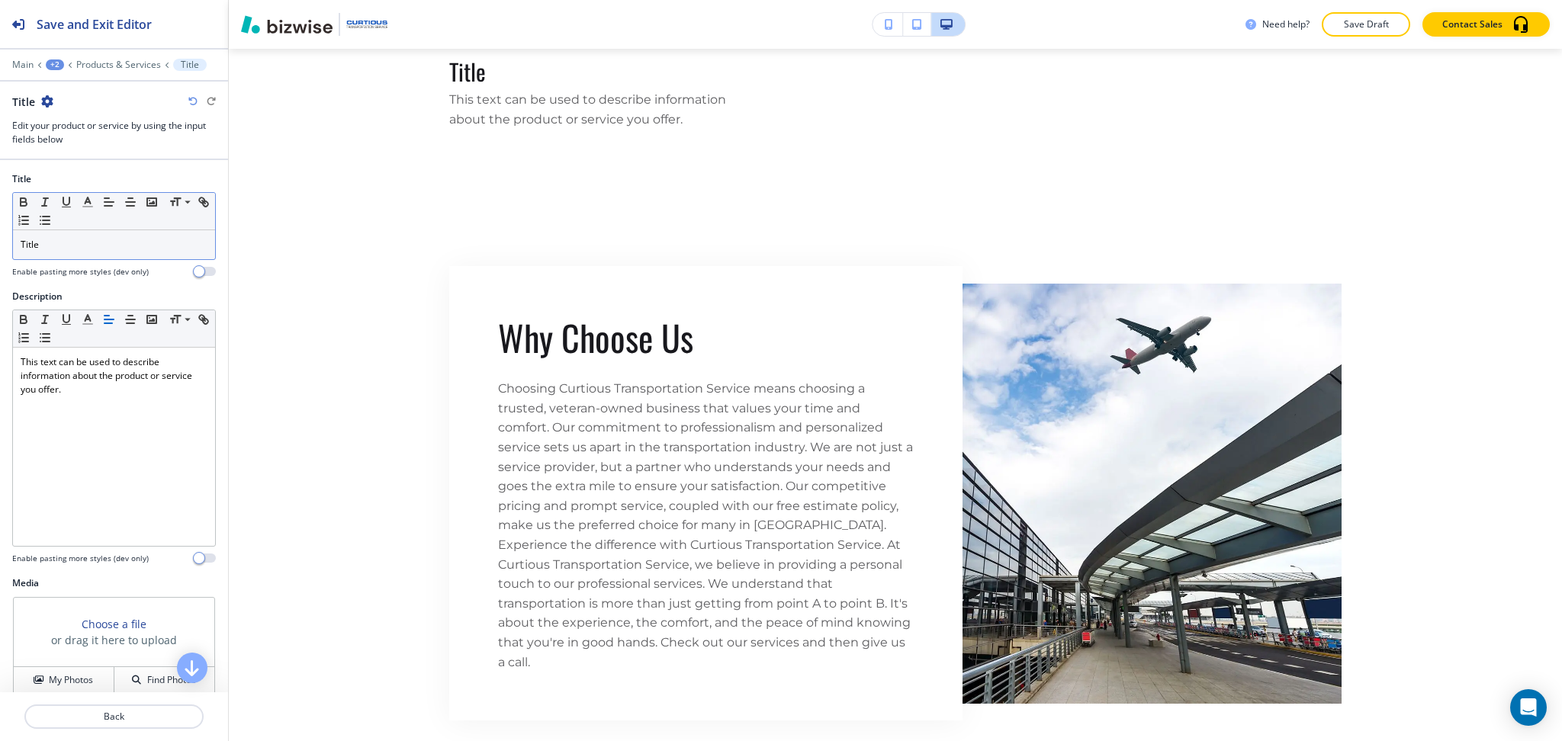
scroll to position [1838, 0]
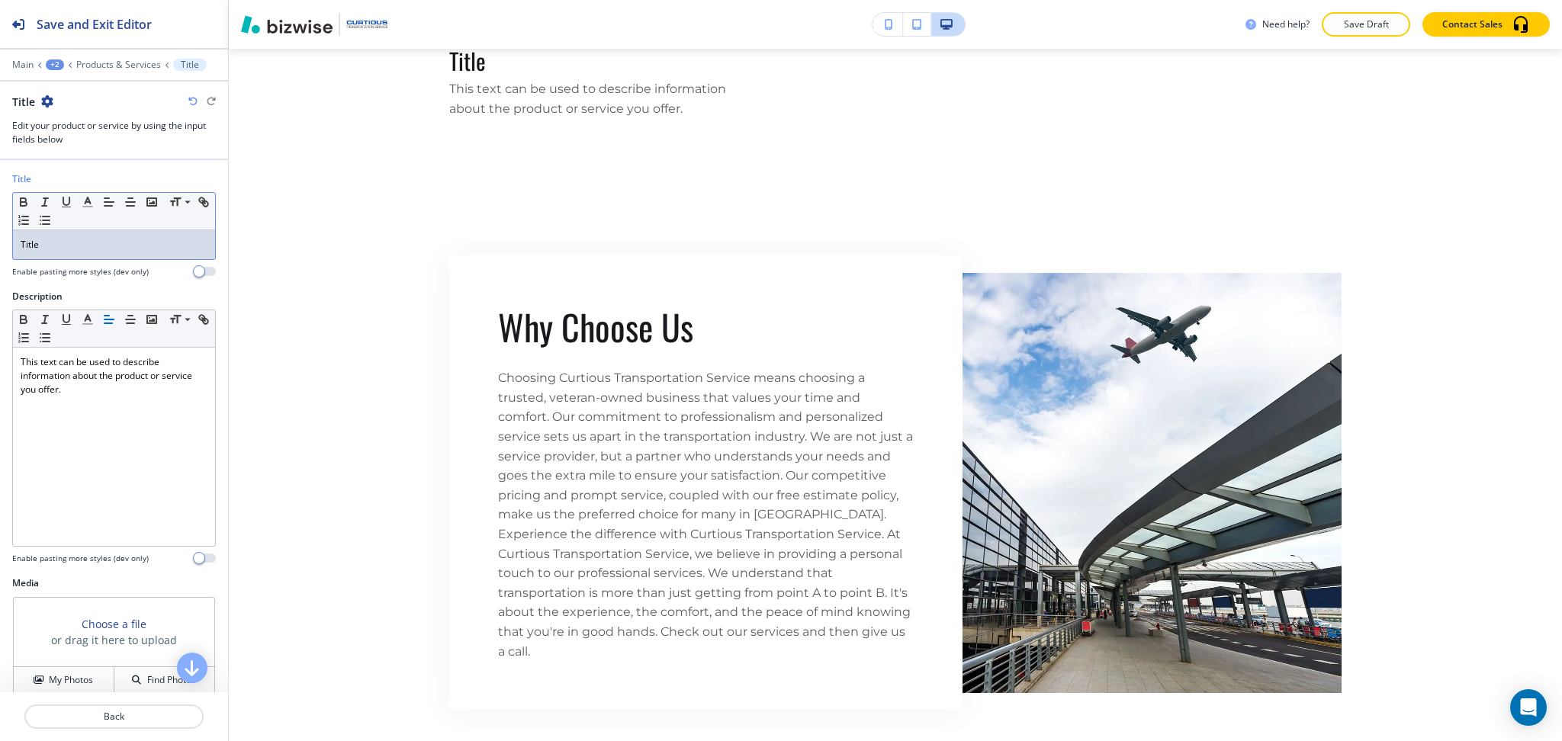
click at [47, 246] on p "Title" at bounding box center [114, 245] width 187 height 14
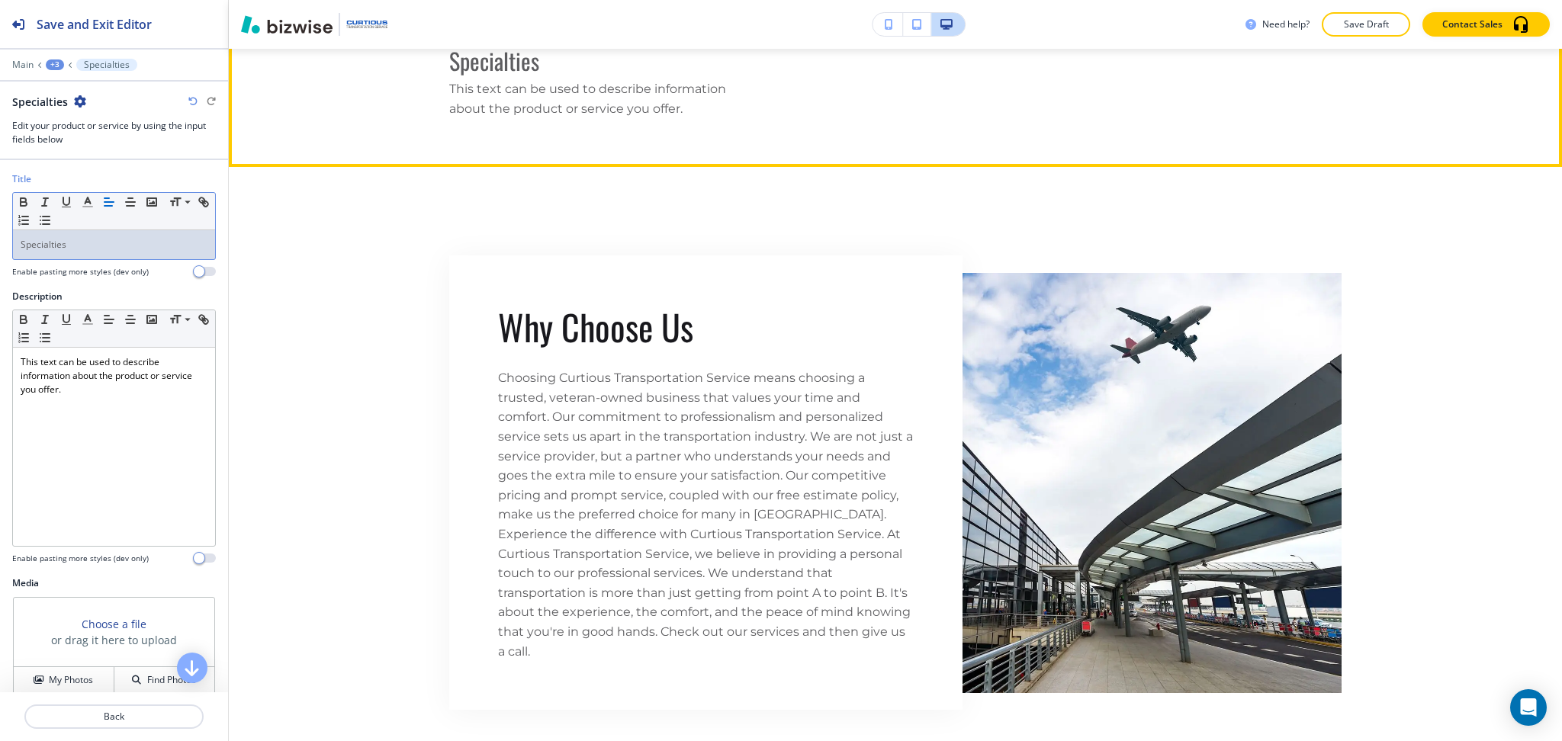
click at [511, 98] on p "This text can be used to describe information about the product or service you …" at bounding box center [589, 98] width 281 height 39
click at [513, 98] on p "This text can be used to describe information about the product or service you …" at bounding box center [589, 98] width 281 height 39
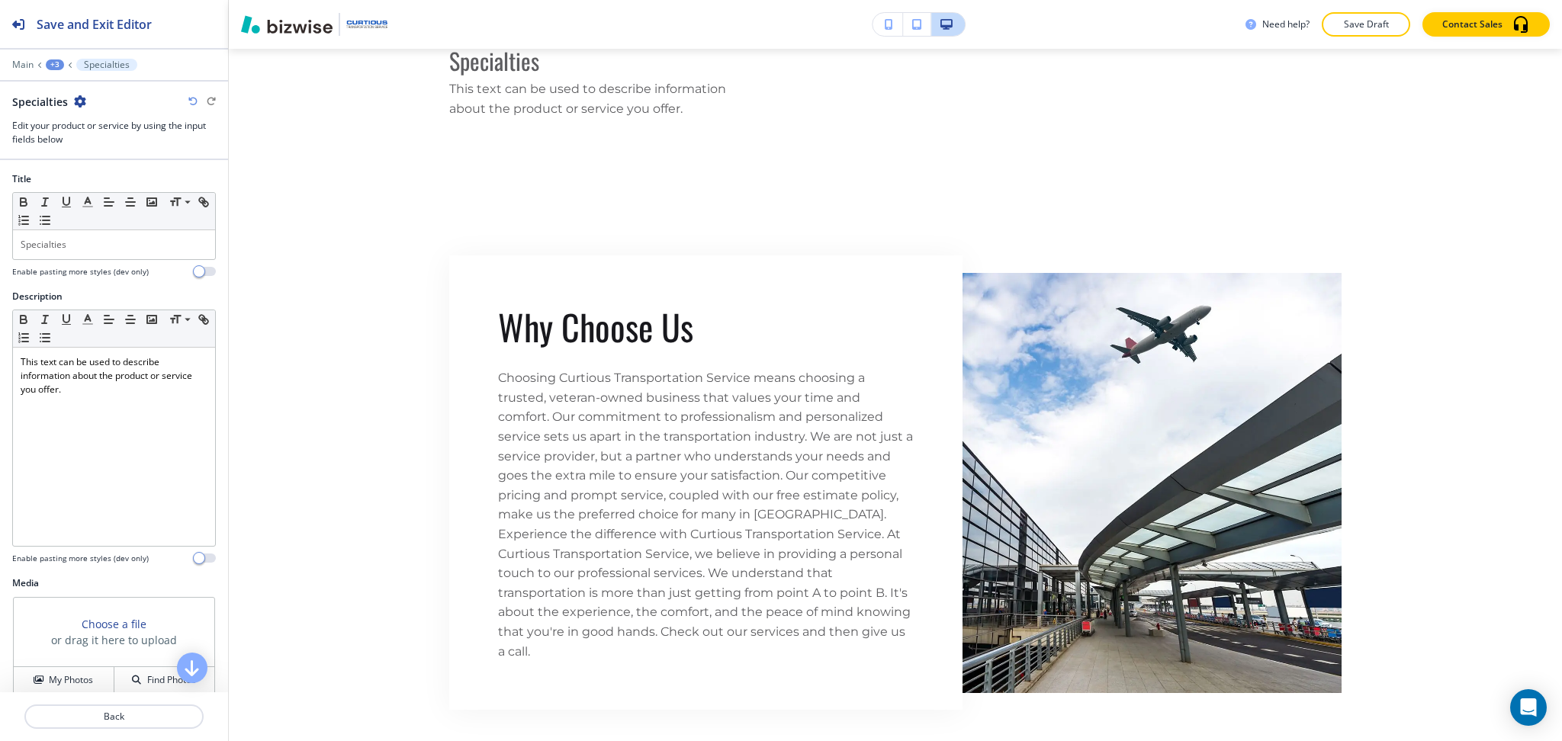
click at [142, 552] on div at bounding box center [114, 550] width 204 height 6
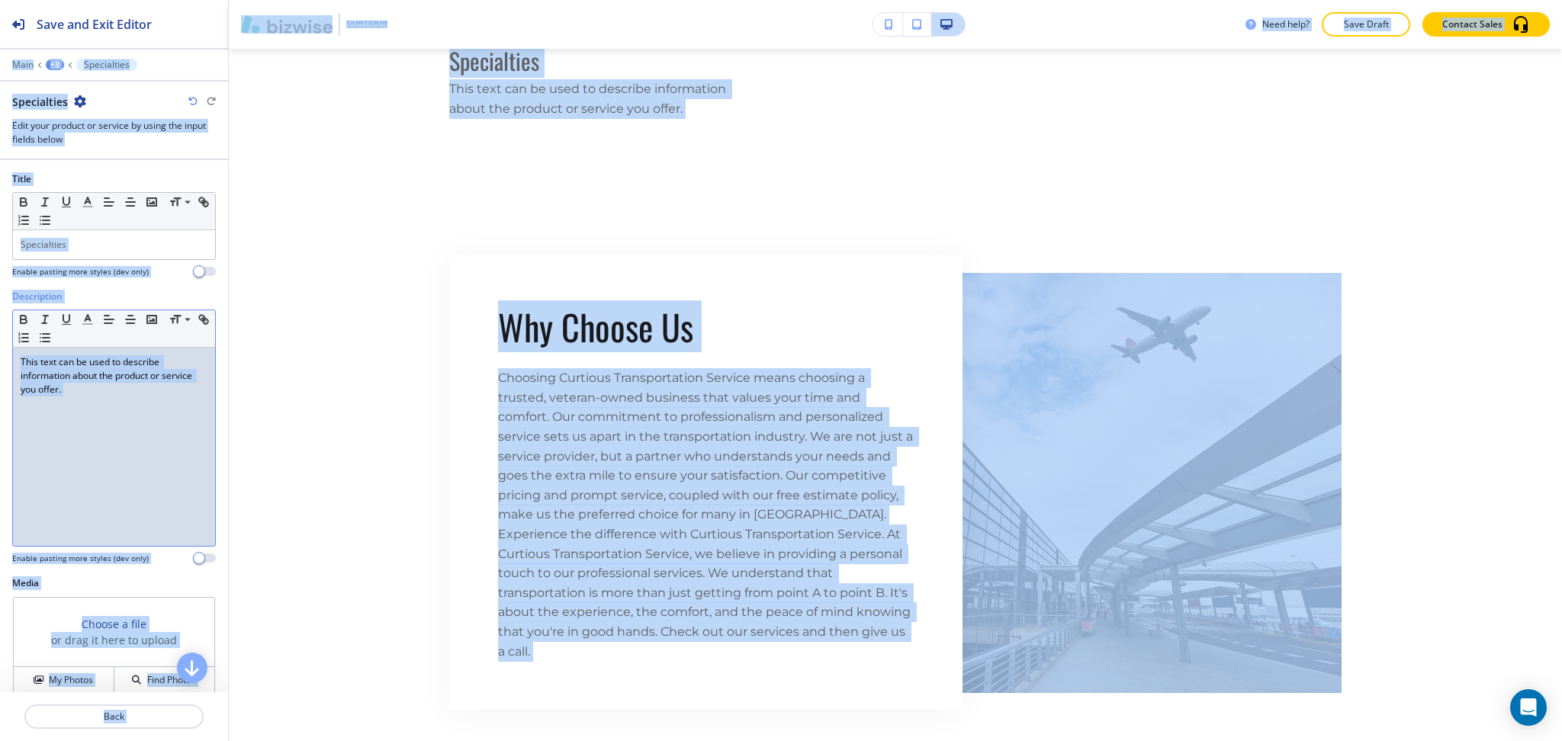
click at [130, 443] on div "This text can be used to describe information about the product or service you …" at bounding box center [114, 447] width 202 height 198
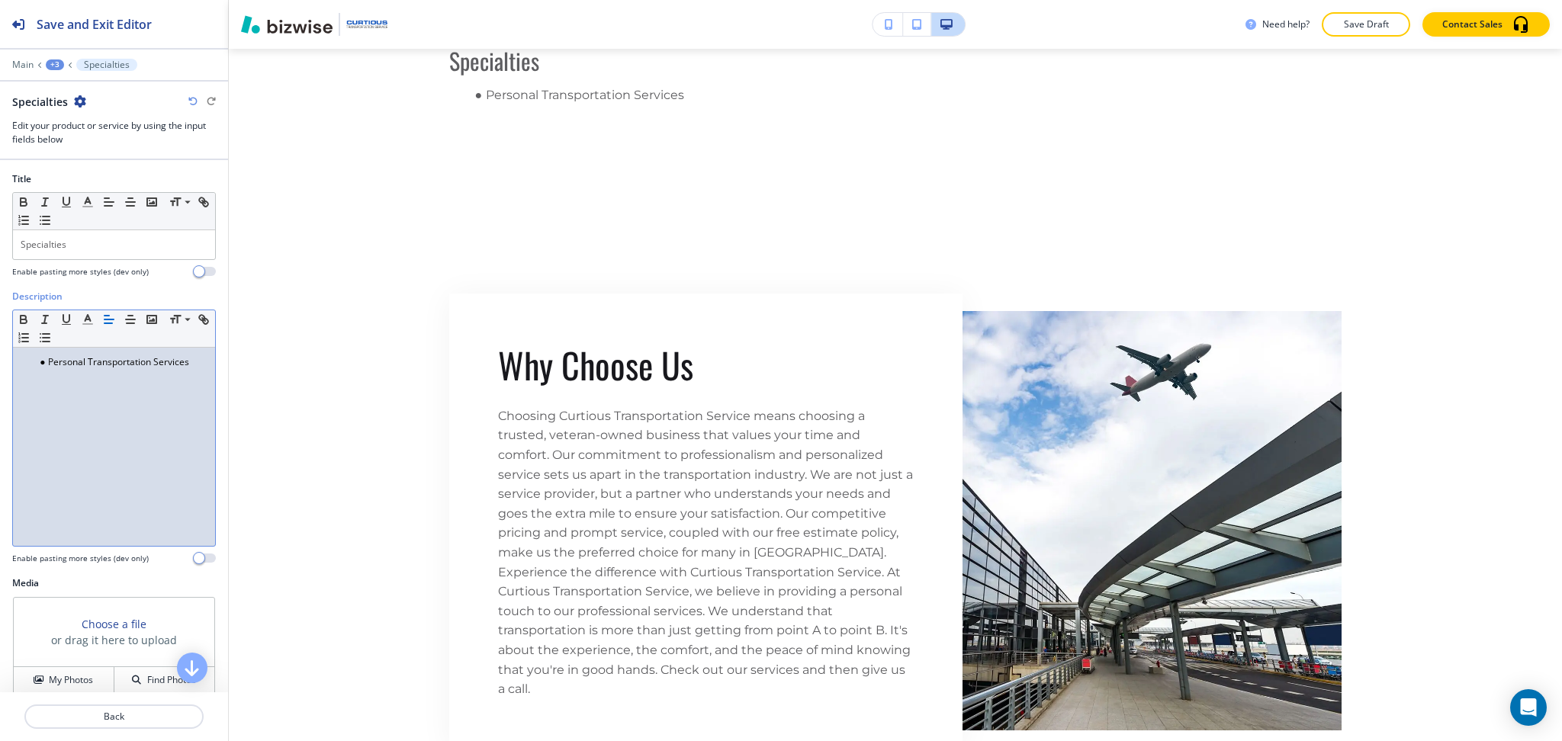
scroll to position [0, 0]
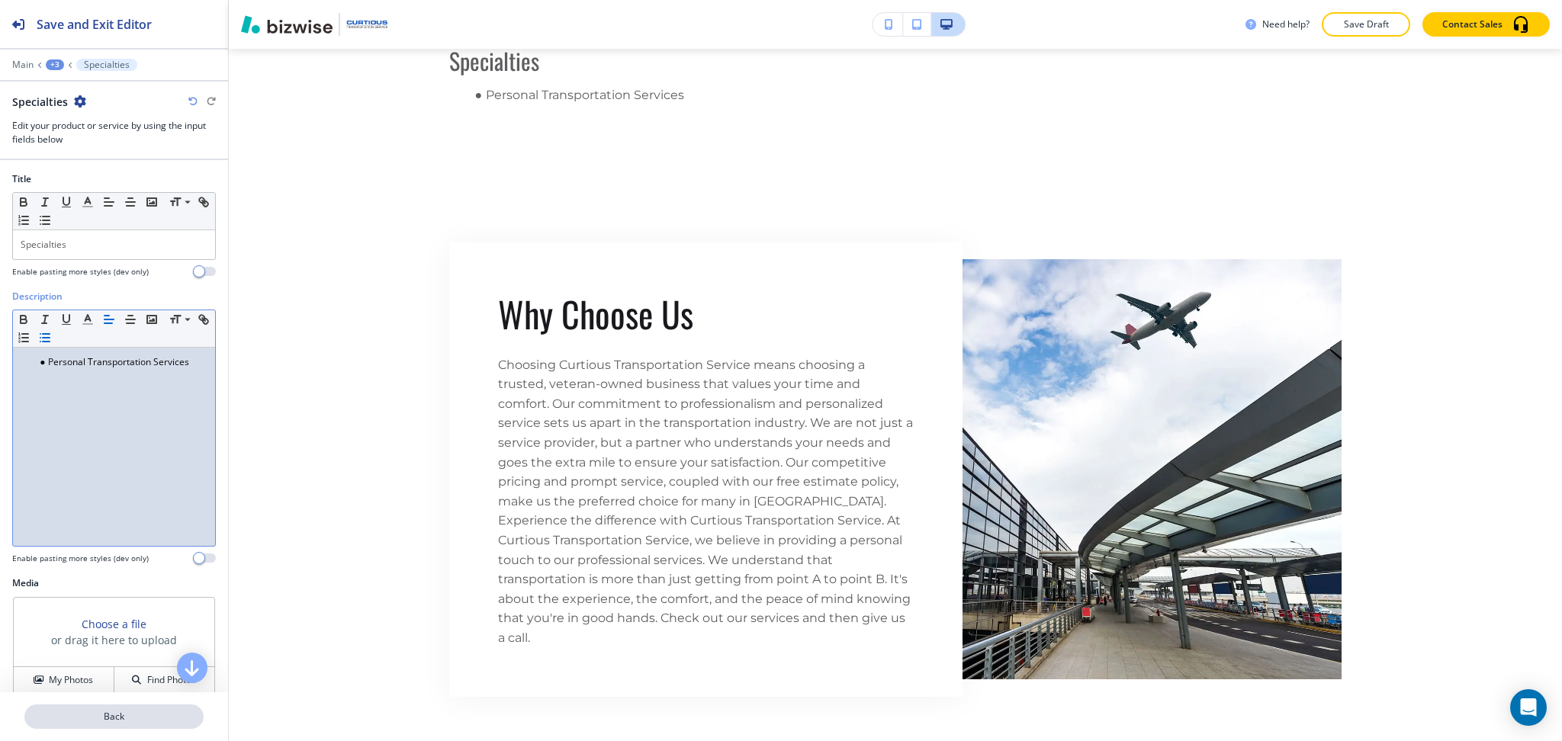
click at [117, 711] on p "Back" at bounding box center [114, 717] width 176 height 14
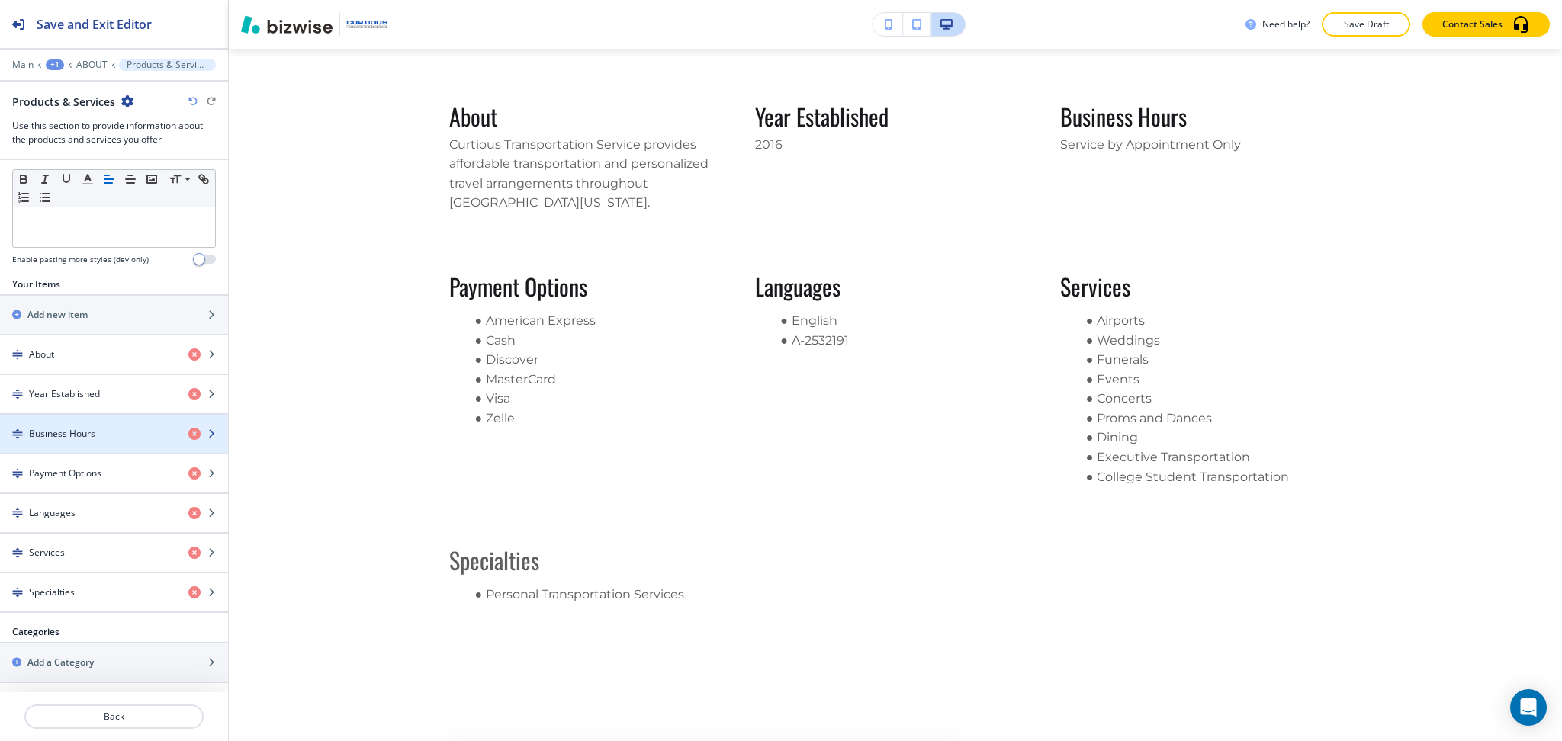
scroll to position [143, 0]
drag, startPoint x: 90, startPoint y: 590, endPoint x: 93, endPoint y: 432, distance: 157.9
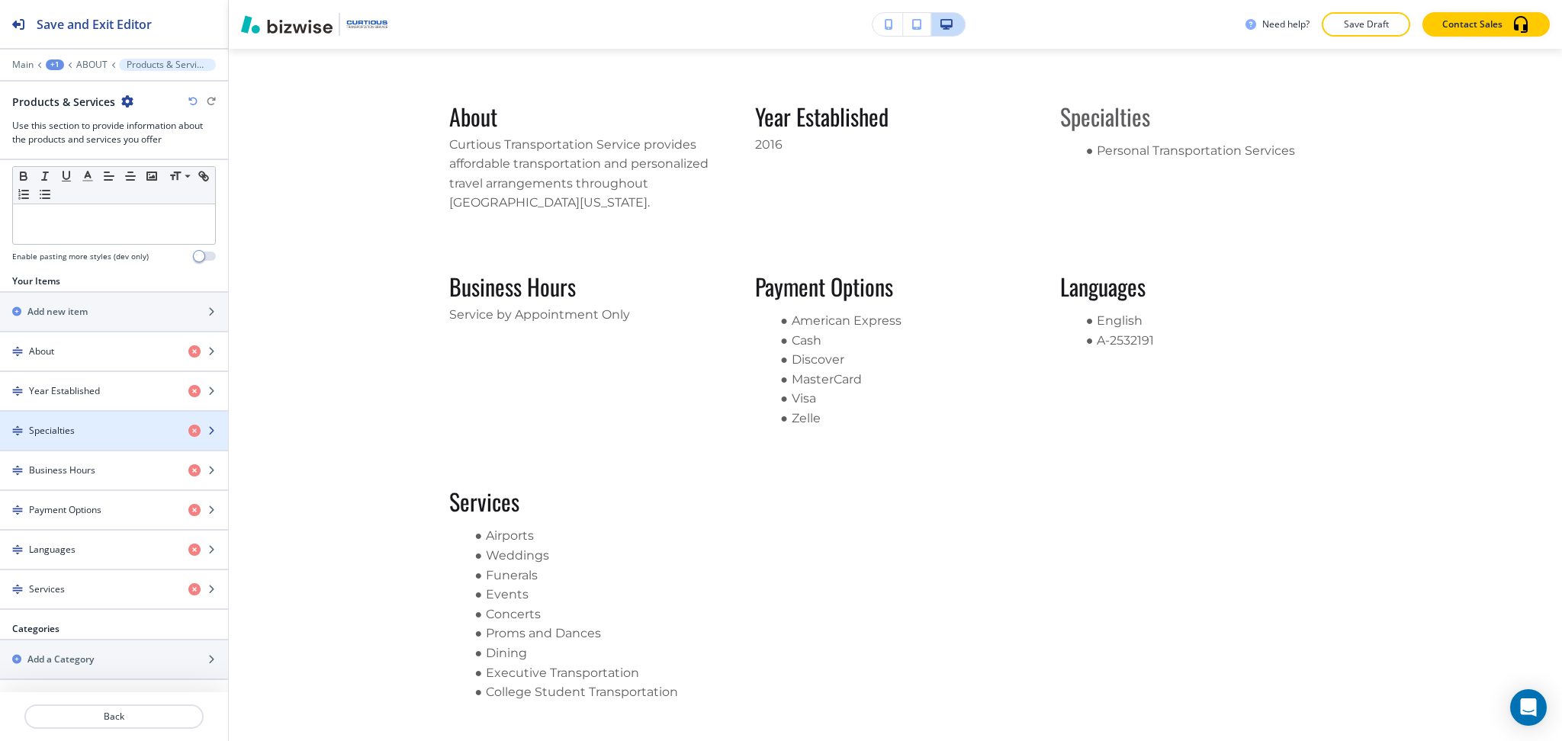
click at [88, 435] on div "Specialties" at bounding box center [88, 431] width 176 height 14
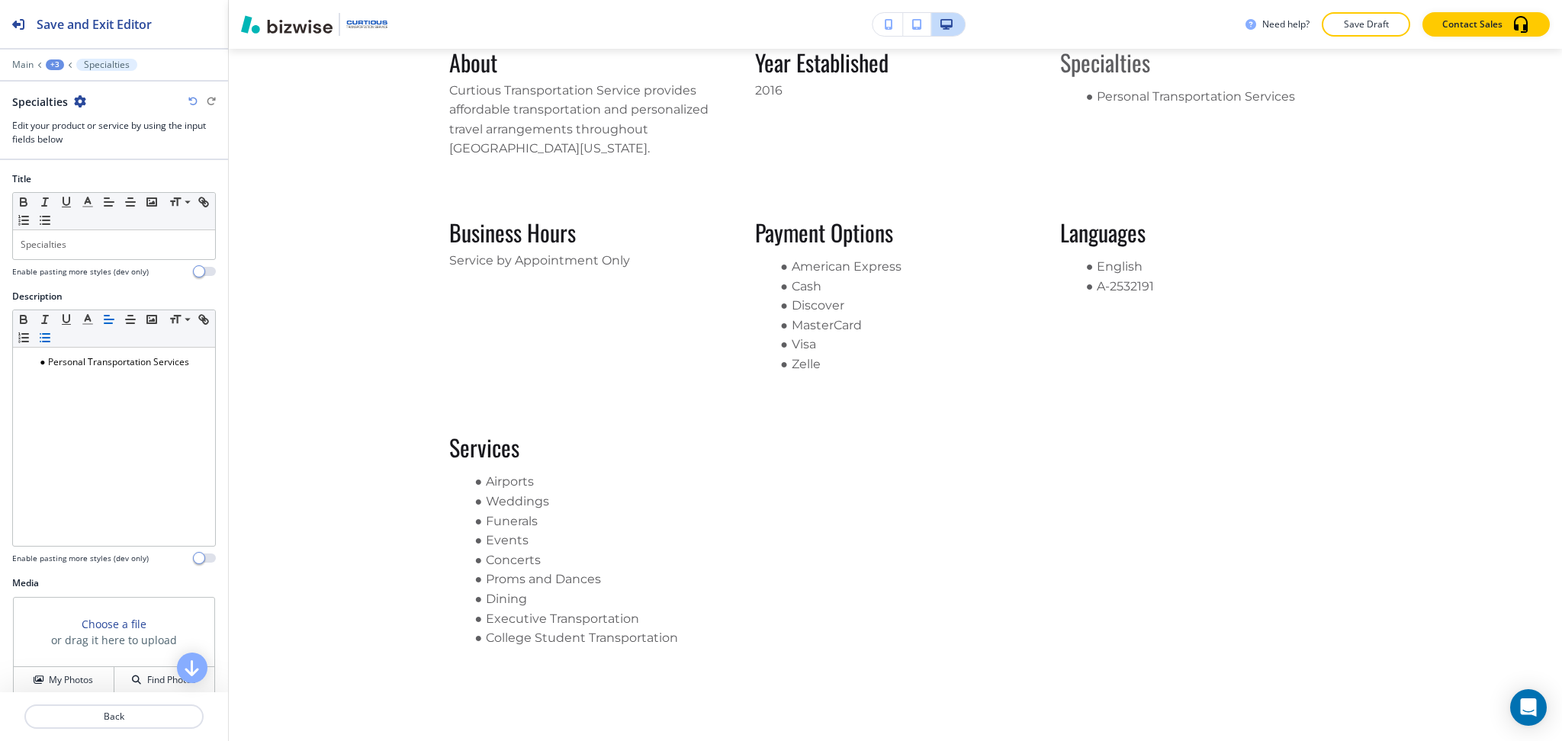
scroll to position [1393, 0]
click at [76, 252] on div "Specialties" at bounding box center [114, 244] width 202 height 29
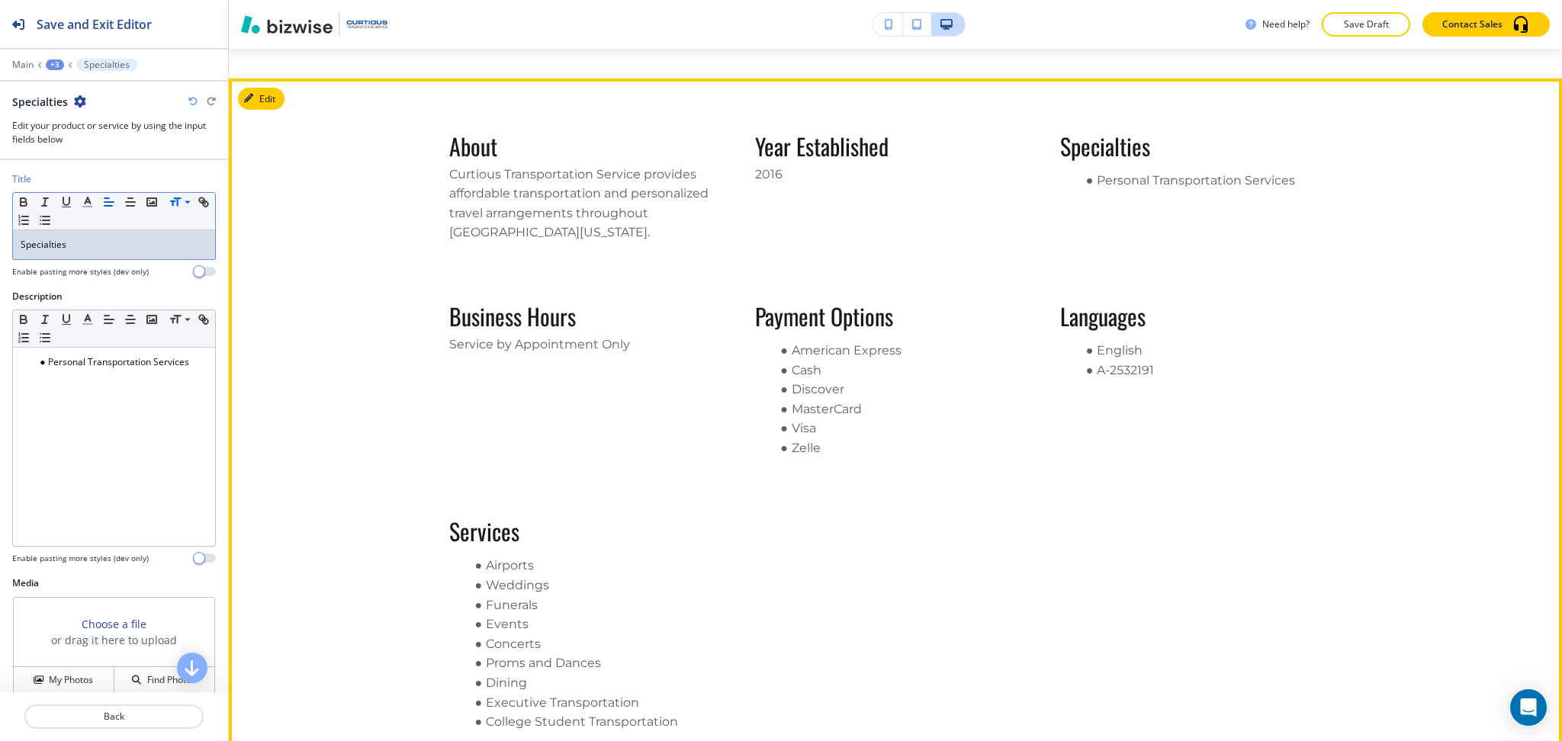
scroll to position [1308, 0]
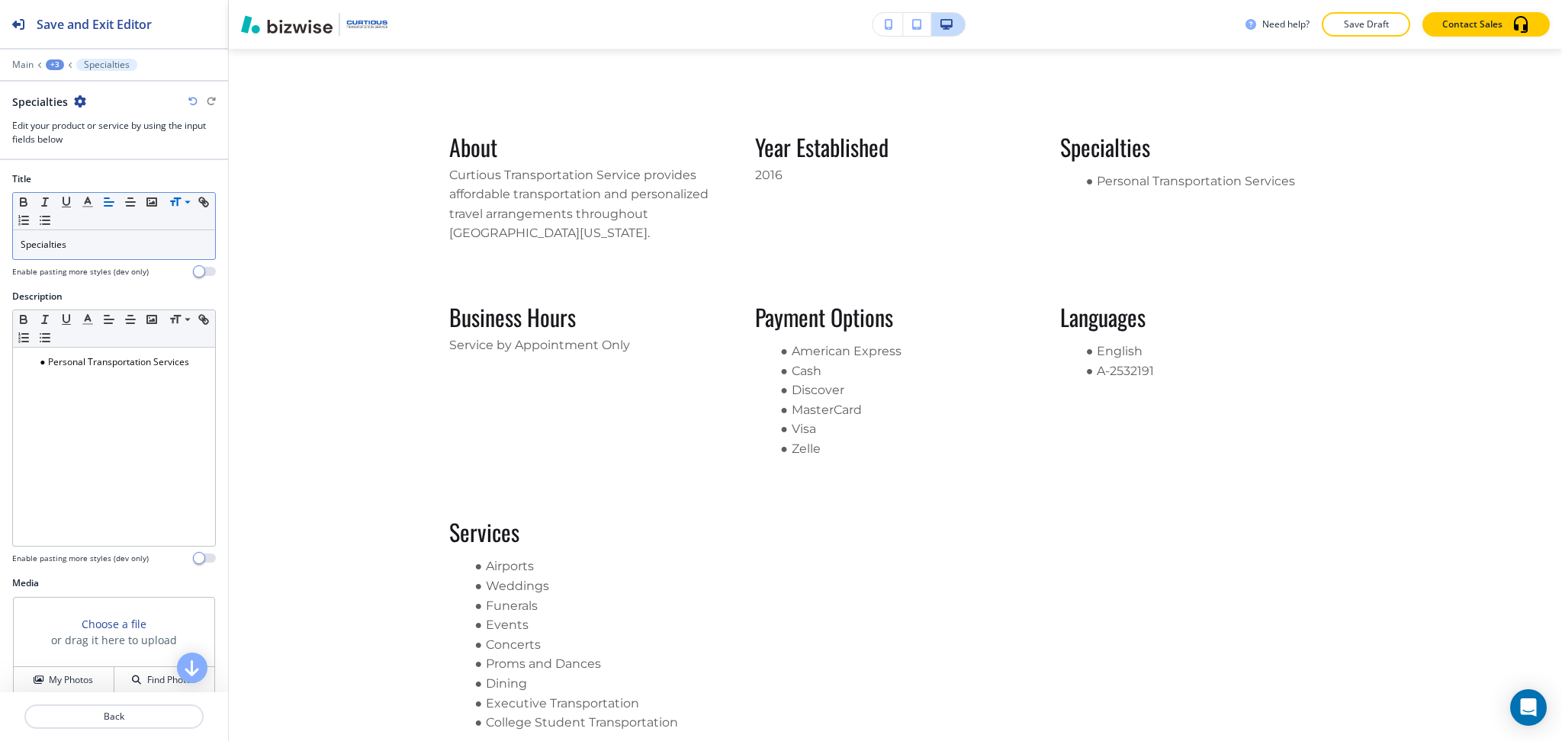
click at [121, 731] on div at bounding box center [114, 735] width 228 height 12
click at [115, 715] on p "Back" at bounding box center [114, 717] width 176 height 14
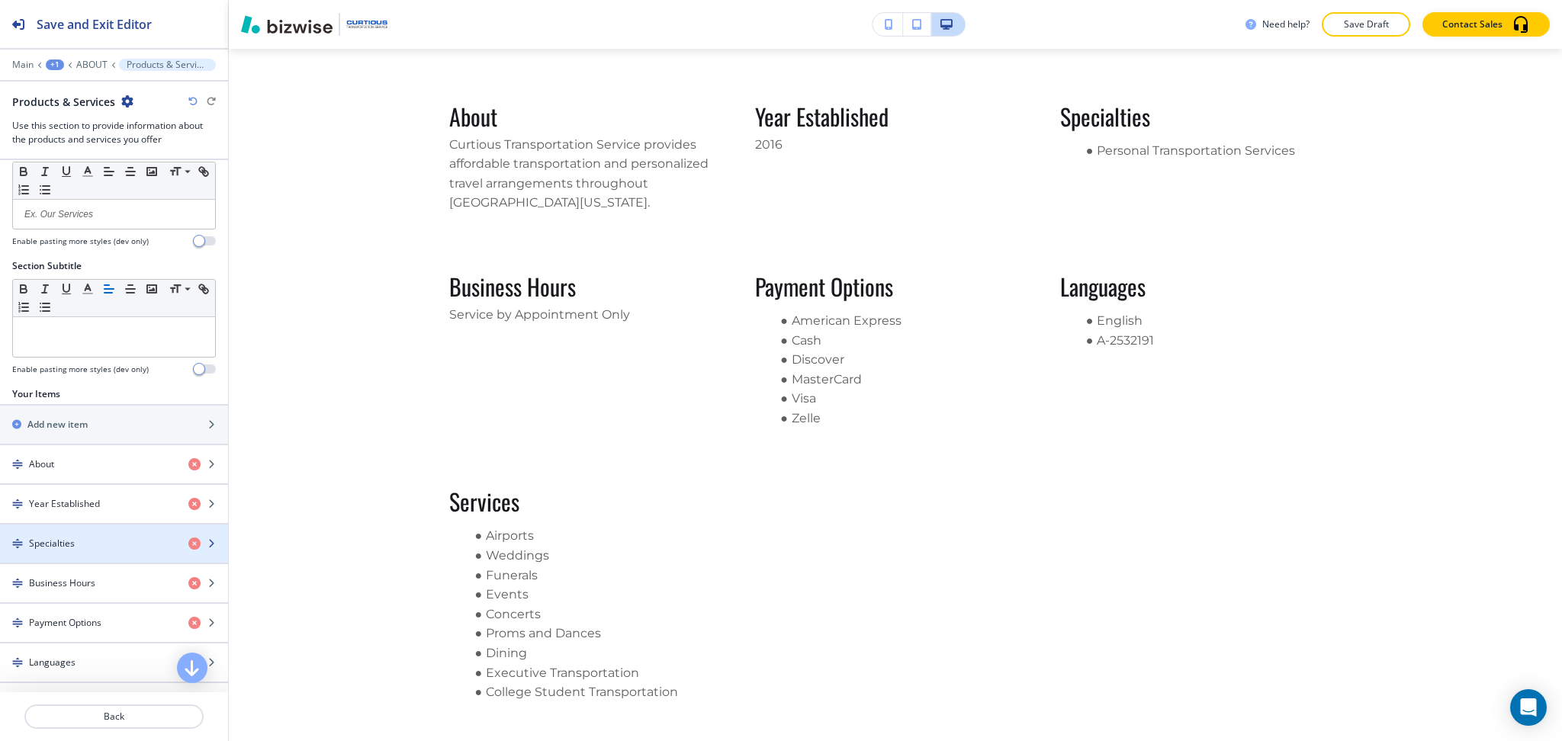
scroll to position [143, 0]
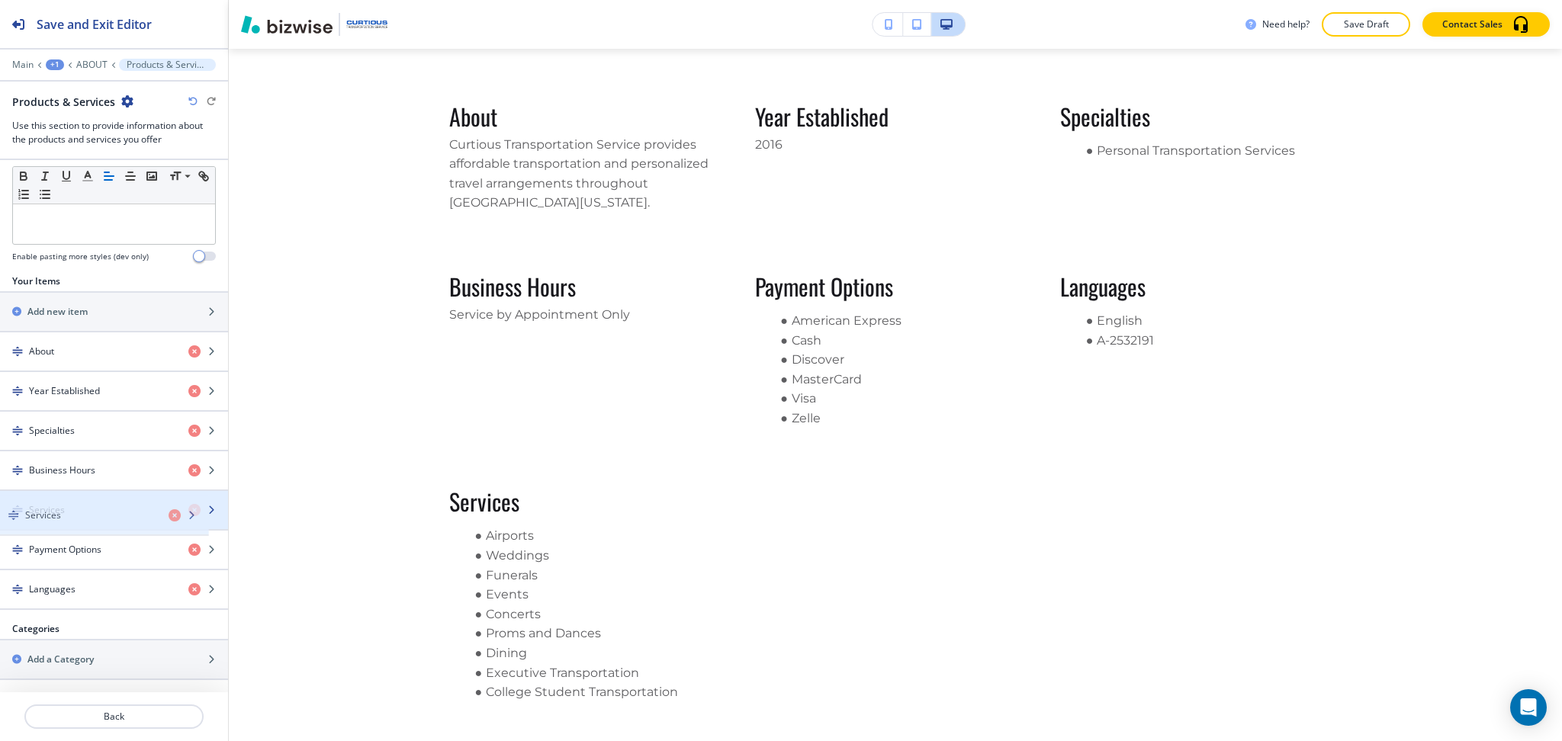
drag, startPoint x: 68, startPoint y: 593, endPoint x: 63, endPoint y: 508, distance: 84.8
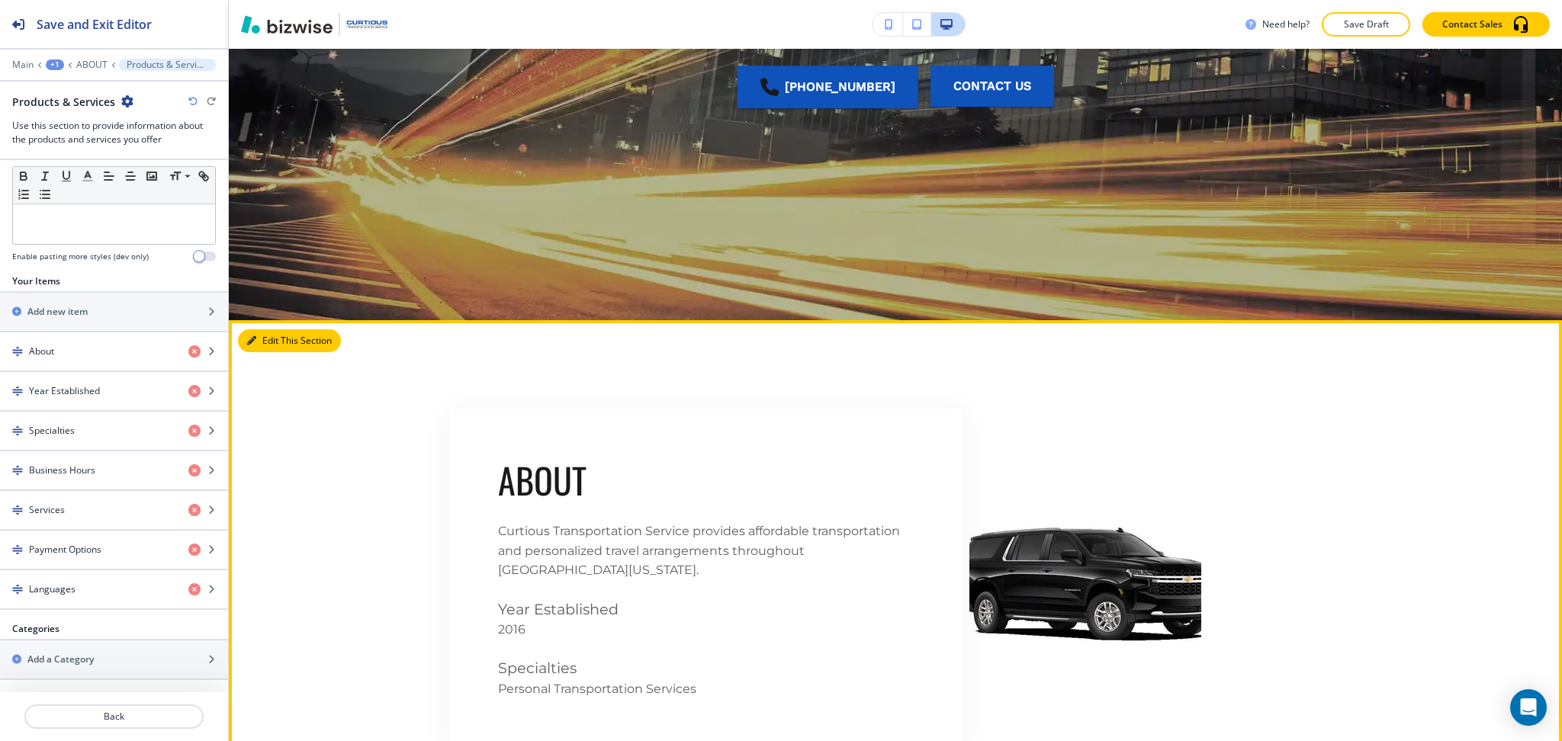
click at [274, 337] on button "Edit This Section" at bounding box center [289, 340] width 103 height 23
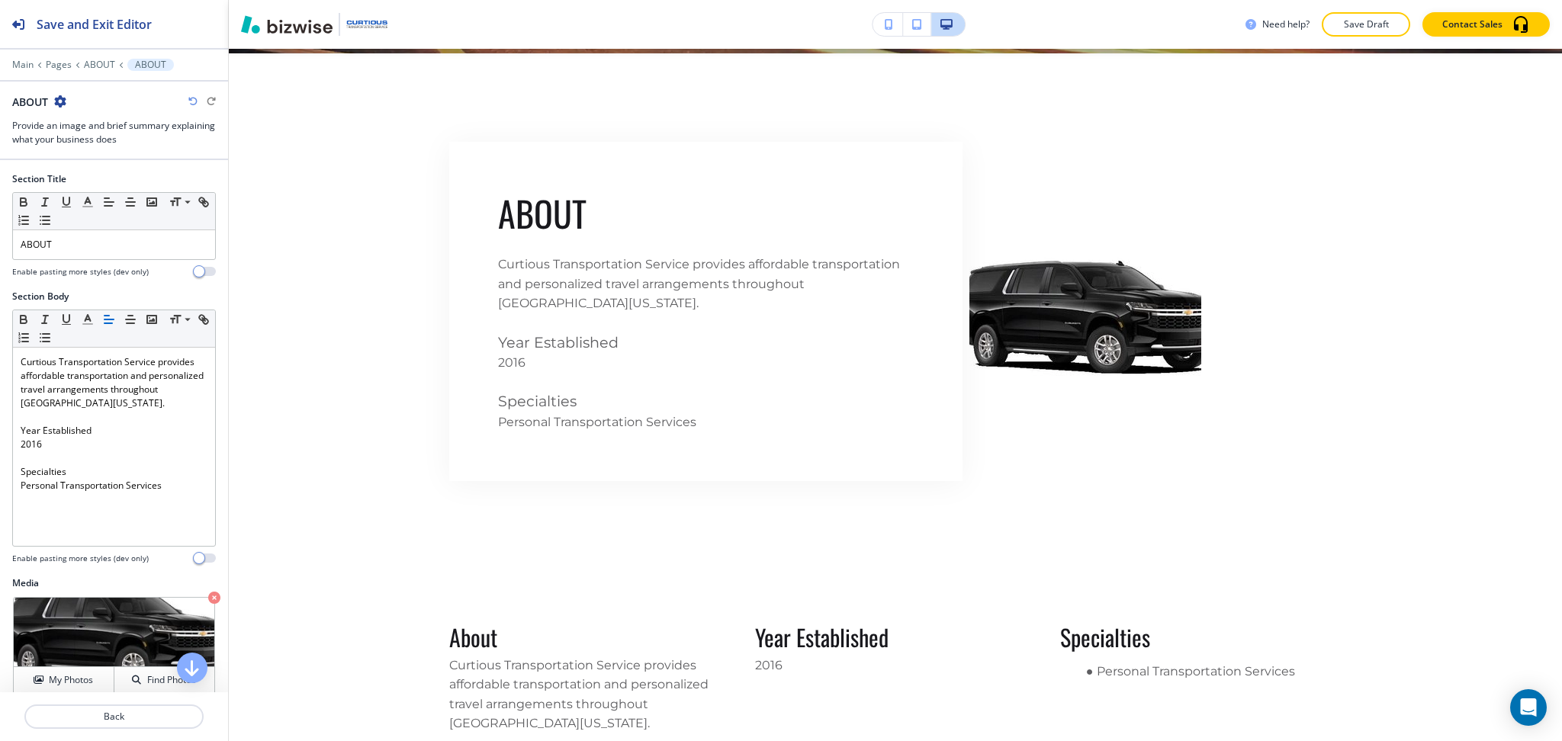
scroll to position [823, 0]
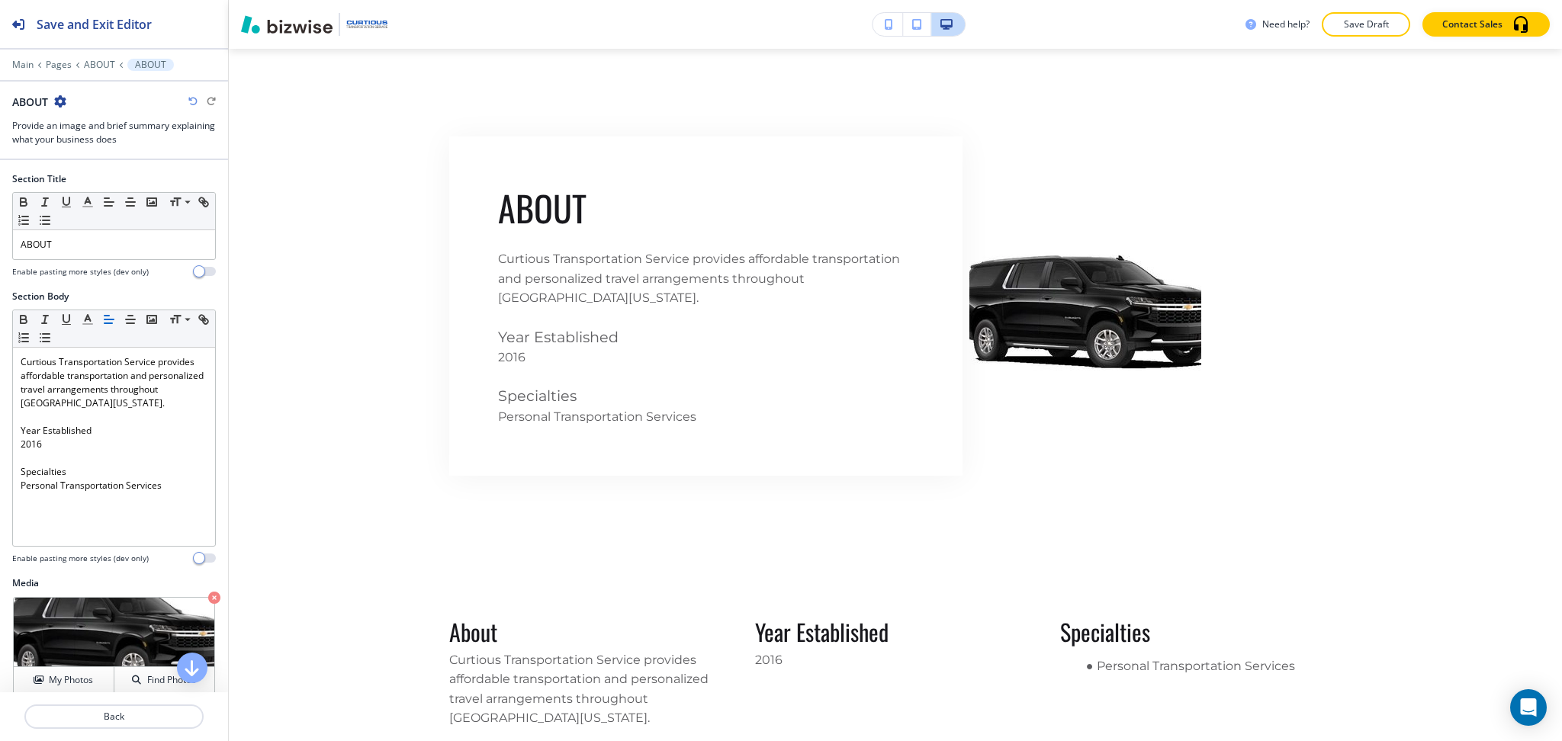
click at [57, 96] on icon "button" at bounding box center [60, 101] width 12 height 12
click at [98, 177] on p "Delete Section" at bounding box center [103, 182] width 78 height 14
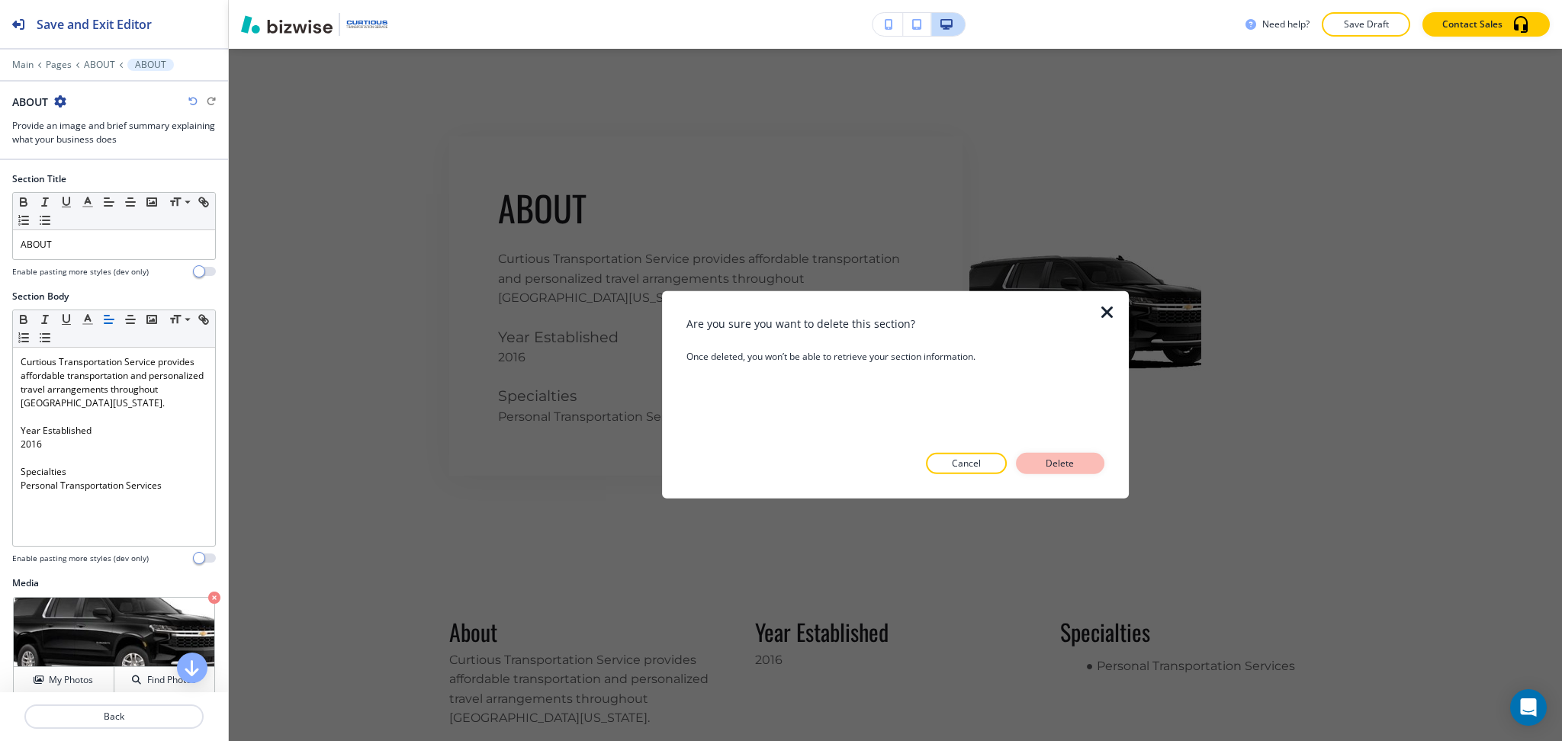
click at [1029, 464] on button "Delete" at bounding box center [1060, 463] width 88 height 21
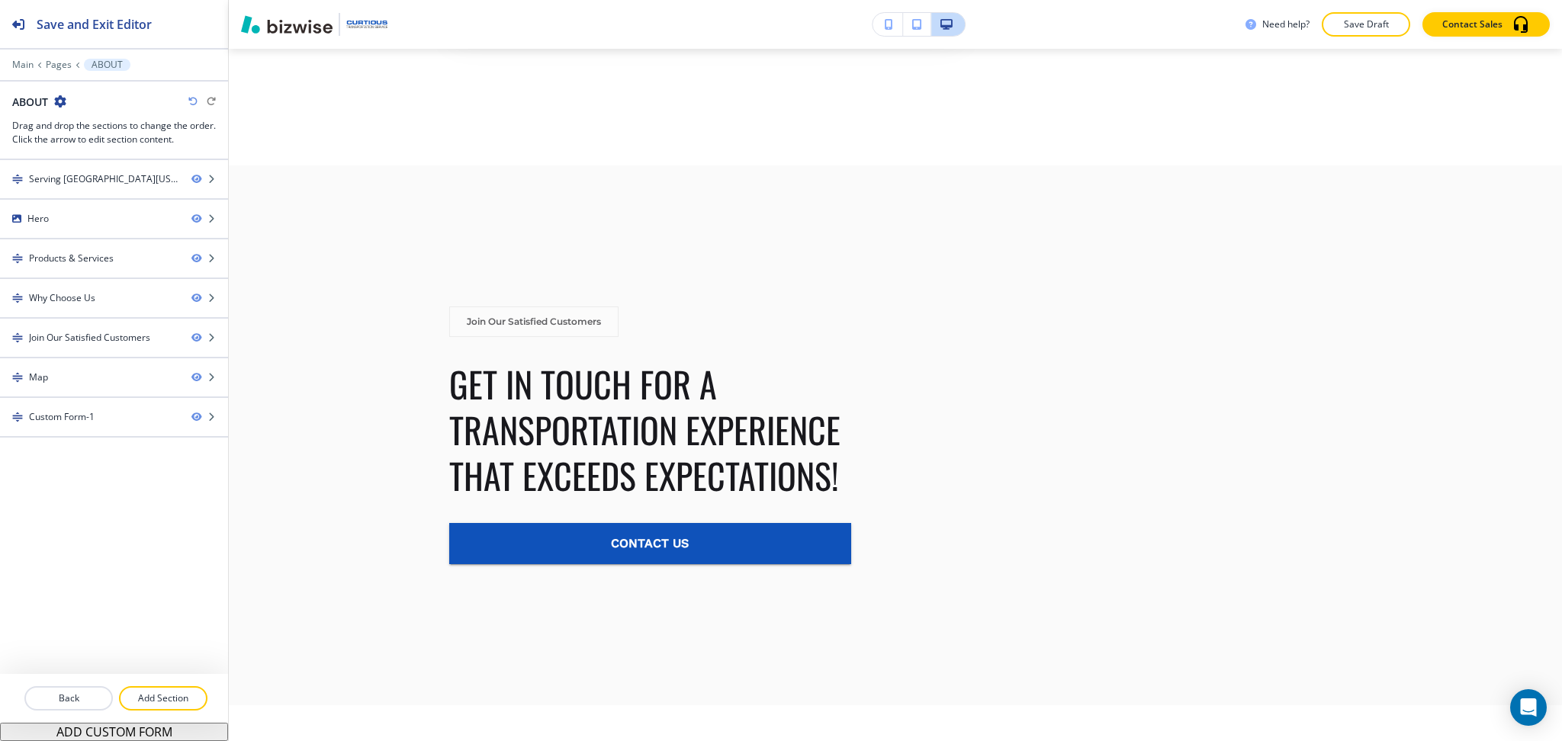
scroll to position [2018, 0]
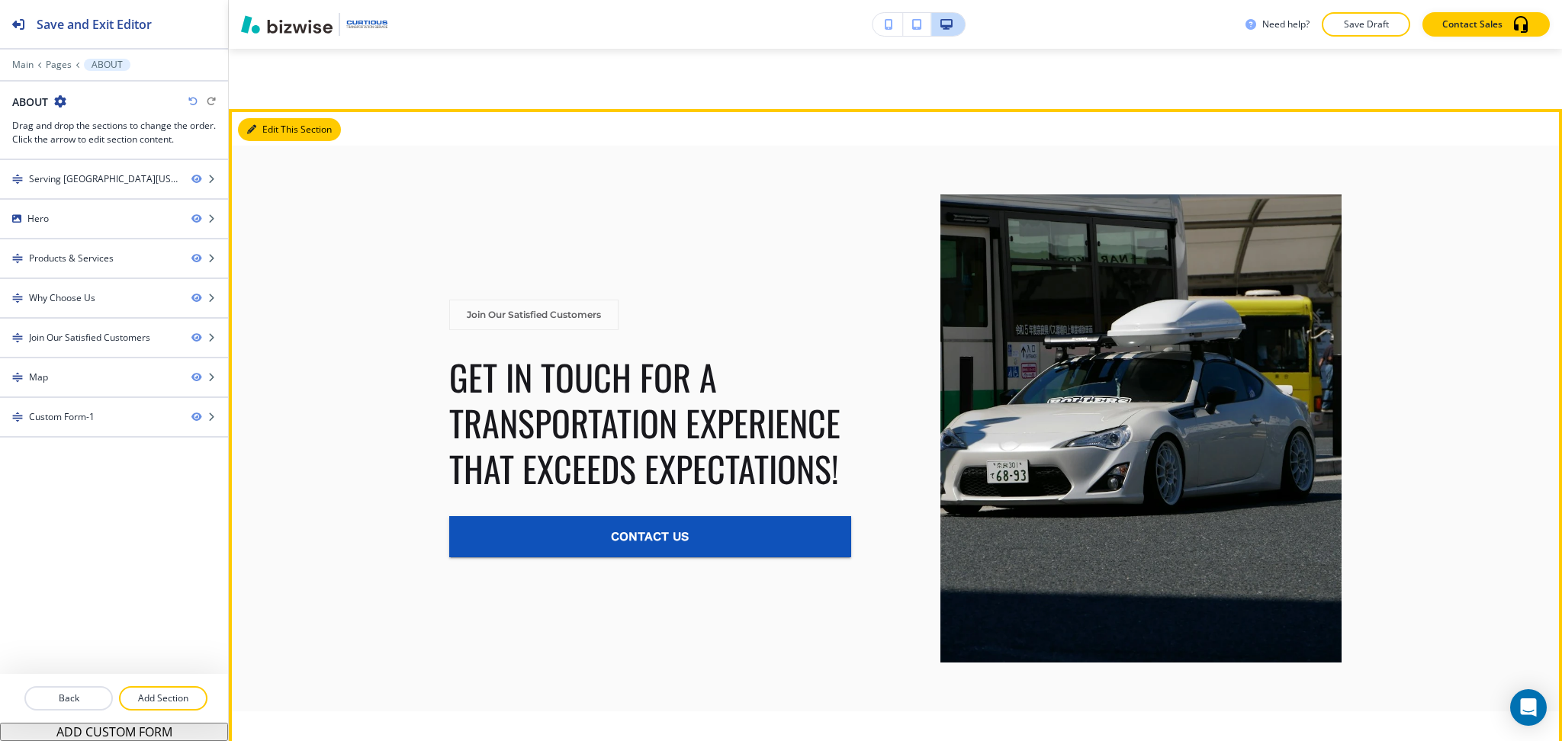
click at [276, 135] on button "Edit This Section" at bounding box center [289, 129] width 103 height 23
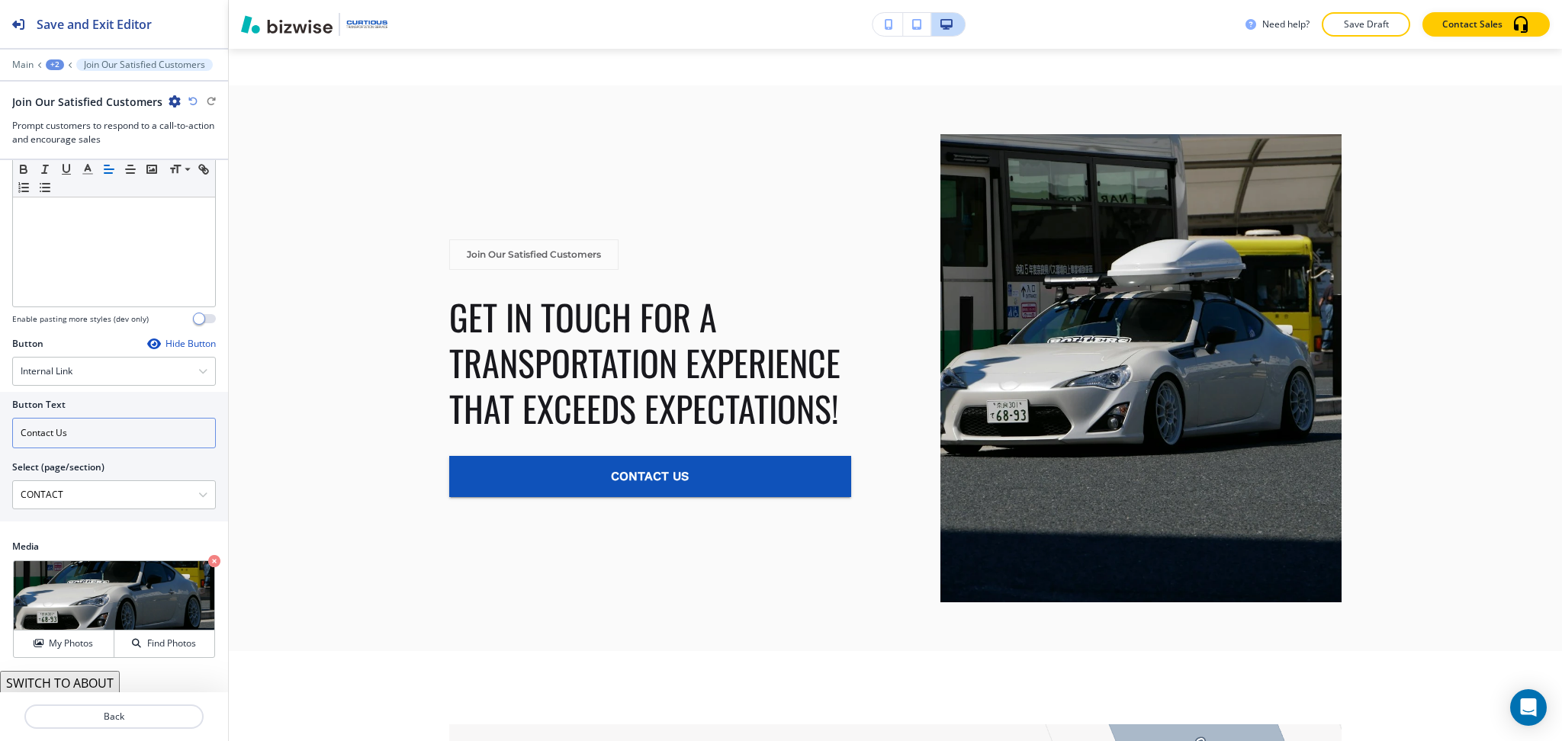
scroll to position [242, 0]
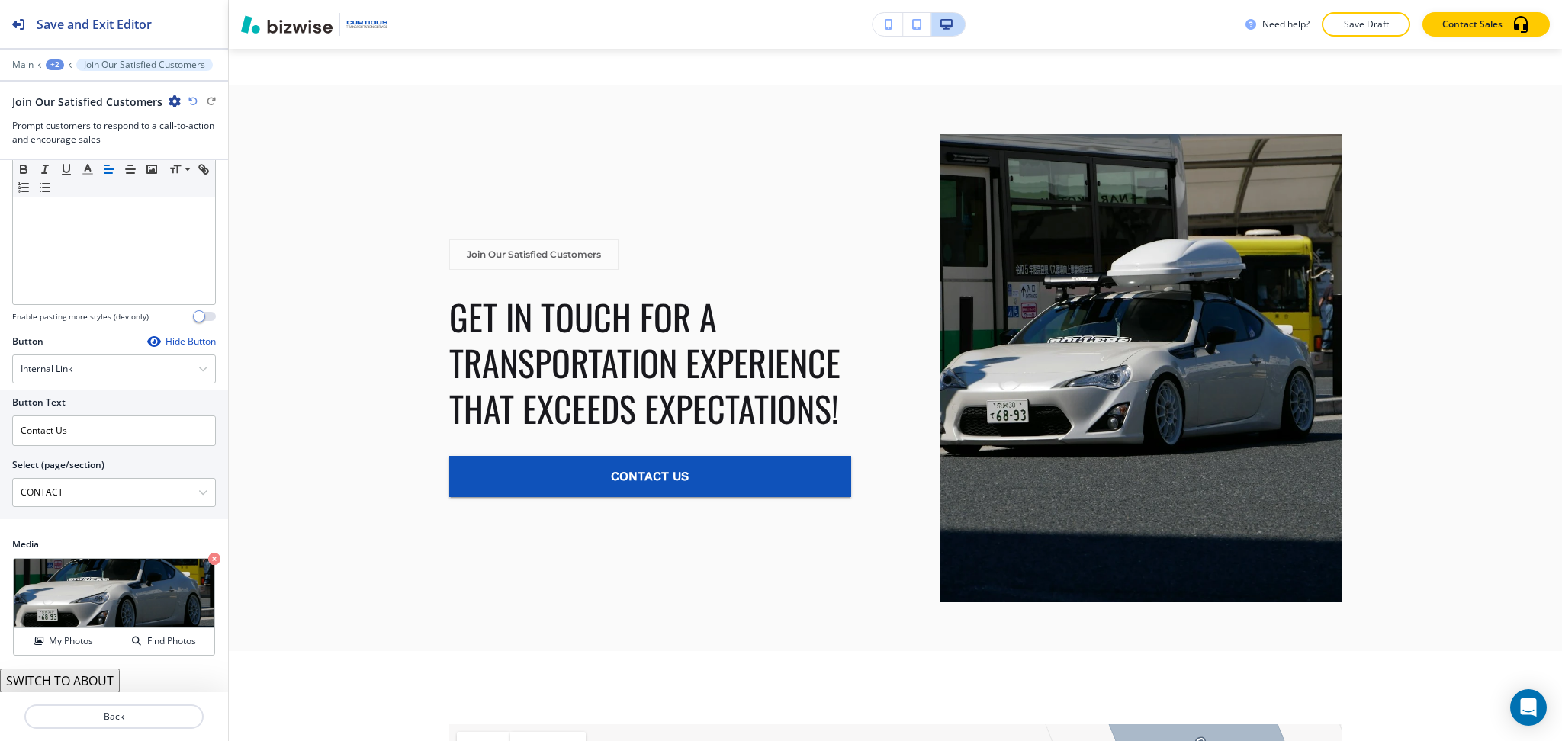
click at [101, 678] on button "SWITCH TO ABOUT" at bounding box center [60, 681] width 120 height 24
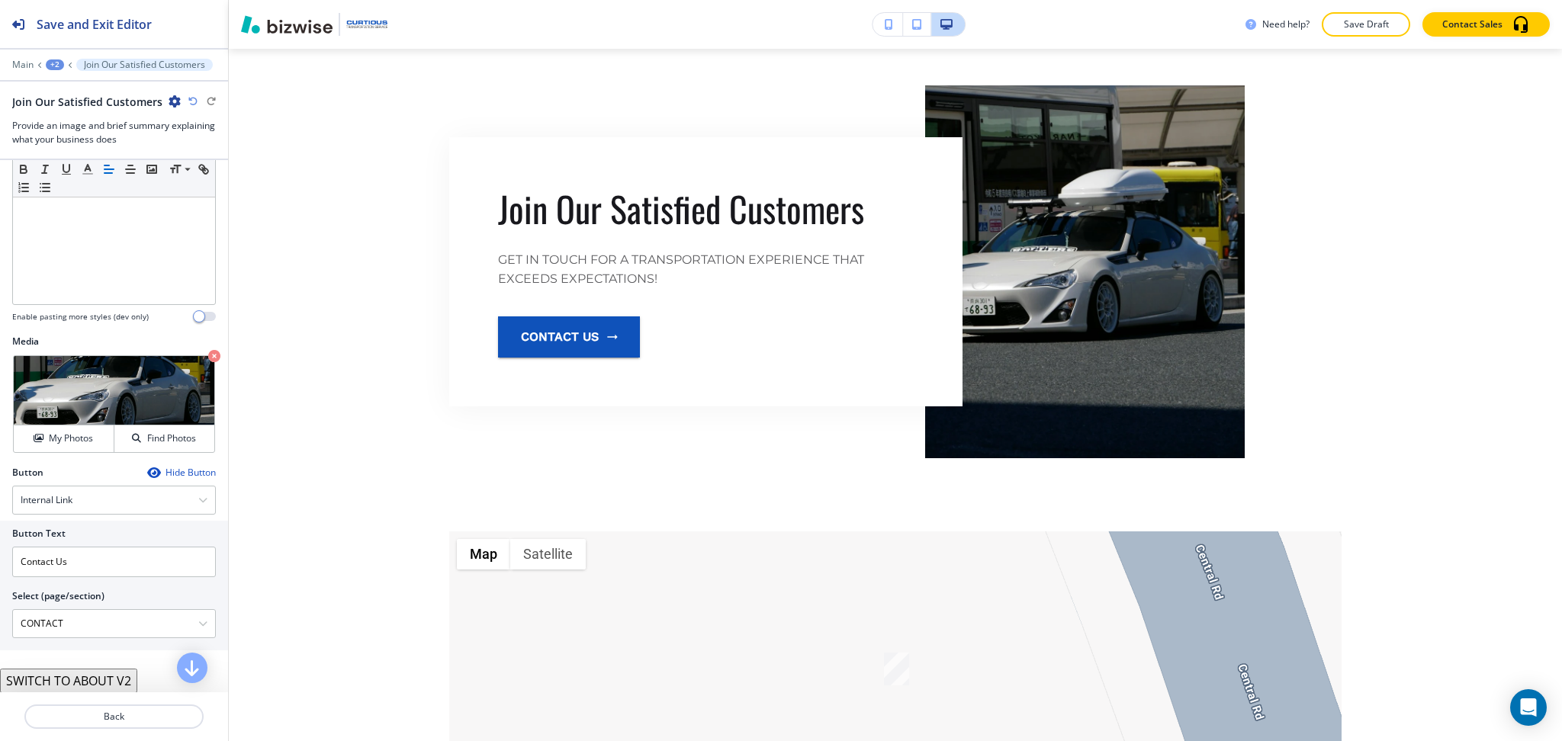
click at [84, 688] on button "SWITCH TO ABOUT V2" at bounding box center [68, 681] width 137 height 24
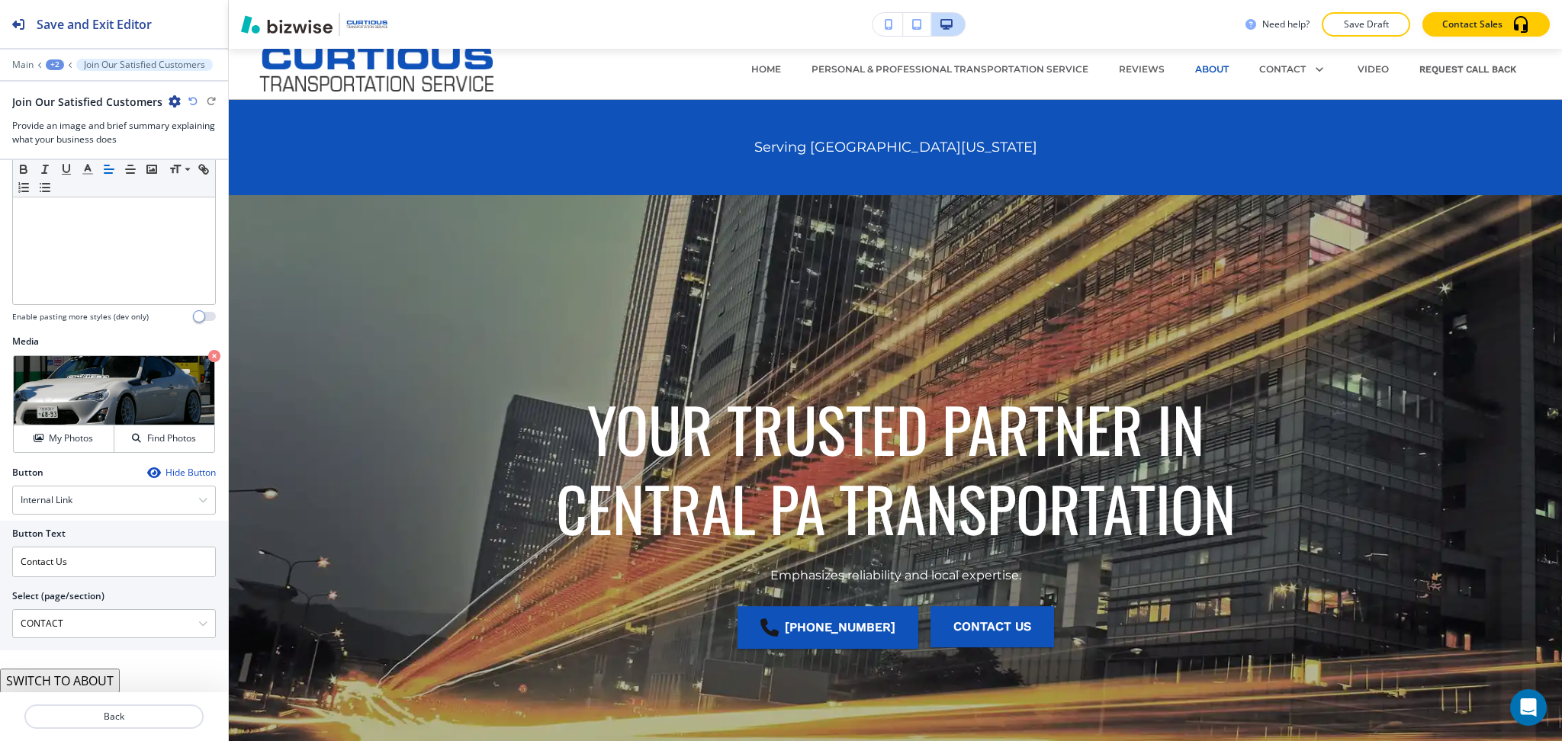
scroll to position [0, 0]
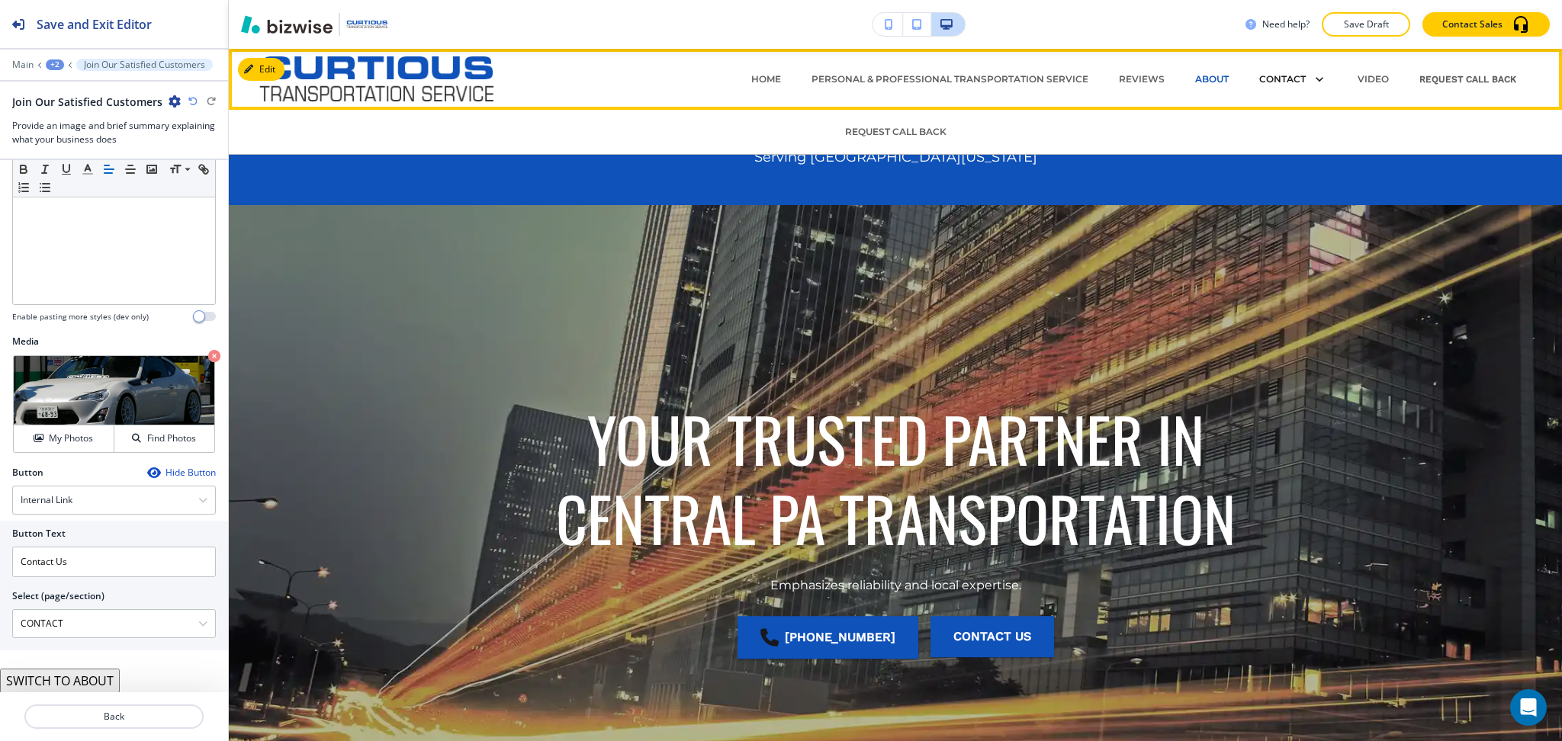
click at [1263, 79] on p "CONTACT" at bounding box center [1282, 79] width 47 height 14
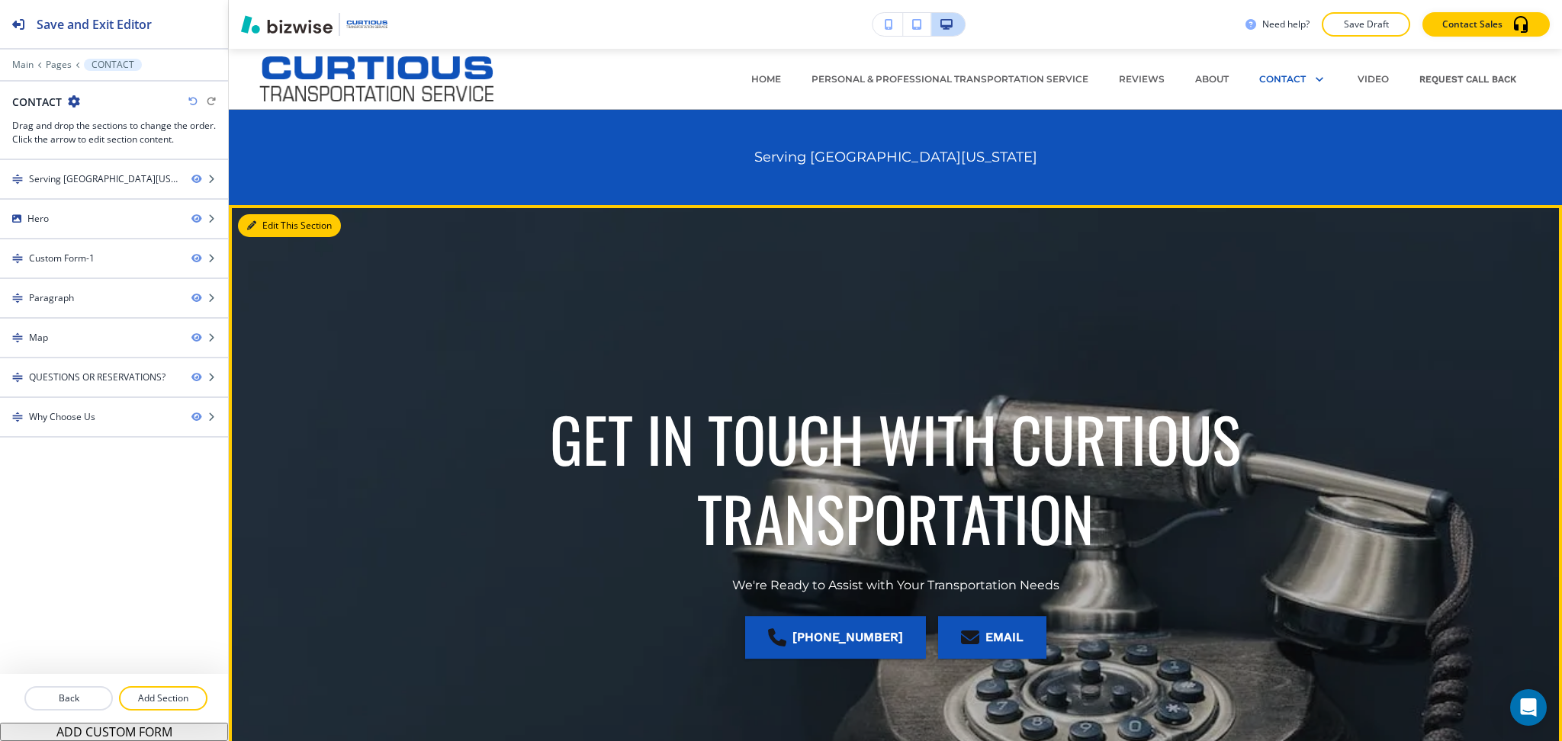
click at [251, 219] on button "Edit This Section" at bounding box center [289, 225] width 103 height 23
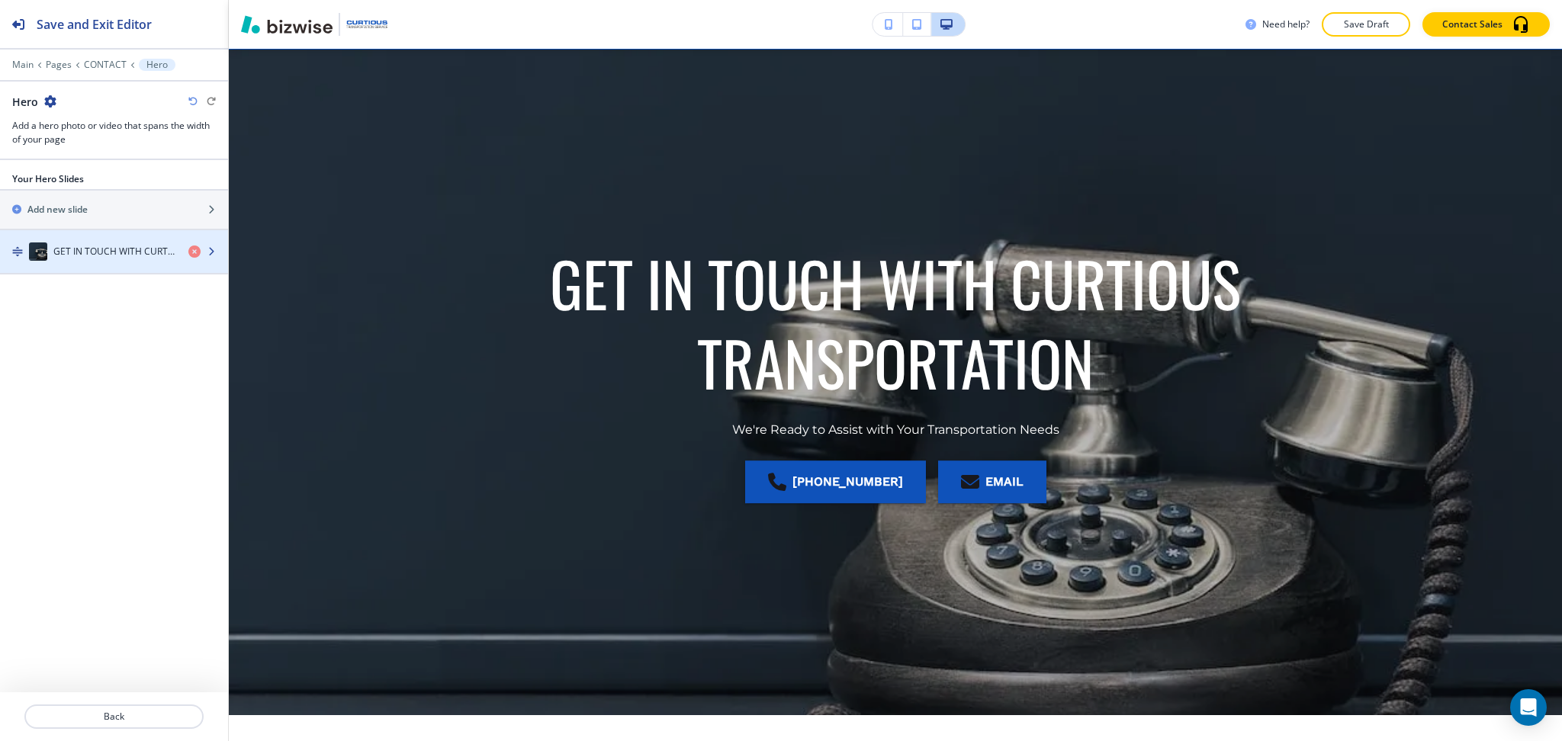
click at [67, 259] on div "GET IN TOUCH WITH CURTIOUS TRANSPORTATION" at bounding box center [88, 252] width 176 height 18
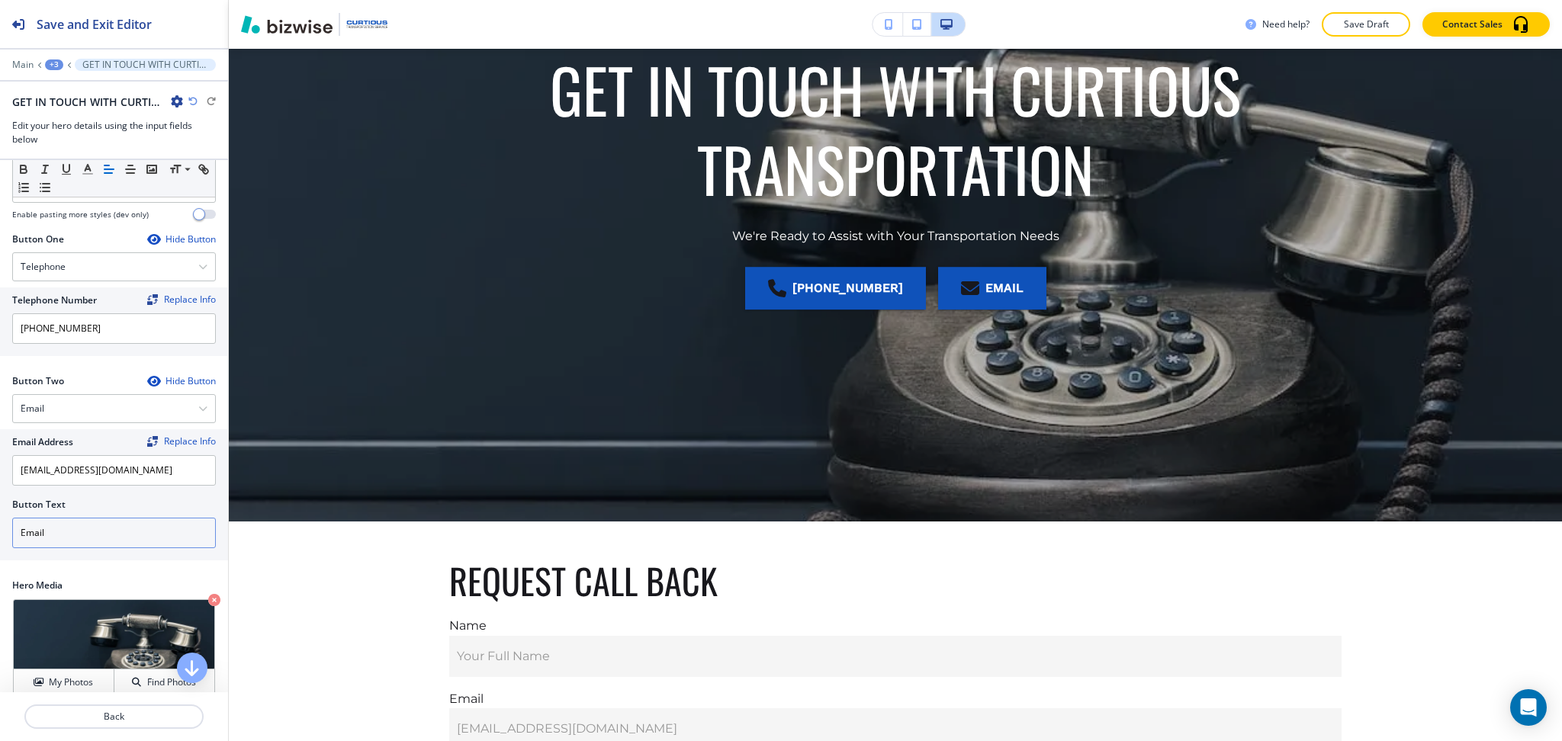
scroll to position [203, 0]
click at [80, 540] on input "Email" at bounding box center [114, 532] width 204 height 31
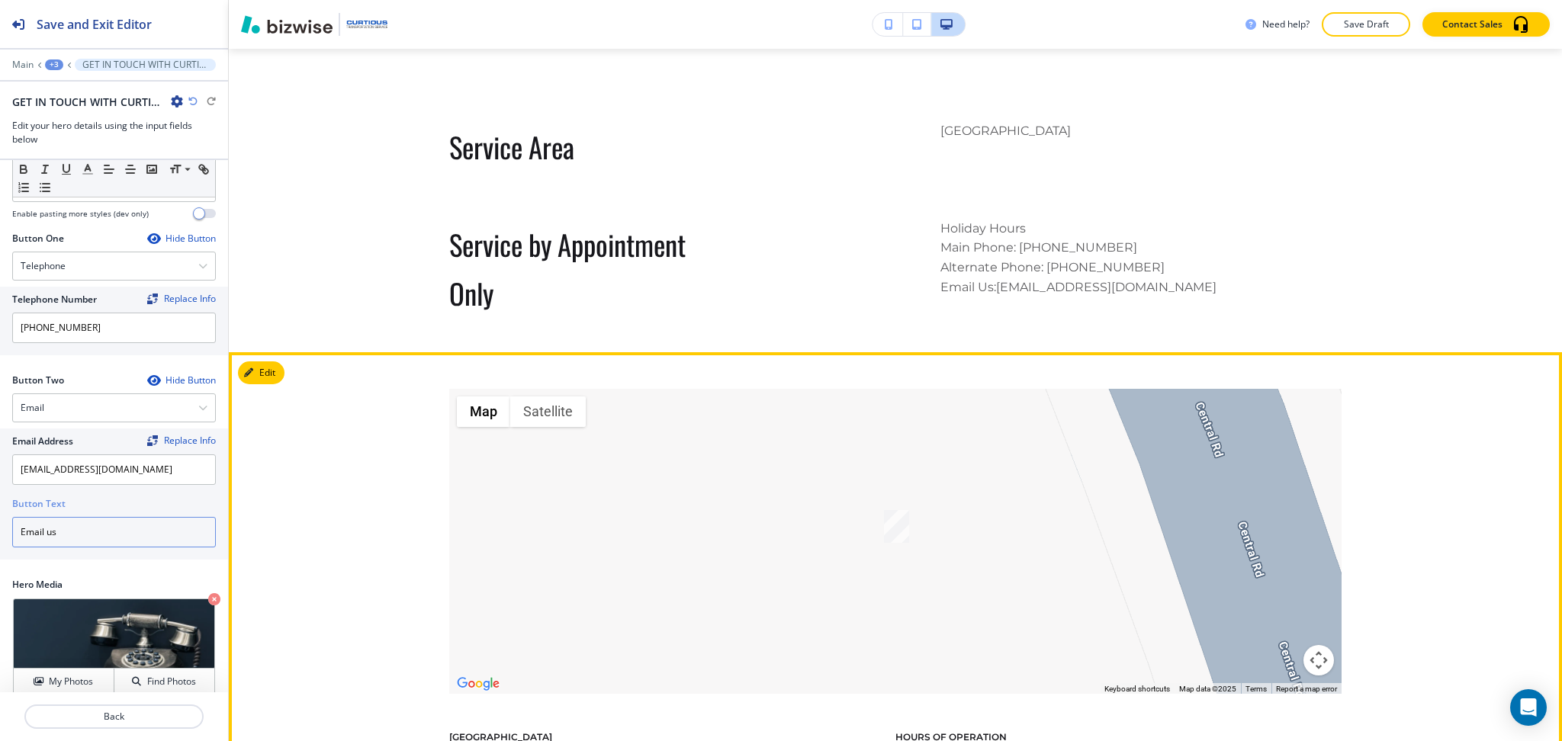
scroll to position [1357, 0]
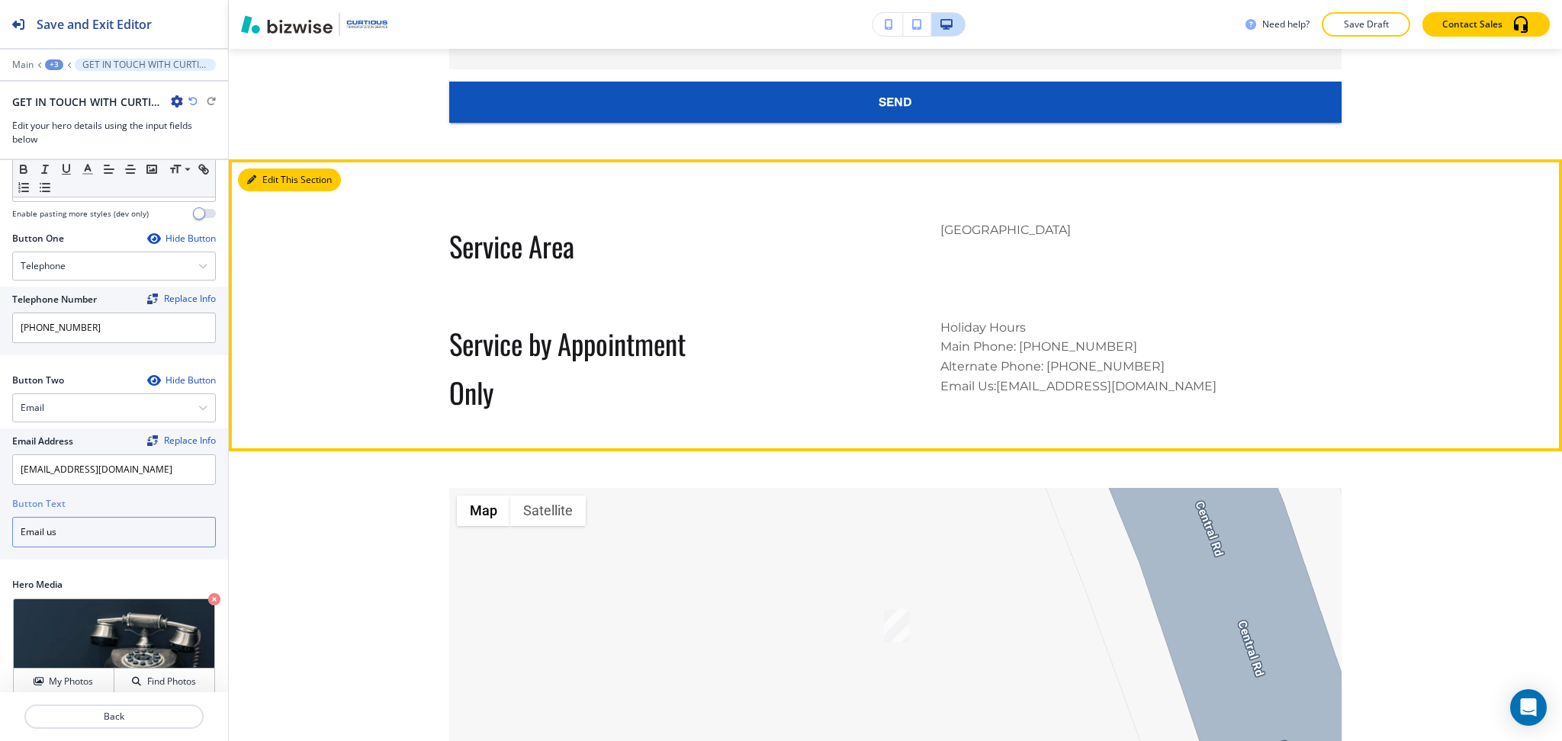
type input "Email us"
click at [265, 178] on button "Edit This Section" at bounding box center [289, 180] width 103 height 23
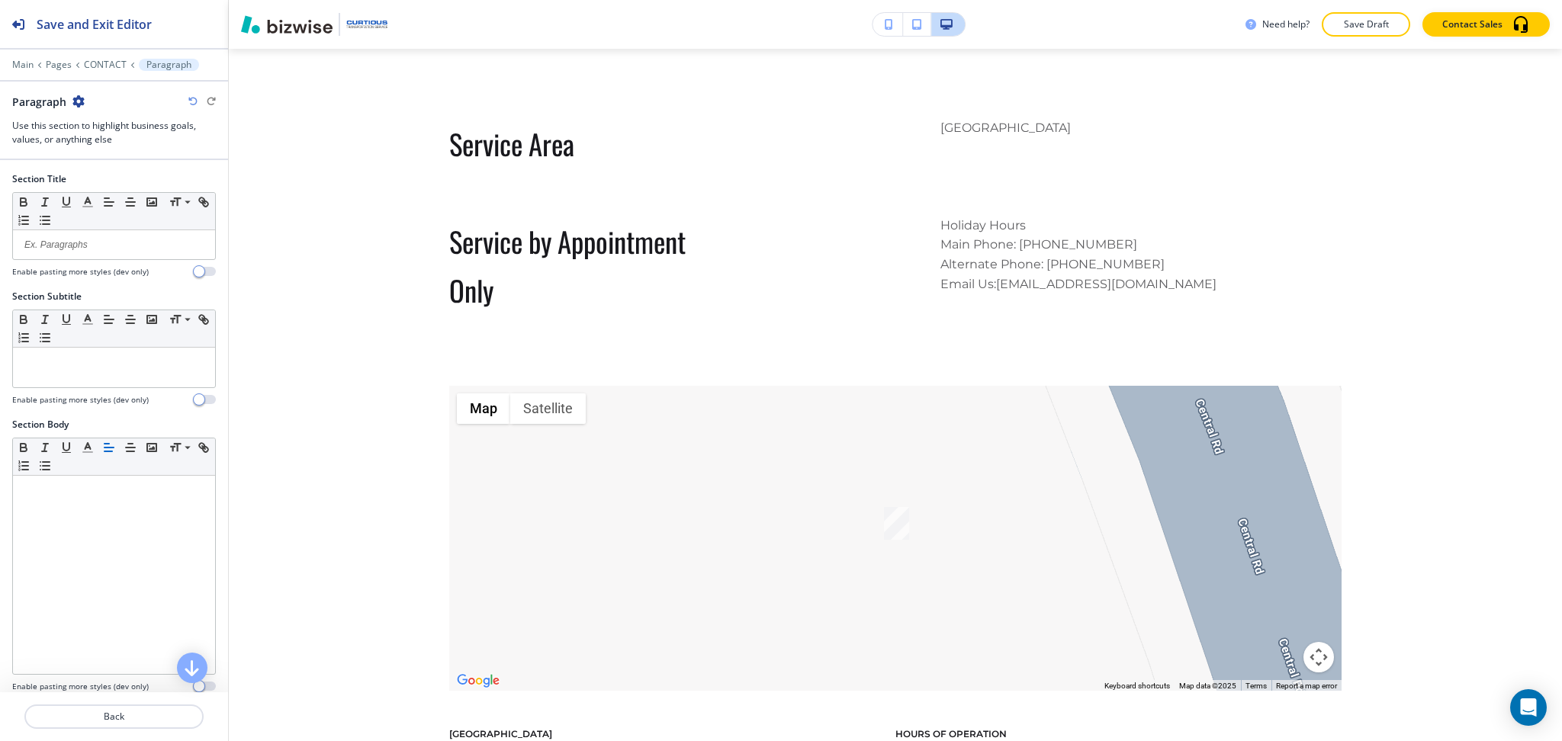
scroll to position [1368, 0]
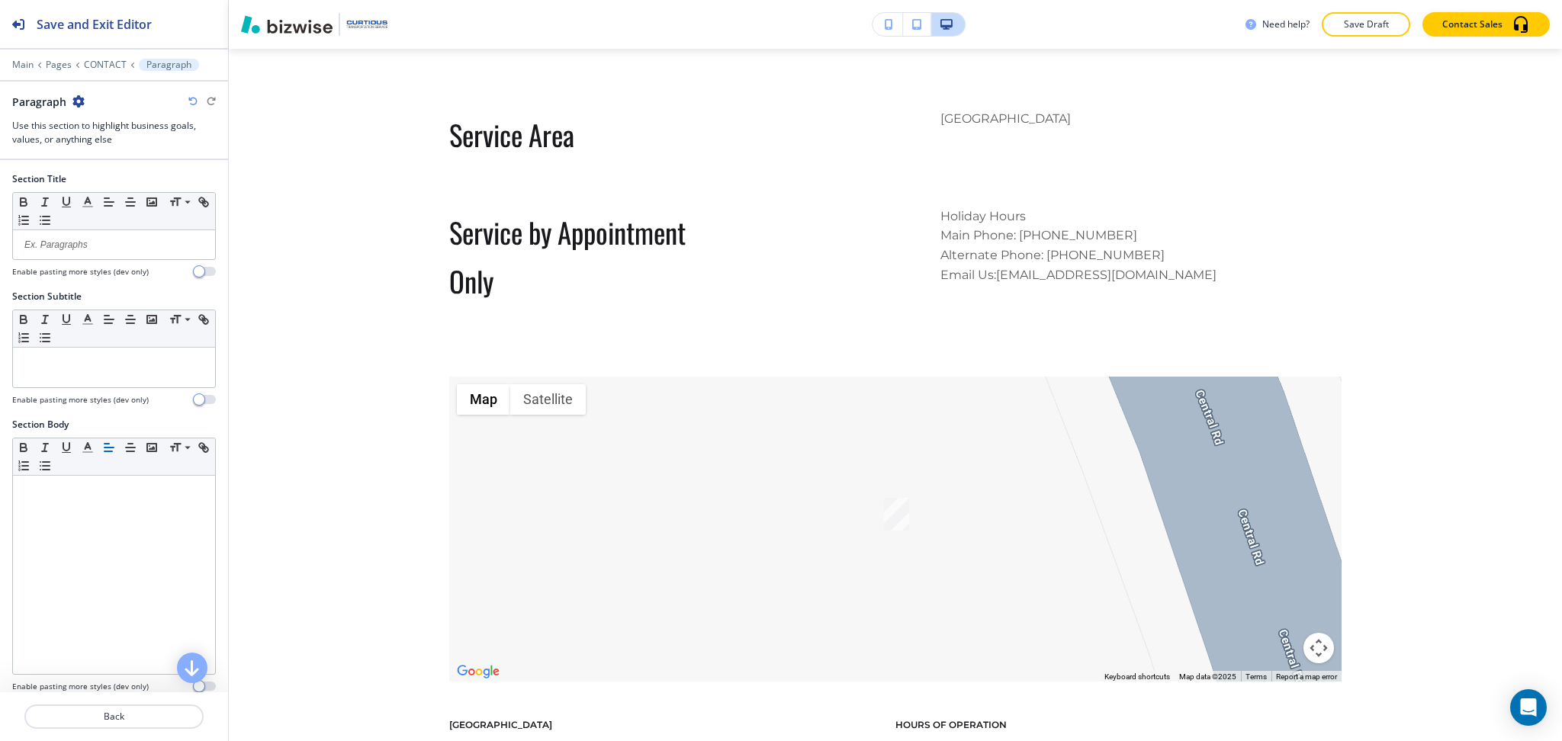
click at [75, 102] on icon "button" at bounding box center [78, 101] width 12 height 12
click at [111, 183] on p "Delete Section" at bounding box center [121, 182] width 78 height 14
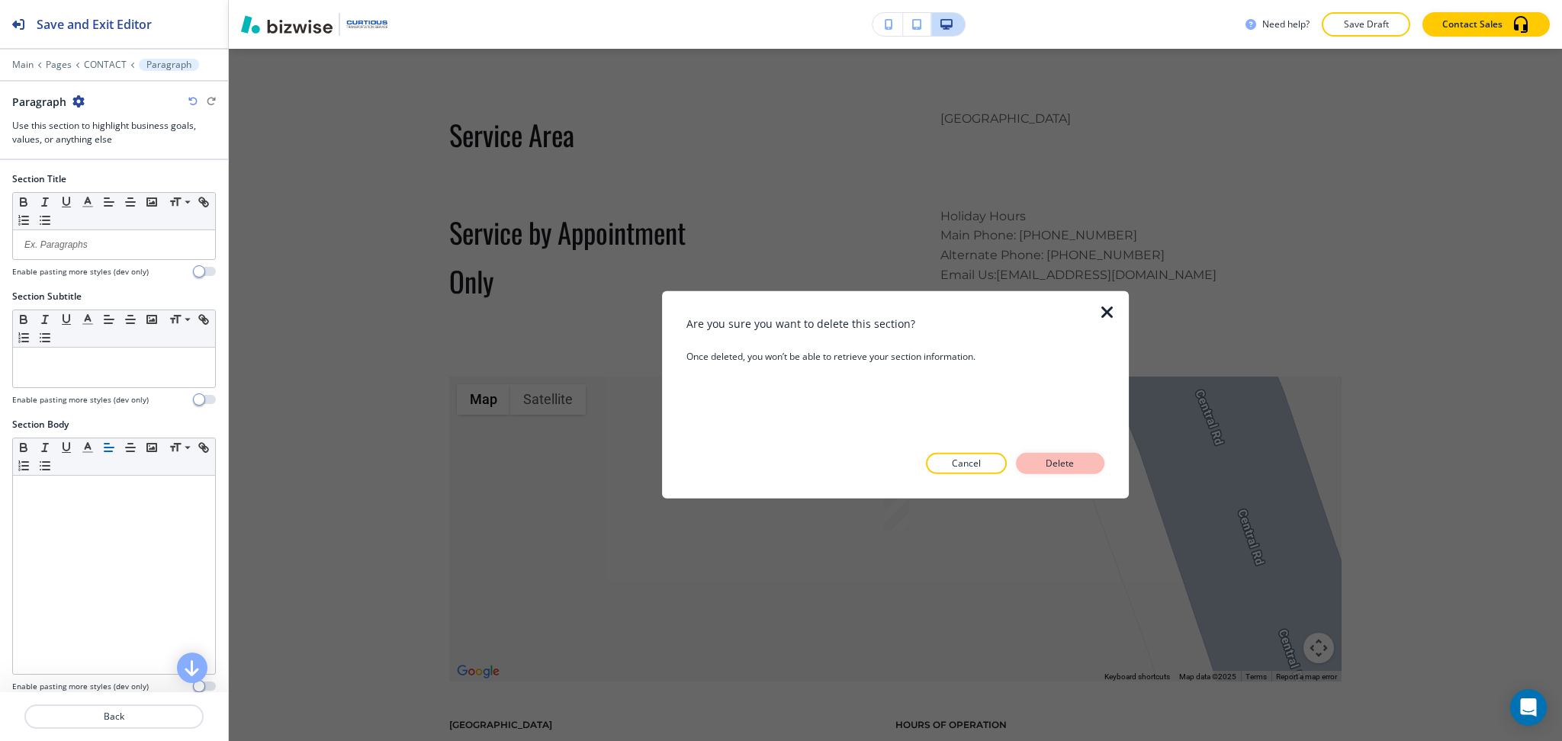
click at [1038, 461] on button "Delete" at bounding box center [1060, 463] width 88 height 21
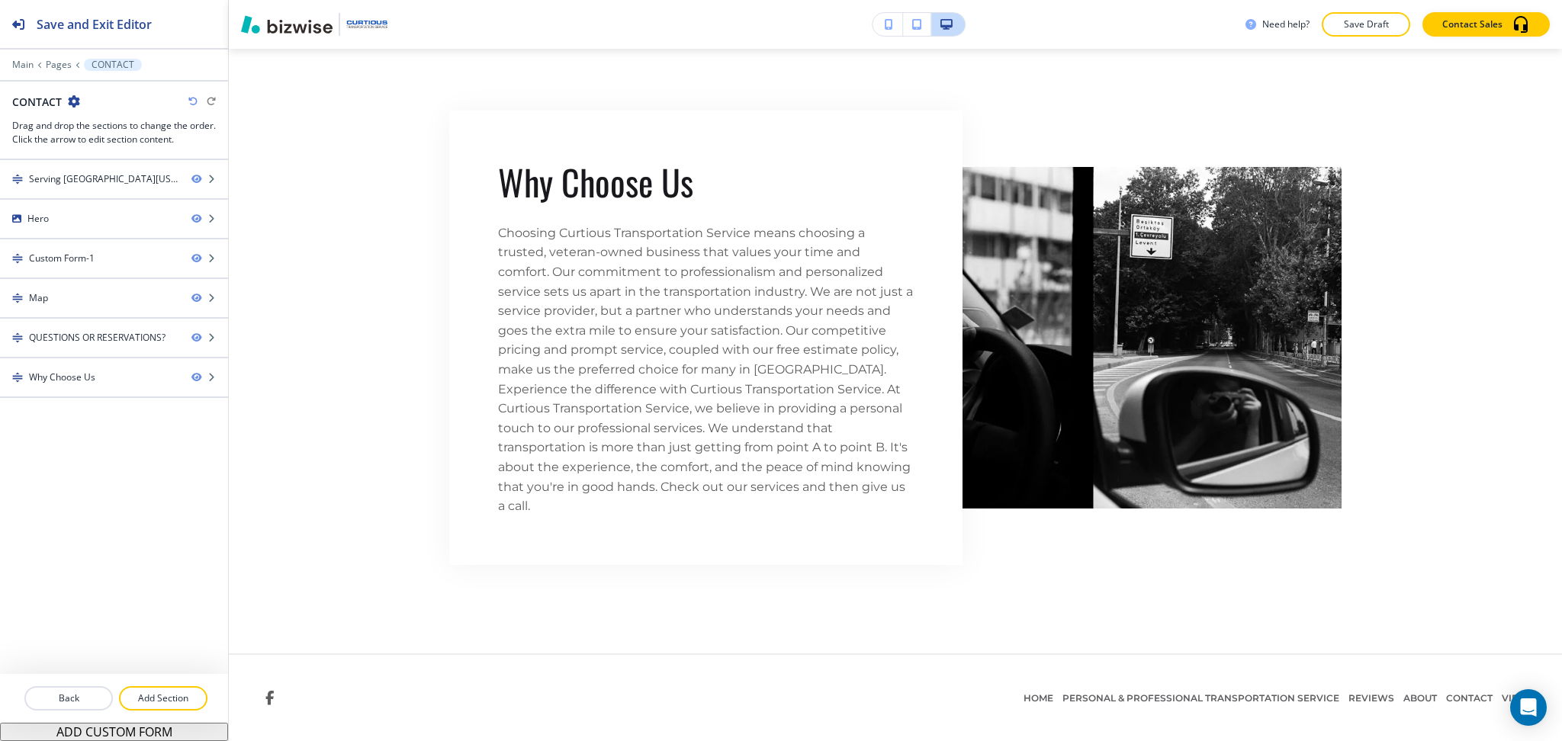
scroll to position [2508, 0]
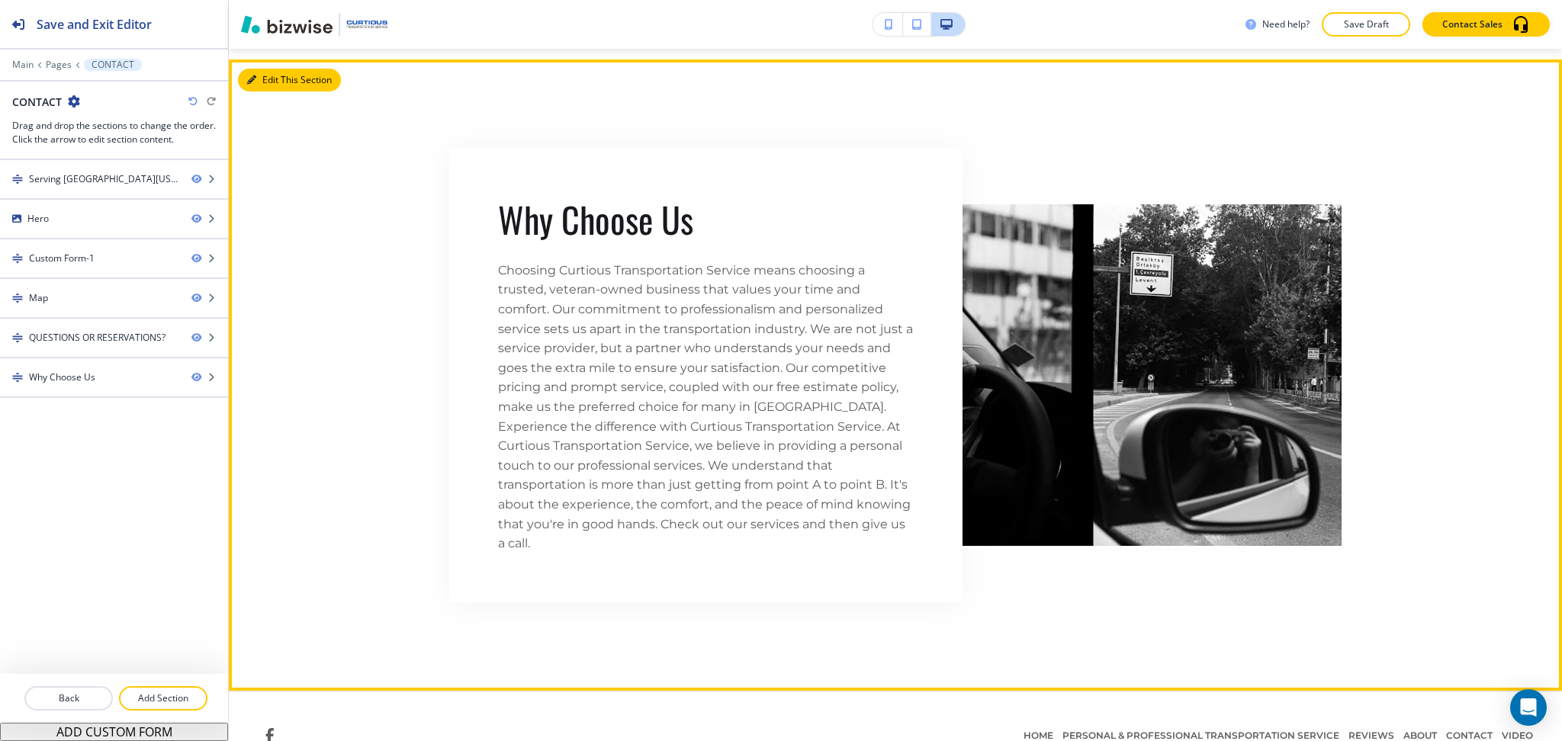
click at [275, 79] on button "Edit This Section" at bounding box center [289, 80] width 103 height 23
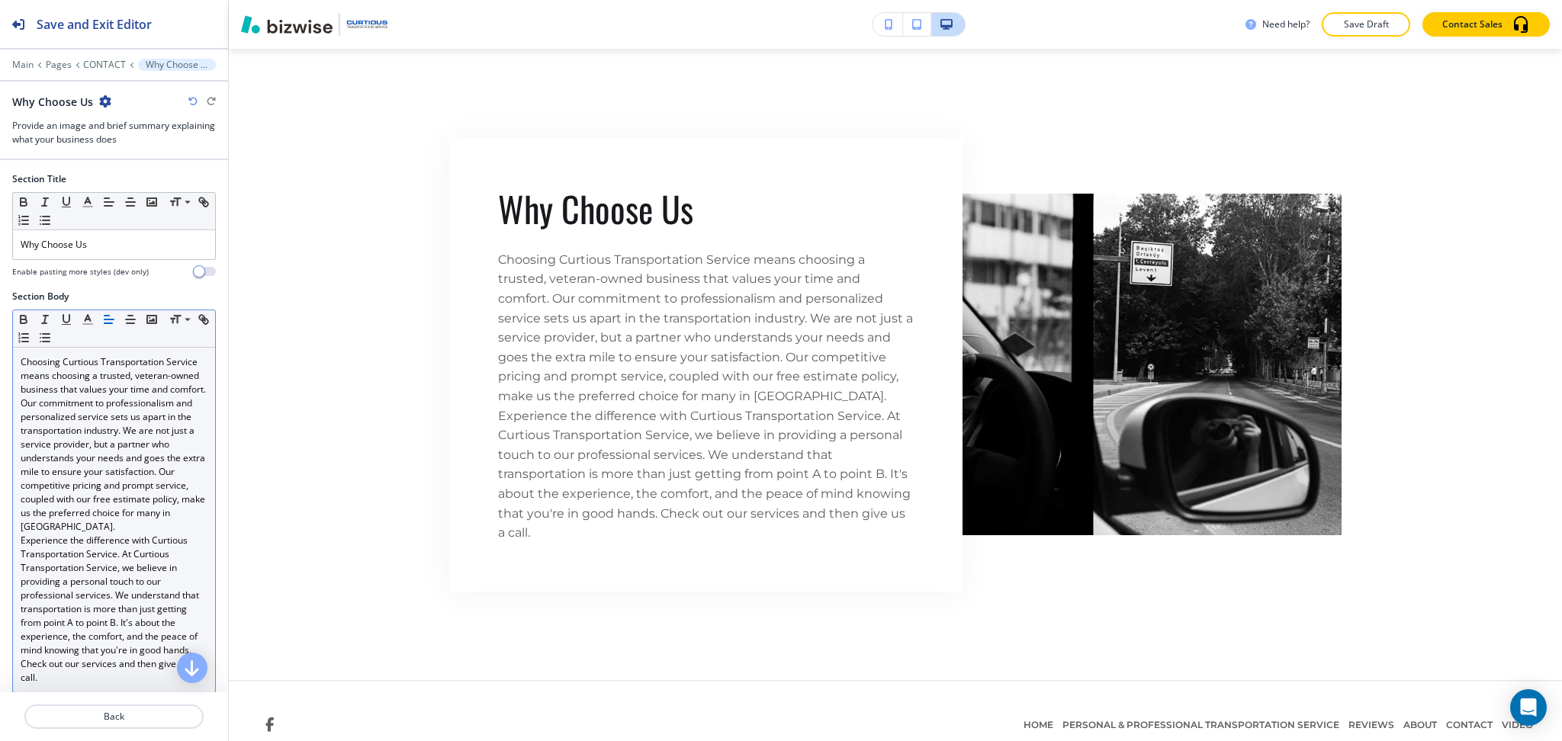
click at [128, 534] on p "Choosing Curtious Transportation Service means choosing a trusted, veteran-owne…" at bounding box center [114, 444] width 187 height 178
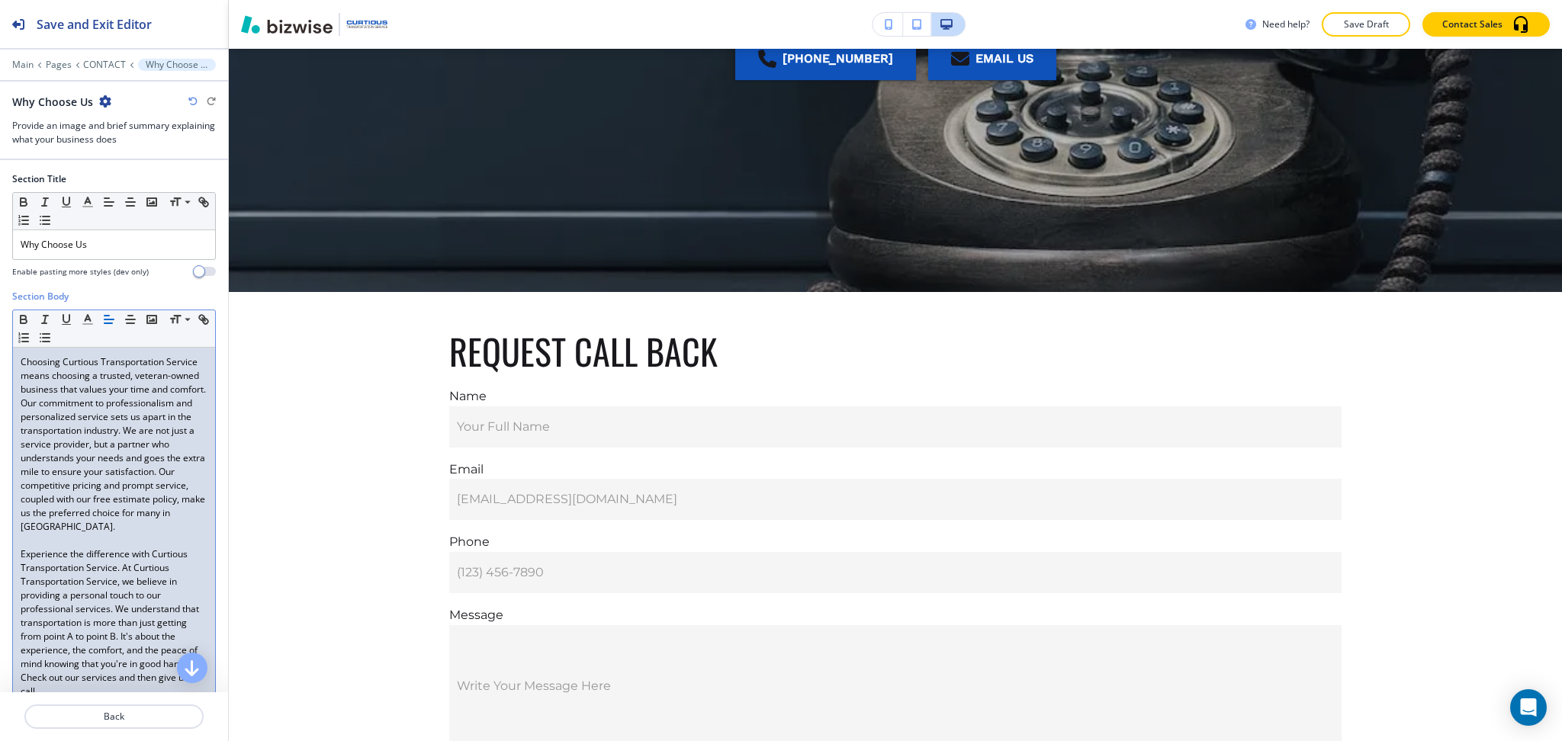
scroll to position [0, 0]
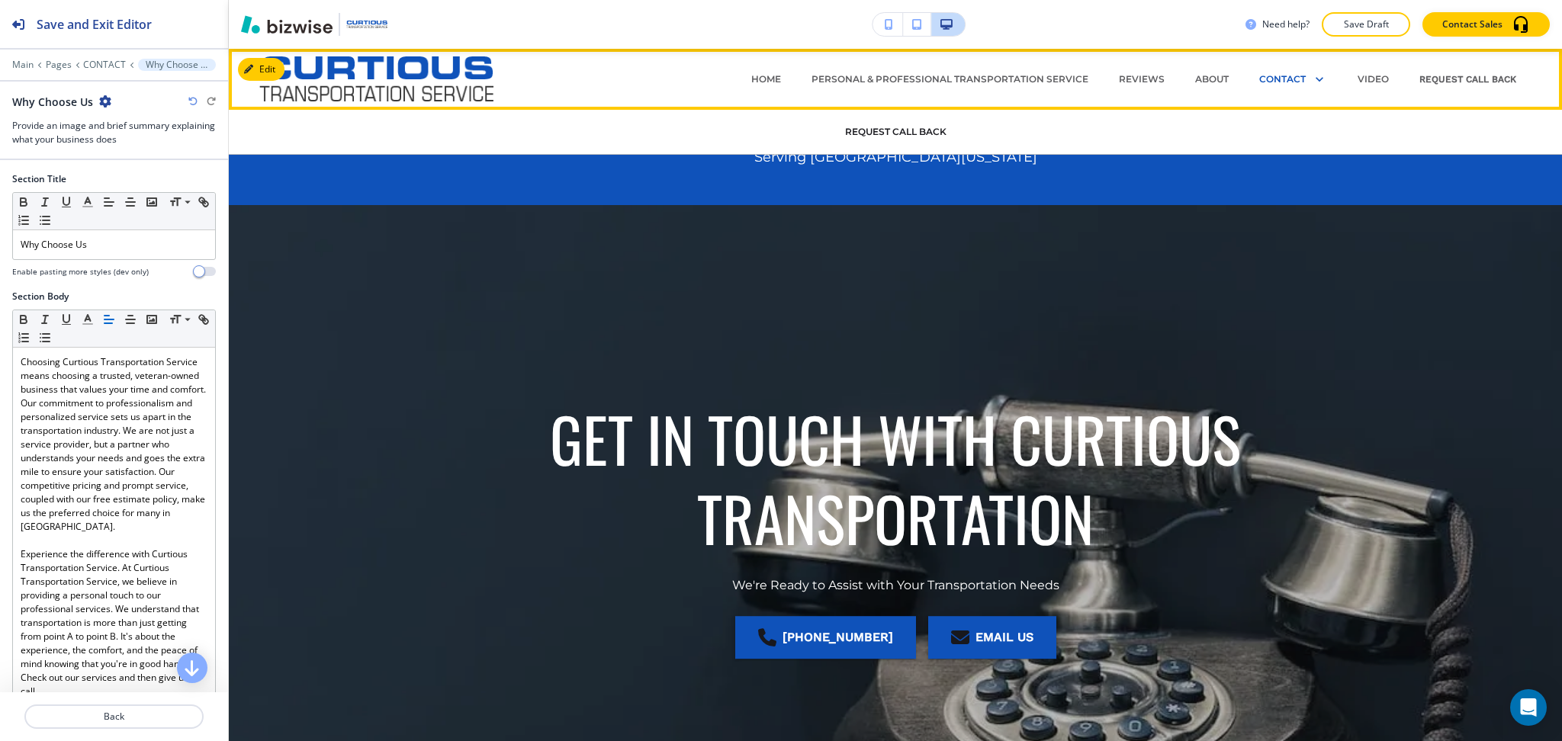
click at [920, 130] on p "REQUEST CALL BACK" at bounding box center [895, 132] width 101 height 14
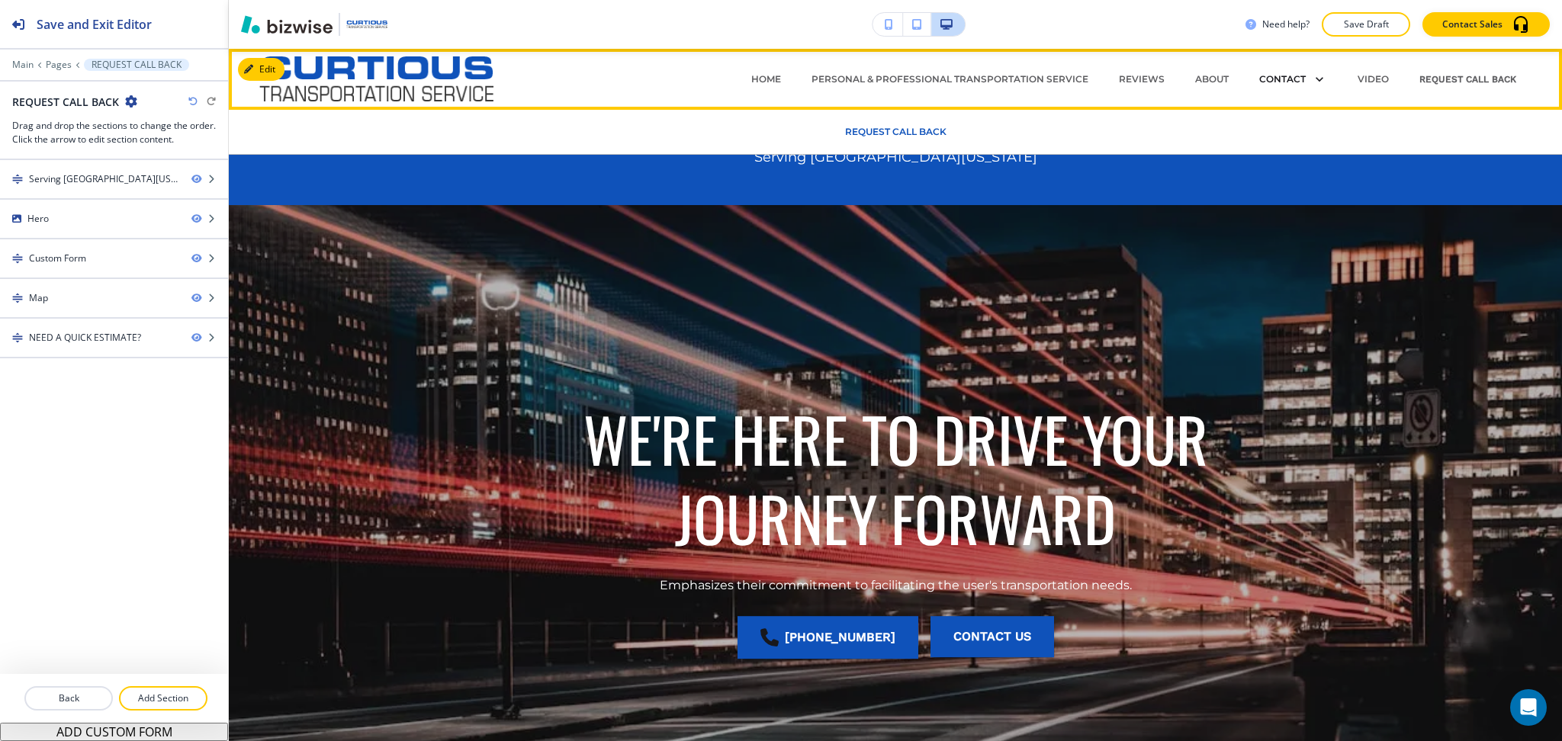
click at [1281, 73] on p "CONTACT" at bounding box center [1282, 79] width 47 height 14
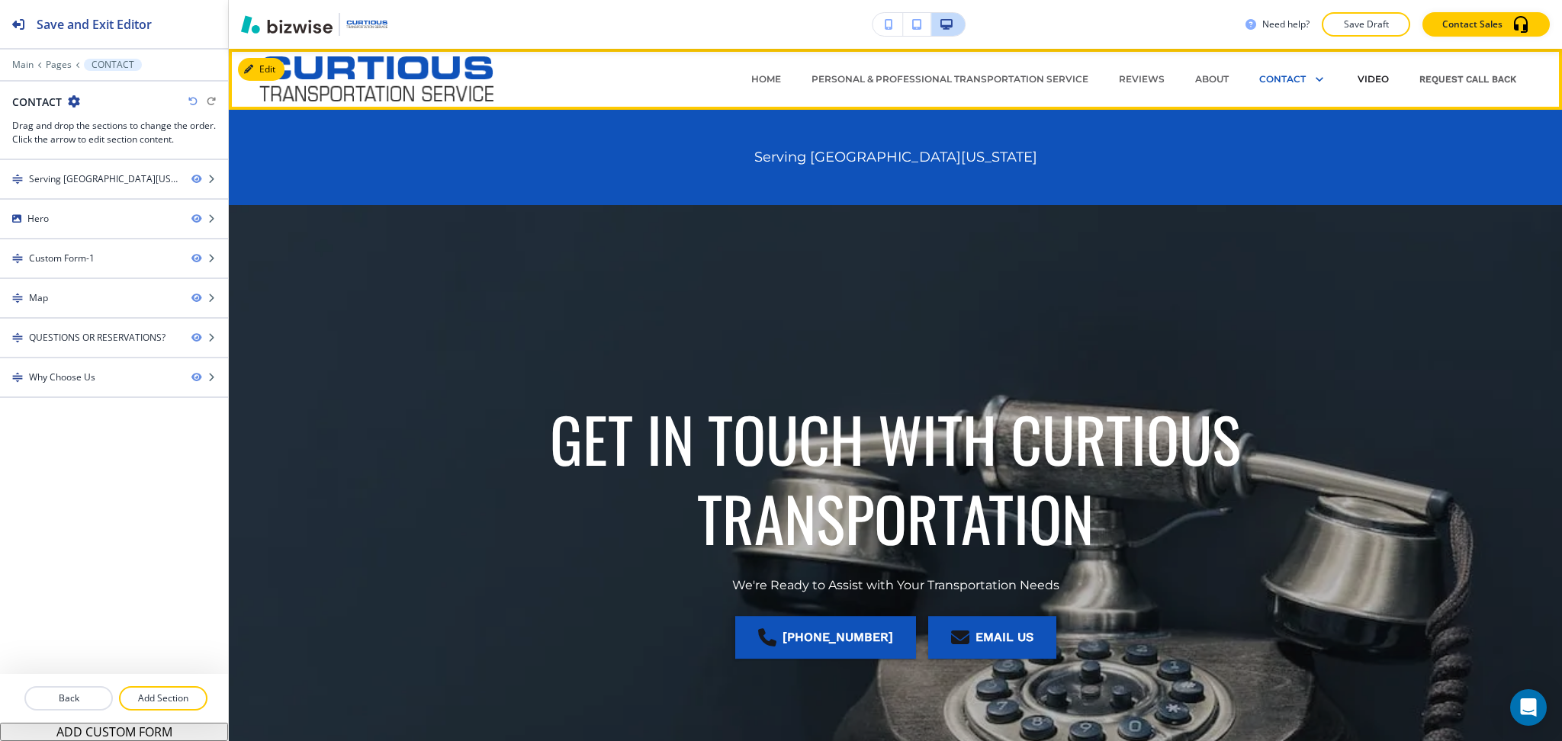
click at [1358, 80] on p "Video" at bounding box center [1373, 79] width 31 height 14
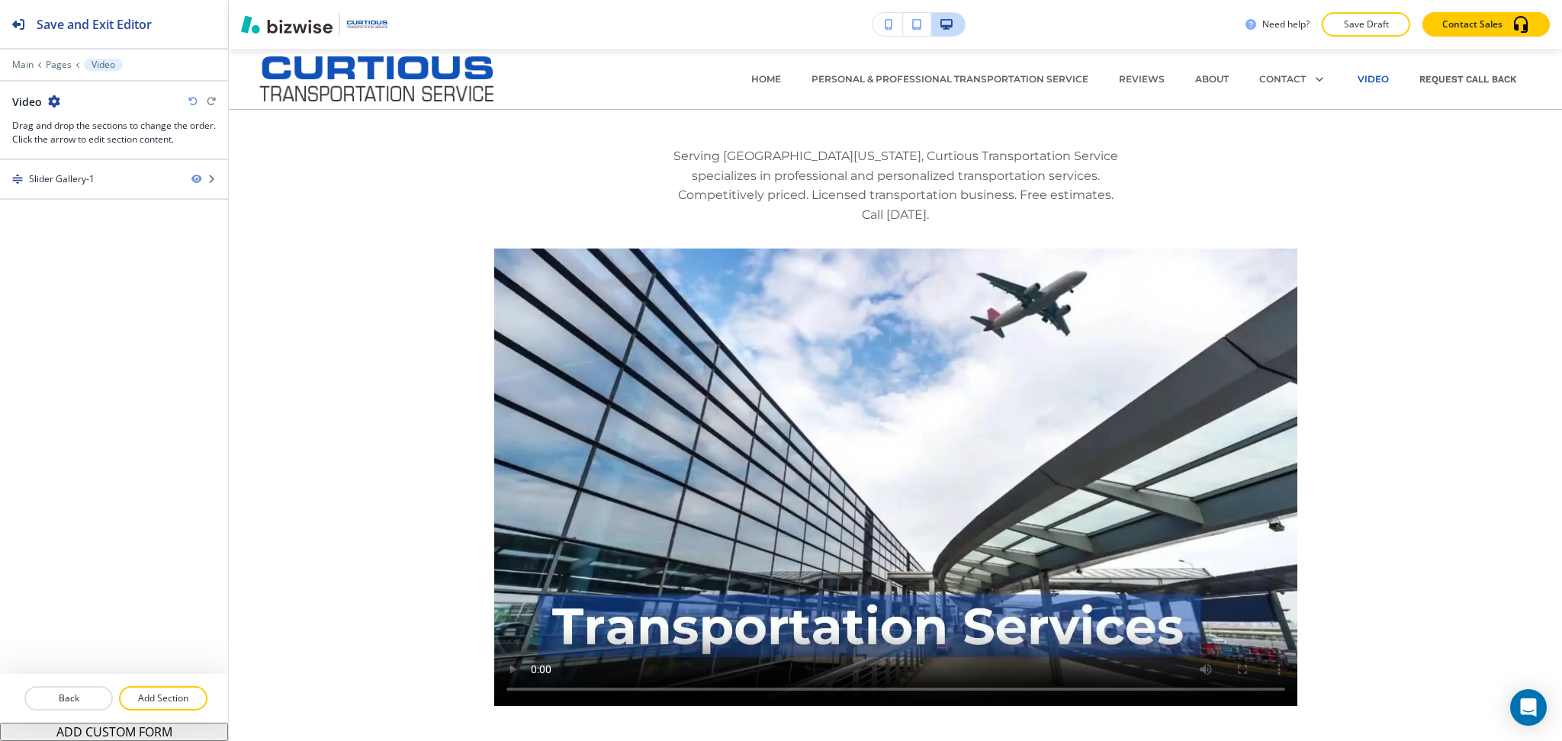
click at [48, 98] on icon "button" at bounding box center [54, 101] width 12 height 12
click at [77, 127] on p "Edit Page Settings" at bounding box center [96, 128] width 78 height 14
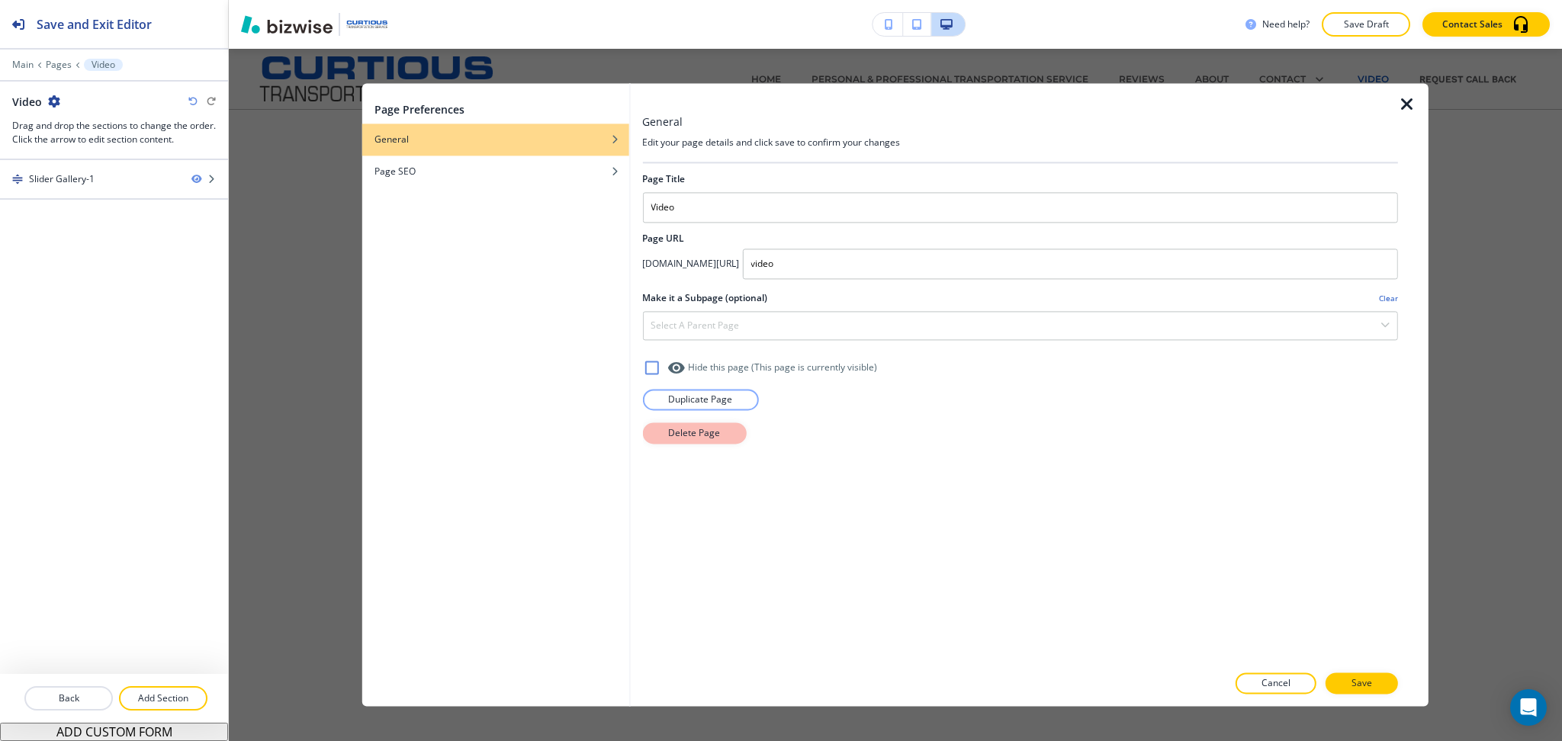
click at [660, 429] on button "Delete Page" at bounding box center [694, 433] width 104 height 21
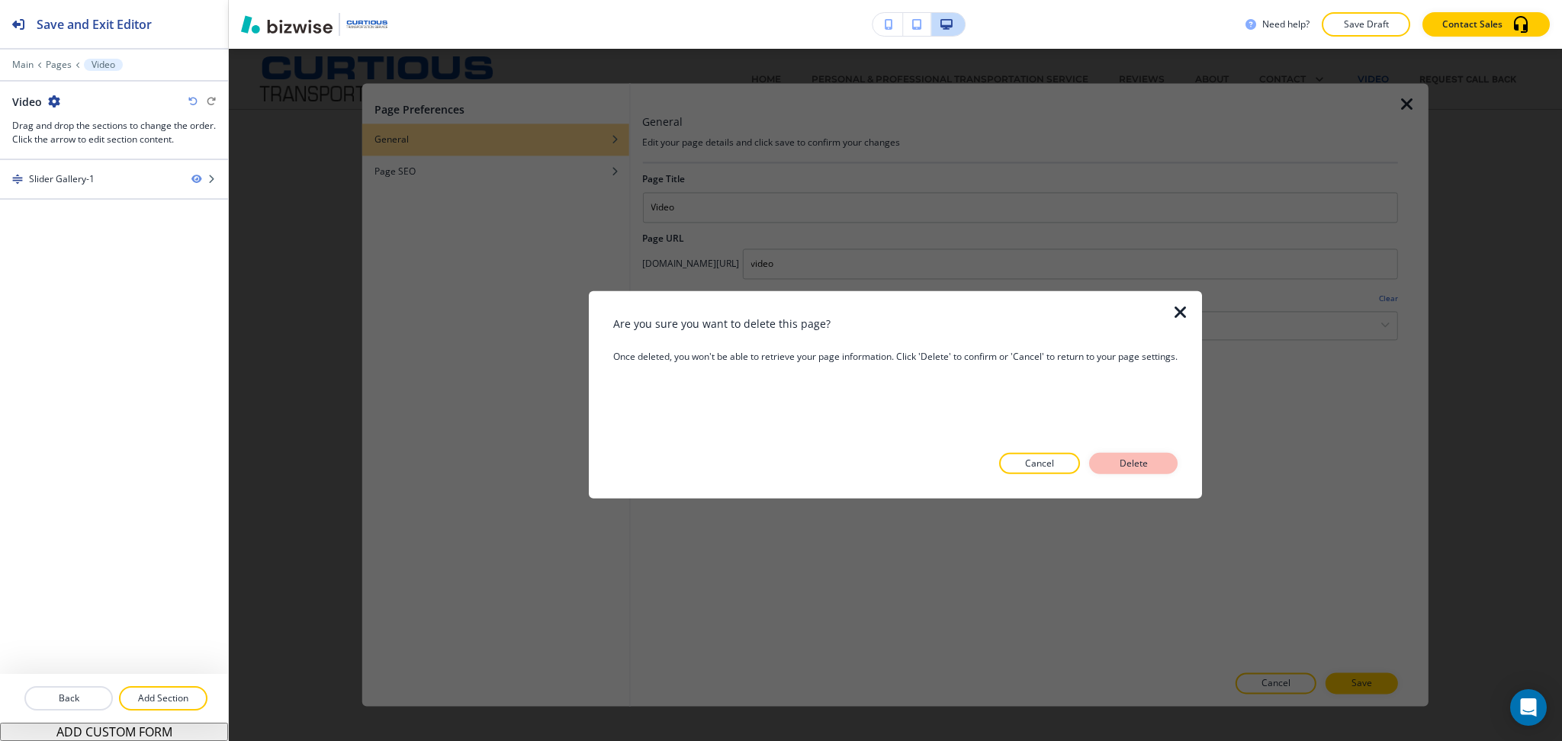
click at [1152, 469] on p "Delete" at bounding box center [1133, 464] width 37 height 14
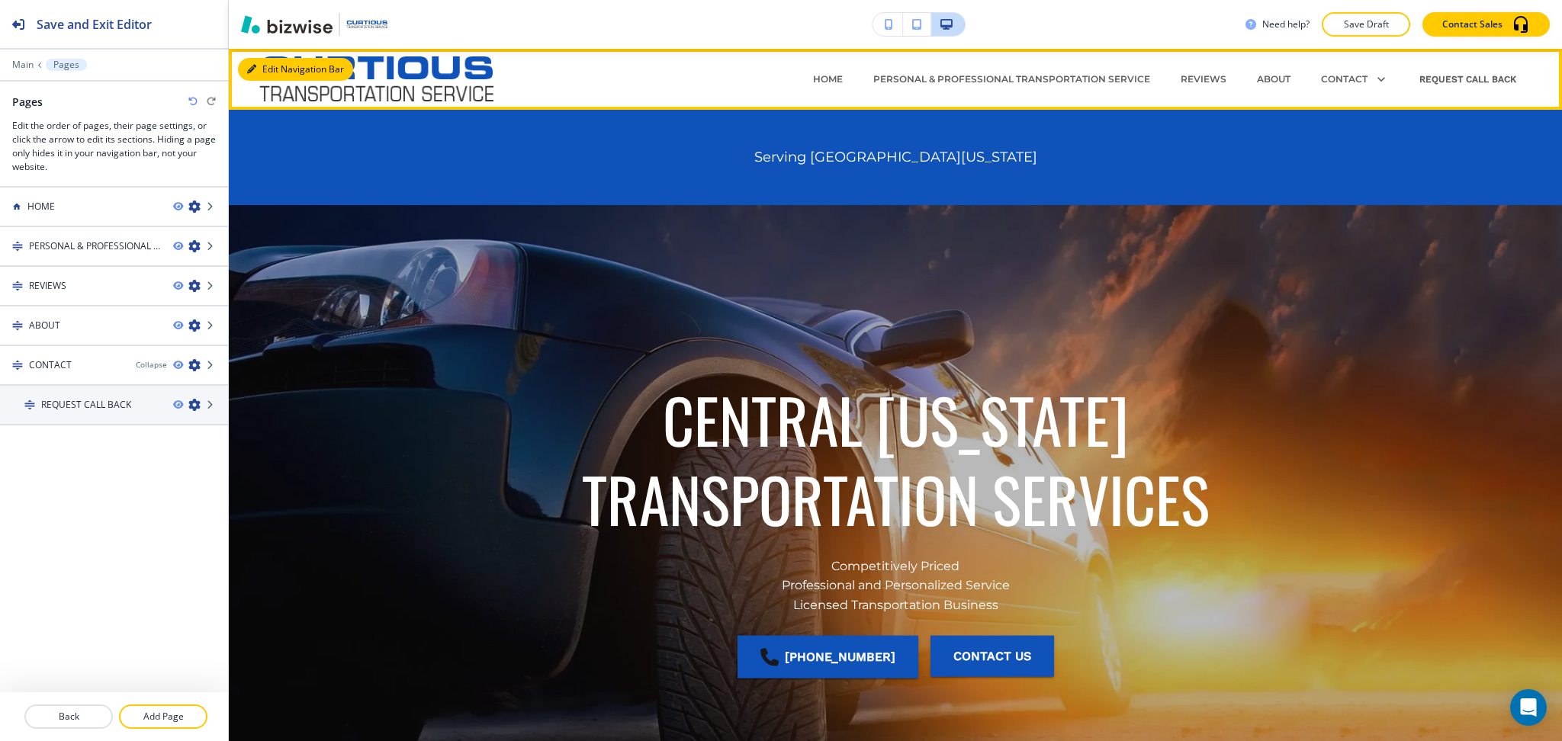
click at [247, 66] on icon "button" at bounding box center [251, 69] width 9 height 9
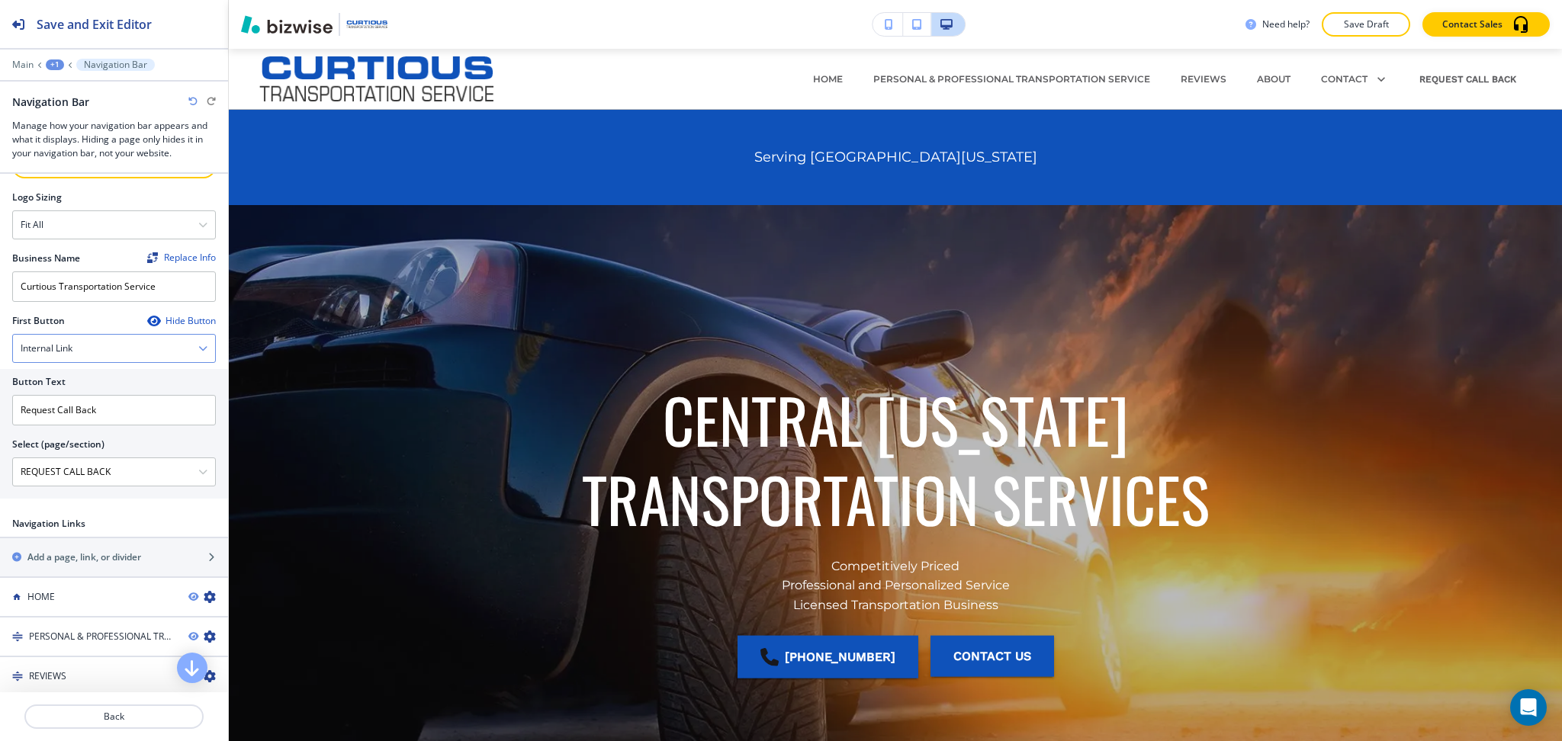
click at [129, 348] on div "Internal Link" at bounding box center [114, 348] width 202 height 27
click at [115, 378] on h4 "Telephone" at bounding box center [114, 374] width 187 height 14
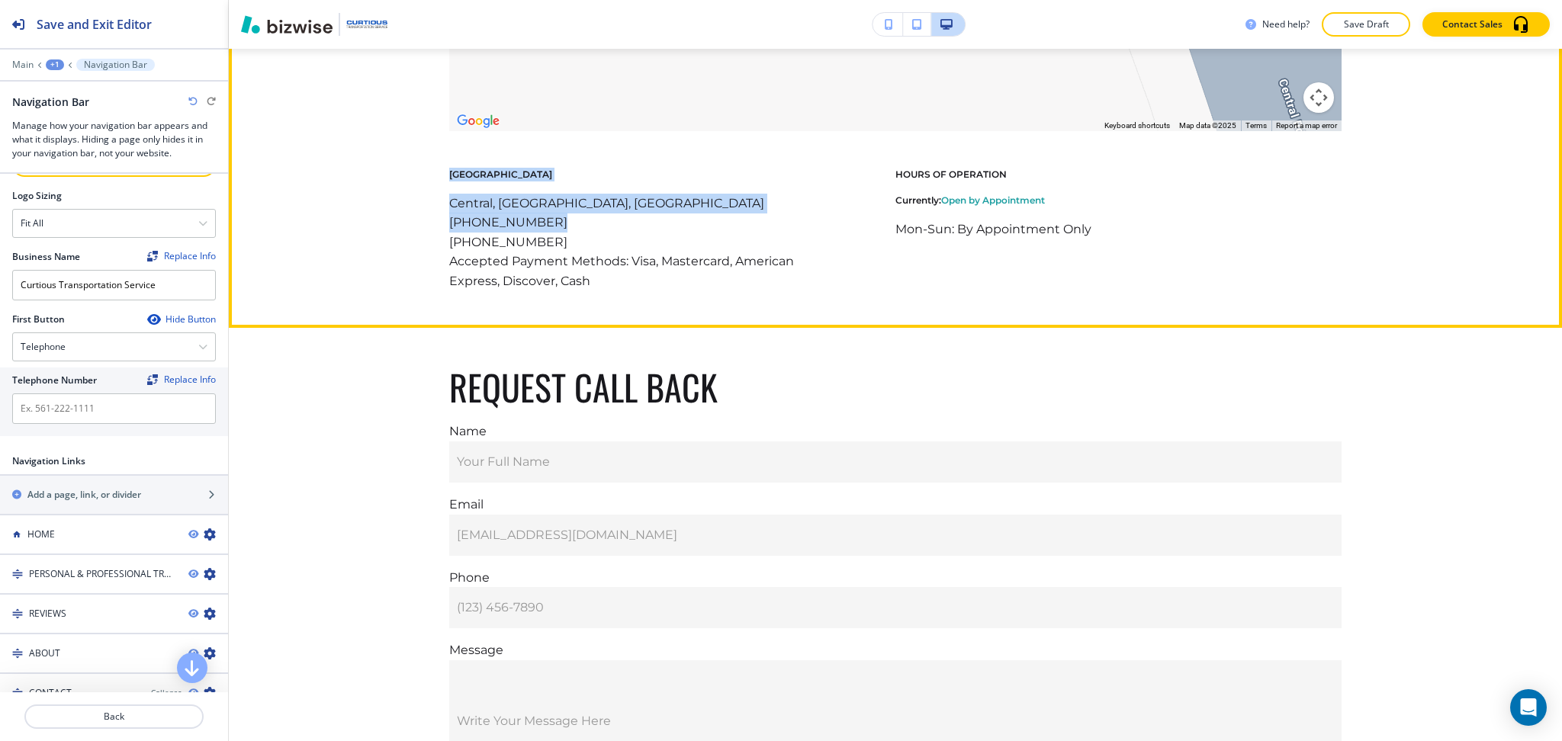
scroll to position [4233, 0]
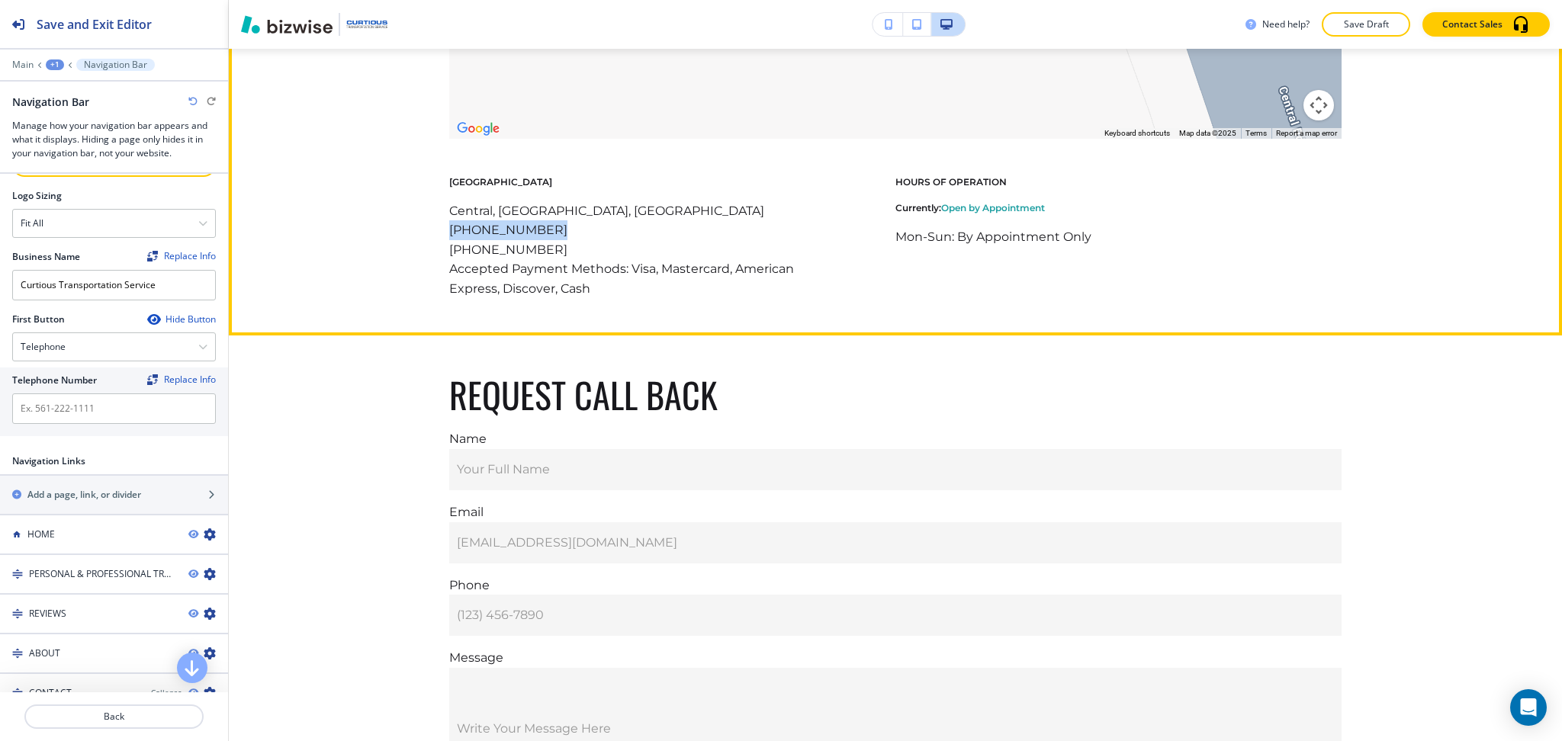
drag, startPoint x: 543, startPoint y: 61, endPoint x: 443, endPoint y: 227, distance: 194.0
click at [449, 227] on p "[PHONE_NUMBER]" at bounding box center [627, 230] width 357 height 20
copy p "[PHONE_NUMBER]"
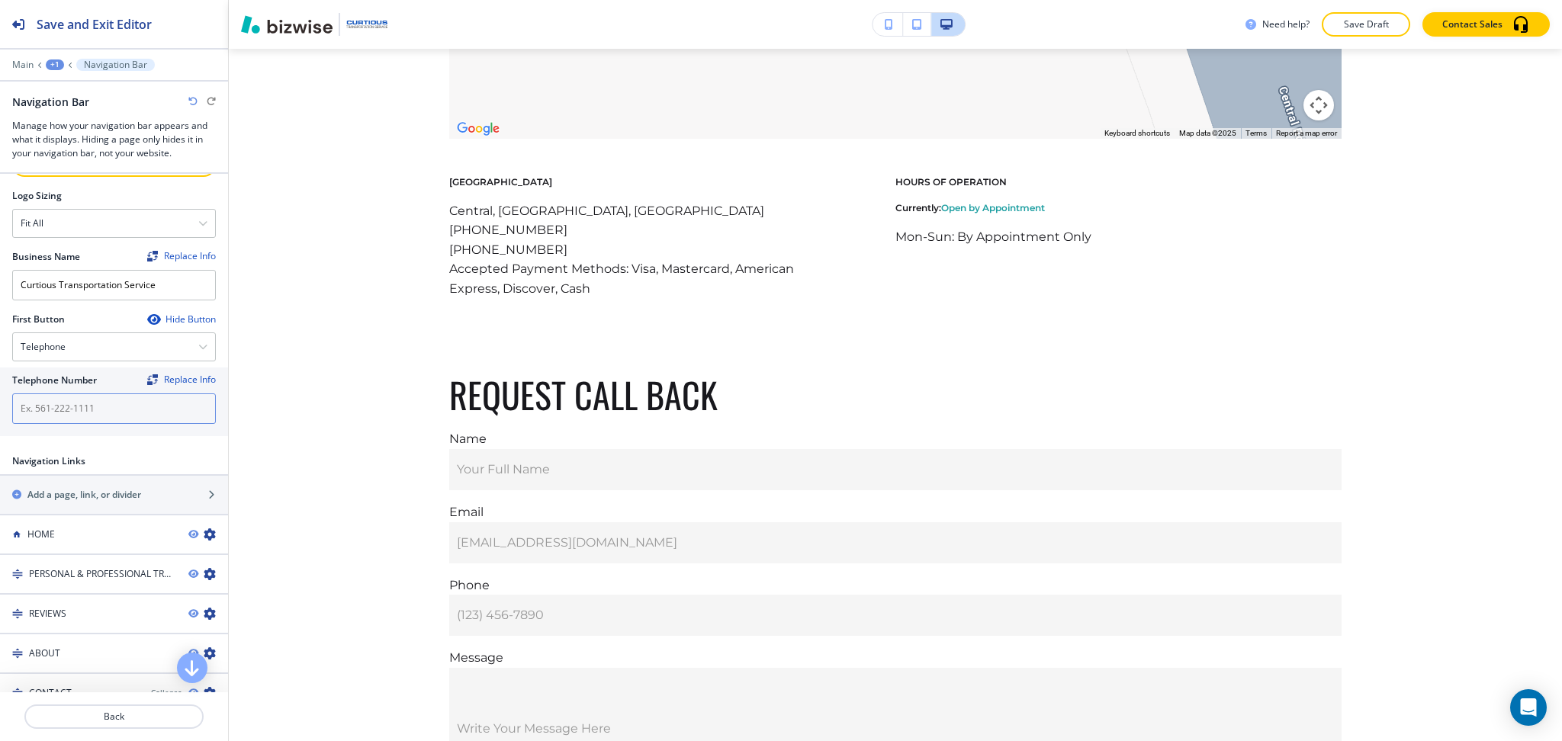
click at [72, 413] on input "text" at bounding box center [114, 409] width 204 height 31
paste input "[PHONE_NUMBER]"
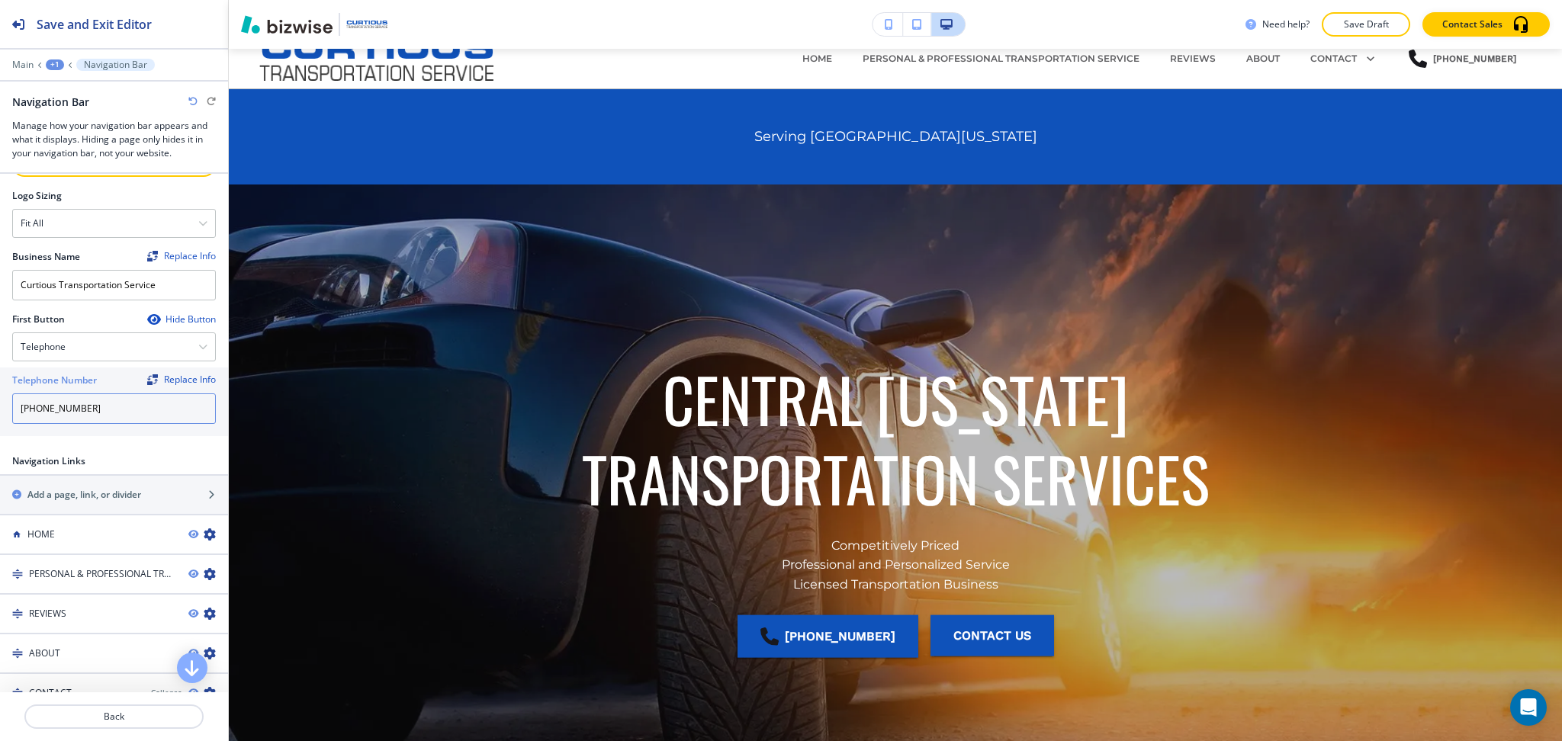
scroll to position [0, 0]
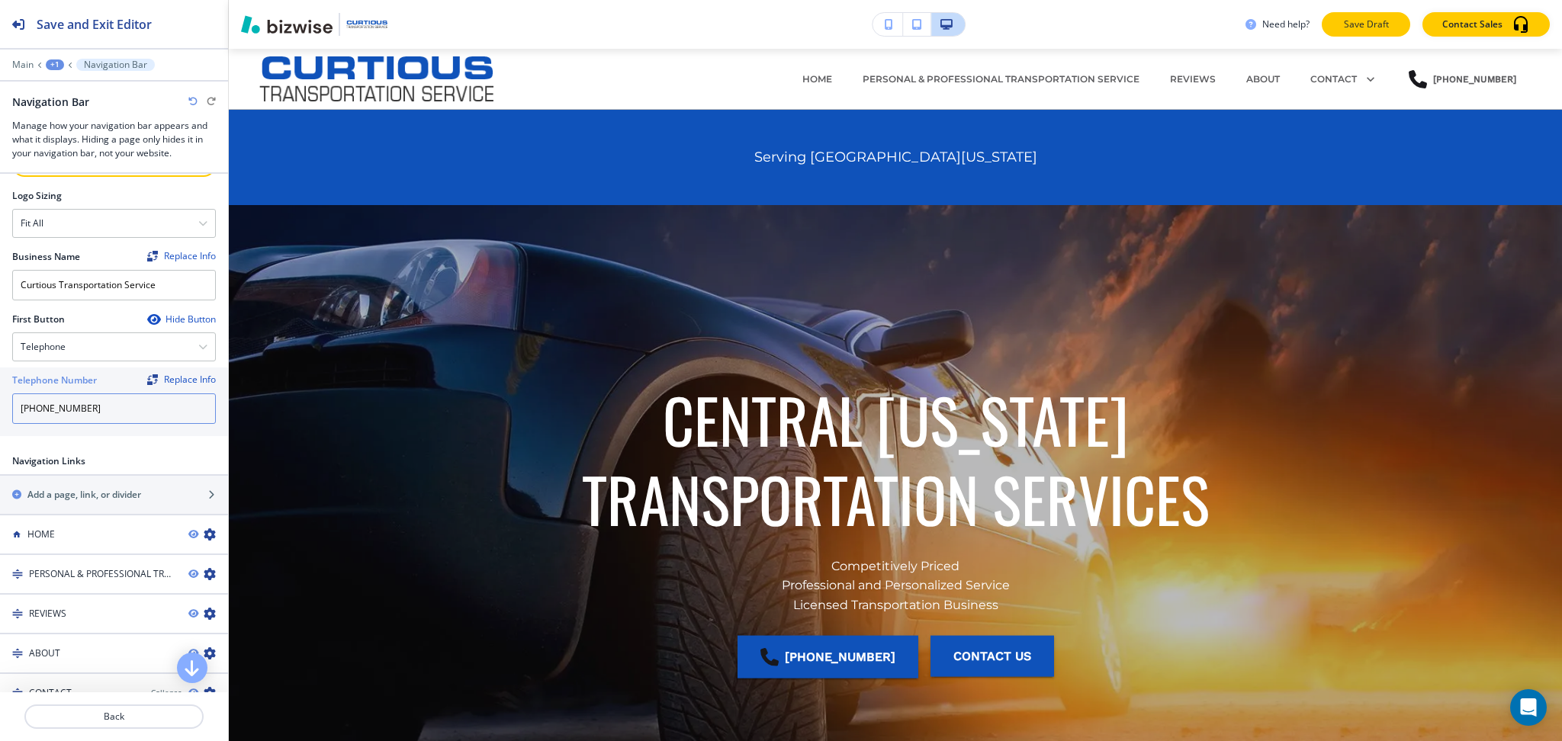
type input "[PHONE_NUMBER]"
click at [1363, 24] on p "Save Draft" at bounding box center [1366, 25] width 49 height 14
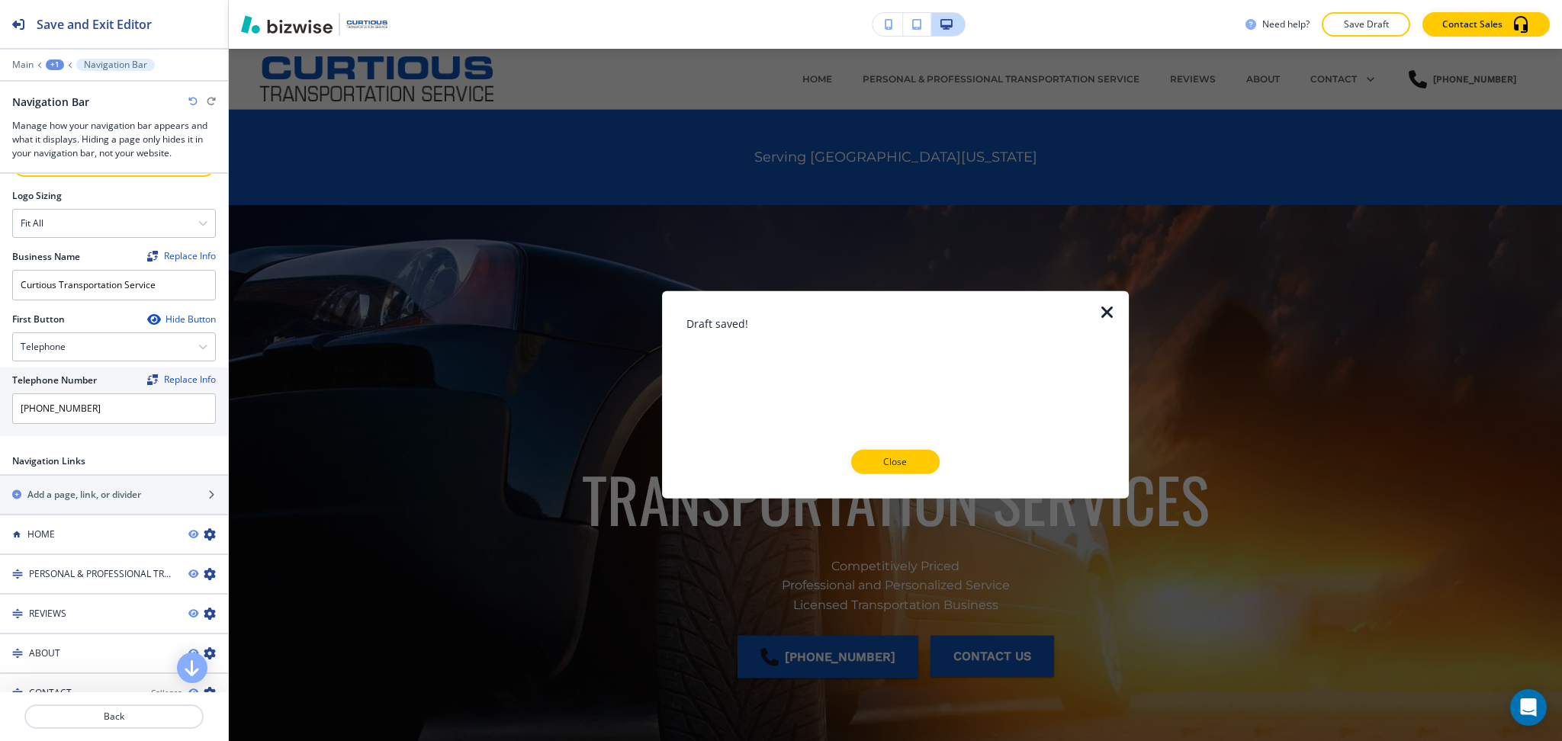
click at [884, 455] on button "Close" at bounding box center [895, 462] width 88 height 24
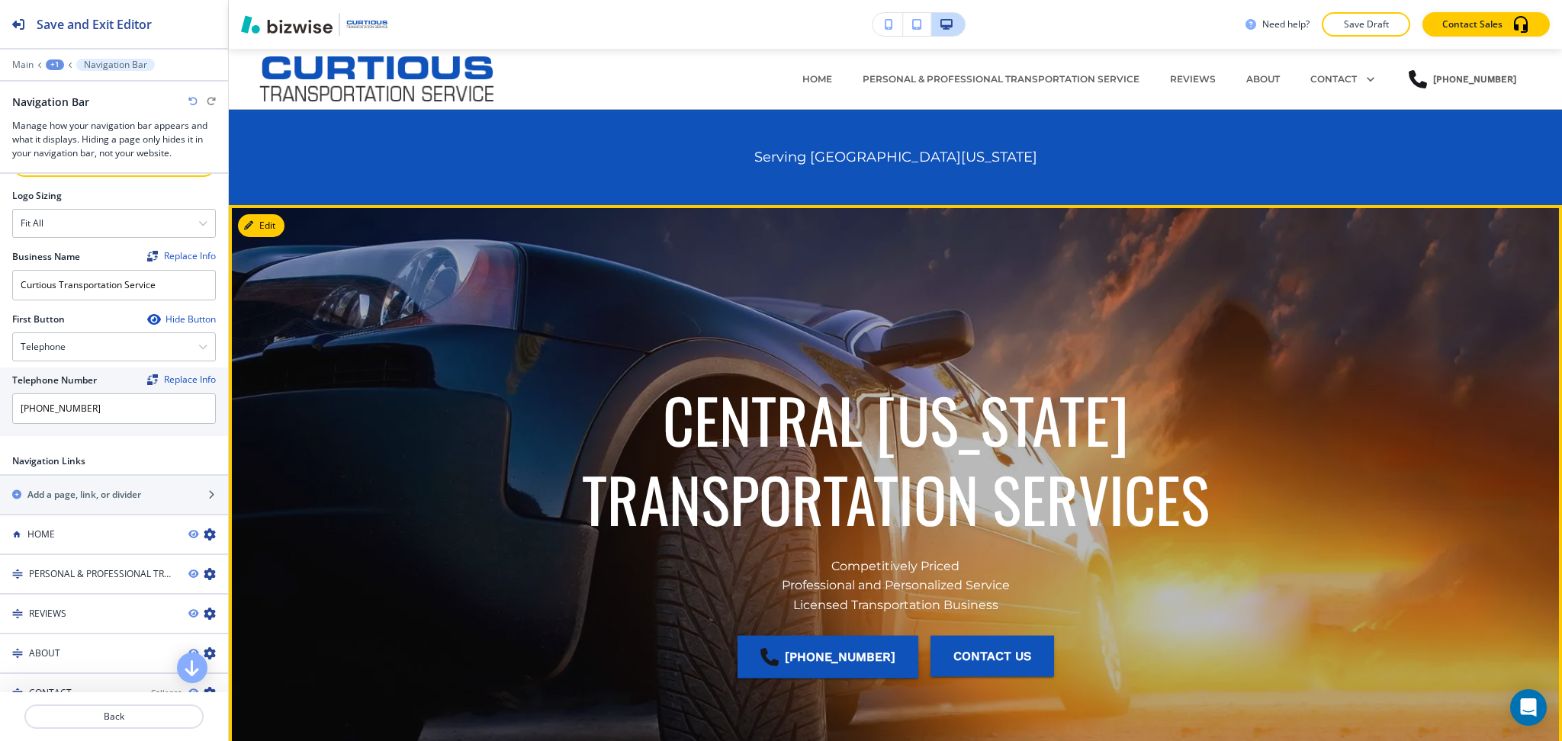
click at [1404, 493] on div "CENTRAL [US_STATE] TRANSPORTATION SERVICES Competitively Priced Professional an…" at bounding box center [895, 538] width 1333 height 593
